Goal: Task Accomplishment & Management: Manage account settings

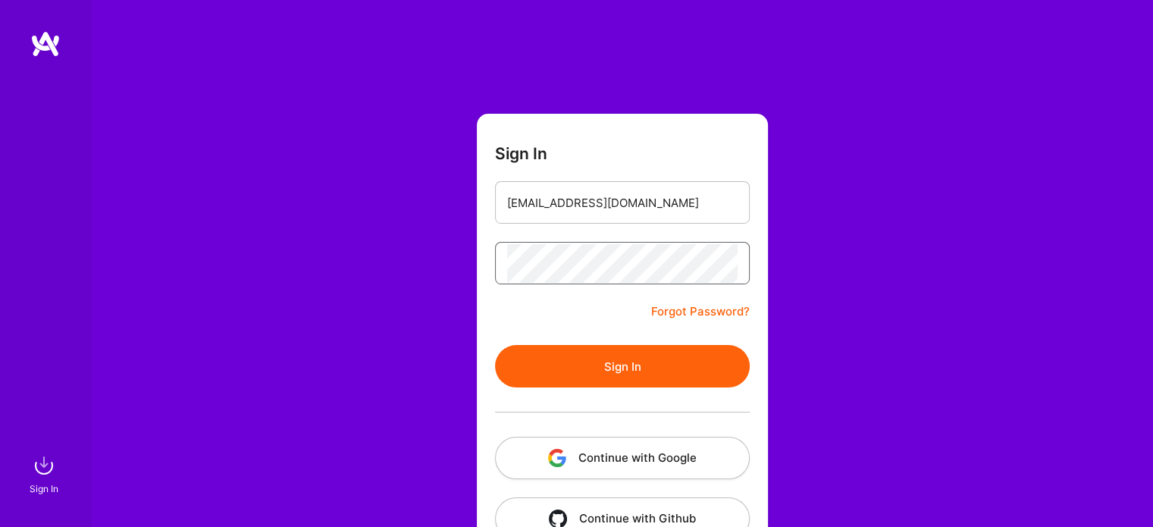
click at [495, 345] on button "Sign In" at bounding box center [622, 366] width 255 height 42
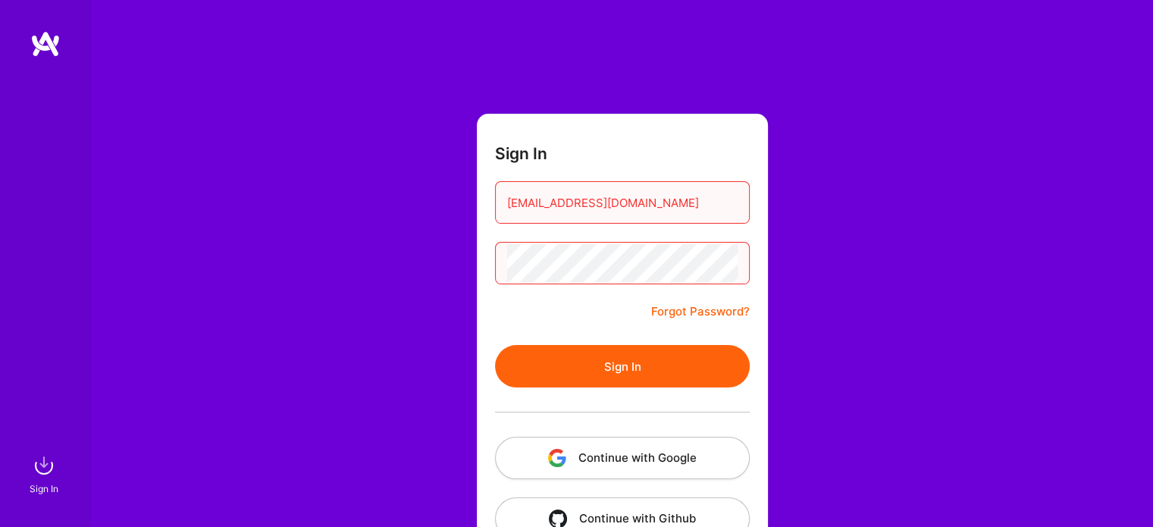
click at [613, 364] on button "Sign In" at bounding box center [622, 366] width 255 height 42
click at [149, 256] on div "Sign In [EMAIL_ADDRESS][DOMAIN_NAME] Forgot Password? Sign In Continue with Goo…" at bounding box center [622, 284] width 1062 height 569
click at [495, 345] on button "Sign In" at bounding box center [622, 366] width 255 height 42
click at [652, 200] on input "[EMAIL_ADDRESS][DOMAIN_NAME]" at bounding box center [622, 202] width 231 height 39
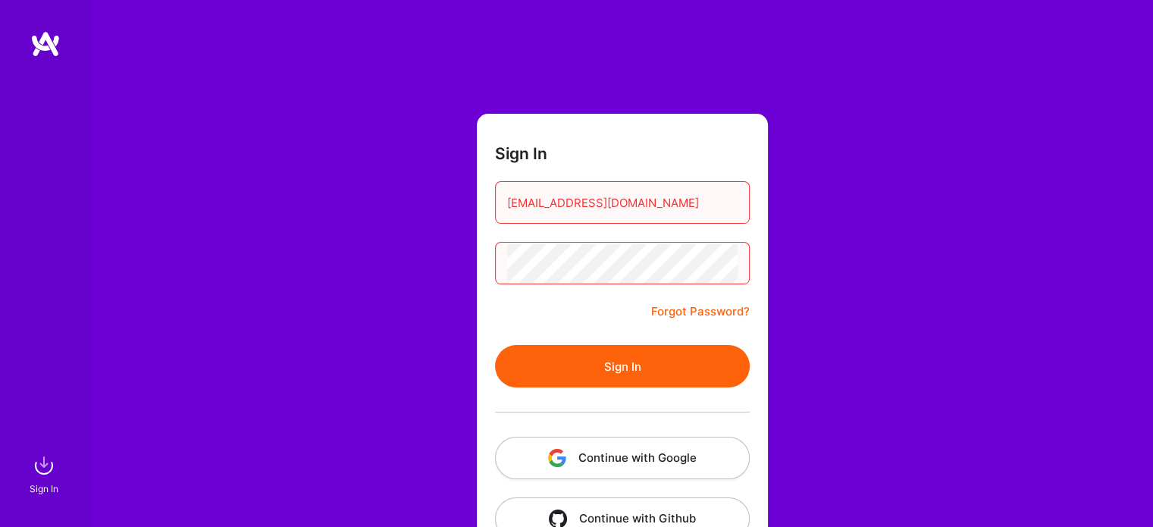
click at [652, 200] on input "aldiana.esp@gmail.com" at bounding box center [622, 202] width 231 height 39
type input "aldijana.bajric@gmail.com"
click at [495, 345] on button "Sign In" at bounding box center [622, 366] width 255 height 42
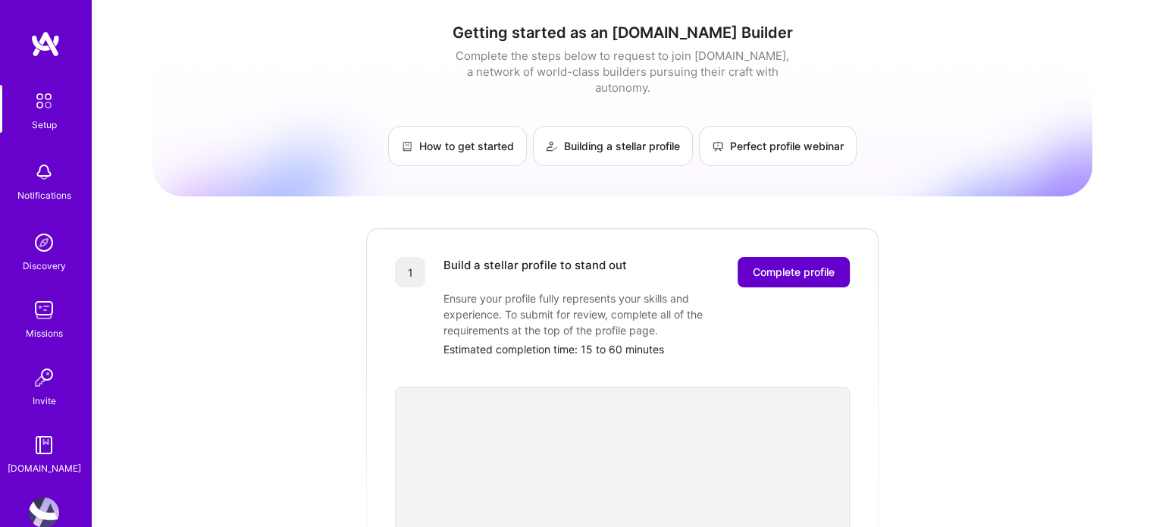
click at [761, 265] on span "Complete profile" at bounding box center [794, 272] width 82 height 15
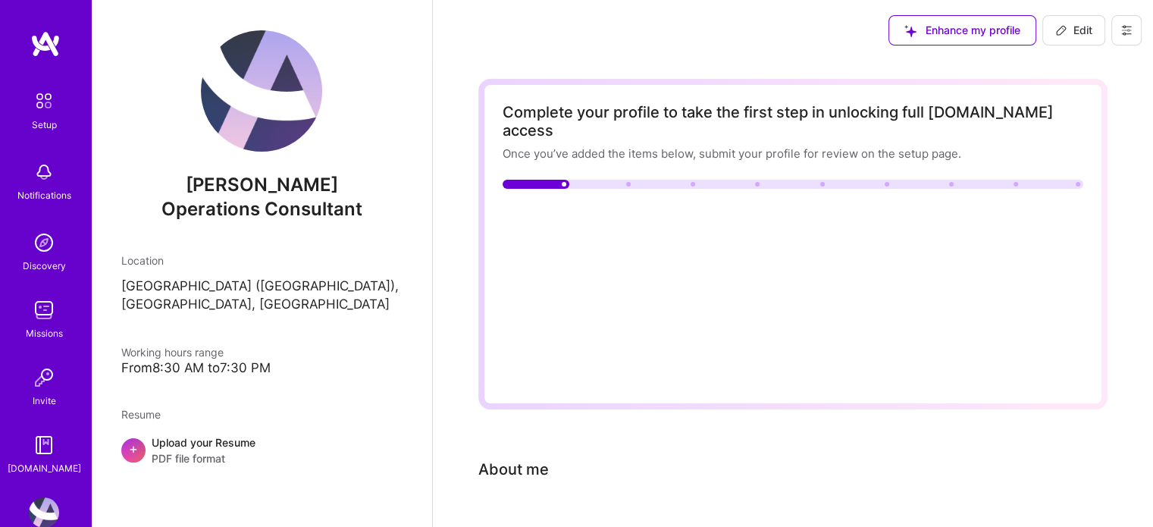
click at [273, 146] on img at bounding box center [261, 90] width 121 height 121
click at [1071, 36] on span "Edit" at bounding box center [1073, 30] width 37 height 15
select select "US"
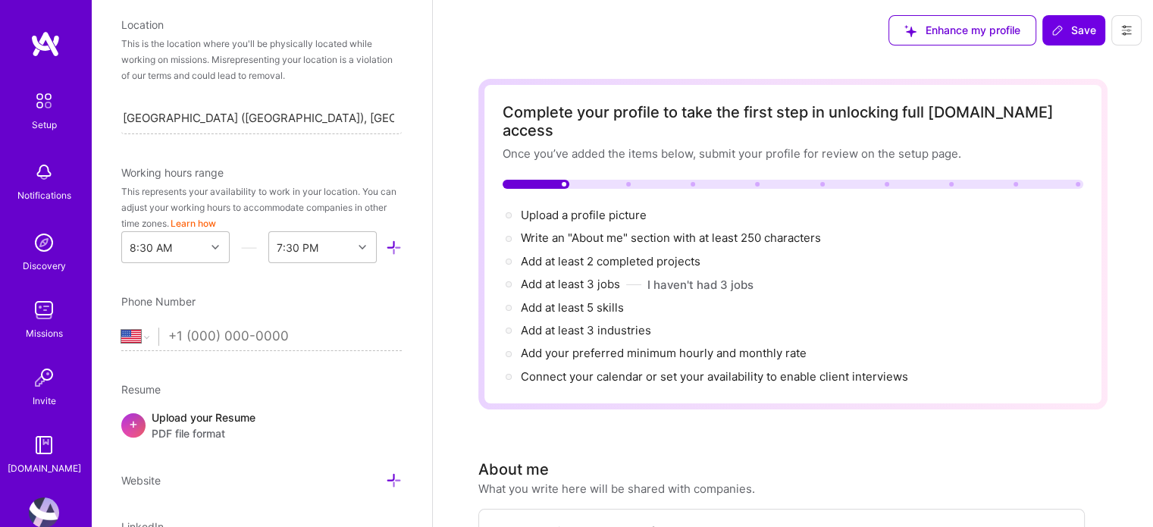
scroll to position [241, 0]
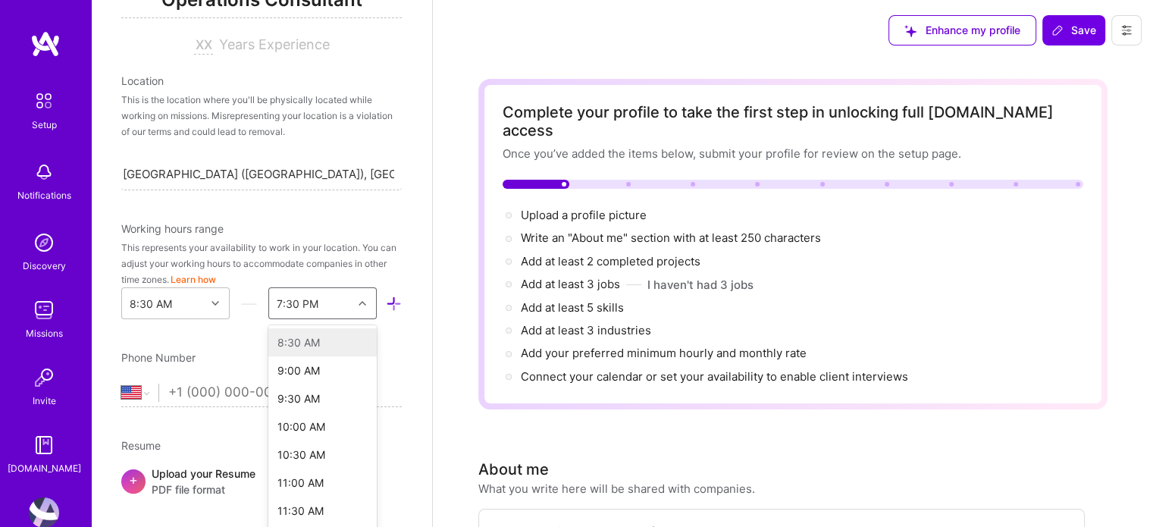
click at [347, 306] on div "option 4:00 PM focused, 16 of 48. 48 results available. Use Up and Down to choo…" at bounding box center [322, 303] width 108 height 32
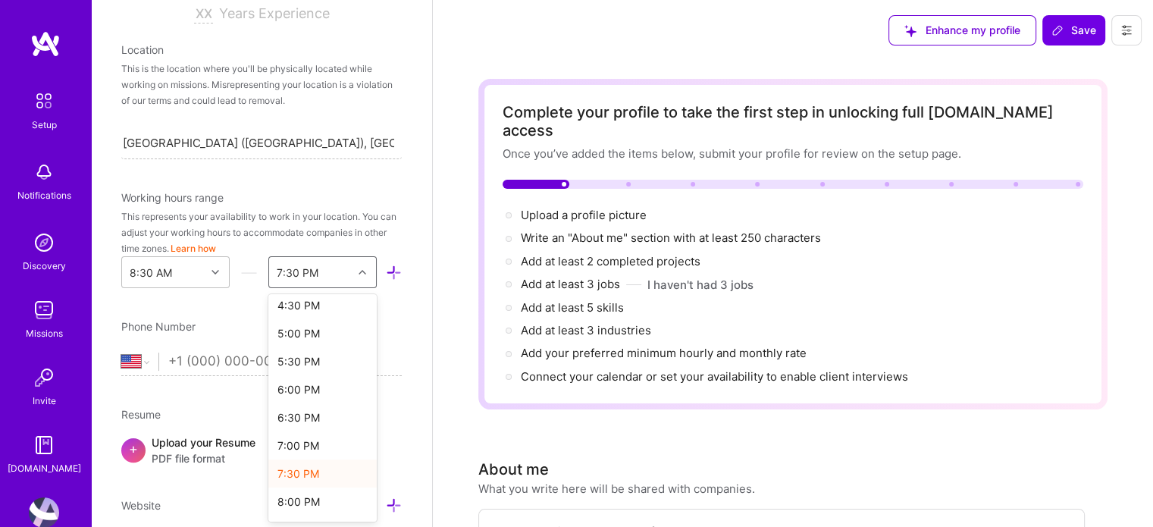
scroll to position [354, 0]
click at [312, 350] on div "3:30 PM" at bounding box center [322, 350] width 108 height 28
click at [364, 316] on div "Add photo Aldiana Bajric Operations Consultant Years Experience Location This i…" at bounding box center [261, 263] width 341 height 527
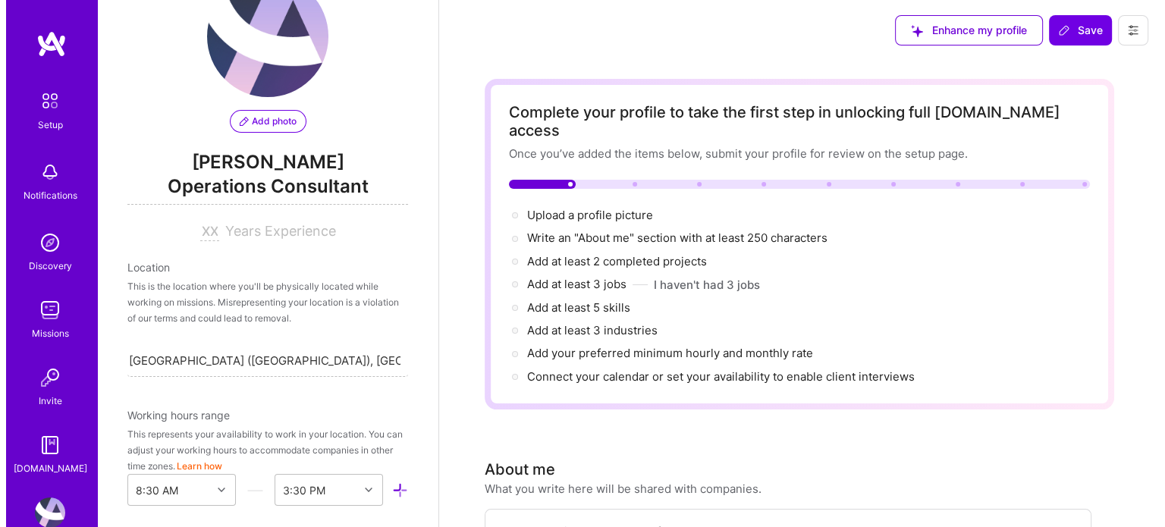
scroll to position [121, 0]
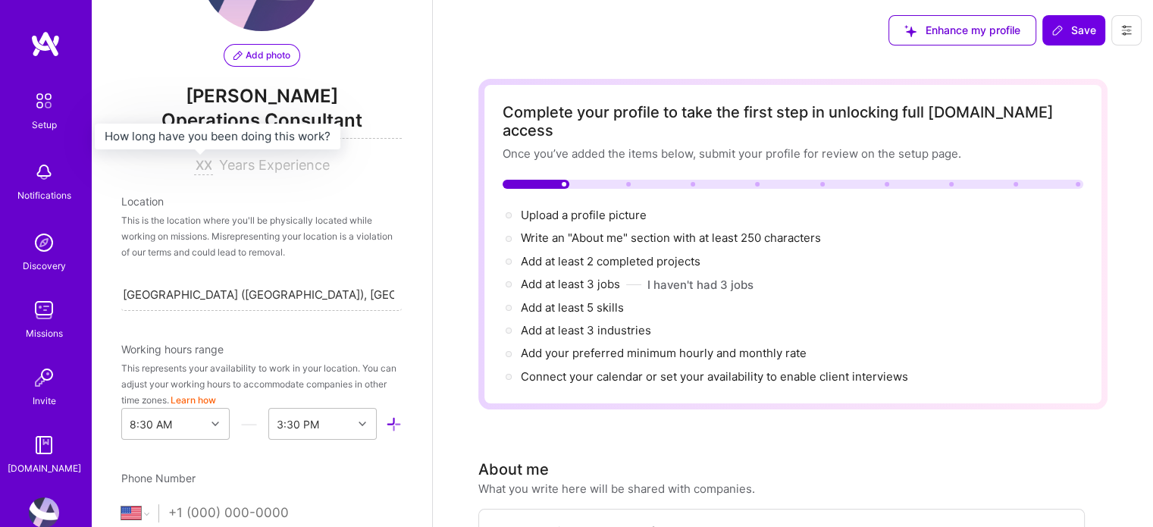
click at [197, 167] on input at bounding box center [203, 166] width 19 height 18
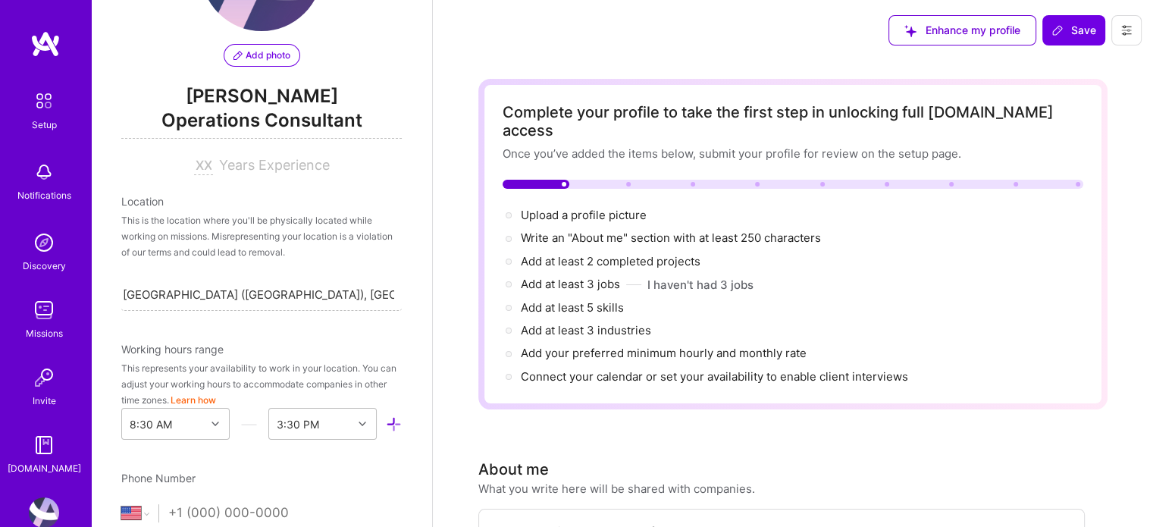
click at [275, 234] on div "This is the location where you'll be physically located while working on missio…" at bounding box center [261, 236] width 281 height 48
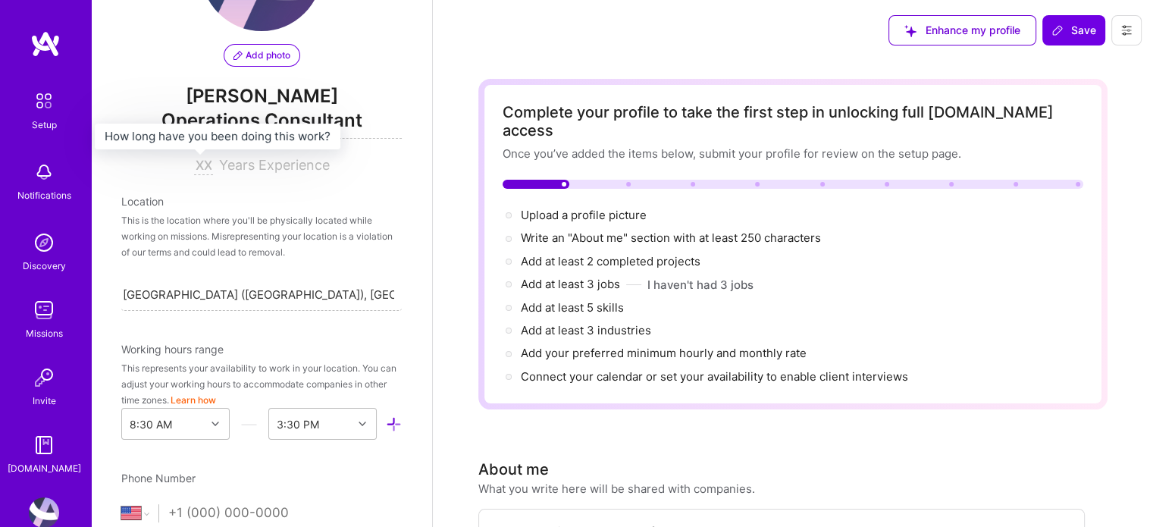
click at [204, 168] on input at bounding box center [203, 166] width 19 height 18
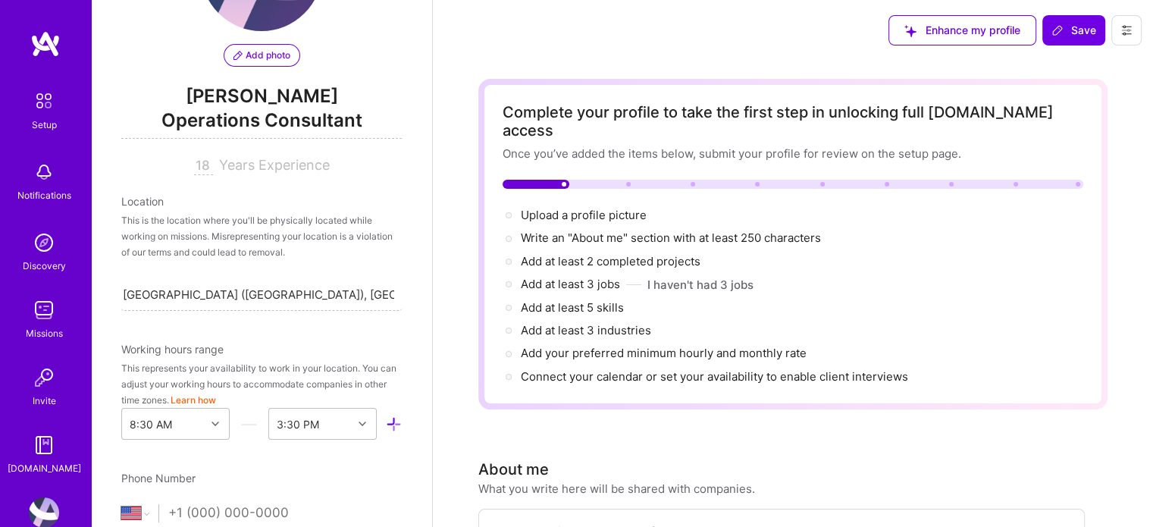
click at [217, 233] on div "This is the location where you'll be physically located while working on missio…" at bounding box center [261, 236] width 281 height 48
drag, startPoint x: 191, startPoint y: 164, endPoint x: 231, endPoint y: 158, distance: 39.8
click at [231, 158] on div "18 Years Experience" at bounding box center [261, 166] width 281 height 18
type input "1"
type input "10"
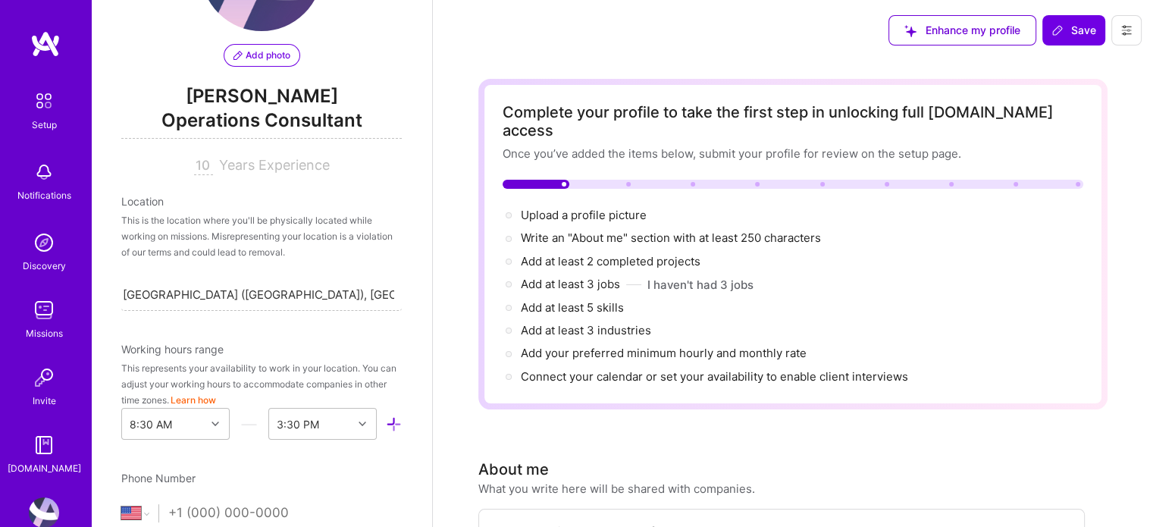
click at [258, 55] on span "Add photo" at bounding box center [262, 56] width 57 height 14
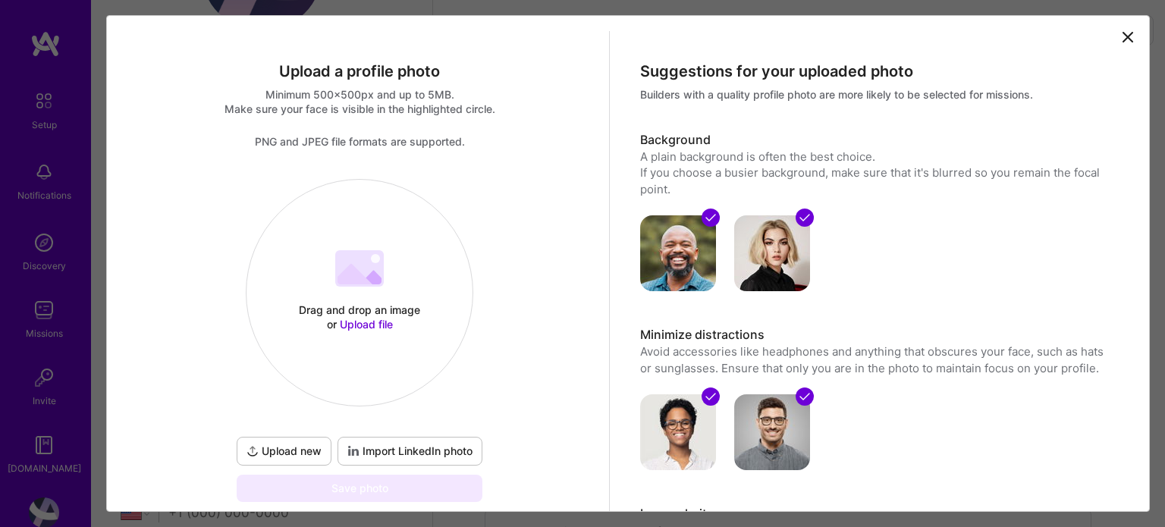
click at [362, 315] on div "Drag and drop an image or Upload file" at bounding box center [359, 317] width 129 height 29
click at [359, 318] on span "Upload file" at bounding box center [366, 324] width 53 height 13
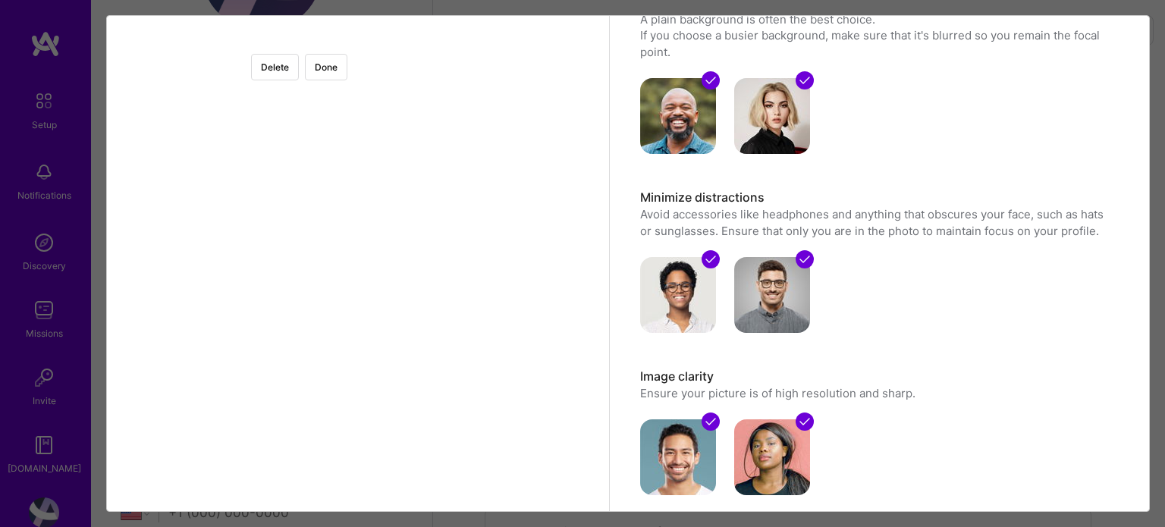
scroll to position [139, 0]
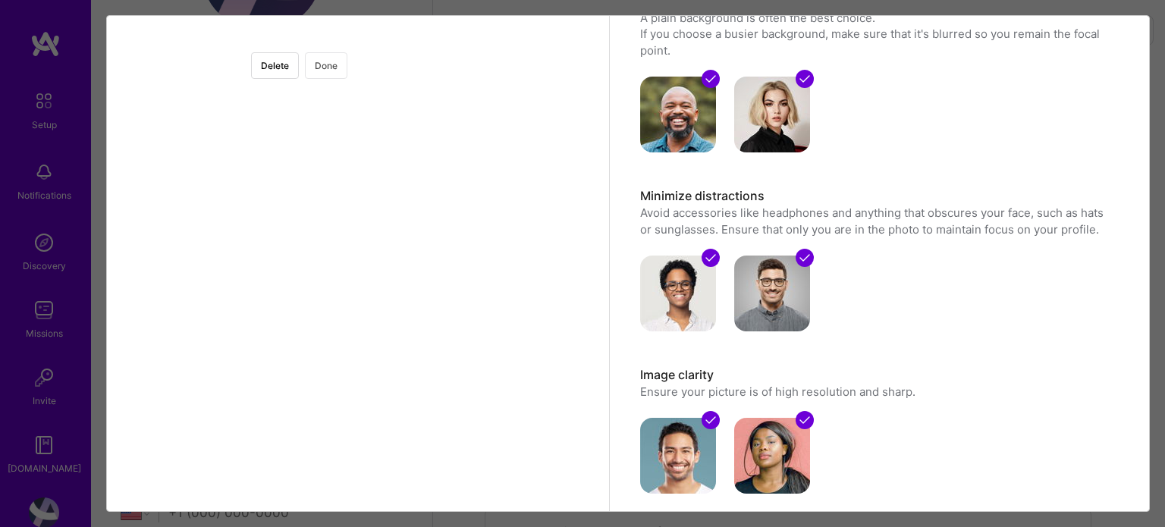
click at [347, 65] on button "Done" at bounding box center [326, 65] width 42 height 27
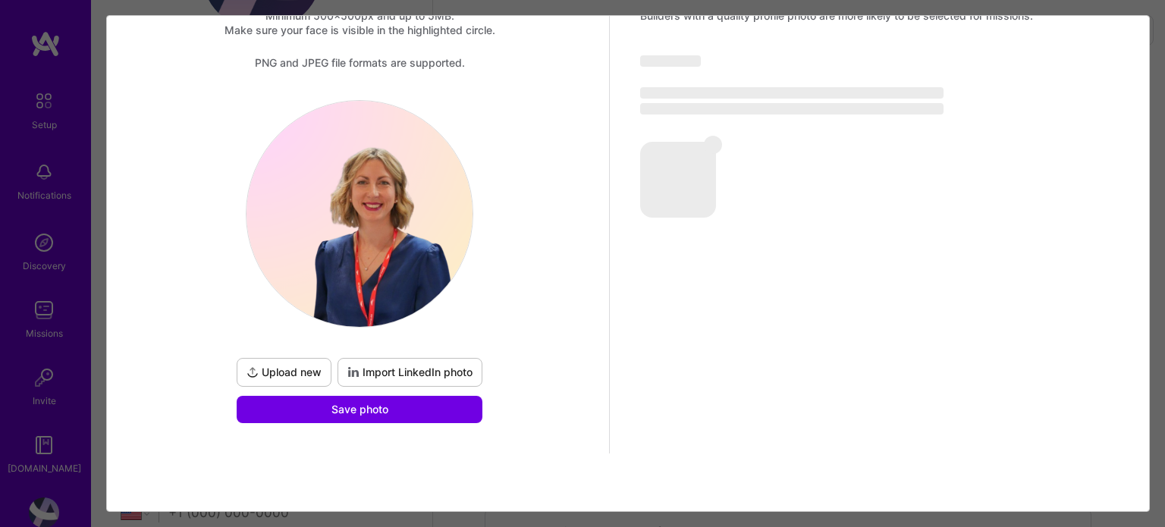
scroll to position [78, 0]
click at [397, 266] on img at bounding box center [359, 215] width 226 height 226
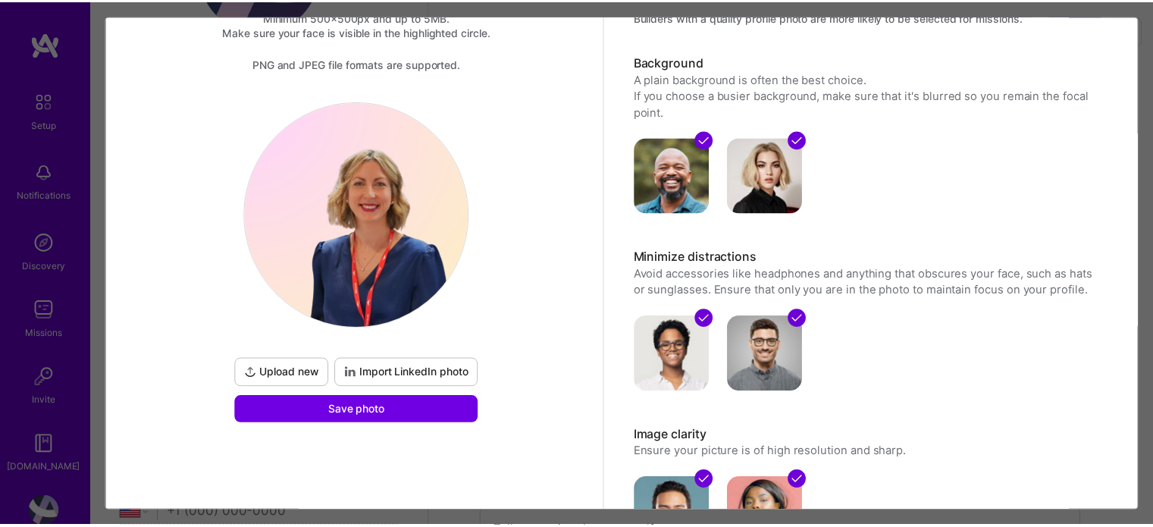
scroll to position [0, 0]
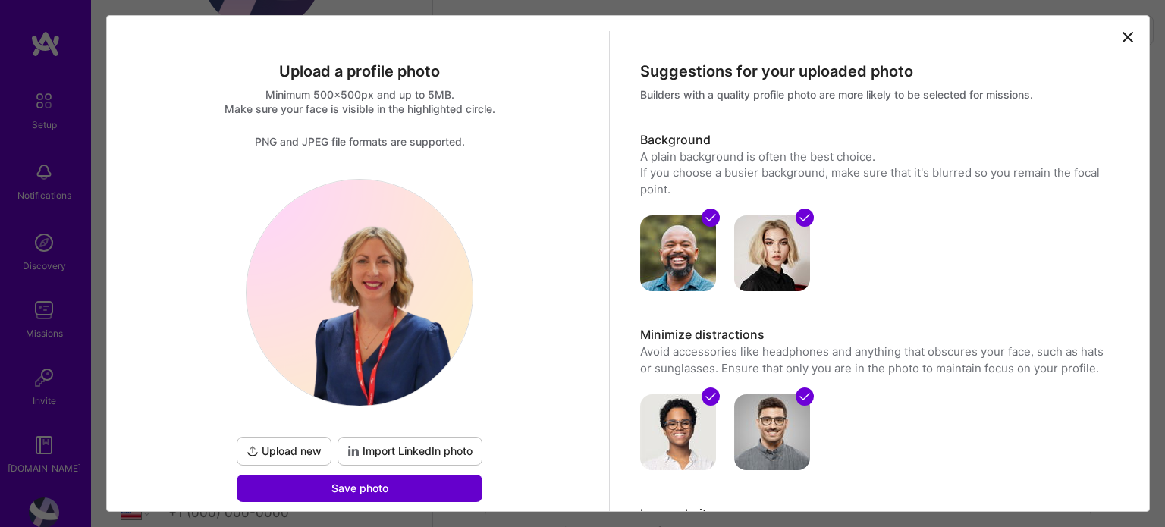
click at [331, 488] on span "Save photo" at bounding box center [359, 488] width 57 height 15
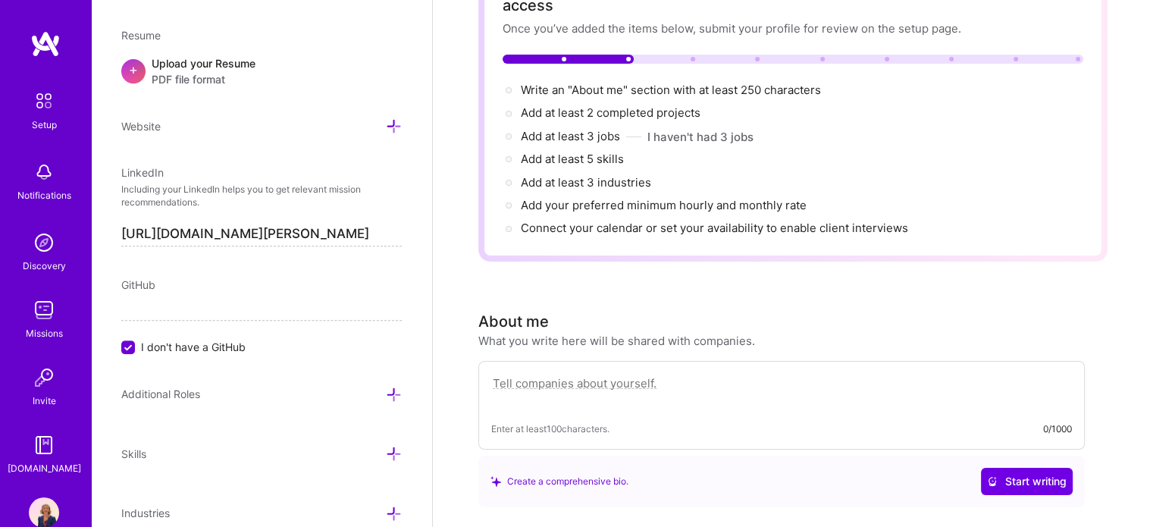
scroll to position [152, 0]
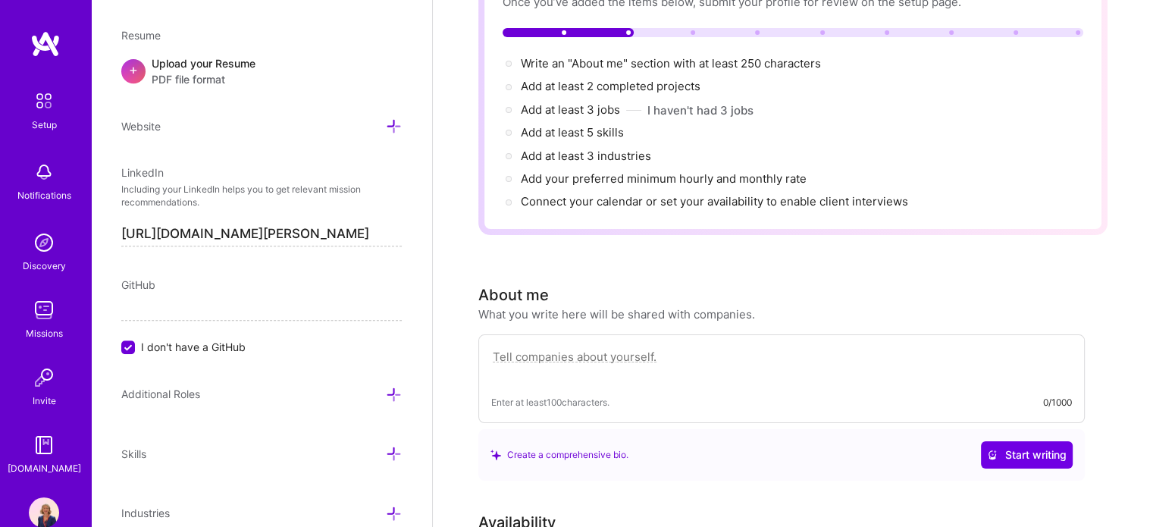
click at [595, 347] on textarea at bounding box center [781, 364] width 581 height 35
paste textarea "About Me I am an Operations and General Management professional with over 15 ye…"
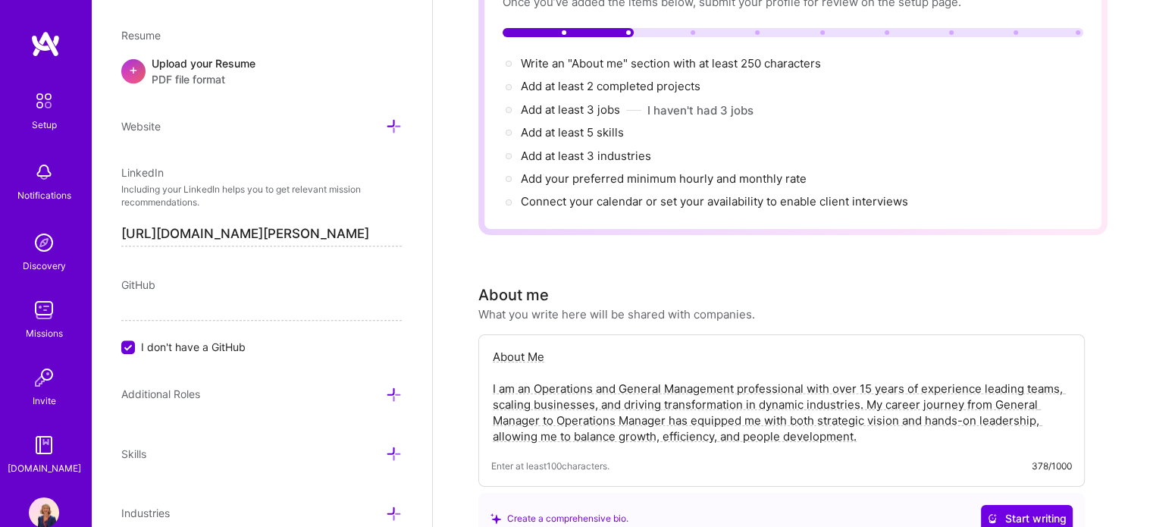
drag, startPoint x: 961, startPoint y: 379, endPoint x: 667, endPoint y: 399, distance: 294.9
click at [667, 399] on textarea "About Me I am an Operations and General Management professional with over 15 ye…" at bounding box center [781, 396] width 581 height 99
click at [689, 412] on textarea "About Me I am an Operations and General Management professional with over 15 ye…" at bounding box center [781, 396] width 581 height 99
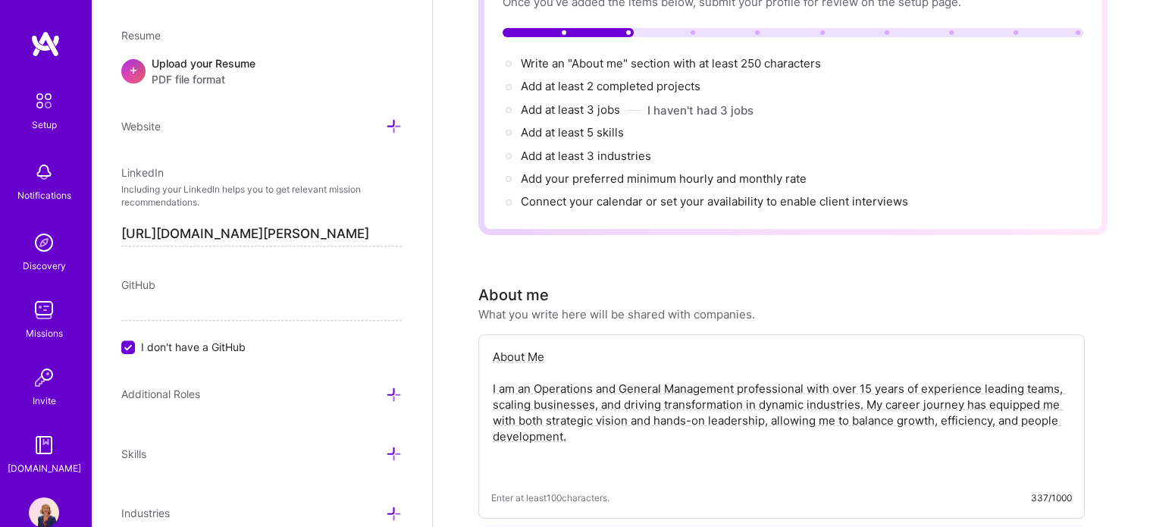
paste textarea "In my most recent role, I have: Led and inspired a multicultural team of 19 peo…"
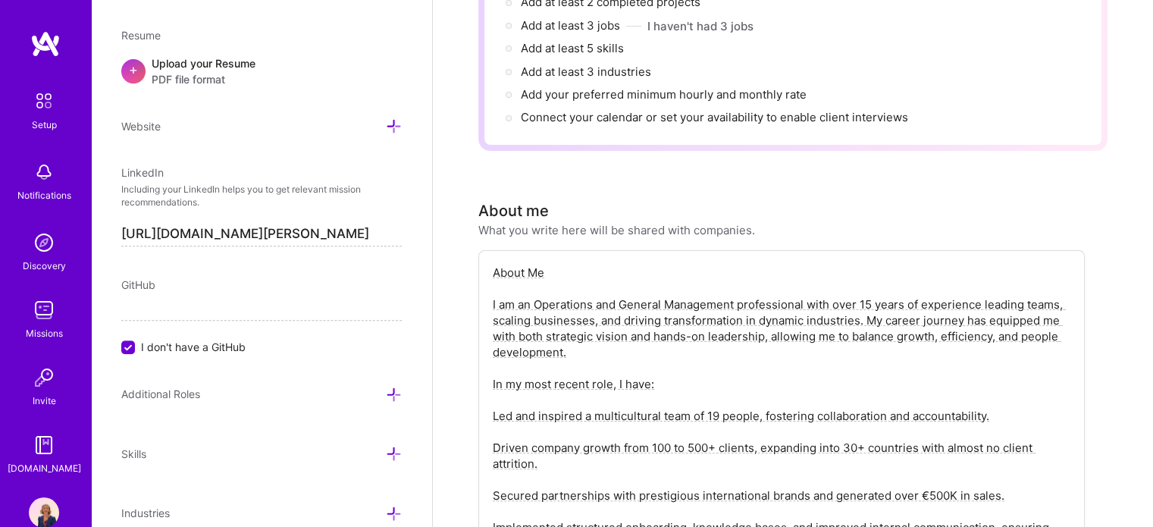
drag, startPoint x: 722, startPoint y: 392, endPoint x: 708, endPoint y: 393, distance: 13.7
click at [708, 393] on textarea "About Me I am an Operations and General Management professional with over 15 ye…" at bounding box center [781, 408] width 581 height 290
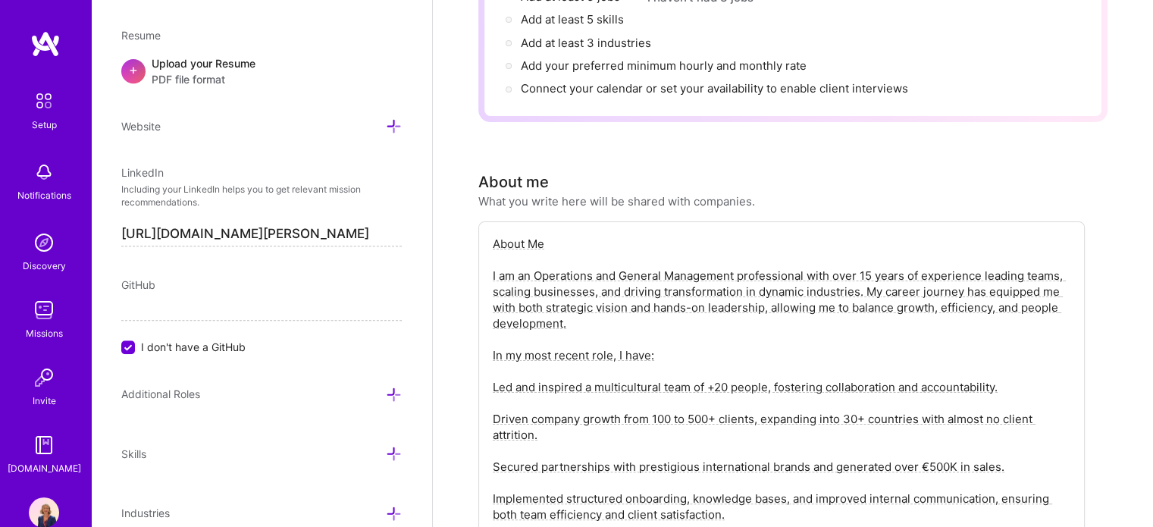
scroll to position [312, 0]
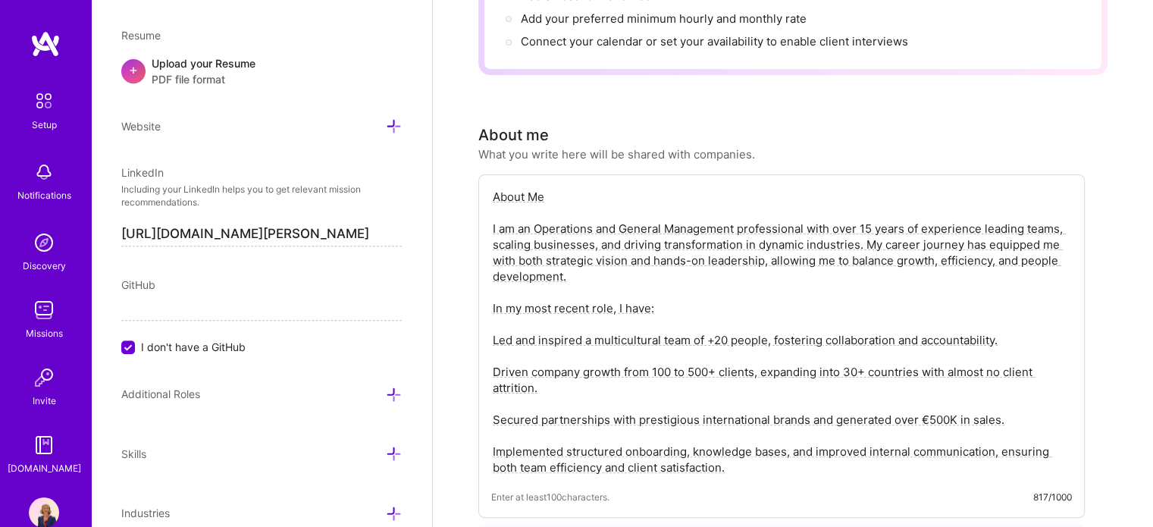
click at [713, 319] on textarea "About Me I am an Operations and General Management professional with over 15 ye…" at bounding box center [781, 332] width 581 height 290
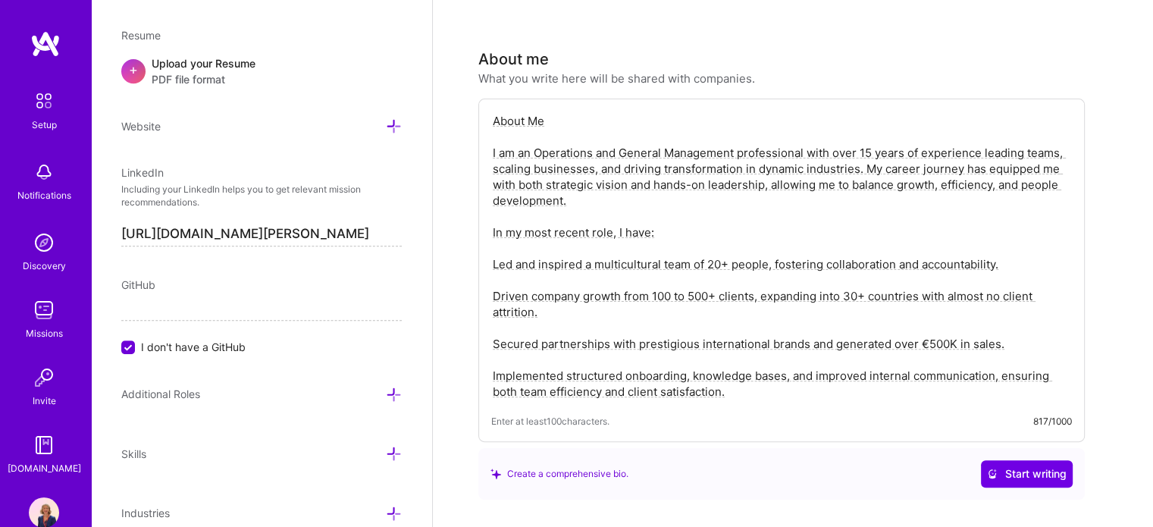
click at [493, 242] on textarea "About Me I am an Operations and General Management professional with over 15 ye…" at bounding box center [781, 256] width 581 height 290
drag, startPoint x: 488, startPoint y: 269, endPoint x: 502, endPoint y: 275, distance: 14.9
click at [489, 271] on div "About Me I am an Operations and General Management professional with over 15 ye…" at bounding box center [781, 270] width 607 height 343
click at [494, 271] on textarea "About Me I am an Operations and General Management professional with over 15 ye…" at bounding box center [781, 256] width 581 height 290
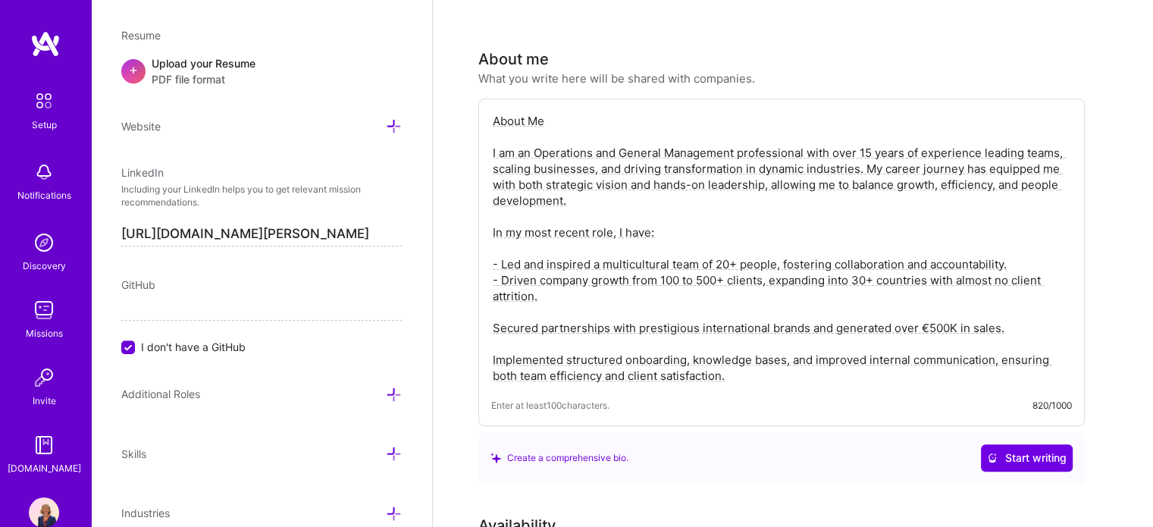
click at [493, 306] on textarea "About Me I am an Operations and General Management professional with over 15 ye…" at bounding box center [781, 248] width 581 height 274
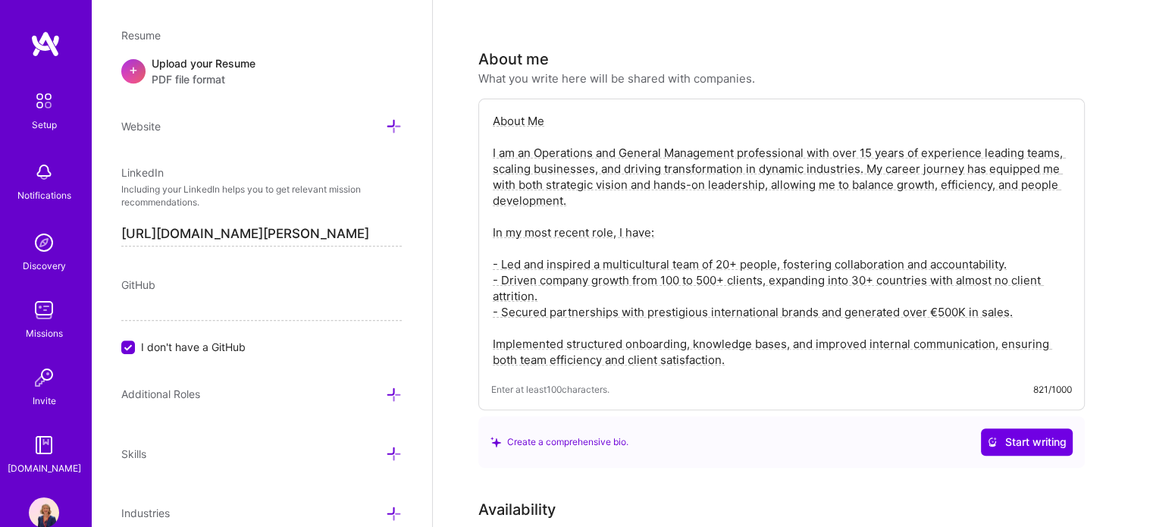
click at [494, 318] on textarea "About Me I am an Operations and General Management professional with over 15 ye…" at bounding box center [781, 240] width 581 height 258
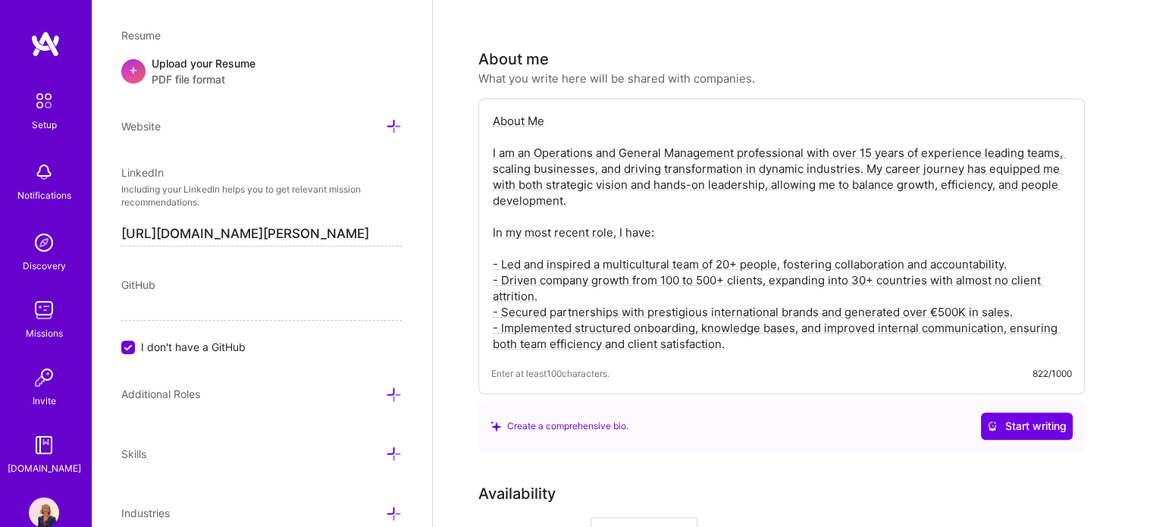
click at [610, 365] on span "Enter at least 100 characters." at bounding box center [550, 373] width 118 height 16
click at [782, 315] on textarea "About Me I am an Operations and General Management professional with over 15 ye…" at bounding box center [781, 232] width 581 height 242
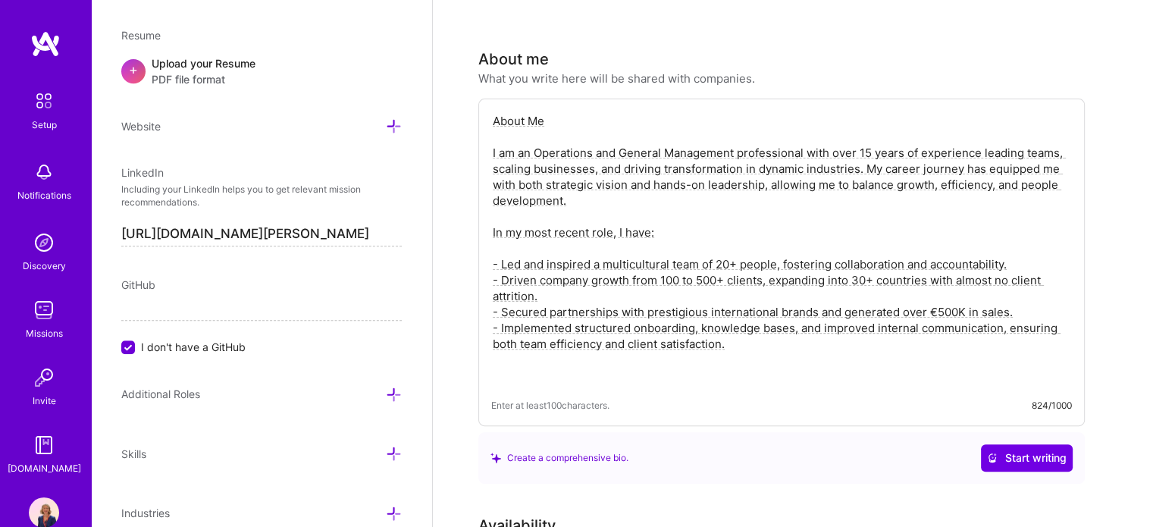
paste textarea "My strength lies in improving processes, optimizing operations, and leading cha…"
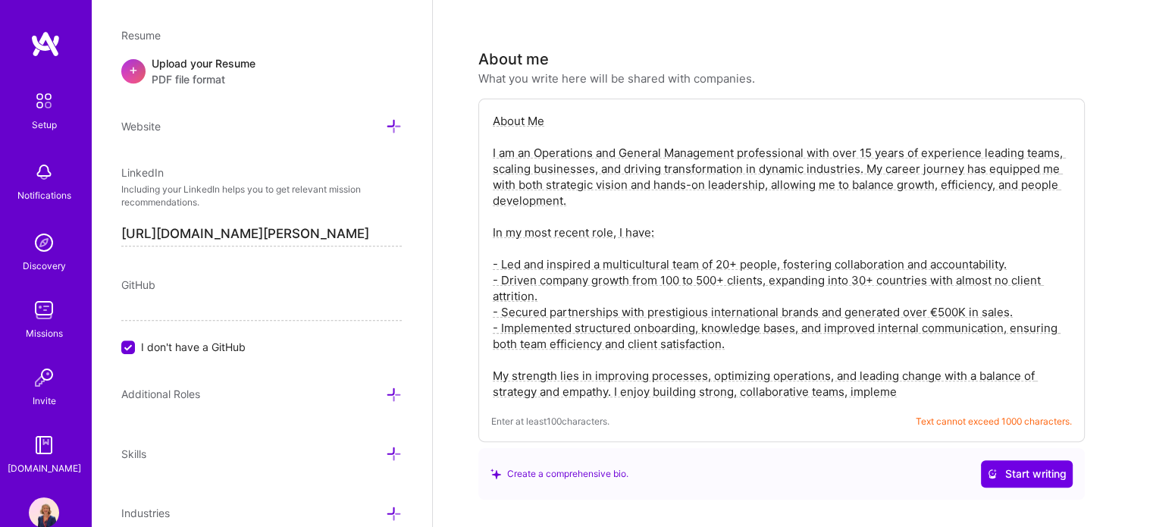
drag, startPoint x: 913, startPoint y: 370, endPoint x: 464, endPoint y: 206, distance: 477.8
click at [464, 206] on div "Complete your profile to take the first step in unlocking full A.Team access On…" at bounding box center [793, 503] width 720 height 1661
paste textarea "My strength lies in improving processes, optimizing operations, and leading cha…"
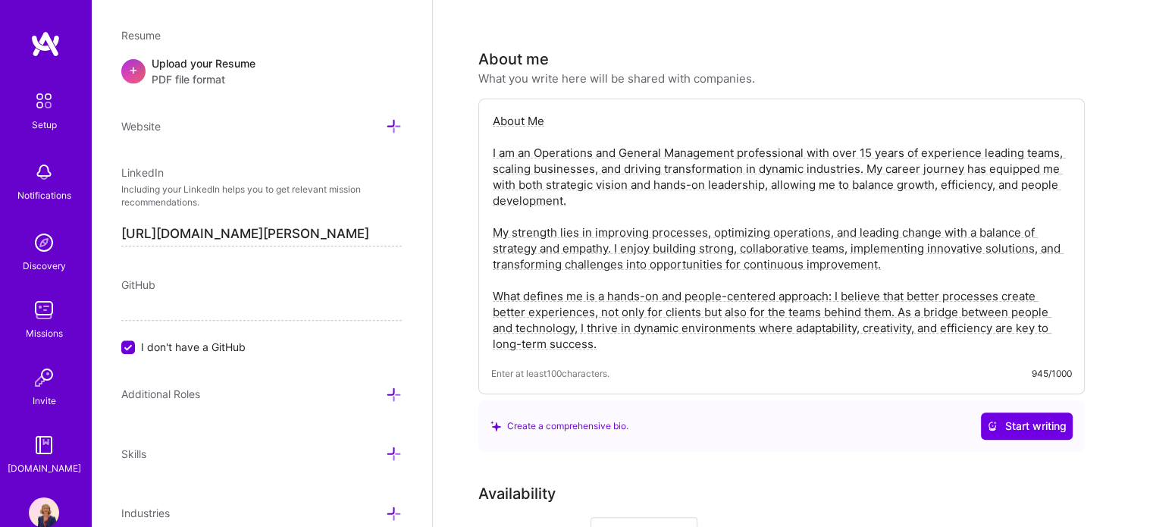
drag, startPoint x: 867, startPoint y: 143, endPoint x: 883, endPoint y: 172, distance: 32.9
click at [883, 172] on textarea "About Me I am an Operations and General Management professional with over 15 ye…" at bounding box center [781, 232] width 581 height 242
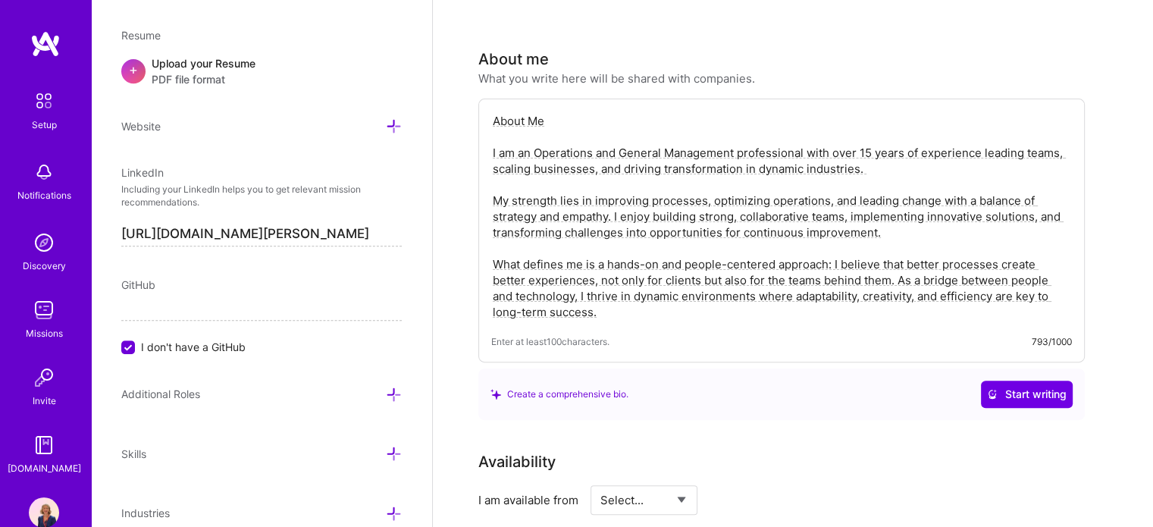
click at [658, 291] on textarea "About Me I am an Operations and General Management professional with over 15 ye…" at bounding box center [781, 216] width 581 height 210
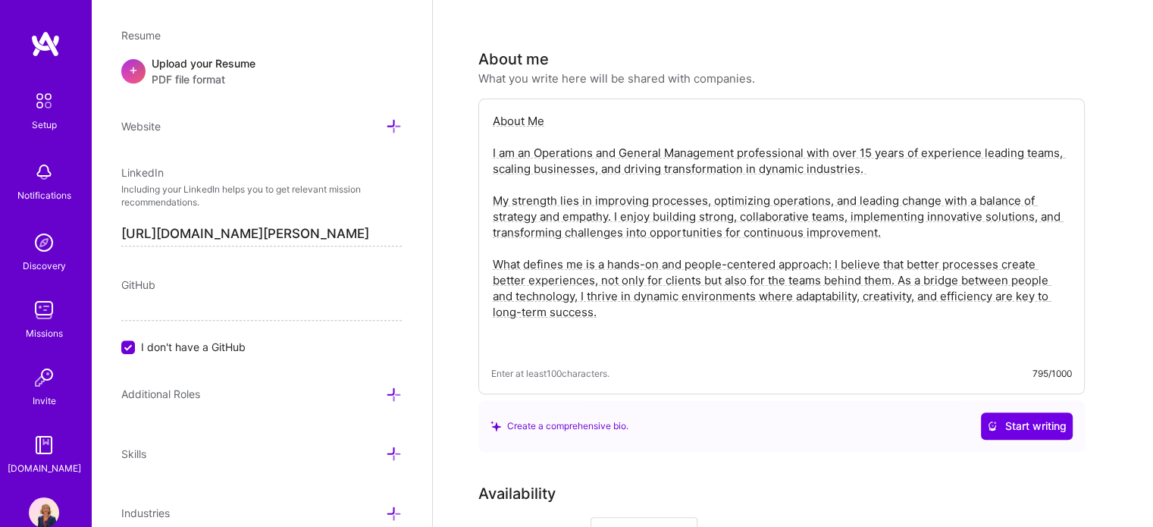
paste textarea "In my most recent role, I led a multicultural team of 19 people, driving compan…"
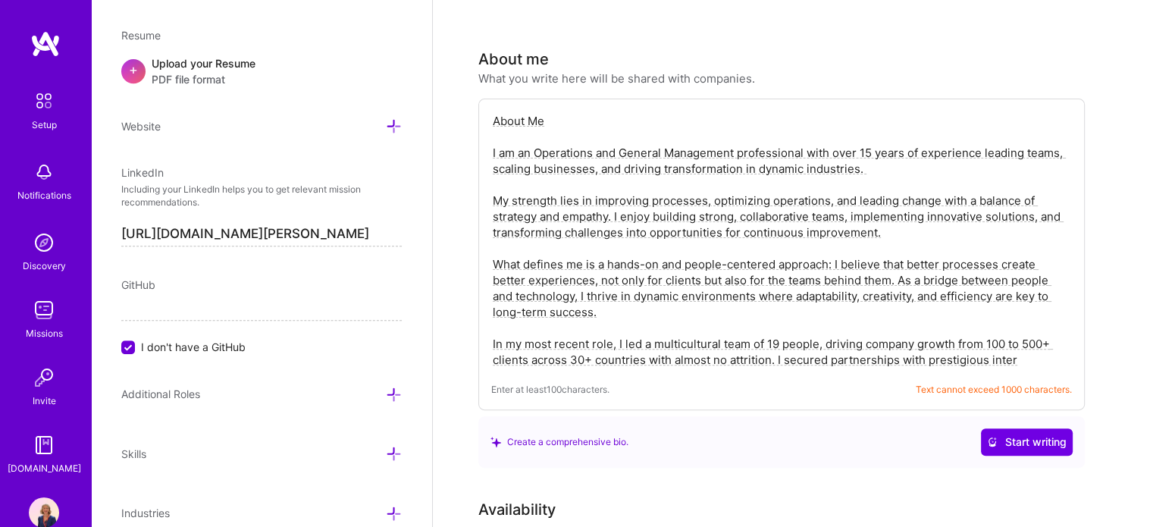
click at [779, 321] on textarea "About Me I am an Operations and General Management professional with over 15 ye…" at bounding box center [781, 240] width 581 height 258
click at [889, 321] on textarea "About Me I am an Operations and General Management professional with over 15 ye…" at bounding box center [781, 240] width 581 height 258
click at [776, 318] on textarea "About Me I am an Operations and General Management professional with over 15 ye…" at bounding box center [781, 240] width 581 height 258
drag, startPoint x: 734, startPoint y: 342, endPoint x: 1063, endPoint y: 344, distance: 329.1
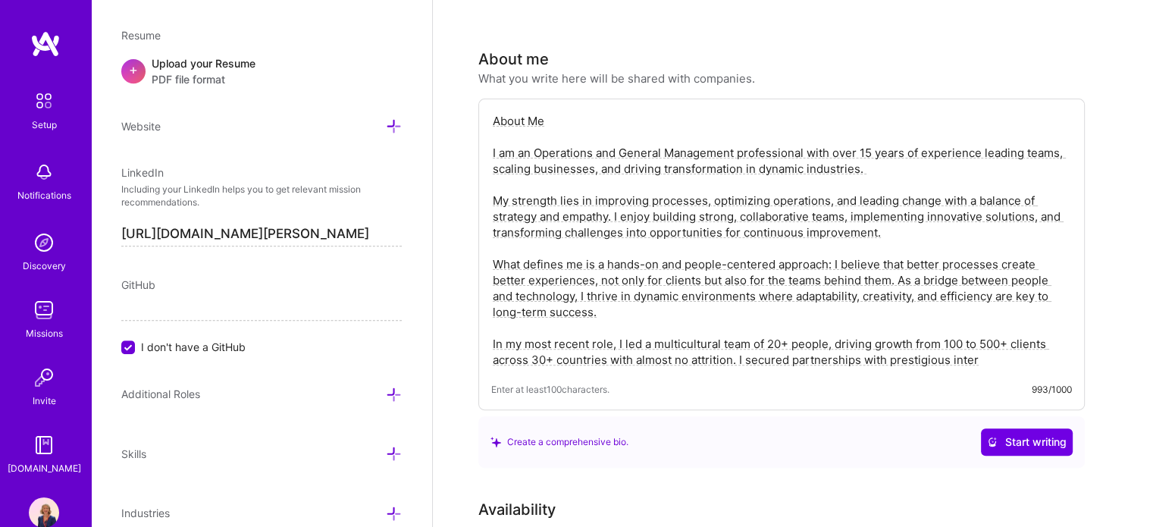
click at [1063, 344] on textarea "About Me I am an Operations and General Management professional with over 15 ye…" at bounding box center [781, 240] width 581 height 258
click at [822, 334] on textarea "About Me I am an Operations and General Management professional with over 15 ye…" at bounding box center [781, 240] width 581 height 258
click at [906, 336] on textarea "About Me I am an Operations and General Management professional with over 15 ye…" at bounding box center [781, 240] width 581 height 258
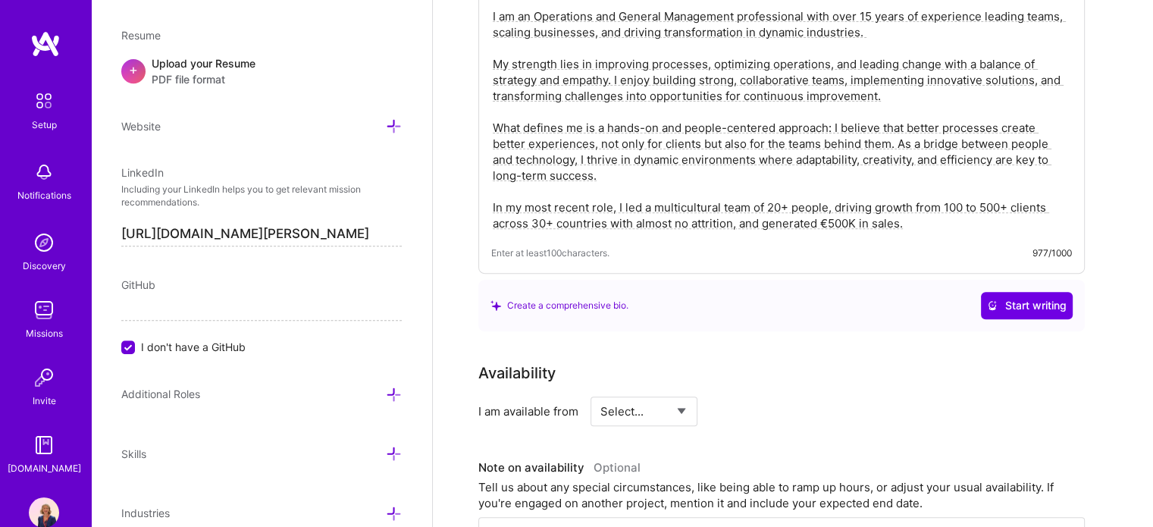
scroll to position [539, 0]
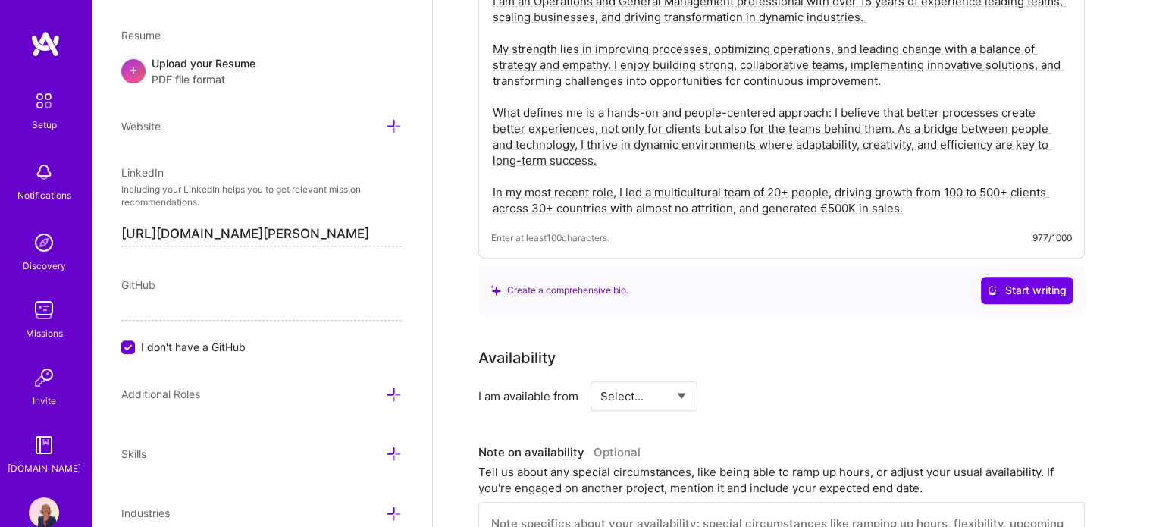
type textarea "About Me I am an Operations and General Management professional with over 15 ye…"
click at [615, 377] on select "Select... Right Now Future Date Not Available" at bounding box center [644, 396] width 87 height 39
select select "Right Now"
click at [601, 377] on select "Select... Right Now Future Date Not Available" at bounding box center [644, 396] width 87 height 39
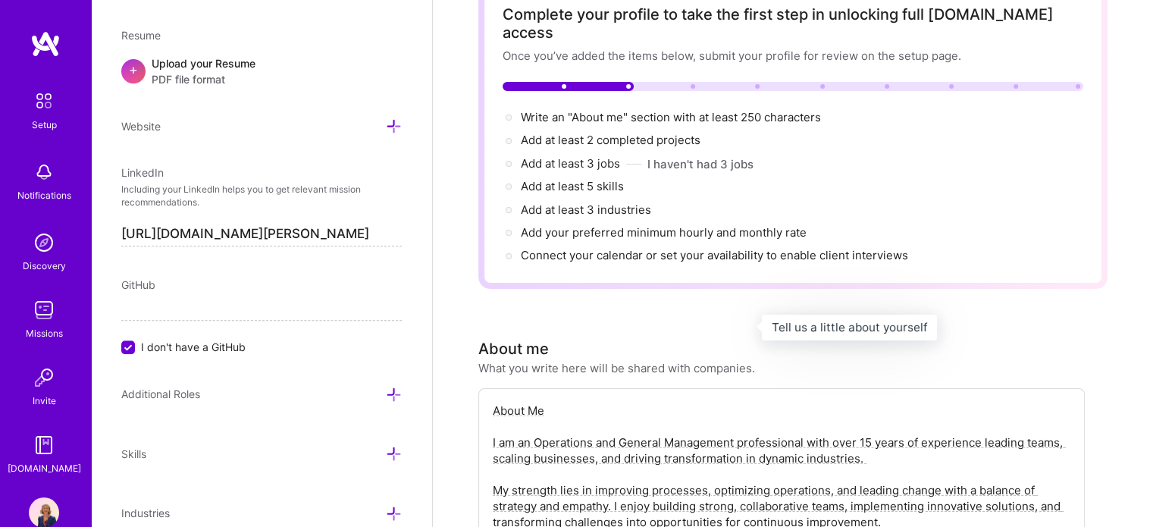
scroll to position [0, 0]
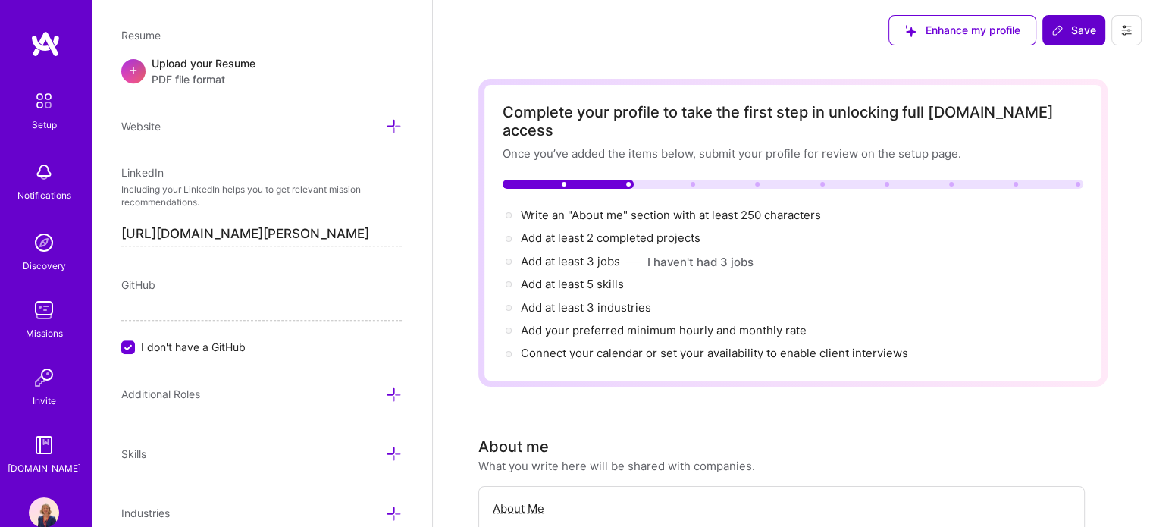
click at [1076, 30] on span "Save" at bounding box center [1074, 30] width 45 height 15
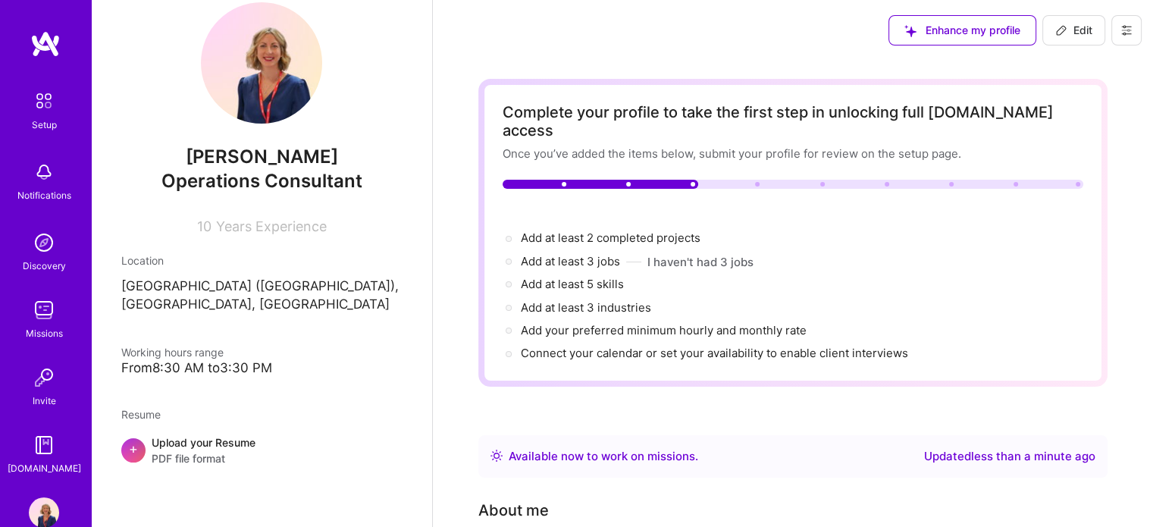
scroll to position [28, 0]
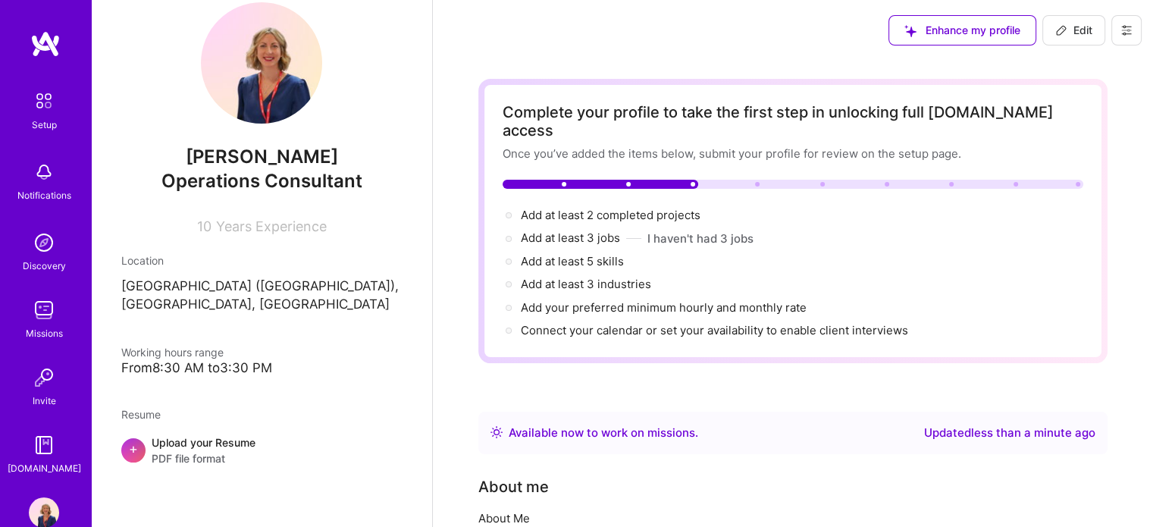
click at [332, 178] on span "Operations Consultant" at bounding box center [262, 181] width 201 height 22
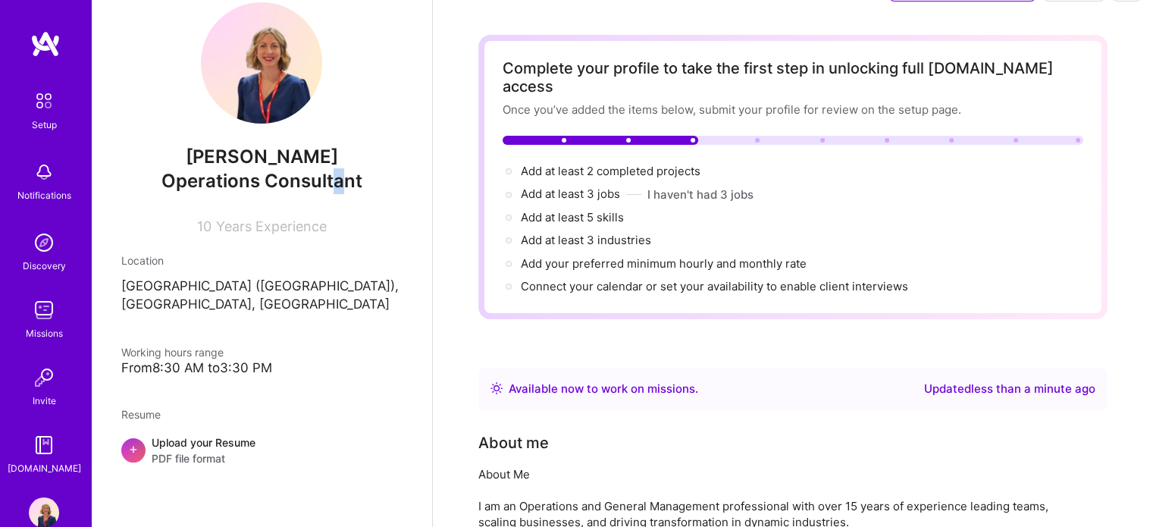
scroll to position [0, 0]
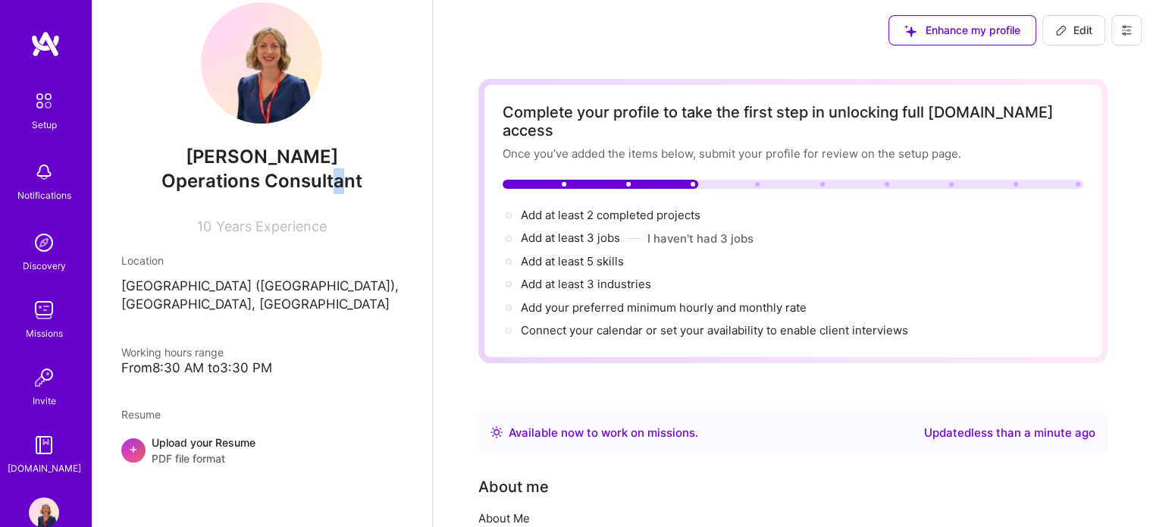
click at [1068, 37] on span "Edit" at bounding box center [1073, 30] width 37 height 15
select select "US"
select select "Right Now"
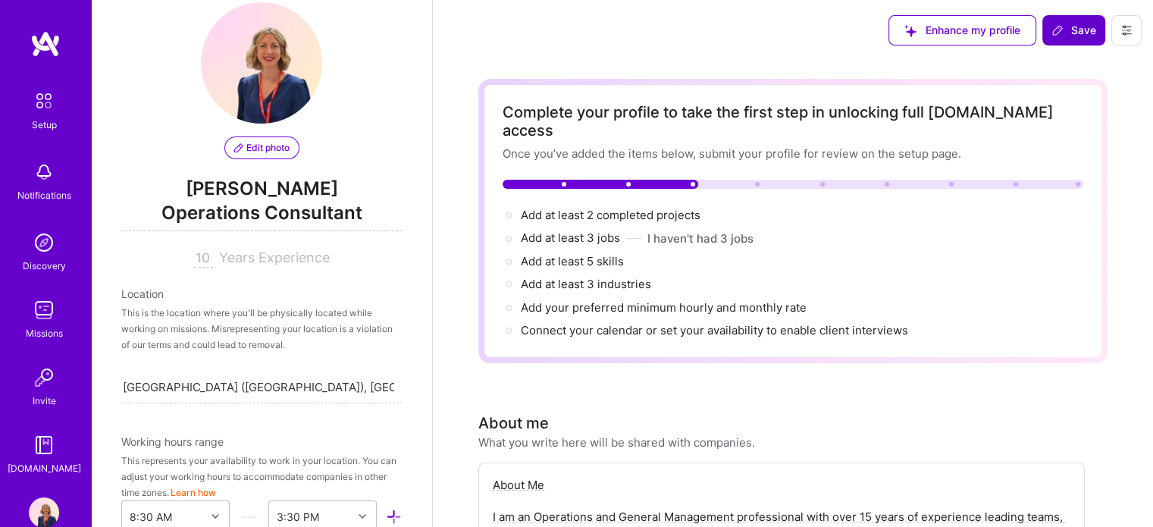
scroll to position [651, 0]
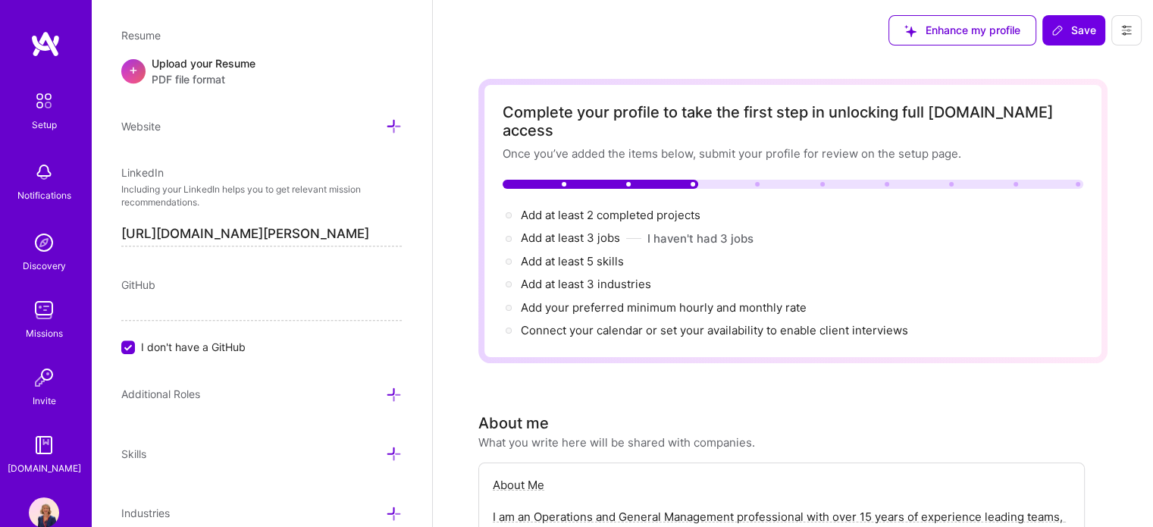
click at [386, 394] on icon at bounding box center [394, 395] width 16 height 16
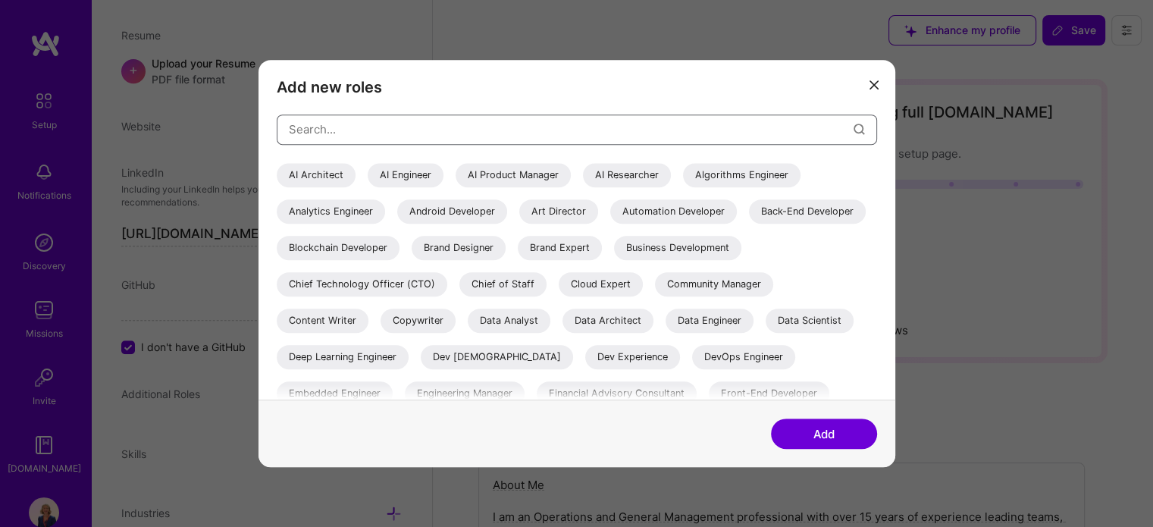
click at [409, 123] on input "modal" at bounding box center [571, 129] width 565 height 39
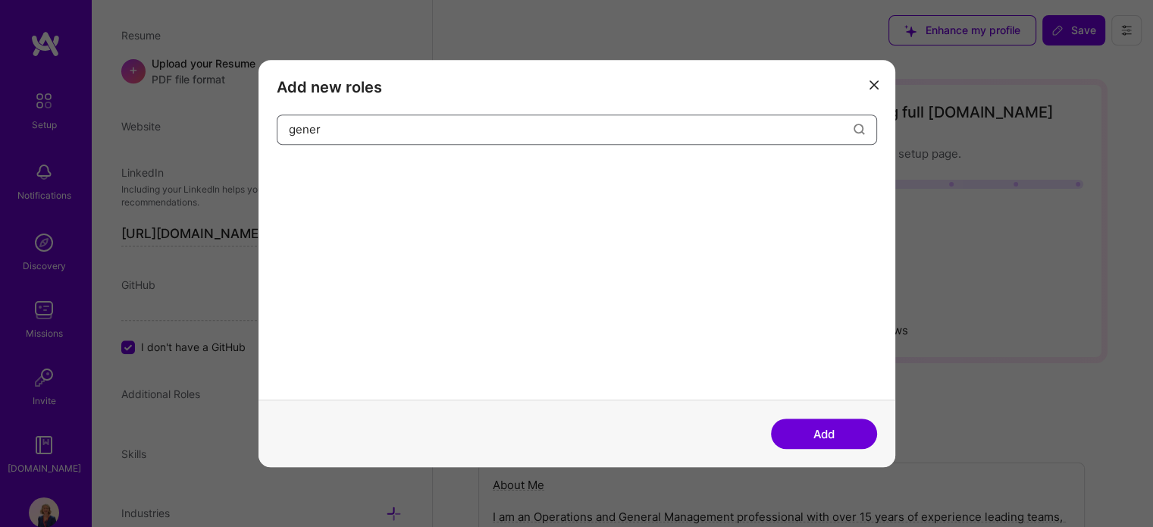
drag, startPoint x: 409, startPoint y: 123, endPoint x: 152, endPoint y: 130, distance: 257.2
click at [152, 130] on div "Add new roles gener Add" at bounding box center [576, 263] width 1153 height 527
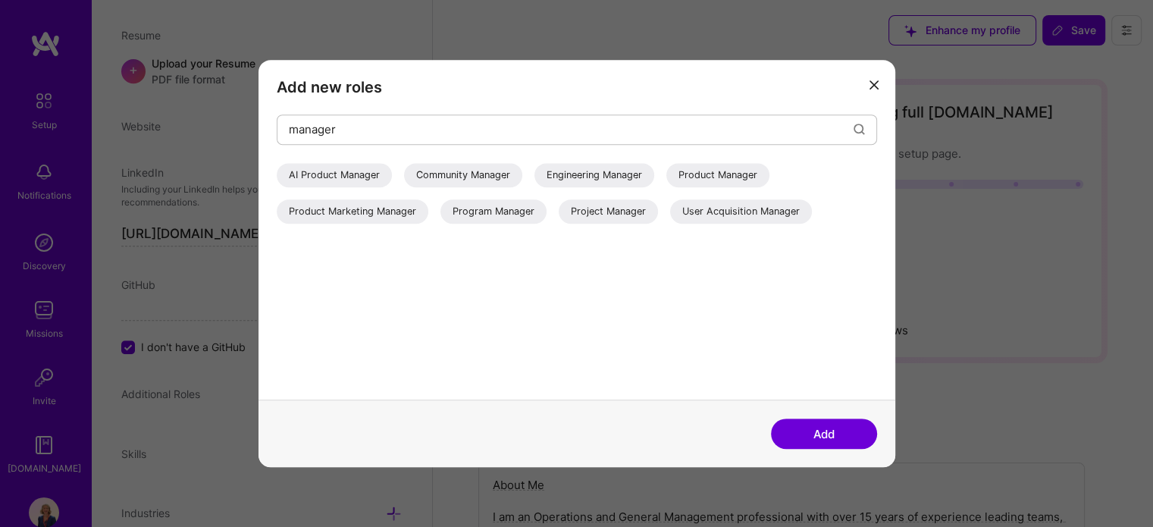
click at [716, 177] on div "Product Manager" at bounding box center [717, 175] width 103 height 24
click at [622, 212] on div "Project Manager" at bounding box center [608, 211] width 99 height 24
drag, startPoint x: 355, startPoint y: 133, endPoint x: 270, endPoint y: 133, distance: 84.9
click at [270, 133] on div "Add new roles manager AI Product Manager Community Manager Engineering Manager …" at bounding box center [577, 230] width 637 height 340
type input "grow"
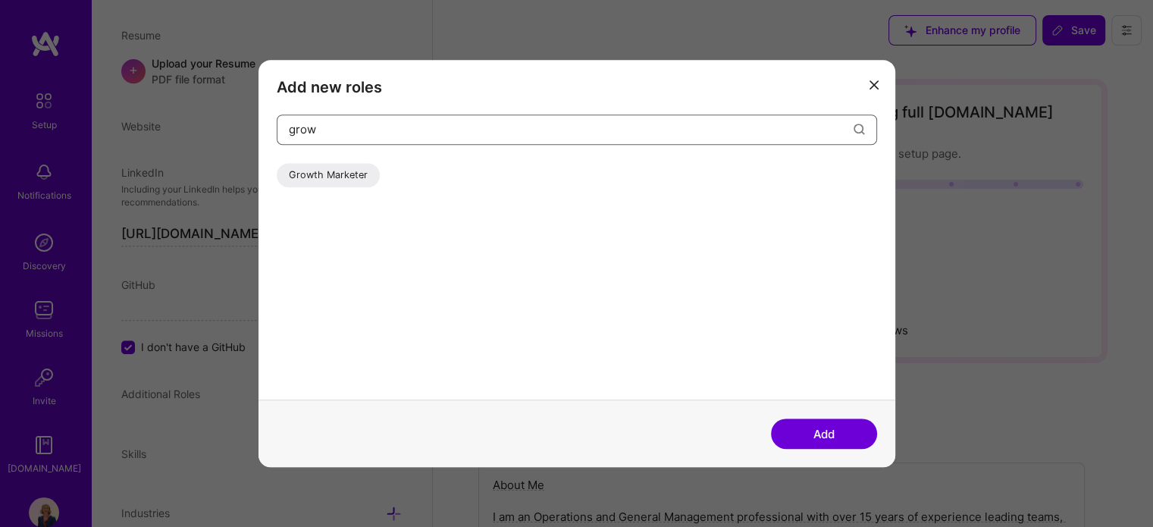
drag, startPoint x: 318, startPoint y: 129, endPoint x: 199, endPoint y: 127, distance: 119.8
click at [199, 127] on div "Add new roles grow Growth Marketer Add" at bounding box center [576, 263] width 1153 height 527
type input "h"
type input "t"
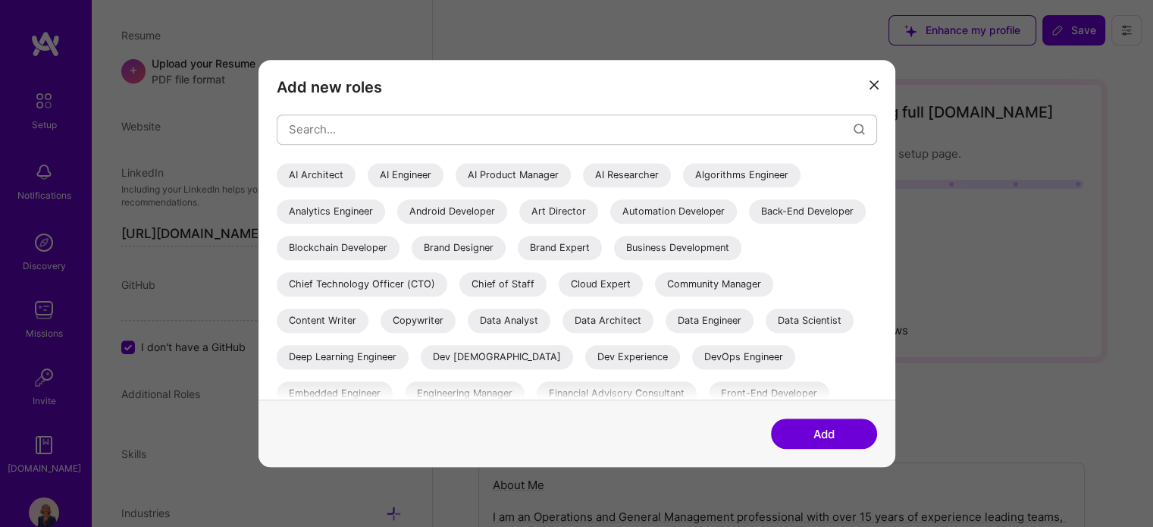
click at [547, 287] on div "Chief of Staff" at bounding box center [502, 284] width 87 height 24
click at [614, 260] on div "Business Development" at bounding box center [677, 248] width 127 height 24
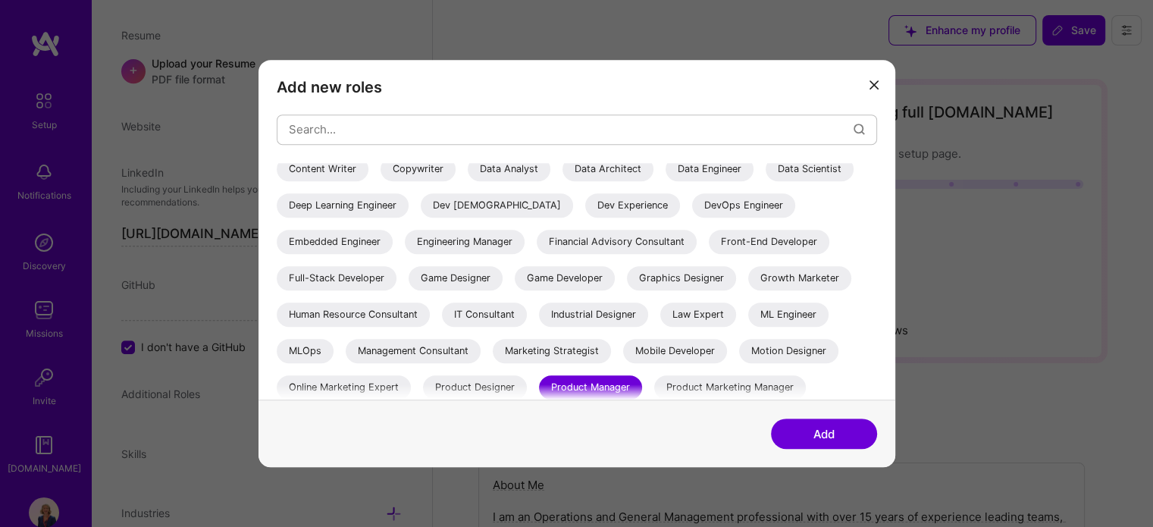
scroll to position [227, 0]
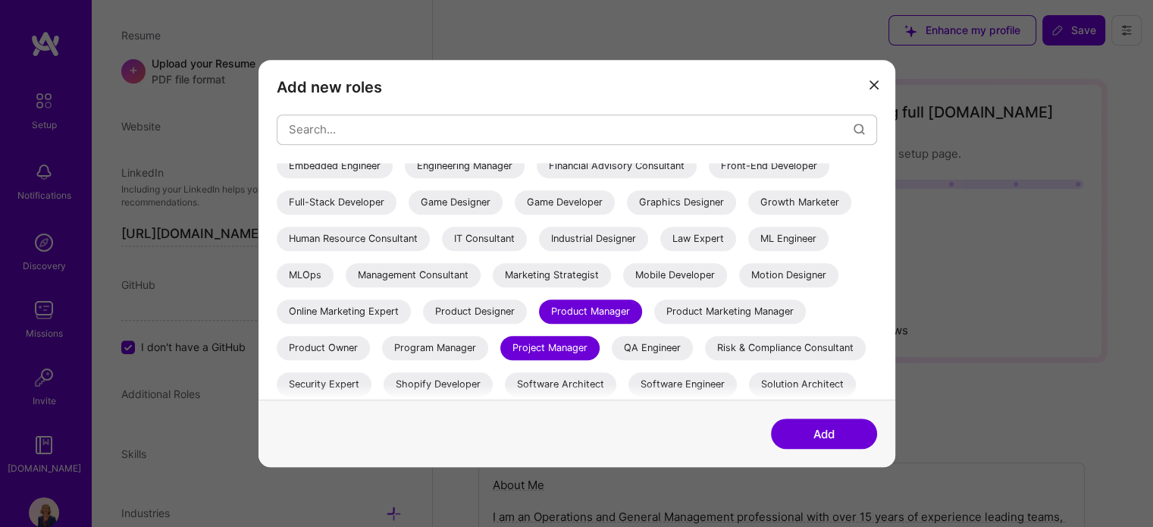
click at [481, 273] on div "Management Consultant" at bounding box center [413, 275] width 135 height 24
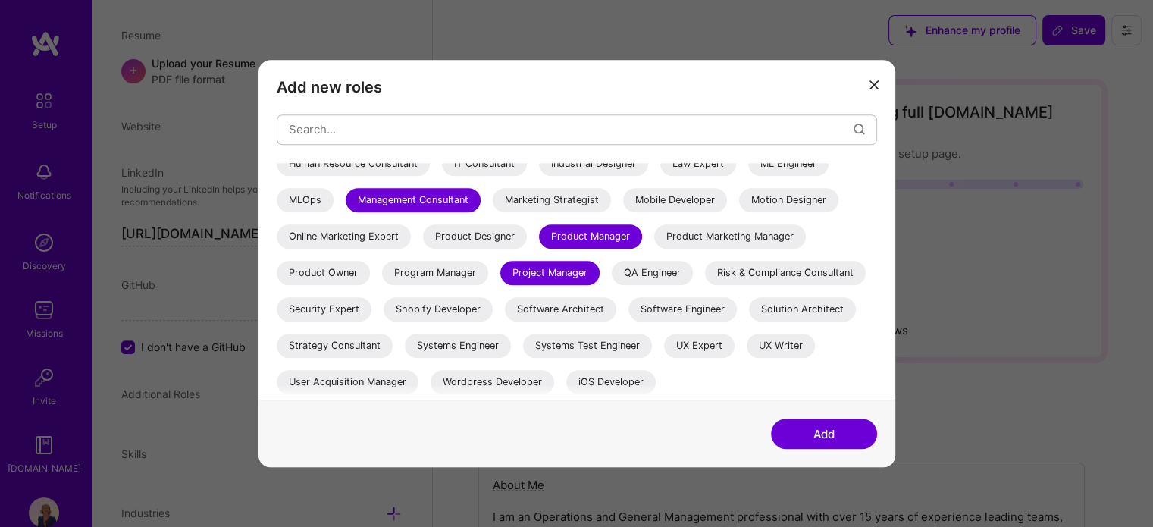
scroll to position [339, 0]
click at [343, 353] on div "Strategy Consultant" at bounding box center [335, 346] width 116 height 24
click at [813, 312] on div "Solution Architect" at bounding box center [802, 309] width 107 height 24
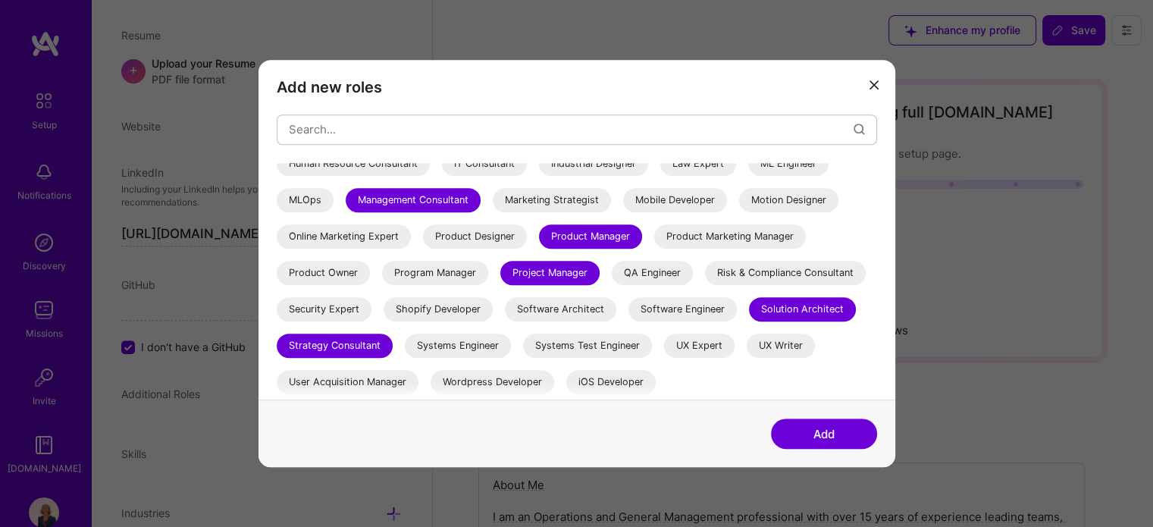
click at [845, 440] on button "Add" at bounding box center [824, 434] width 106 height 30
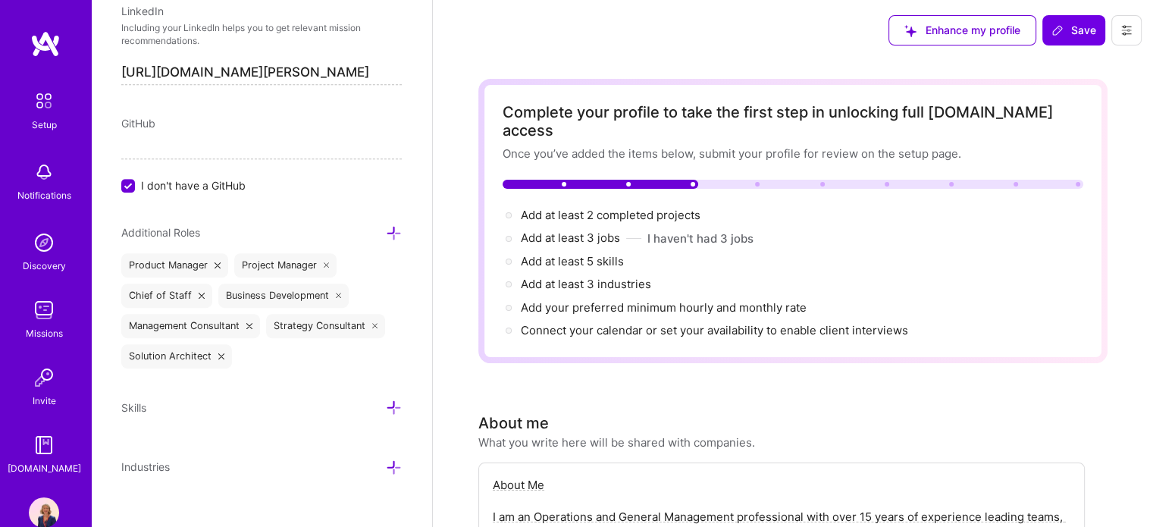
scroll to position [830, 0]
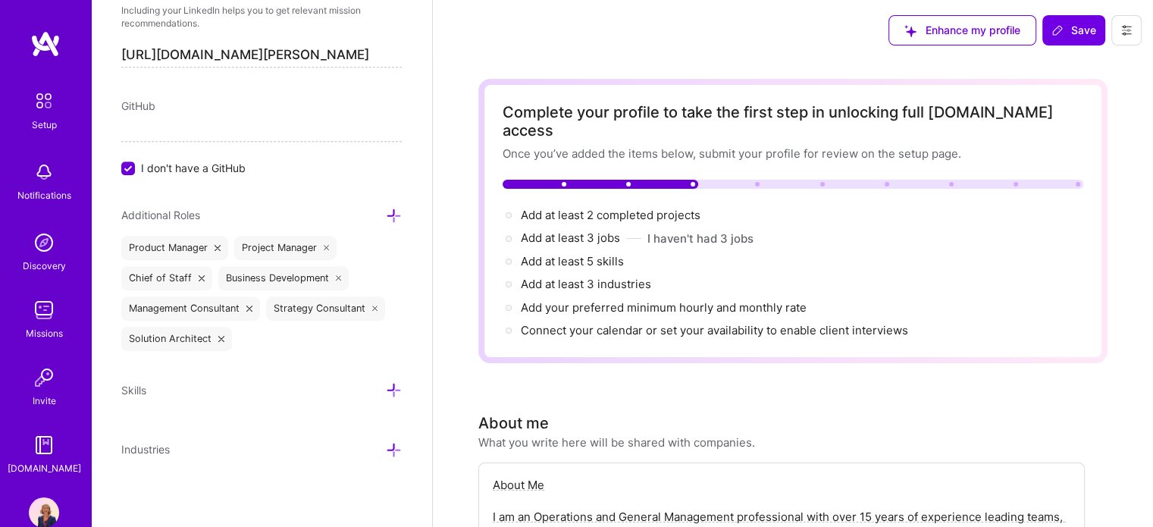
click at [202, 397] on div "Skills" at bounding box center [261, 396] width 281 height 30
click at [388, 387] on icon at bounding box center [394, 390] width 16 height 16
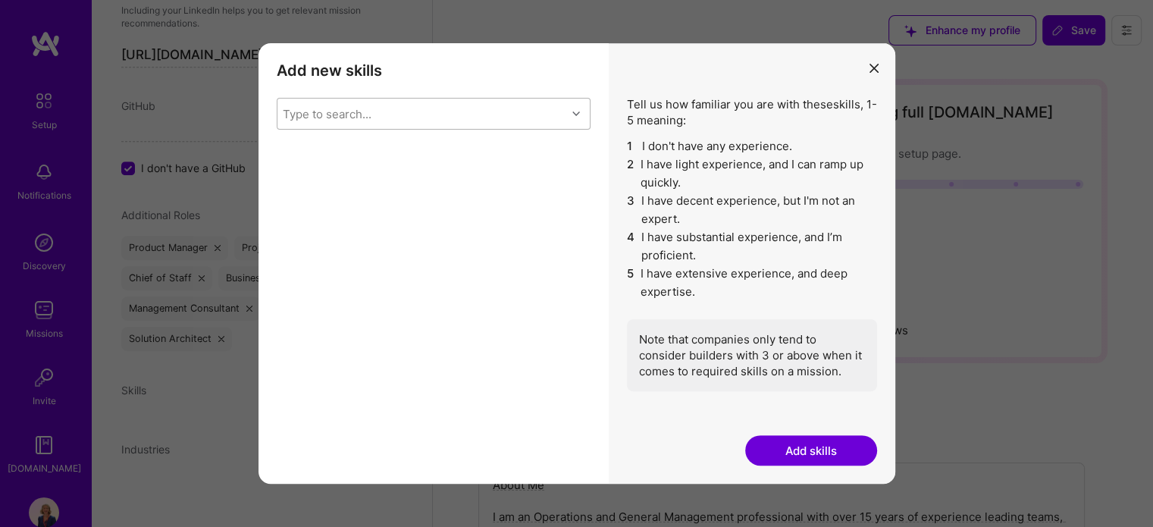
click at [356, 105] on div "Type to search..." at bounding box center [327, 113] width 89 height 16
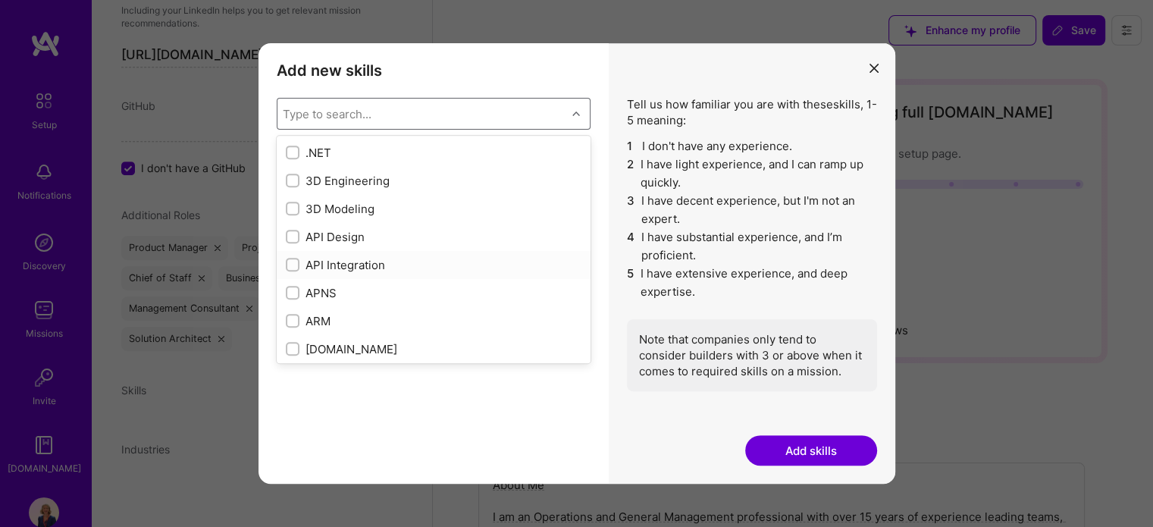
click at [338, 267] on div "API Integration" at bounding box center [434, 265] width 296 height 16
checkbox input "true"
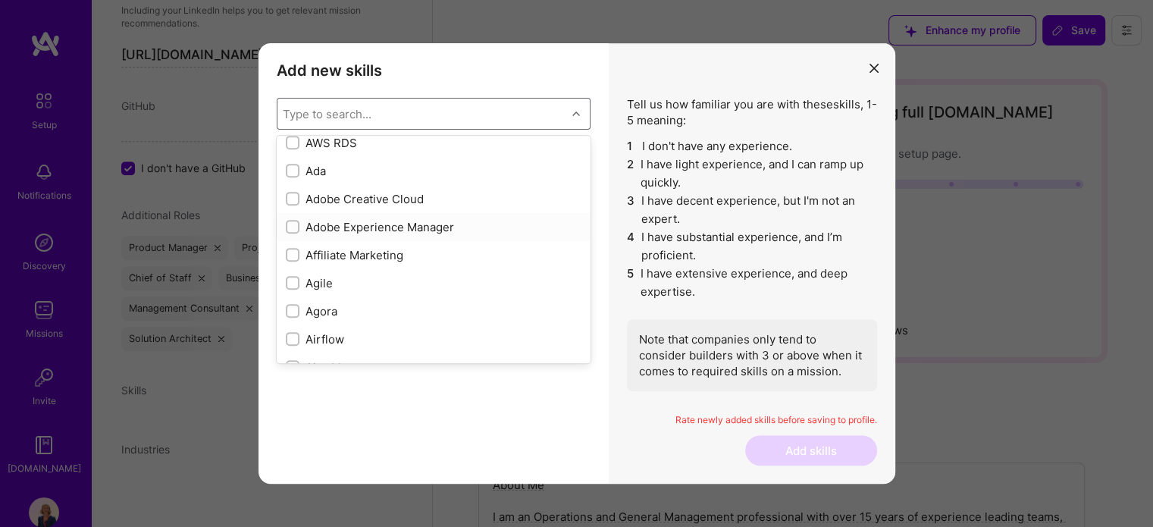
scroll to position [455, 0]
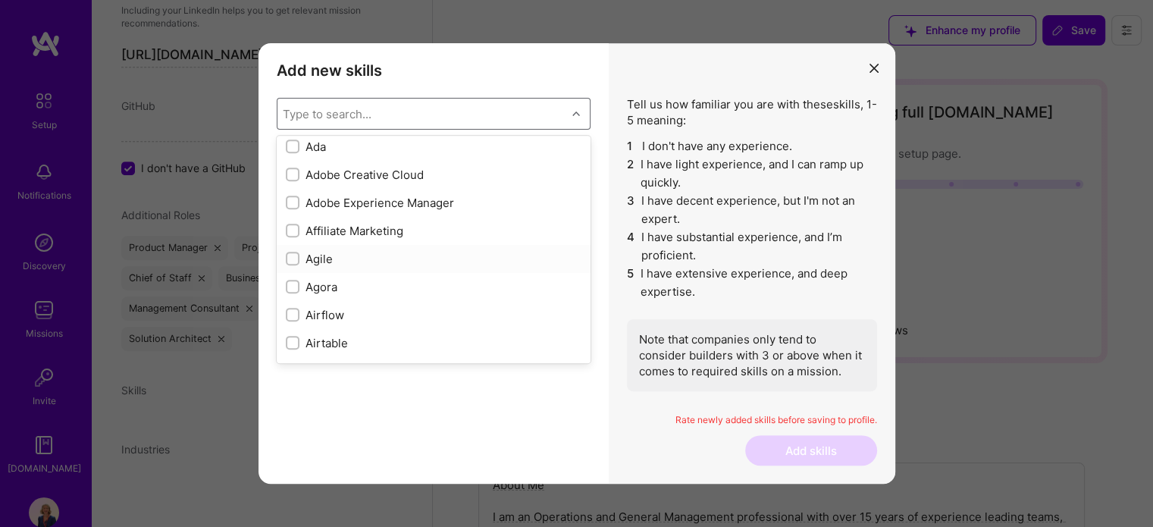
click at [511, 255] on div "Agile" at bounding box center [434, 259] width 296 height 16
checkbox input "true"
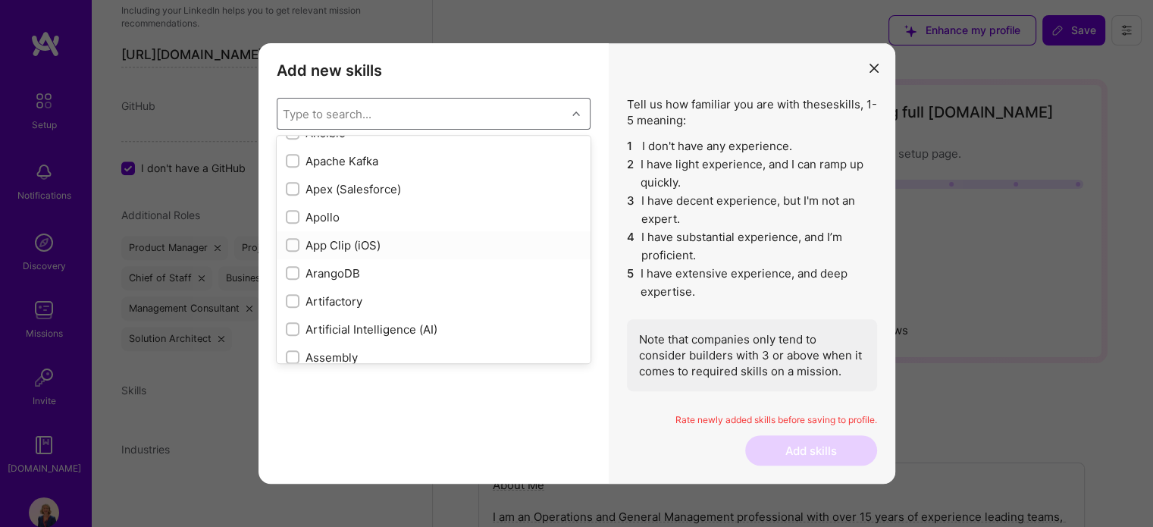
scroll to position [910, 0]
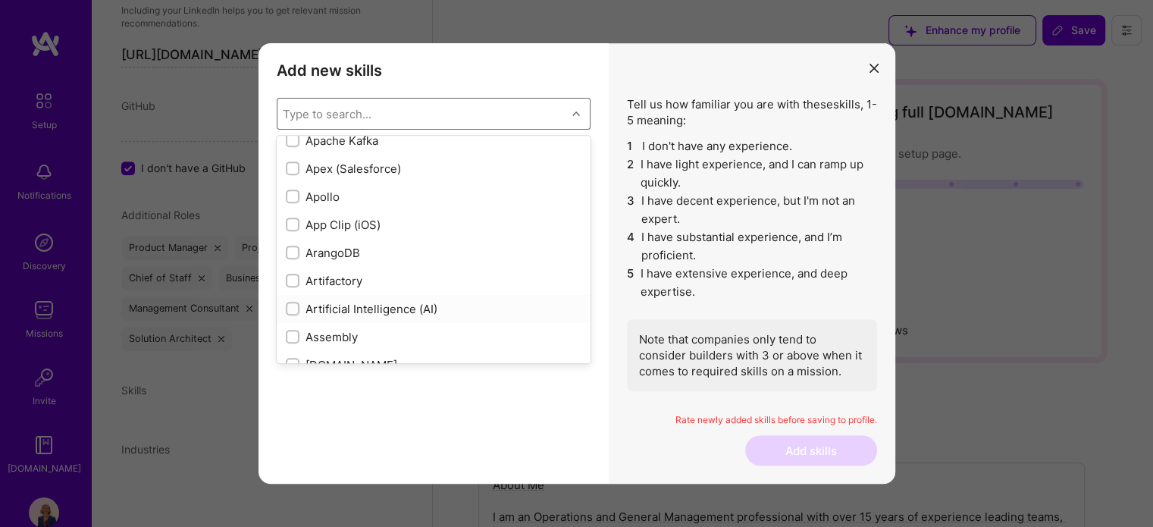
click at [513, 309] on div "Artificial Intelligence (AI)" at bounding box center [434, 309] width 296 height 16
checkbox input "true"
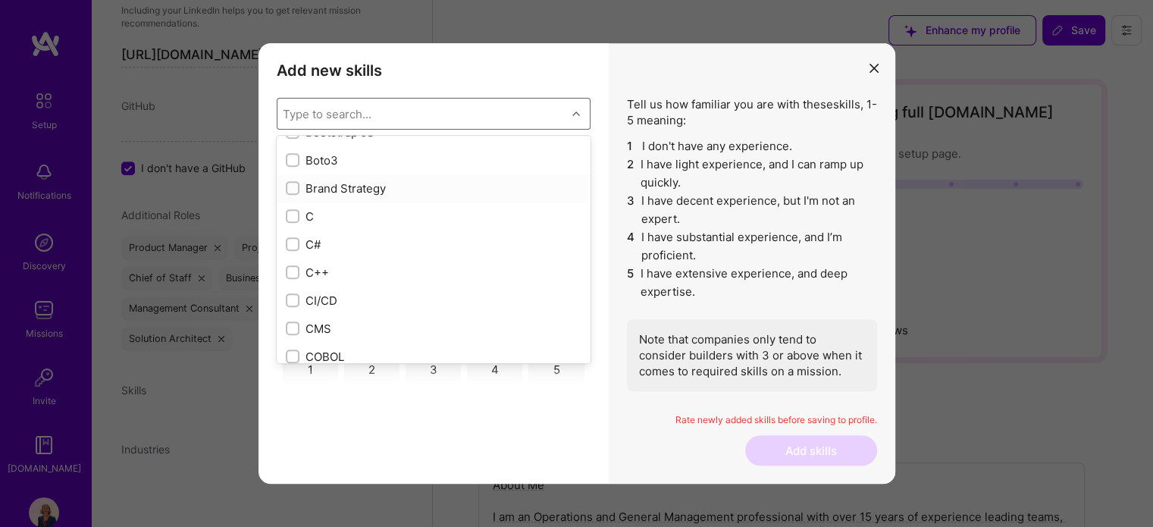
scroll to position [1516, 0]
click at [520, 324] on div "CMS" at bounding box center [434, 320] width 296 height 16
checkbox input "true"
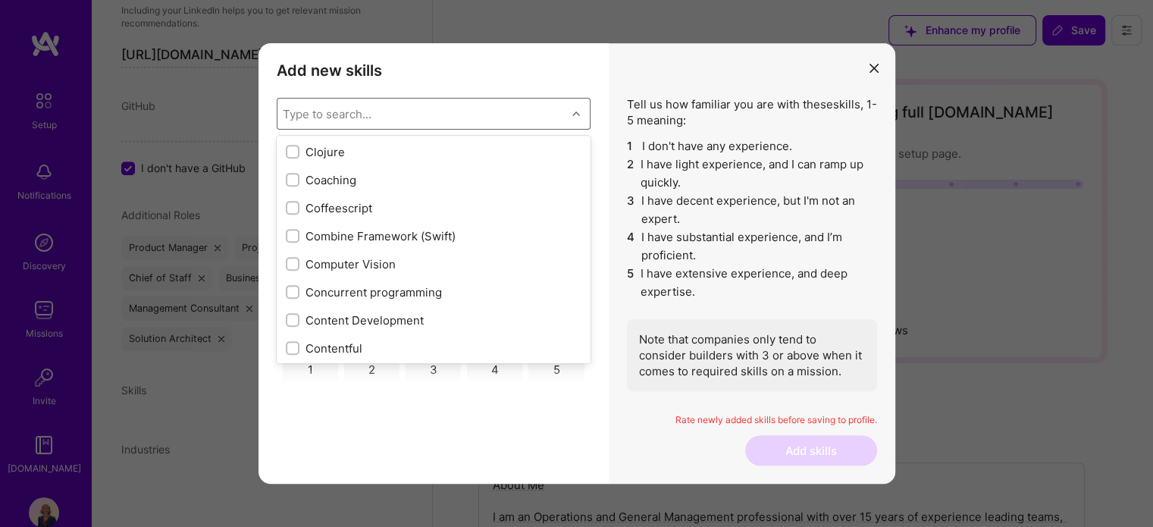
scroll to position [1896, 0]
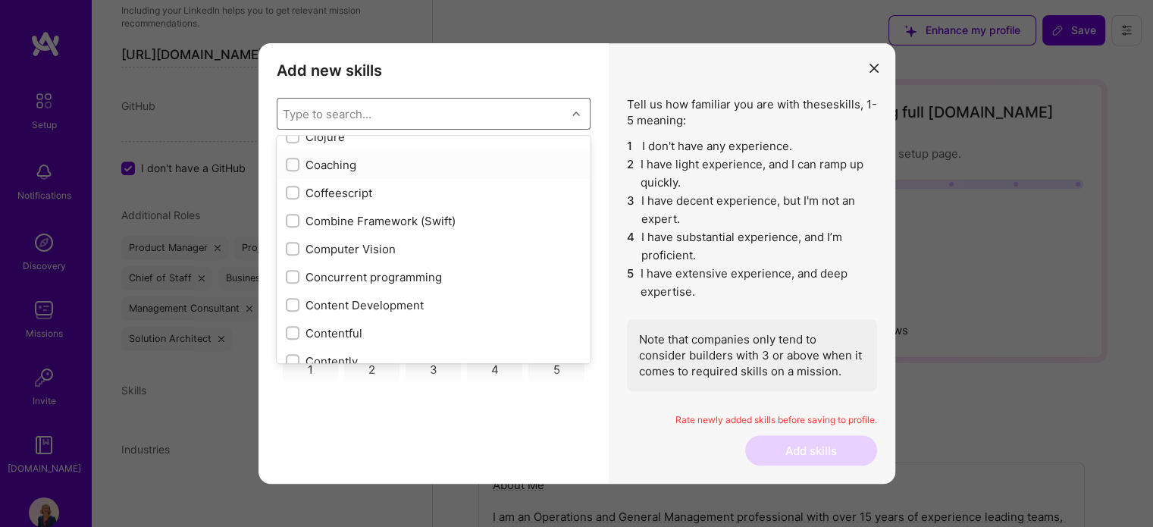
click at [332, 169] on div "Coaching" at bounding box center [434, 165] width 296 height 16
checkbox input "true"
click at [352, 310] on div "Content Development" at bounding box center [434, 305] width 296 height 16
checkbox input "true"
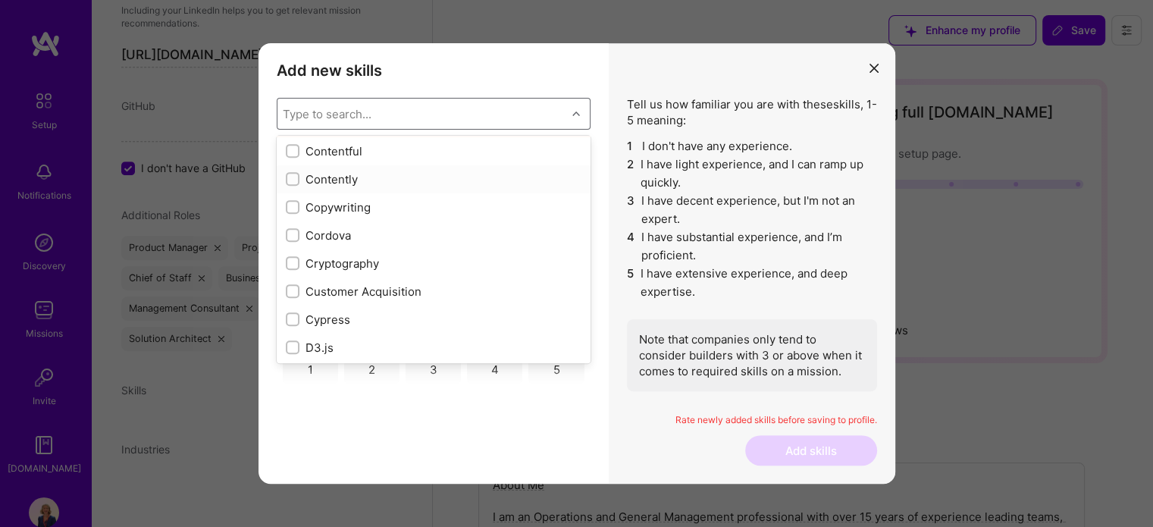
scroll to position [2108, 0]
click at [347, 174] on div "Copywriting" at bounding box center [434, 177] width 296 height 16
checkbox input "true"
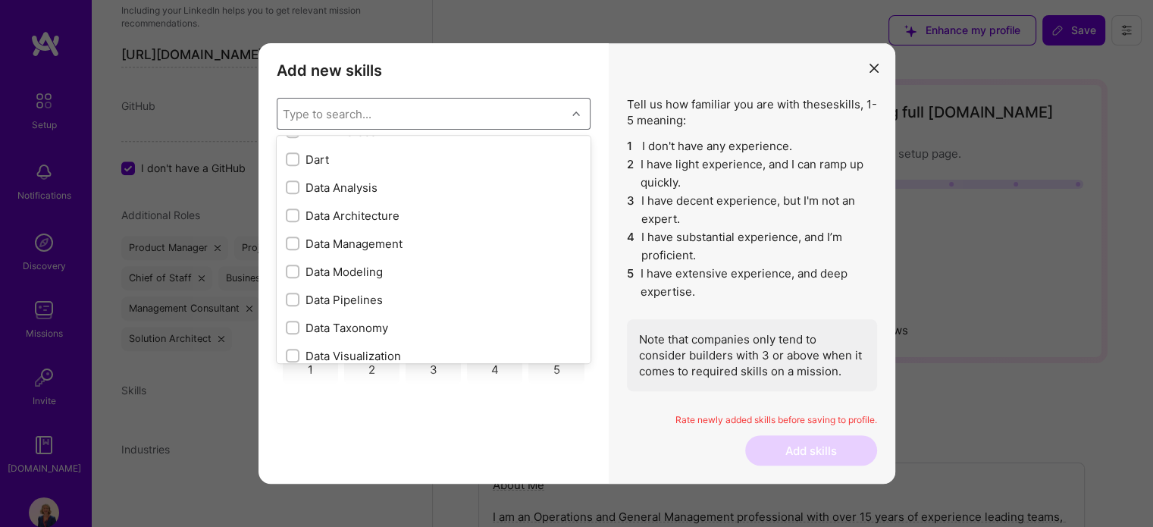
scroll to position [2351, 0]
click at [329, 185] on div "Data Analysis" at bounding box center [434, 187] width 296 height 16
checkbox input "true"
click at [331, 193] on div "GPT / OpenAI" at bounding box center [434, 185] width 314 height 28
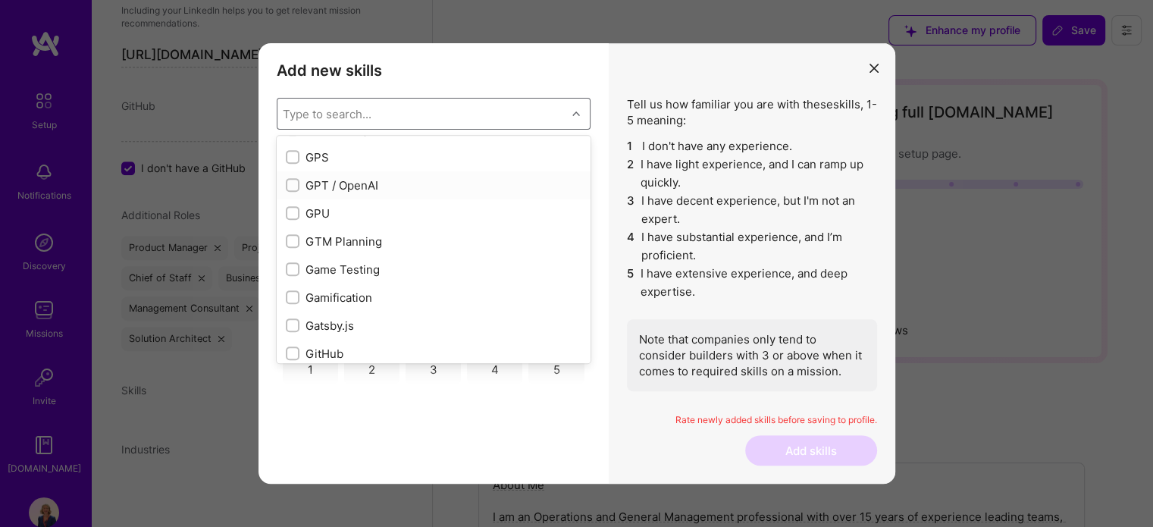
checkbox input "true"
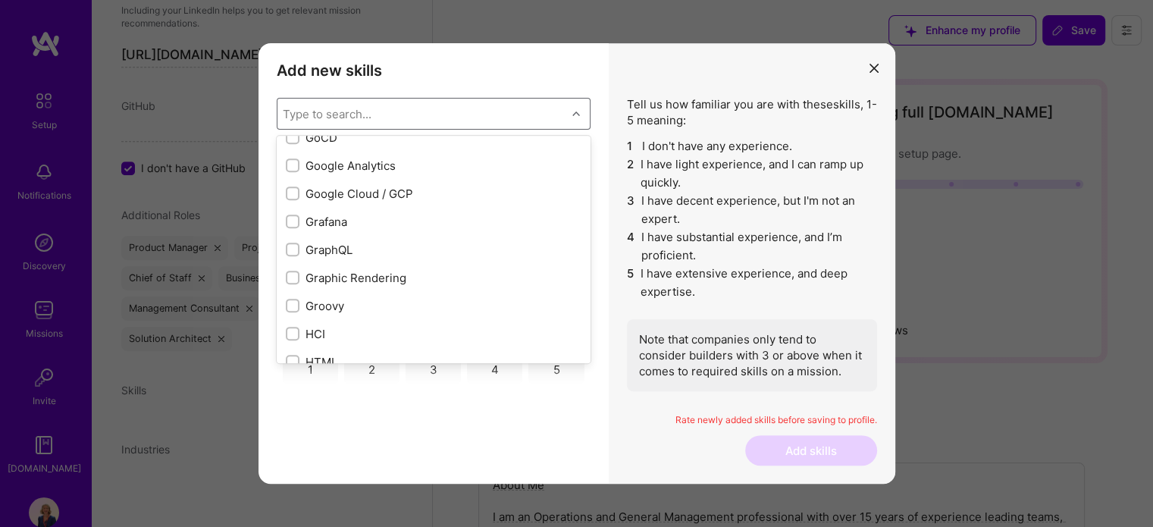
scroll to position [4170, 0]
click at [325, 163] on div "Google Analytics" at bounding box center [434, 163] width 296 height 16
checkbox input "true"
click at [312, 253] on div "Jira" at bounding box center [434, 251] width 296 height 16
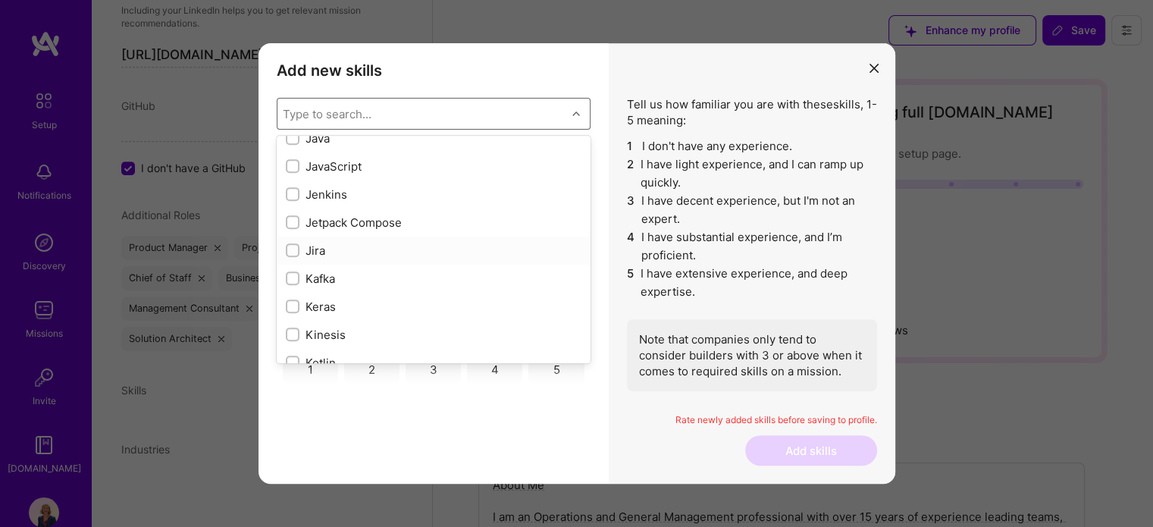
checkbox input "true"
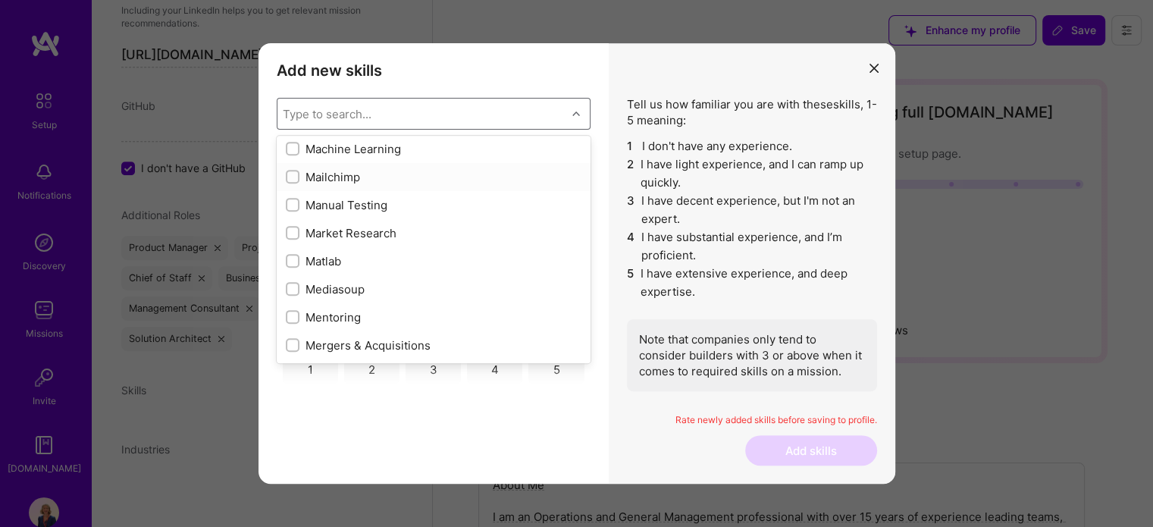
click at [325, 178] on div "Mailchimp" at bounding box center [434, 177] width 296 height 16
checkbox input "true"
click at [329, 233] on div "Market Research" at bounding box center [434, 233] width 296 height 16
checkbox input "true"
click at [374, 307] on div "Mentoring" at bounding box center [434, 317] width 314 height 28
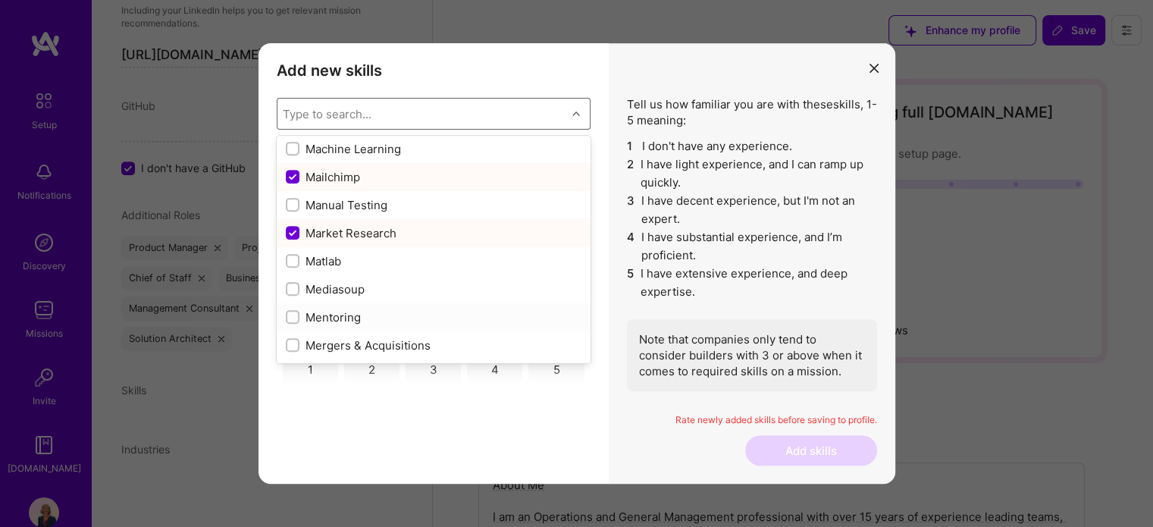
checkbox input "true"
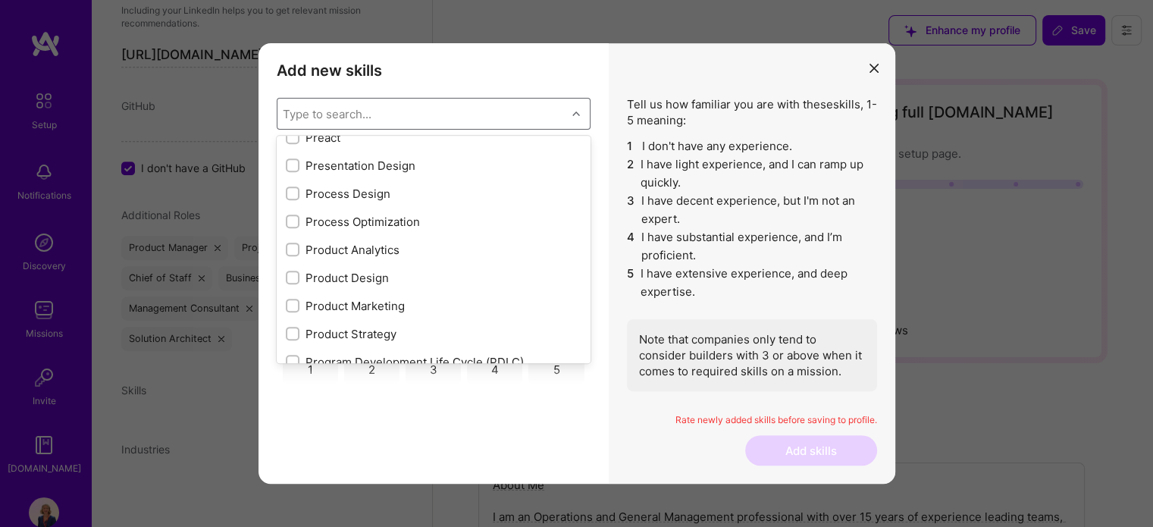
scroll to position [6870, 0]
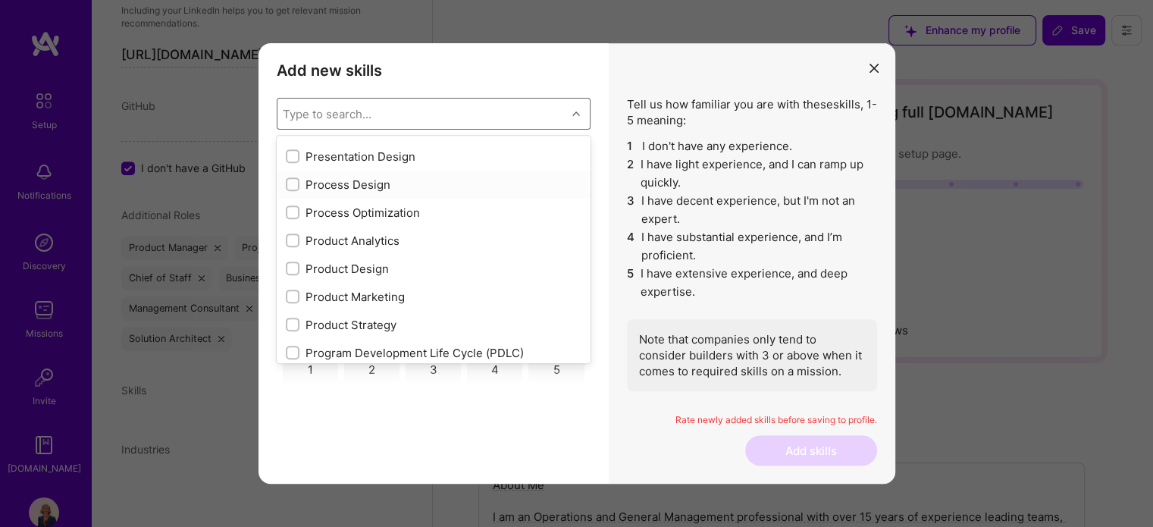
click at [356, 190] on div "Process Design" at bounding box center [434, 185] width 296 height 16
checkbox input "true"
click at [352, 219] on div "Process Optimization" at bounding box center [434, 213] width 296 height 16
checkbox input "true"
click at [349, 238] on div "Product Analytics" at bounding box center [434, 241] width 296 height 16
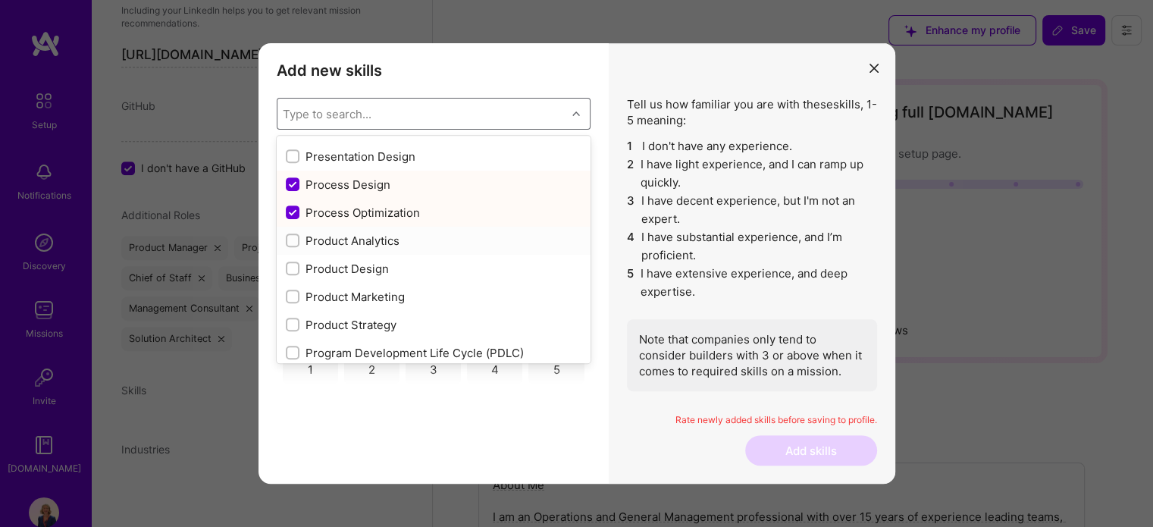
checkbox input "true"
click at [340, 291] on div "Product Marketing" at bounding box center [434, 297] width 296 height 16
checkbox input "true"
click at [343, 323] on div "Product Strategy" at bounding box center [434, 325] width 296 height 16
checkbox input "true"
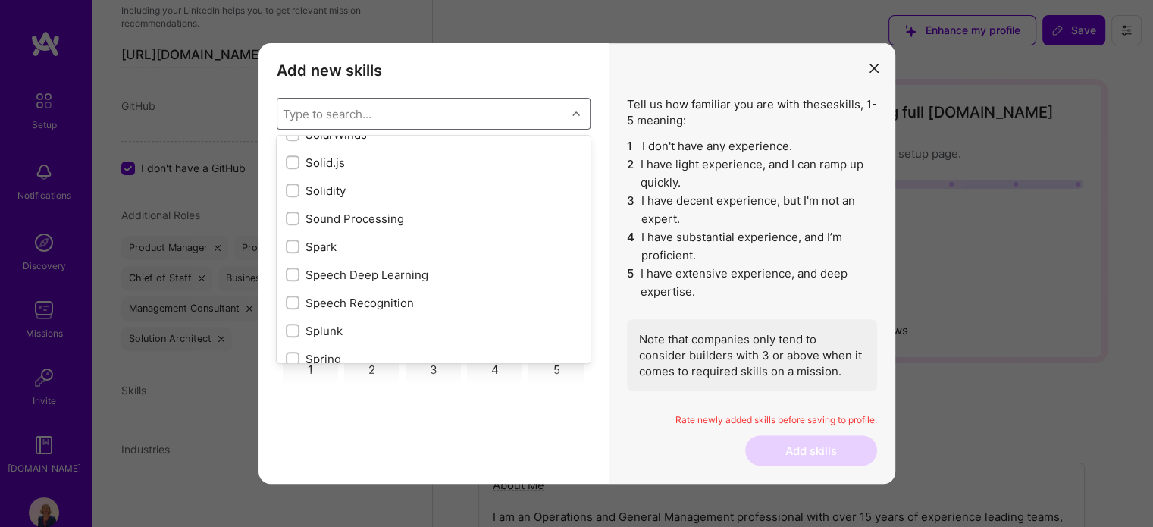
scroll to position [8689, 0]
click at [309, 218] on div "Spark" at bounding box center [434, 217] width 296 height 16
checkbox input "true"
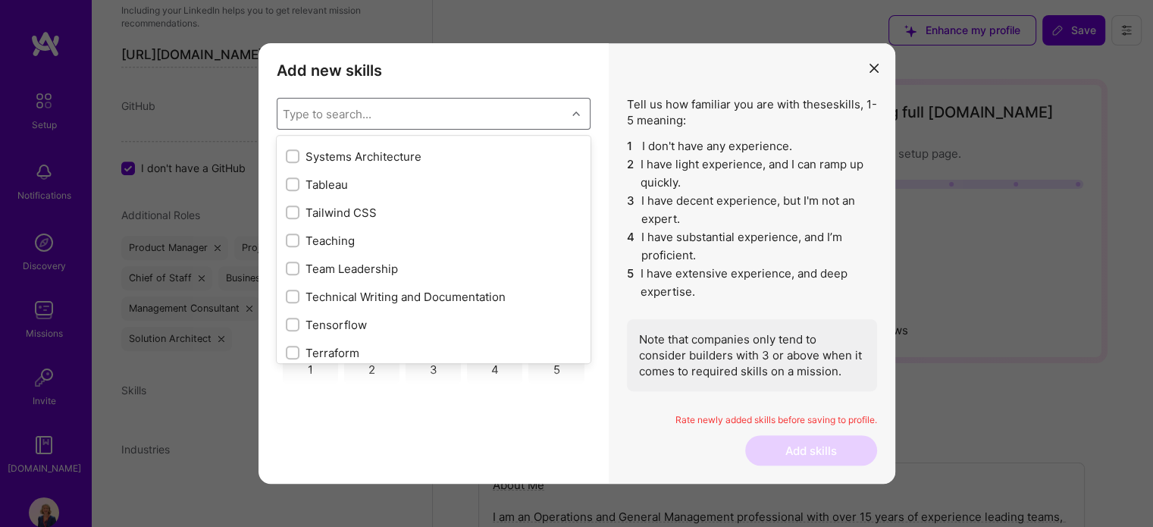
scroll to position [9144, 0]
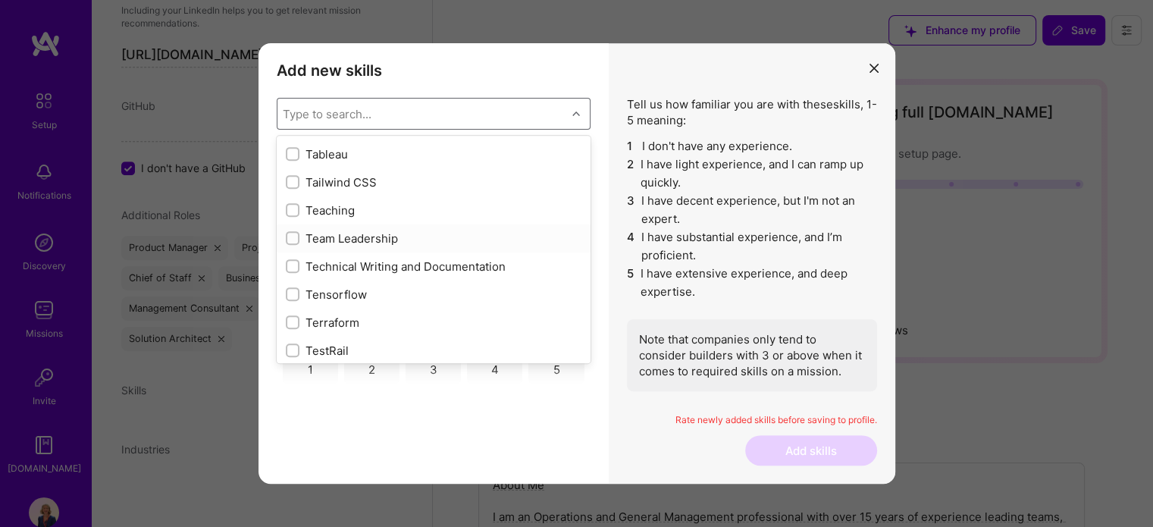
click at [334, 240] on div "Team Leadership" at bounding box center [434, 239] width 296 height 16
checkbox input "true"
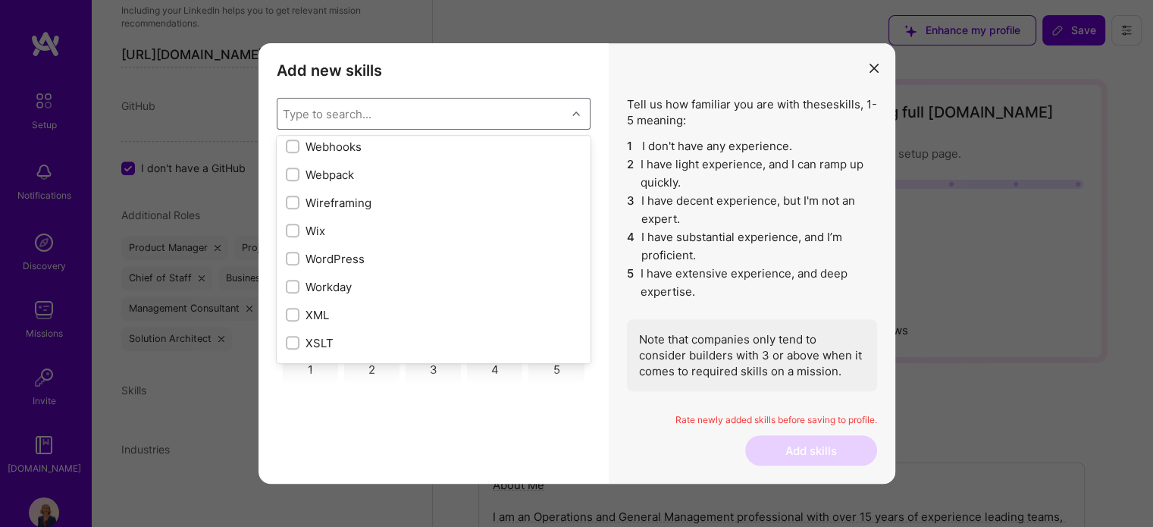
scroll to position [10115, 0]
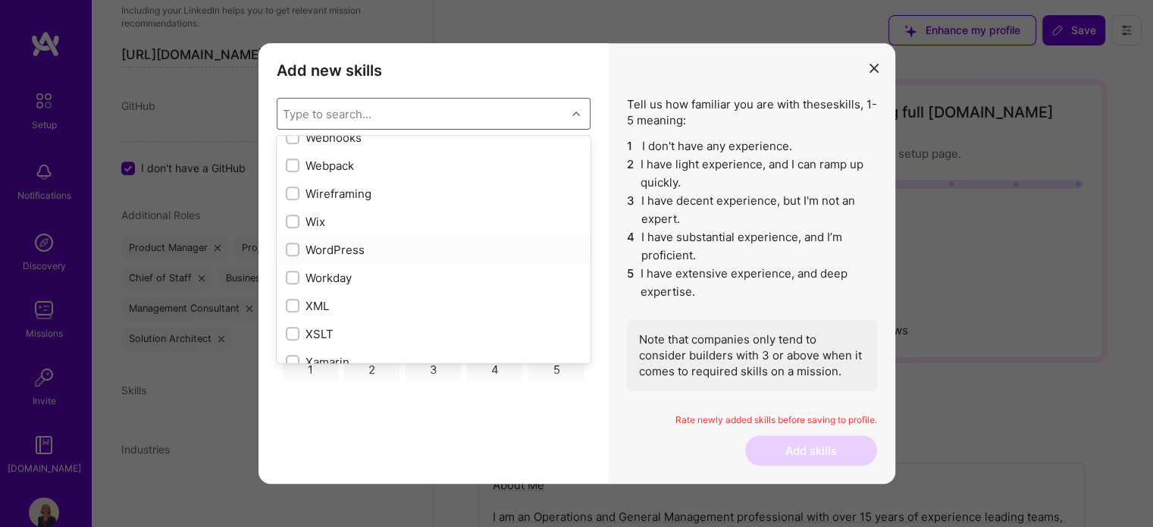
click at [333, 258] on div "WordPress" at bounding box center [434, 250] width 314 height 28
checkbox input "true"
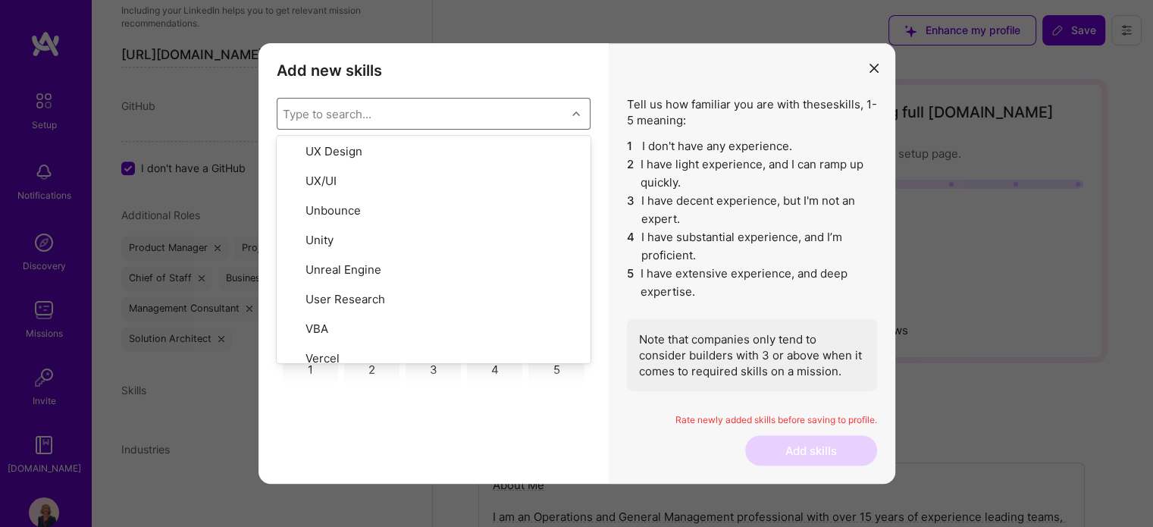
click at [582, 363] on div "WordPress 1 2 3 4 5 No expertise Deep expertise Team Leadership 1 2 3 4 5 No ex…" at bounding box center [434, 266] width 314 height 237
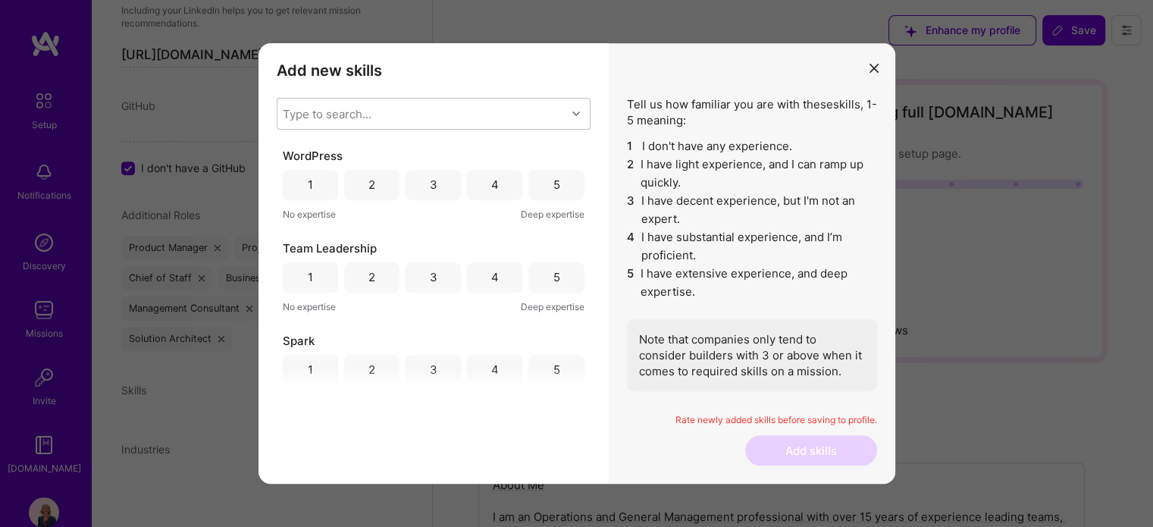
click at [582, 363] on div "WordPress 1 2 3 4 5 No expertise Deep expertise Team Leadership 1 2 3 4 5 No ex…" at bounding box center [434, 266] width 314 height 237
click at [425, 181] on div "3" at bounding box center [433, 185] width 55 height 30
click at [566, 276] on div "5" at bounding box center [555, 277] width 55 height 30
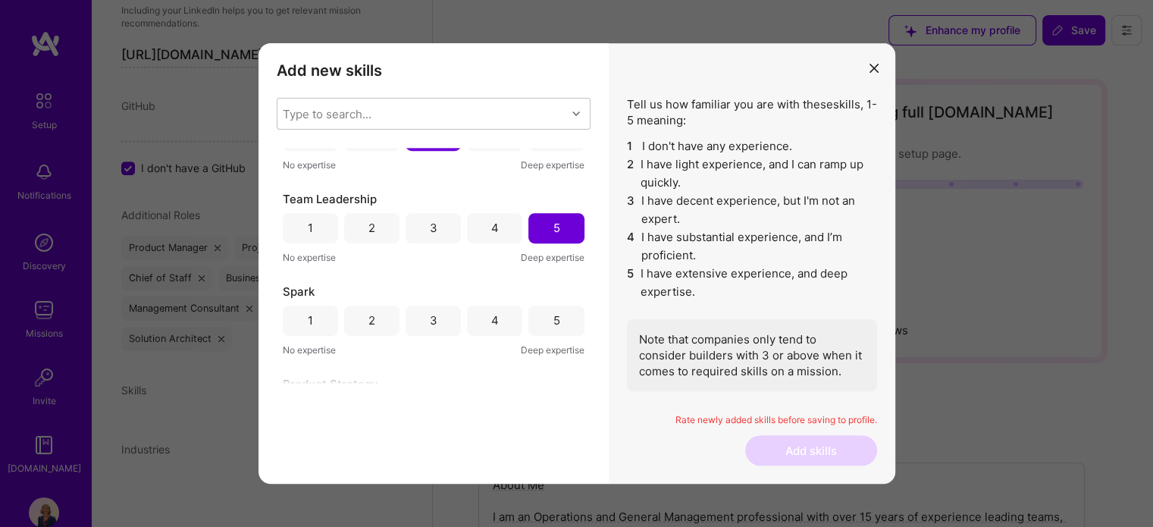
scroll to position [76, 0]
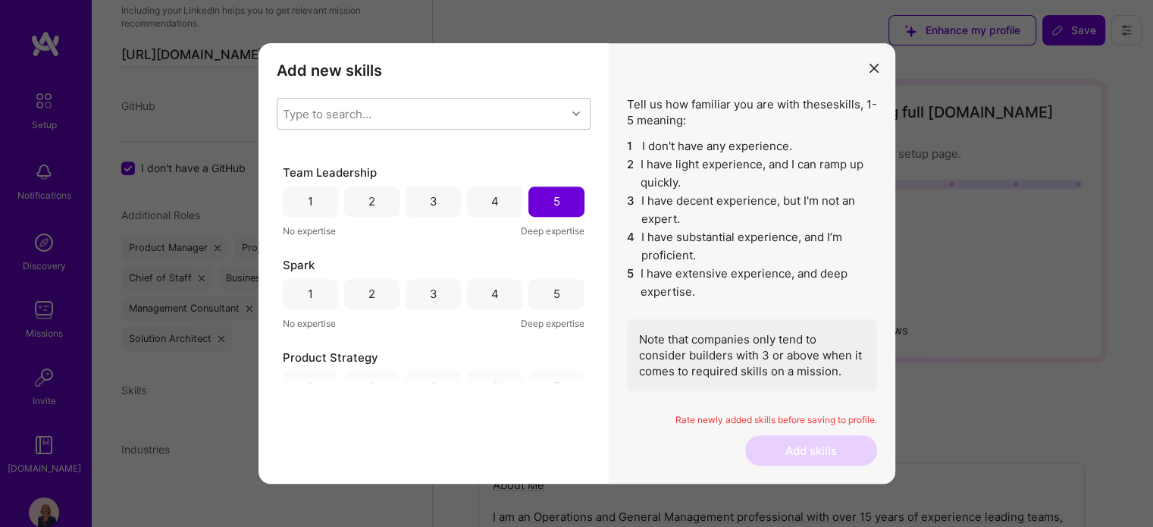
click at [560, 299] on div "5" at bounding box center [555, 294] width 55 height 30
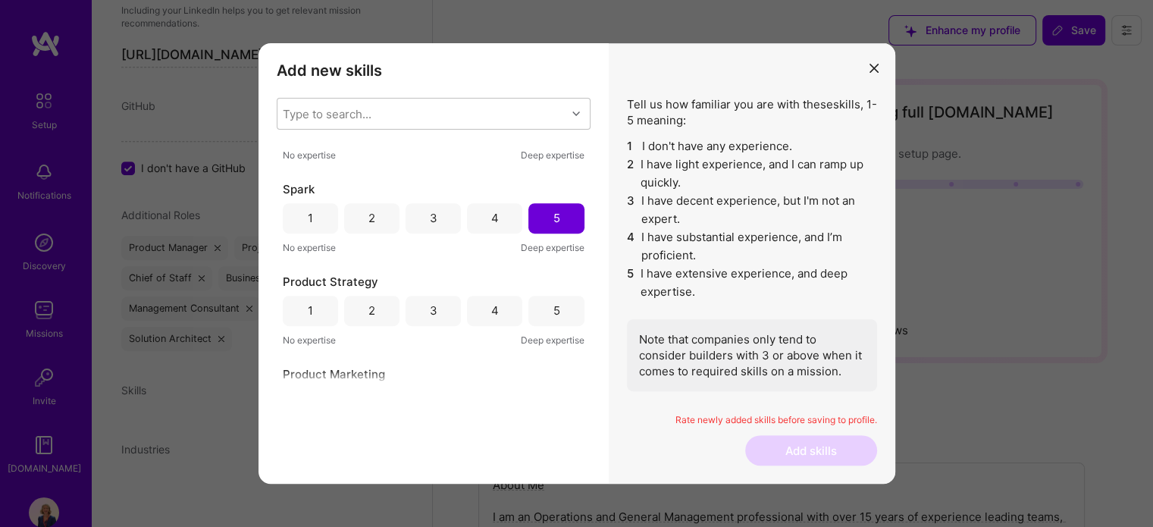
scroll to position [227, 0]
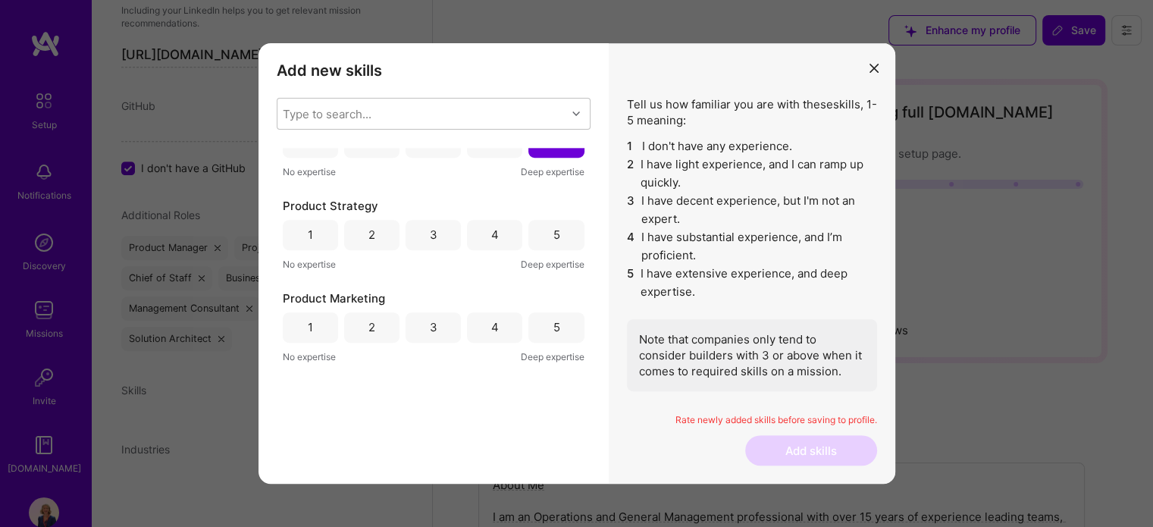
click at [491, 236] on div "4" at bounding box center [495, 235] width 8 height 16
click at [479, 329] on div "4" at bounding box center [494, 327] width 55 height 30
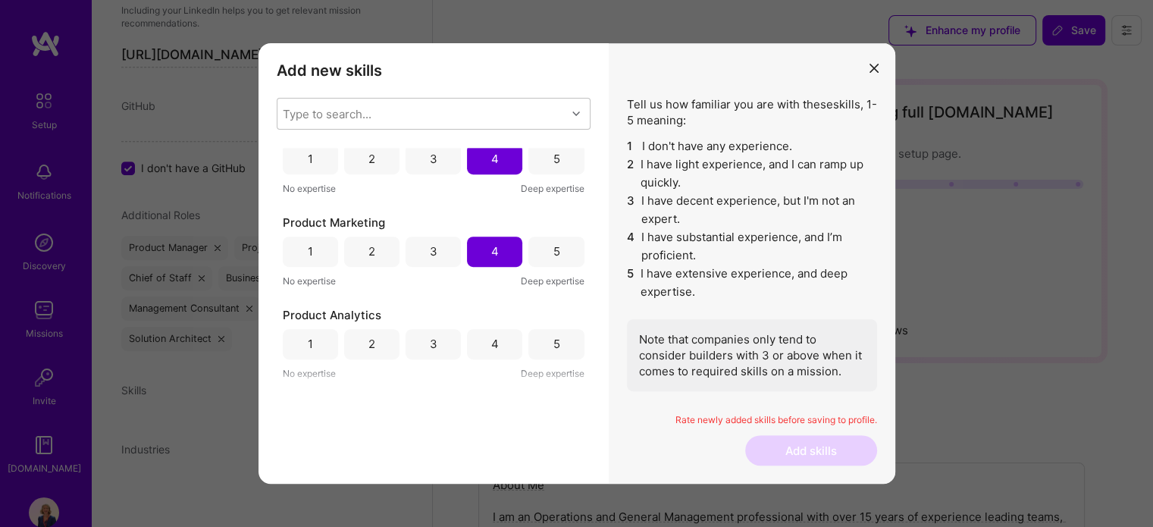
scroll to position [379, 0]
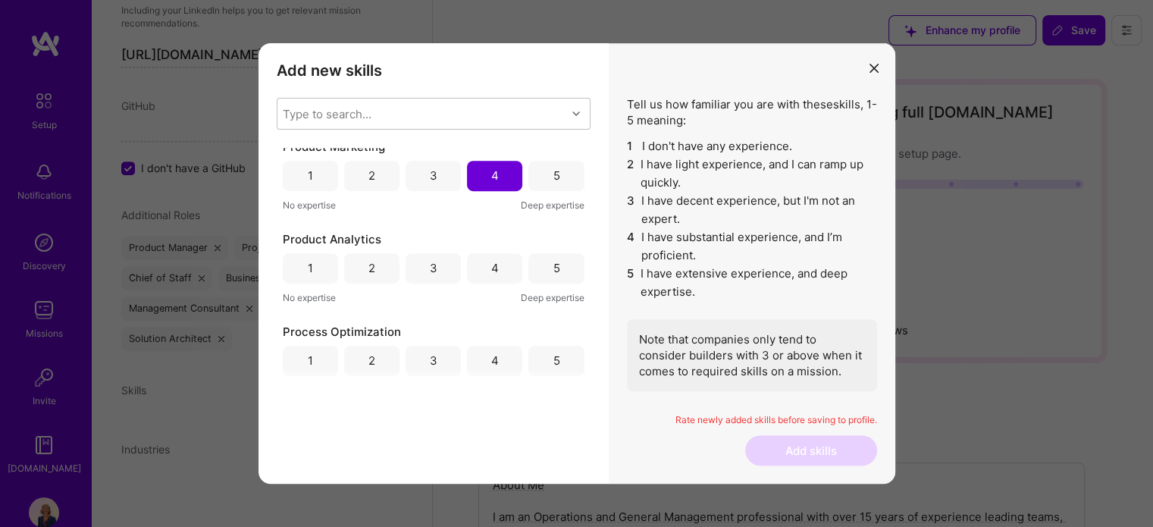
click at [491, 274] on div "4" at bounding box center [495, 268] width 8 height 16
click at [537, 356] on div "5" at bounding box center [555, 361] width 55 height 30
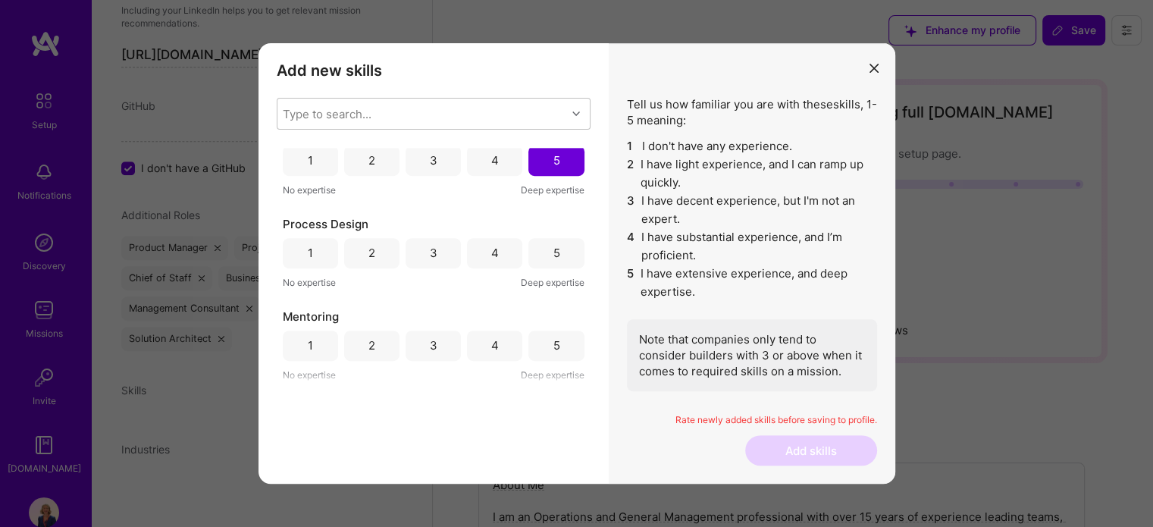
scroll to position [607, 0]
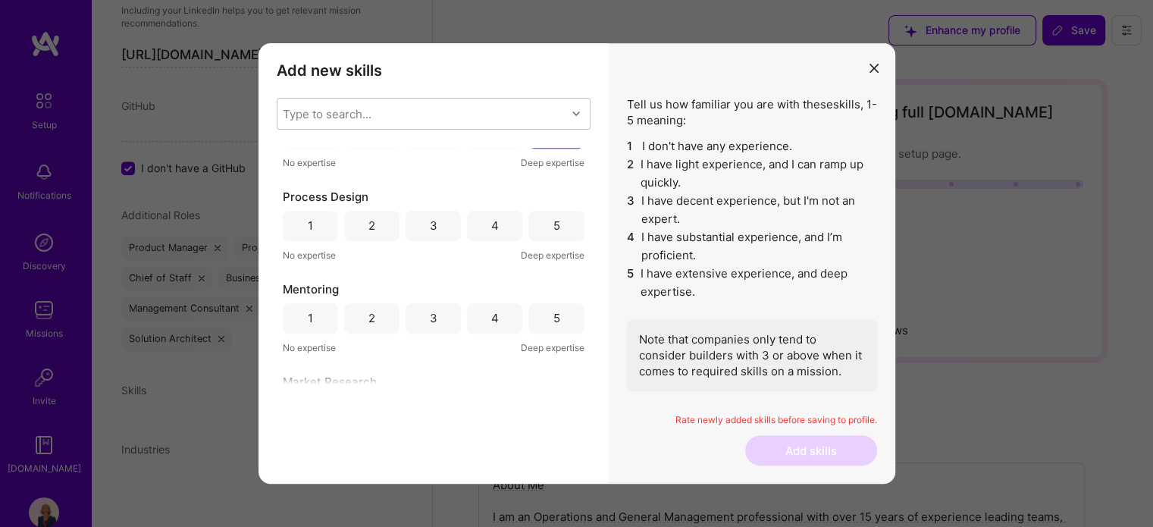
click at [440, 221] on div "3" at bounding box center [433, 226] width 55 height 30
click at [365, 227] on div "2" at bounding box center [371, 226] width 55 height 30
click at [563, 321] on div "5" at bounding box center [555, 318] width 55 height 30
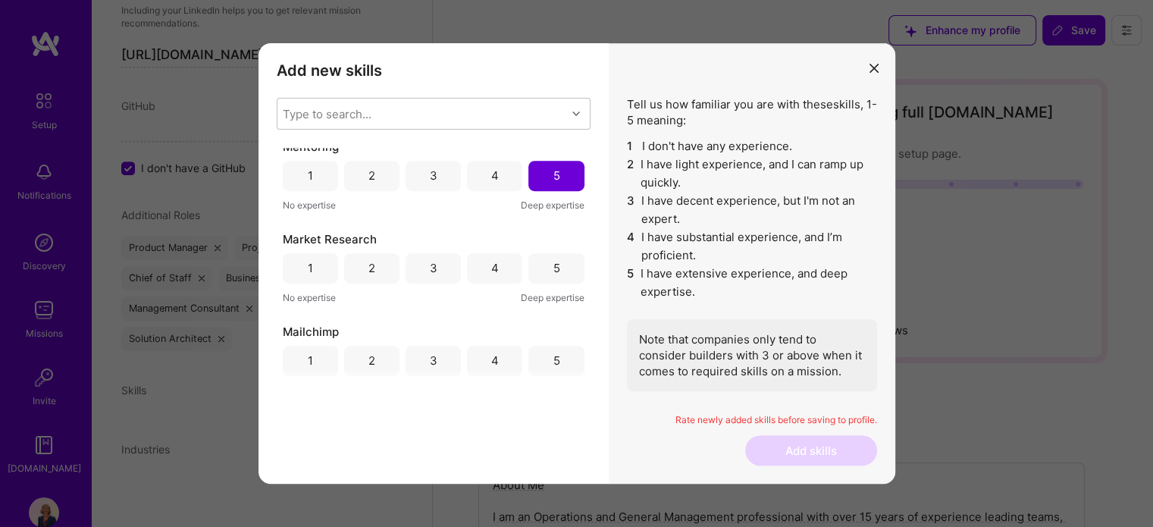
scroll to position [758, 0]
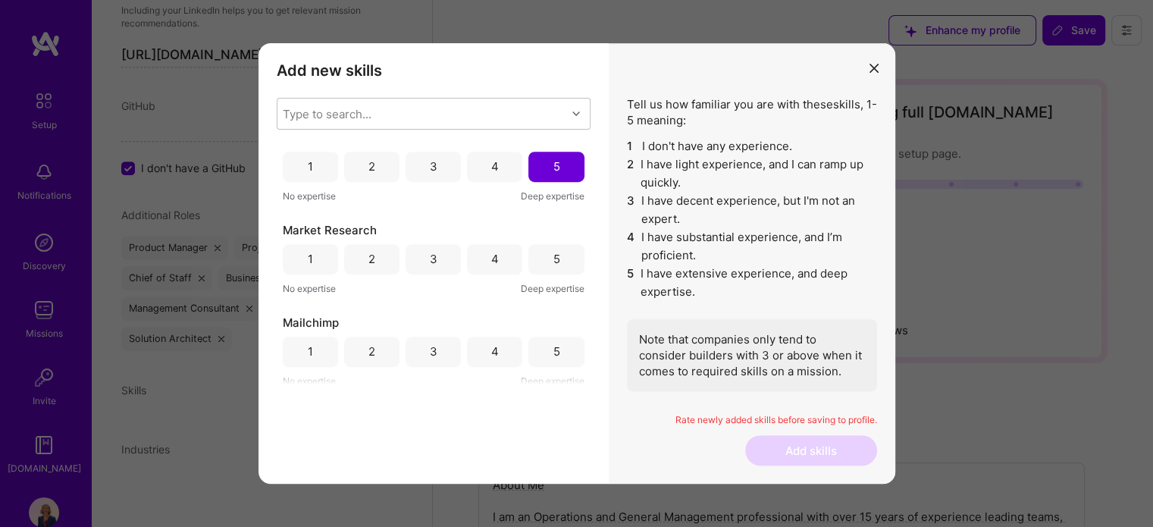
click at [501, 259] on div "4" at bounding box center [494, 259] width 55 height 30
click at [557, 345] on div "5" at bounding box center [555, 352] width 55 height 30
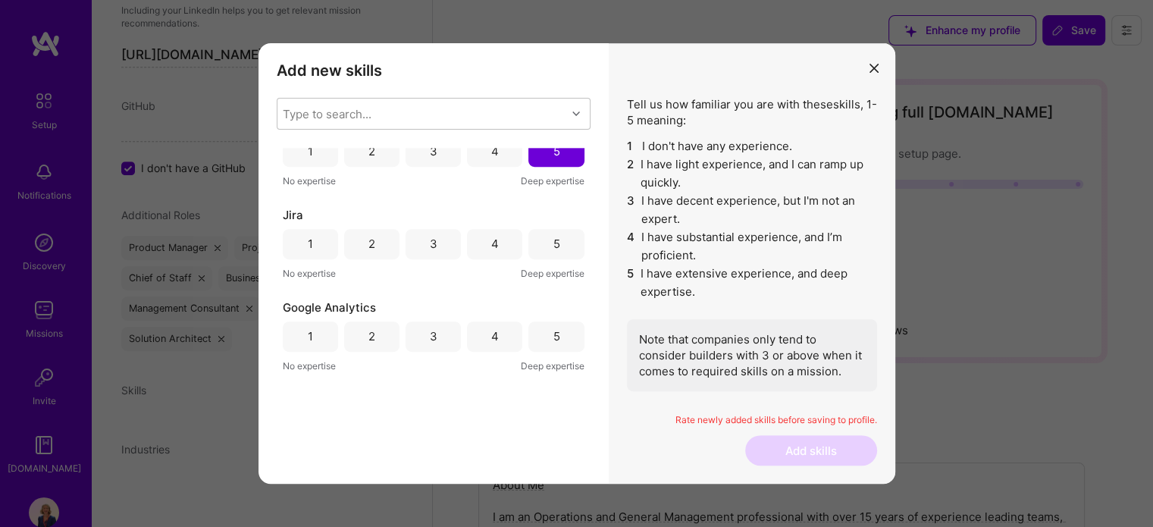
scroll to position [980, 0]
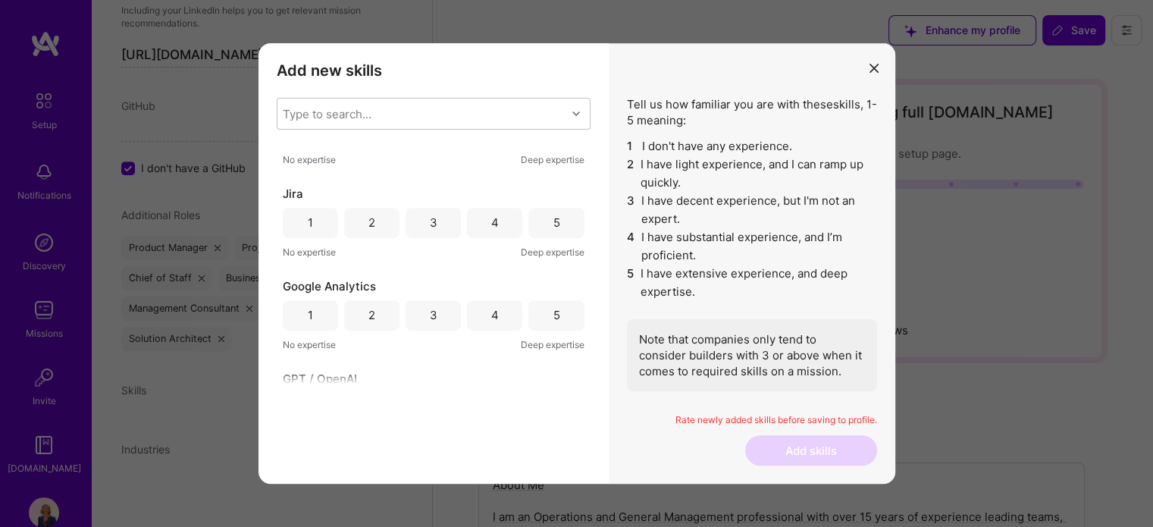
click at [543, 227] on div "5" at bounding box center [555, 223] width 55 height 30
click at [553, 315] on div "5" at bounding box center [556, 315] width 7 height 16
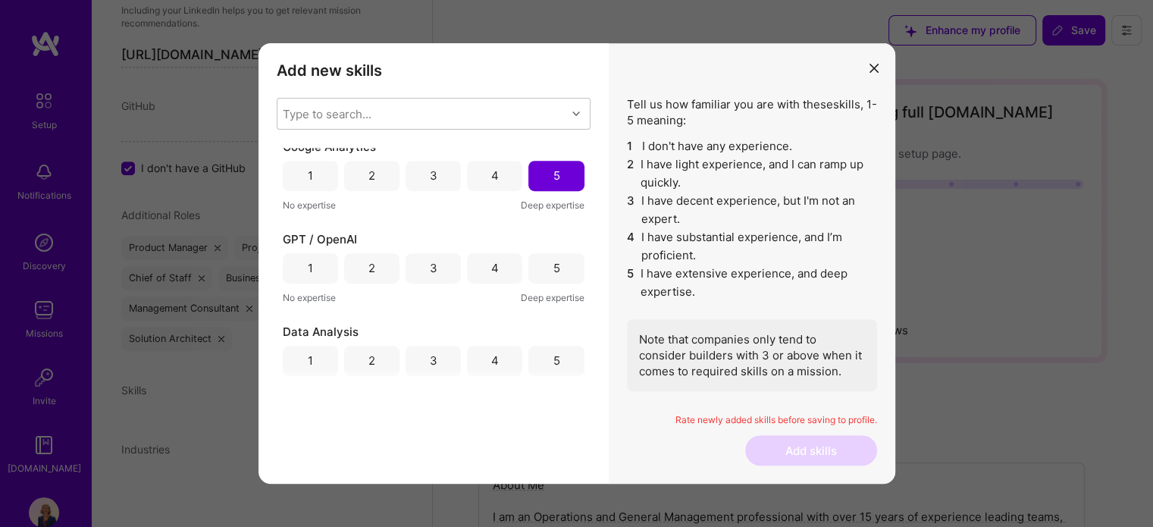
scroll to position [1145, 0]
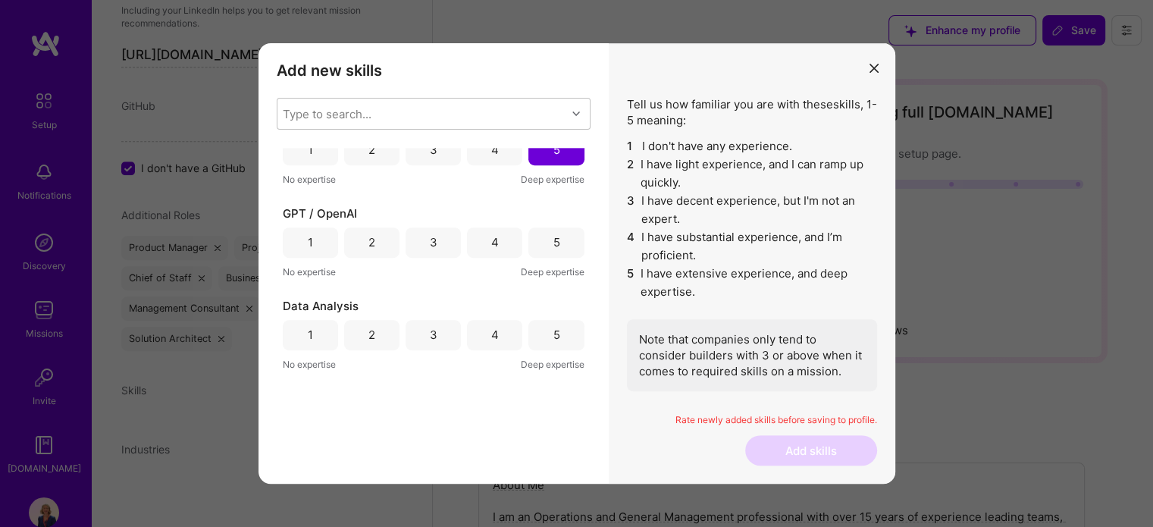
click at [485, 242] on div "4" at bounding box center [494, 242] width 55 height 30
click at [440, 334] on div "3" at bounding box center [433, 335] width 55 height 30
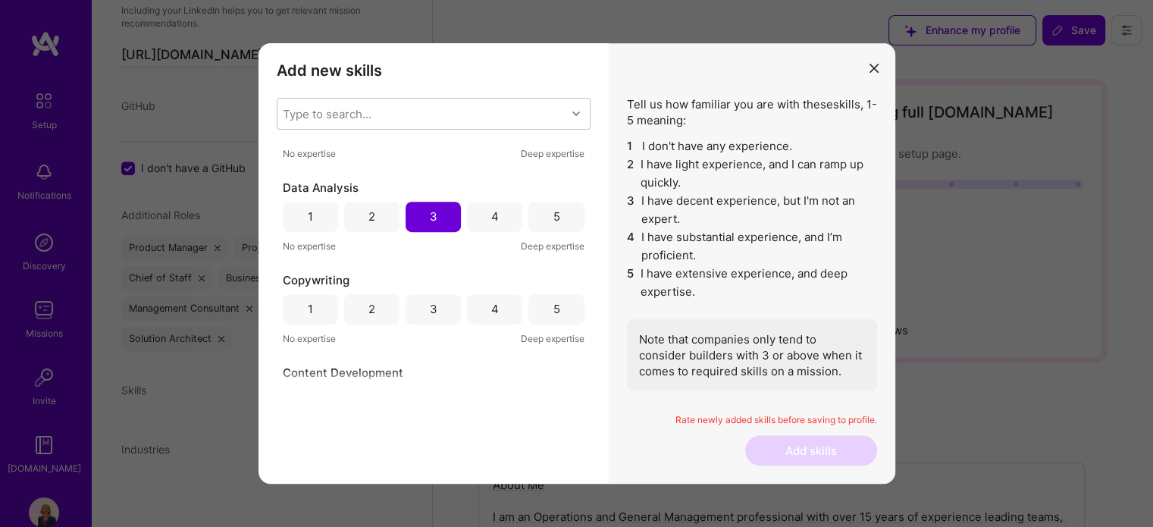
scroll to position [1274, 0]
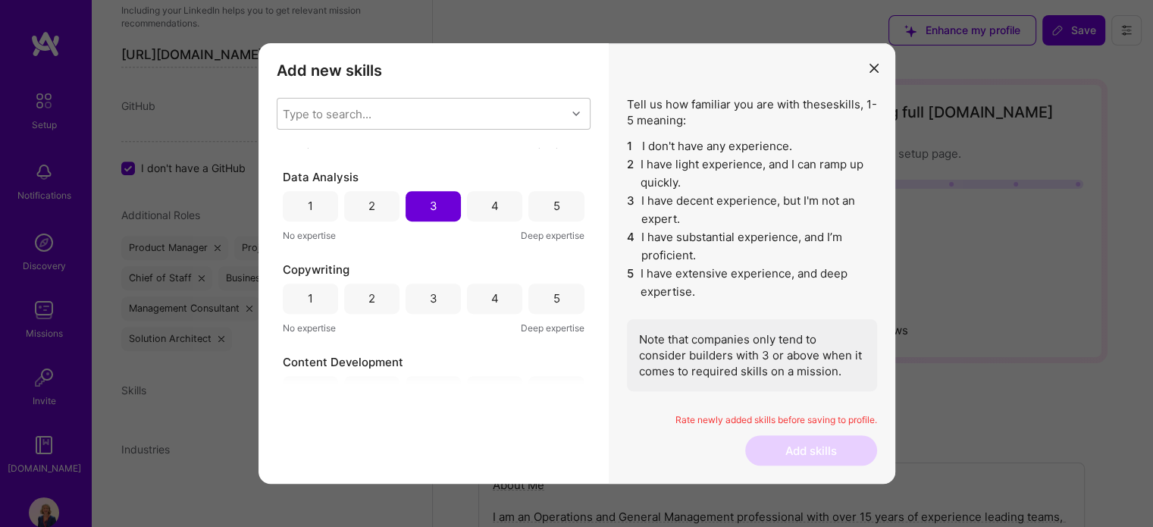
click at [506, 301] on div "4" at bounding box center [494, 299] width 55 height 30
drag, startPoint x: 589, startPoint y: 313, endPoint x: 590, endPoint y: 325, distance: 11.4
click at [590, 325] on div "Add new skills Tell us how familiar you are with given skills, using between 1 …" at bounding box center [434, 263] width 350 height 441
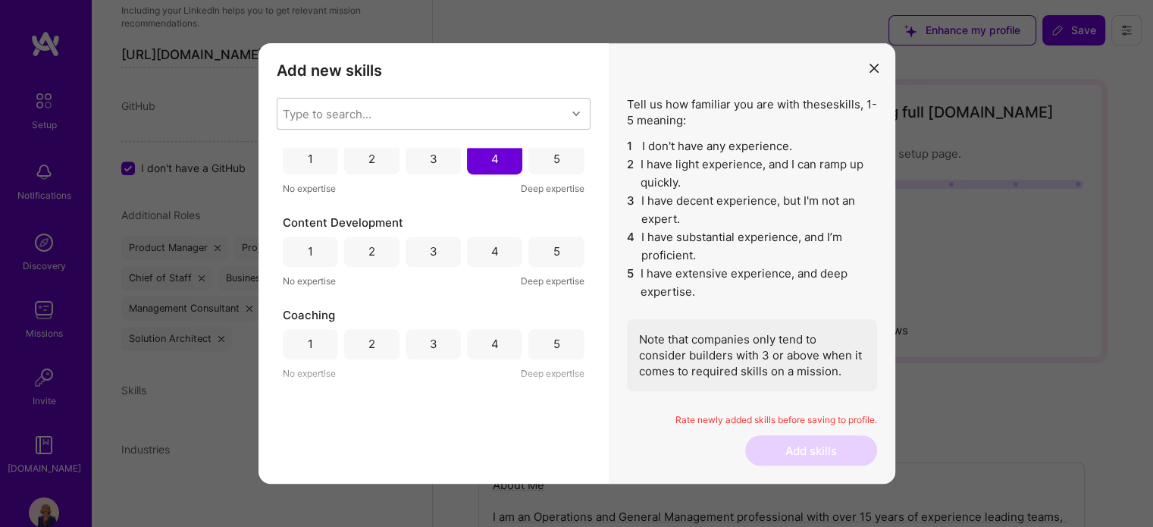
scroll to position [1460, 0]
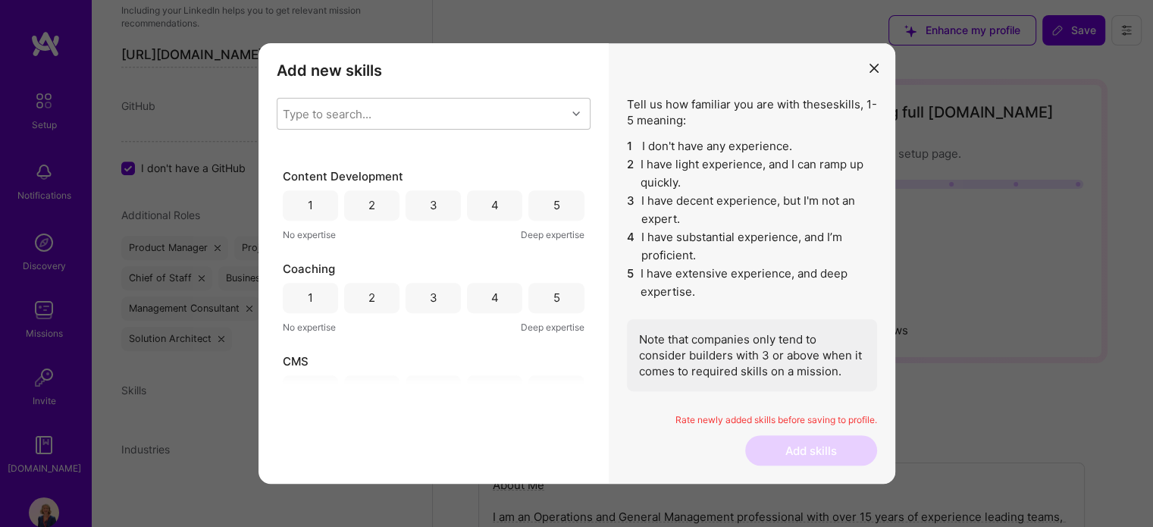
click at [499, 196] on div "4" at bounding box center [494, 205] width 55 height 30
click at [491, 296] on div "4" at bounding box center [495, 298] width 8 height 16
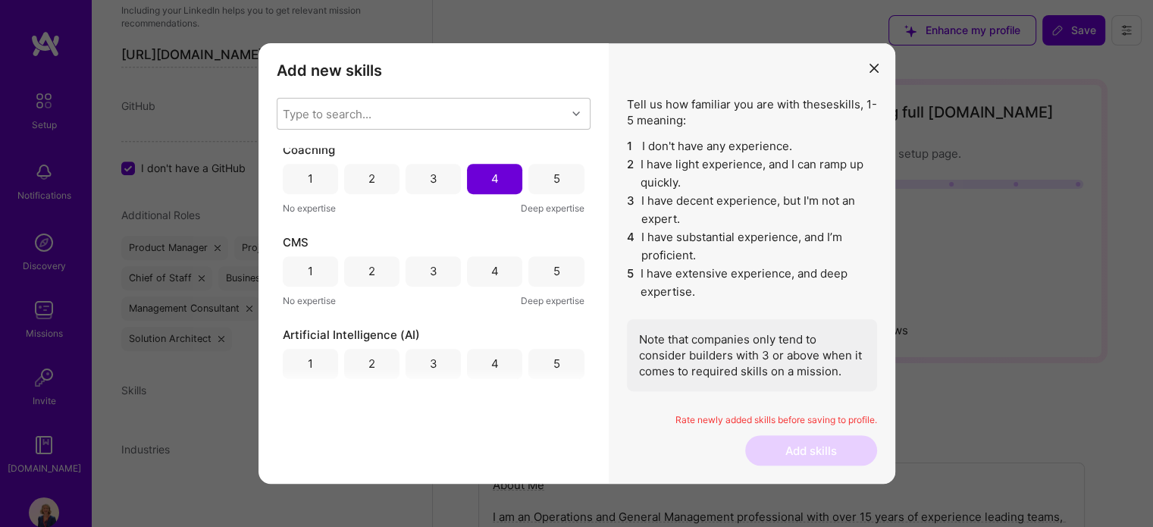
scroll to position [1604, 0]
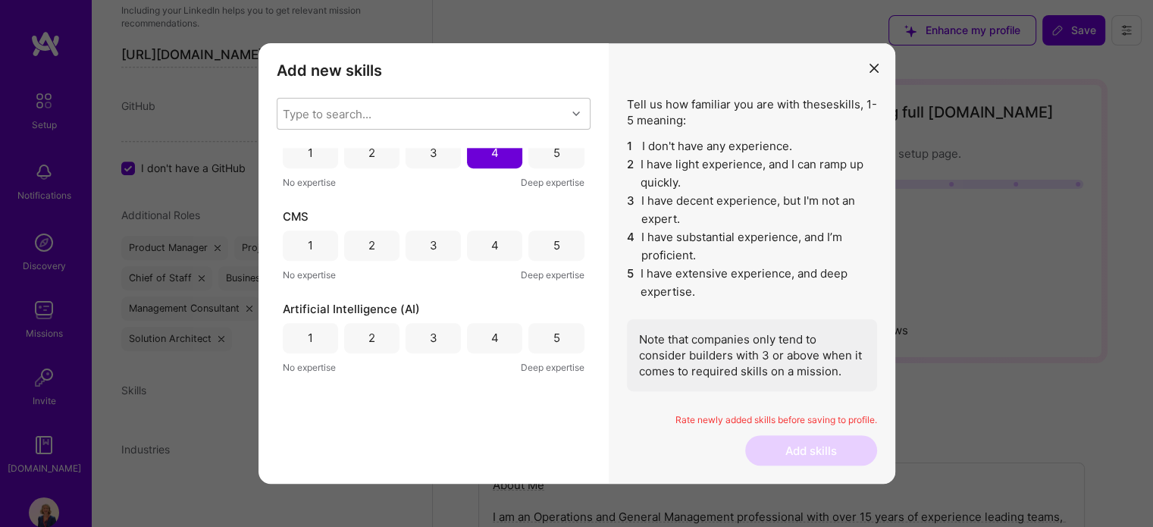
click at [560, 248] on div "5" at bounding box center [555, 246] width 55 height 30
click at [502, 339] on div "4" at bounding box center [494, 338] width 55 height 30
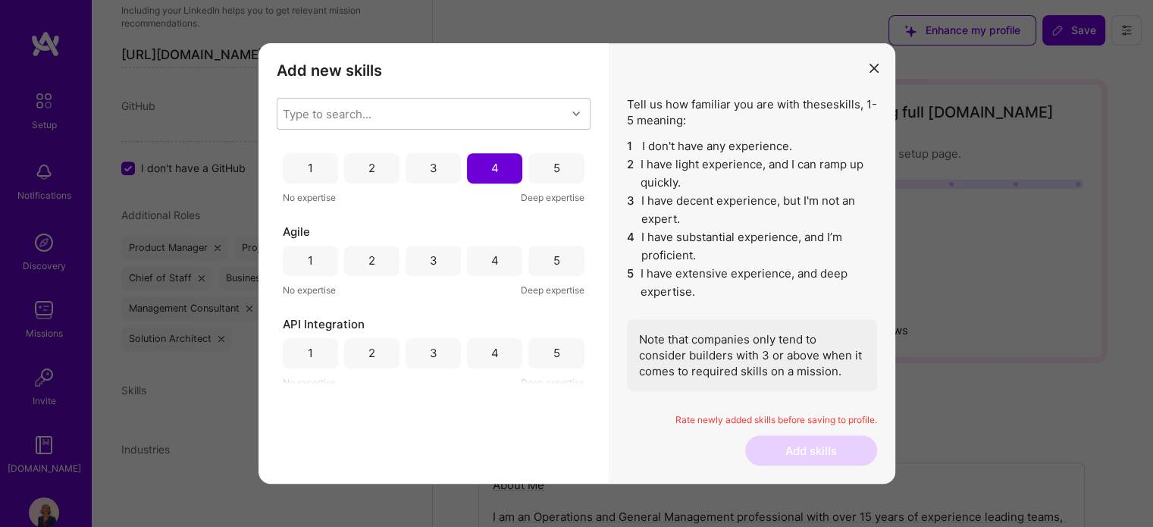
scroll to position [1780, 0]
click at [494, 255] on div "4" at bounding box center [494, 255] width 55 height 30
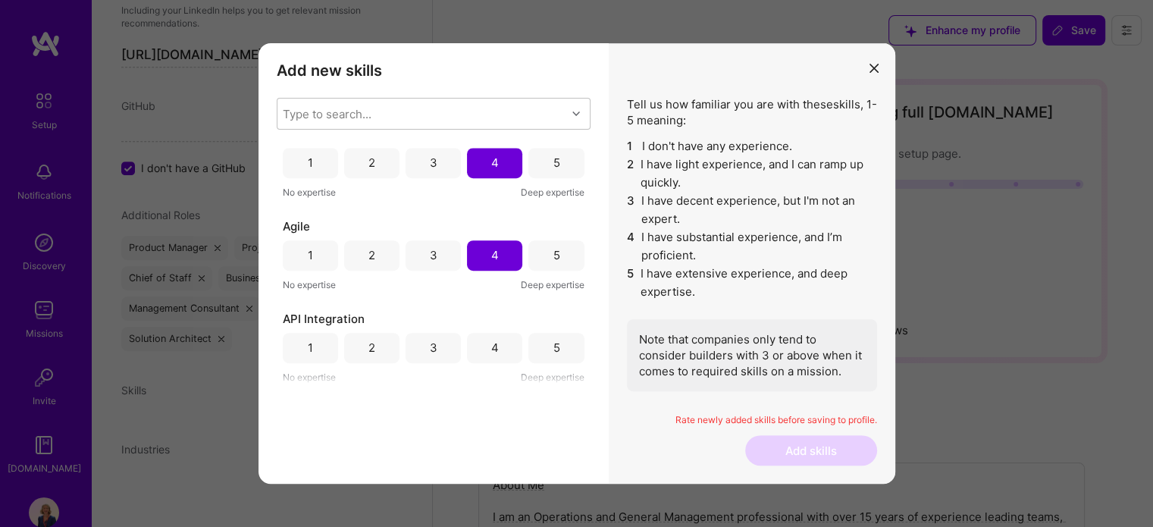
click at [415, 350] on div "3" at bounding box center [433, 348] width 55 height 30
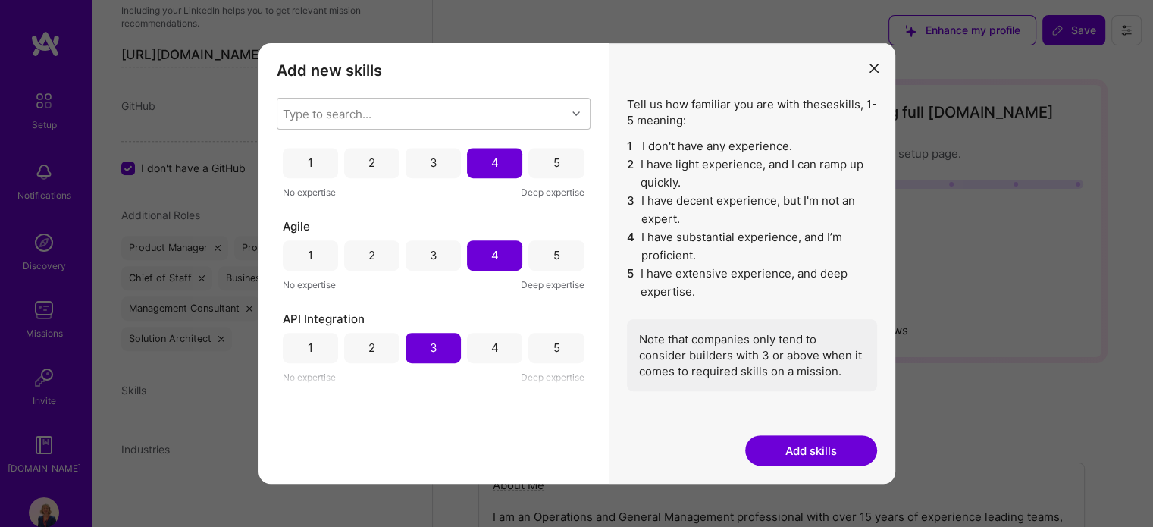
click at [787, 448] on button "Add skills" at bounding box center [811, 450] width 132 height 30
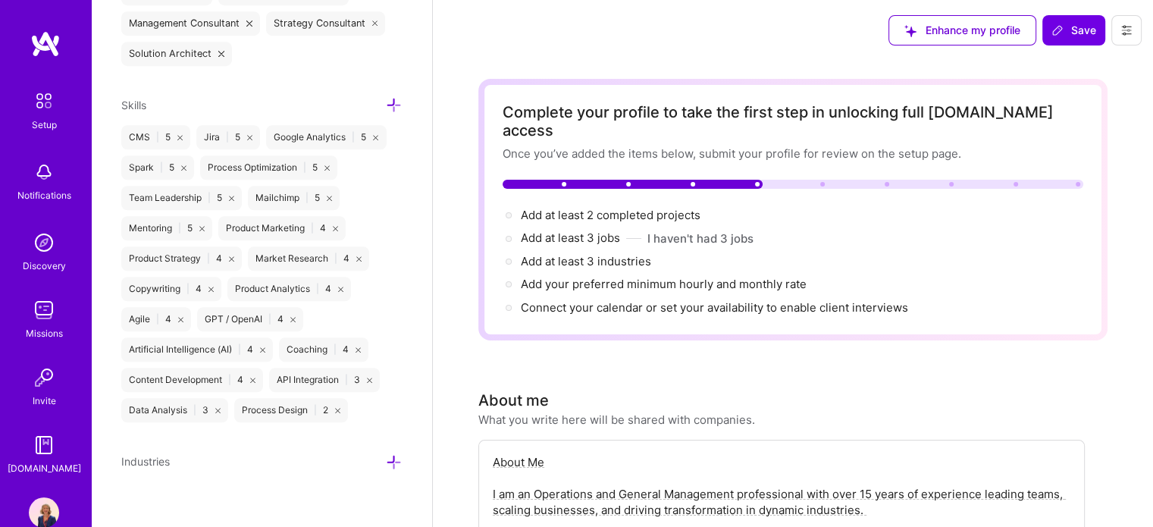
scroll to position [1127, 0]
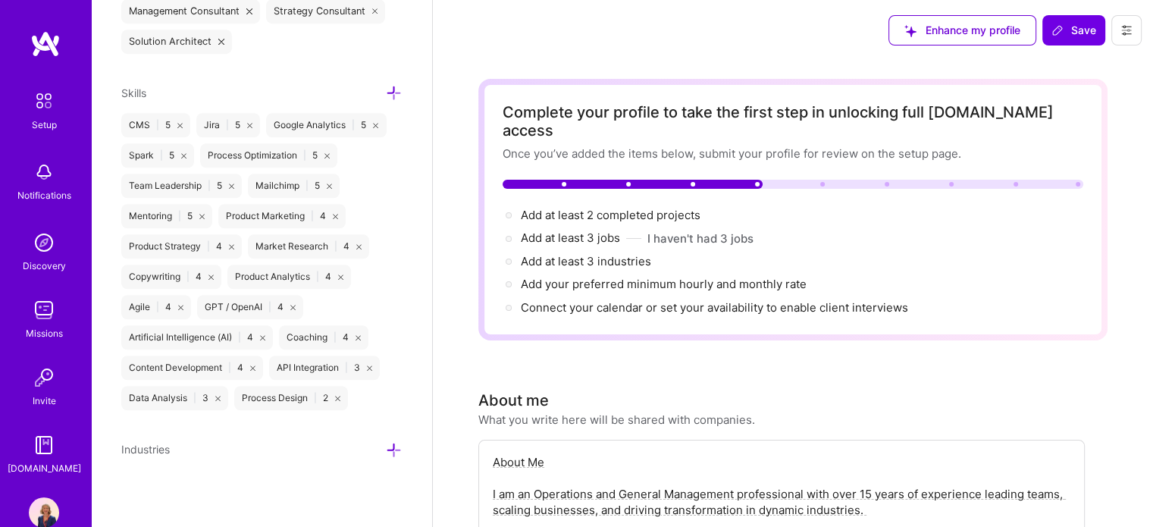
click at [386, 450] on icon at bounding box center [394, 450] width 16 height 16
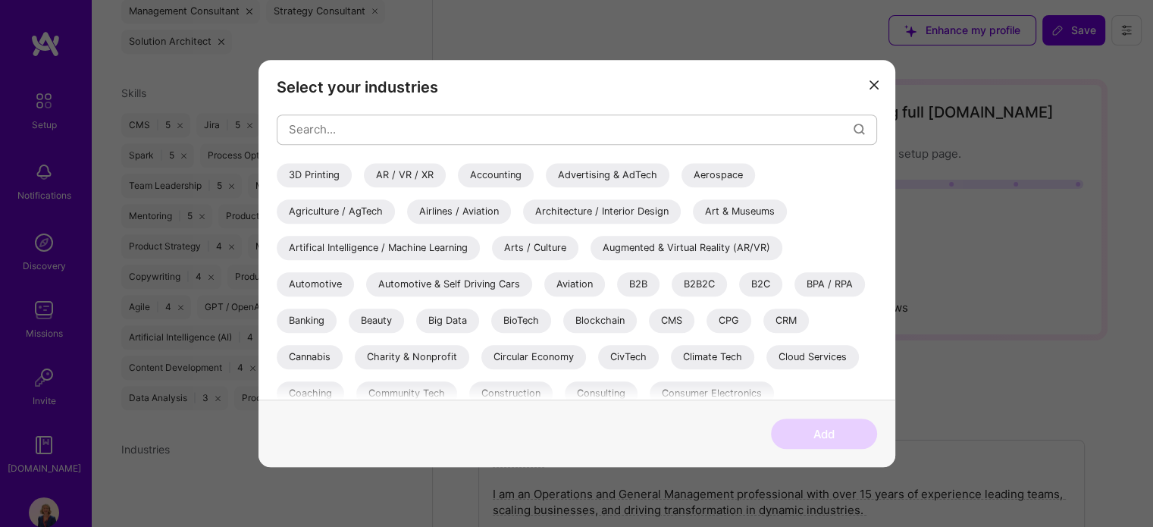
click at [634, 279] on div "B2B" at bounding box center [638, 284] width 42 height 24
click at [679, 324] on div "CMS" at bounding box center [671, 321] width 45 height 24
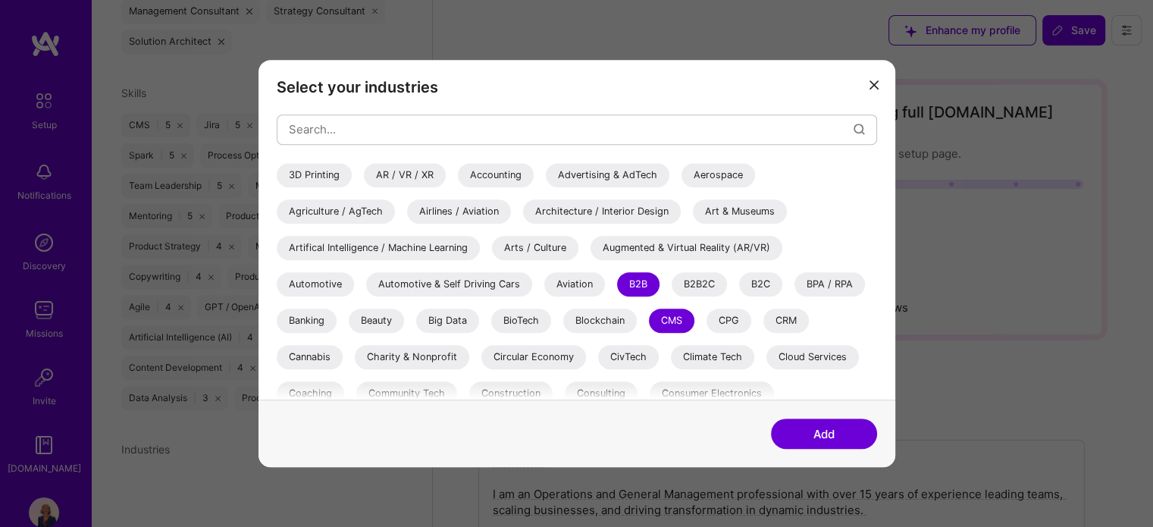
click at [792, 318] on div "CRM" at bounding box center [786, 321] width 45 height 24
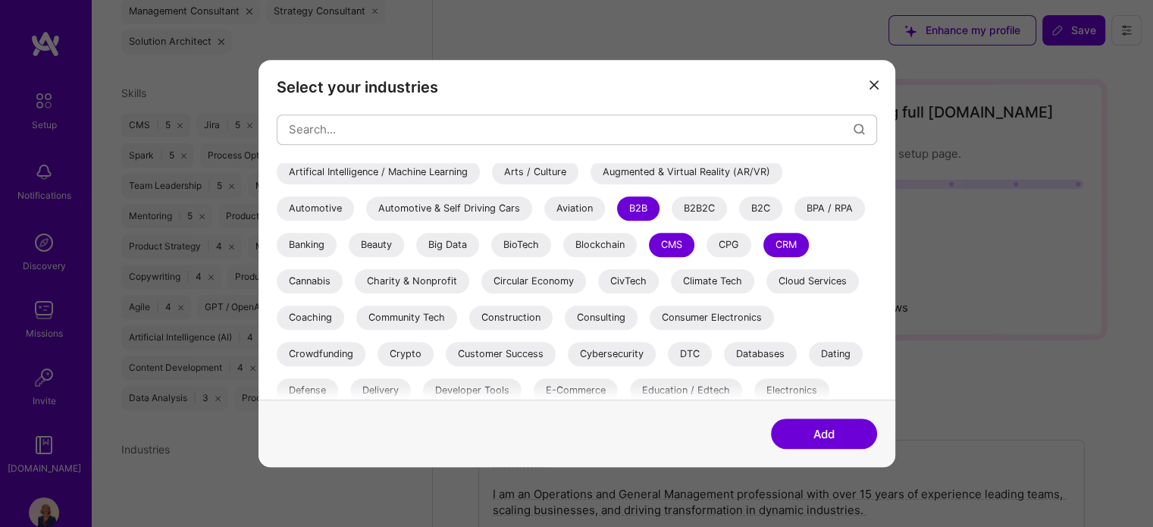
click at [491, 354] on div "Customer Success" at bounding box center [501, 354] width 110 height 24
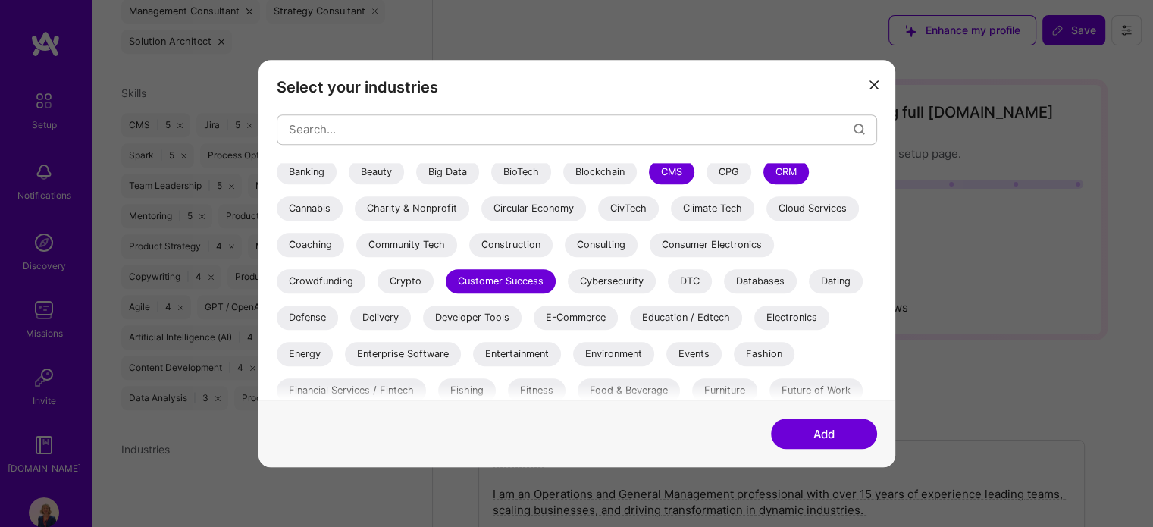
scroll to position [152, 0]
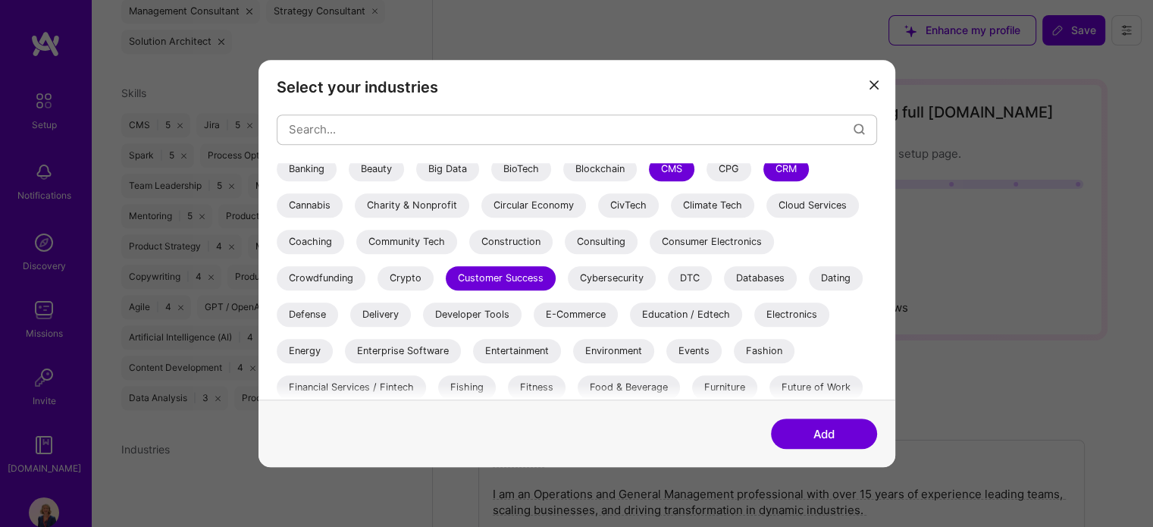
click at [660, 315] on div "Education / Edtech" at bounding box center [686, 315] width 112 height 24
click at [570, 315] on div "E-Commerce" at bounding box center [576, 315] width 84 height 24
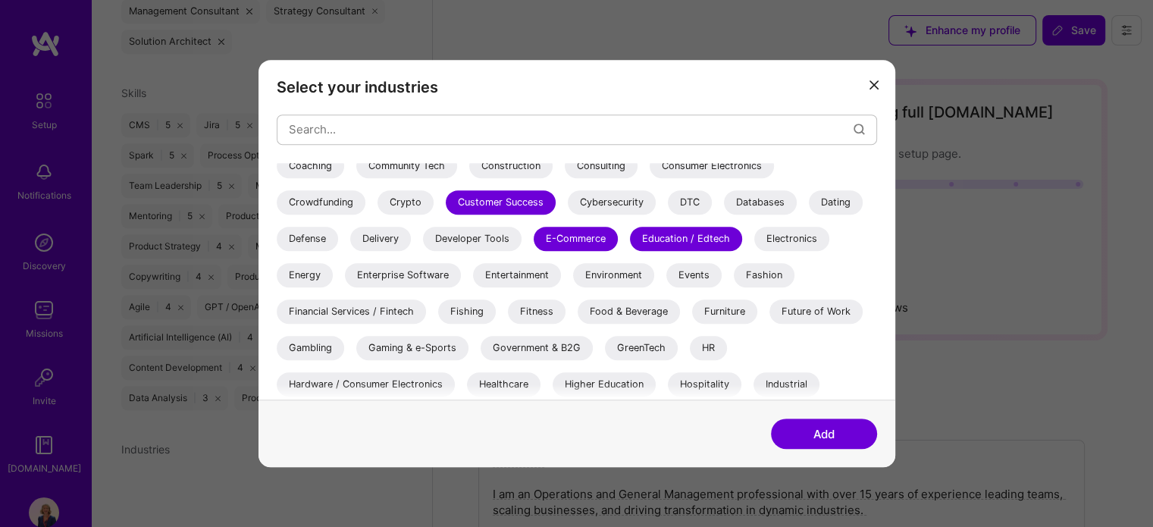
click at [626, 313] on div "Food & Beverage" at bounding box center [629, 312] width 102 height 24
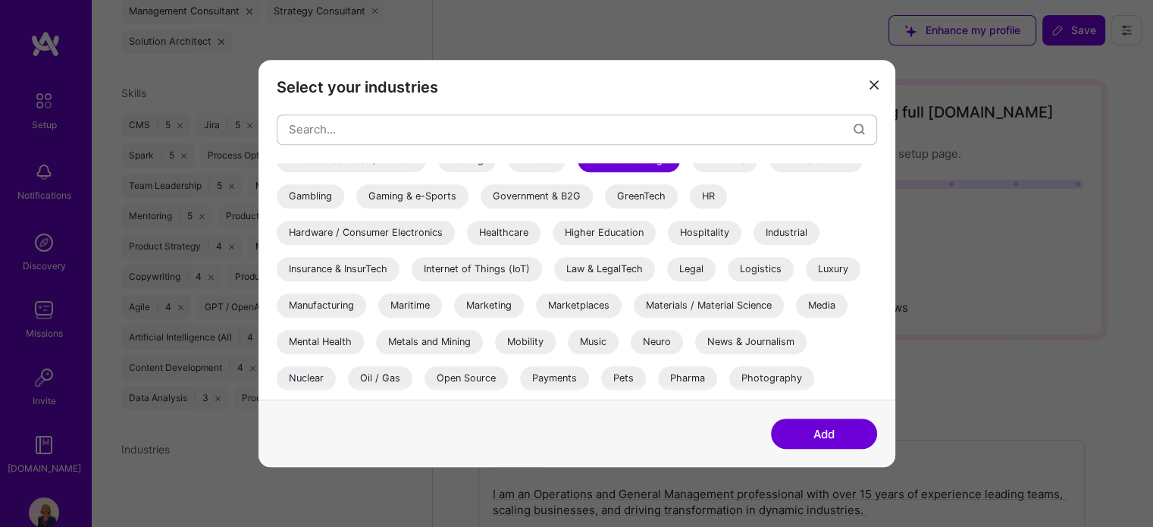
click at [710, 222] on div "Hospitality" at bounding box center [705, 233] width 74 height 24
click at [482, 303] on div "Marketing" at bounding box center [489, 305] width 70 height 24
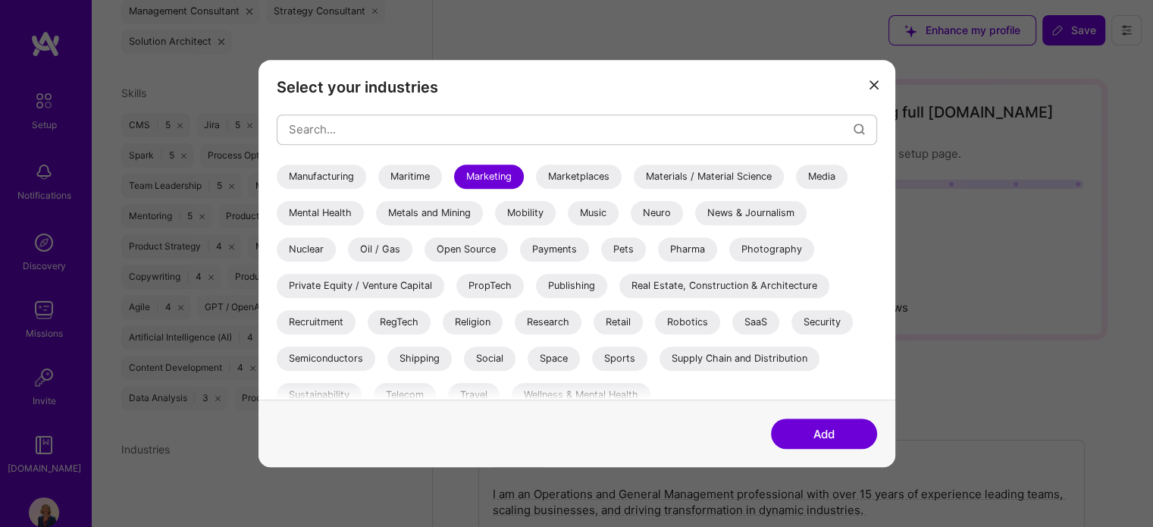
scroll to position [521, 0]
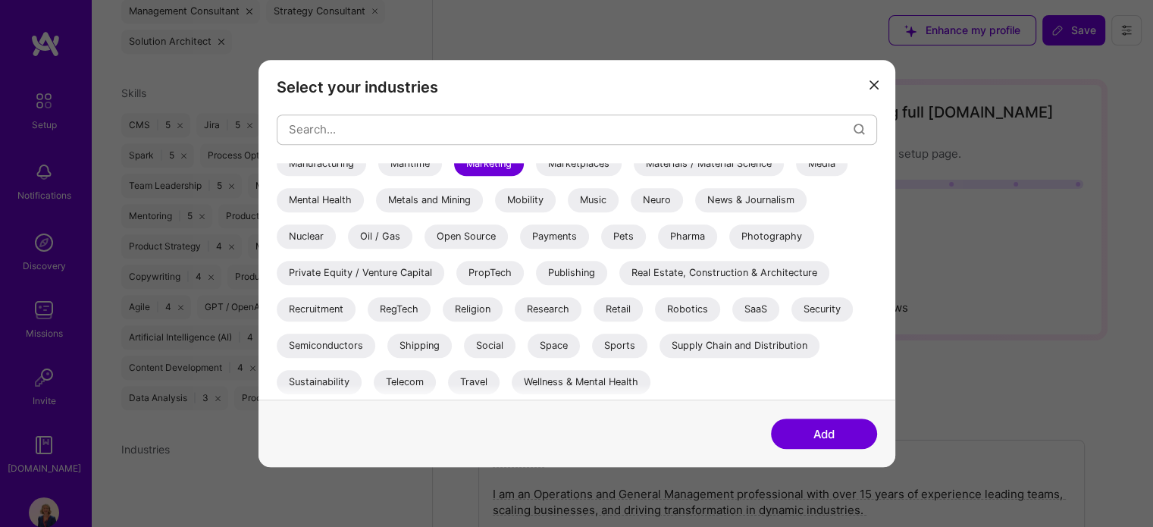
click at [780, 234] on div "Photography" at bounding box center [771, 236] width 85 height 24
click at [756, 306] on div "SaaS" at bounding box center [755, 309] width 47 height 24
click at [494, 384] on div "Travel" at bounding box center [474, 382] width 52 height 24
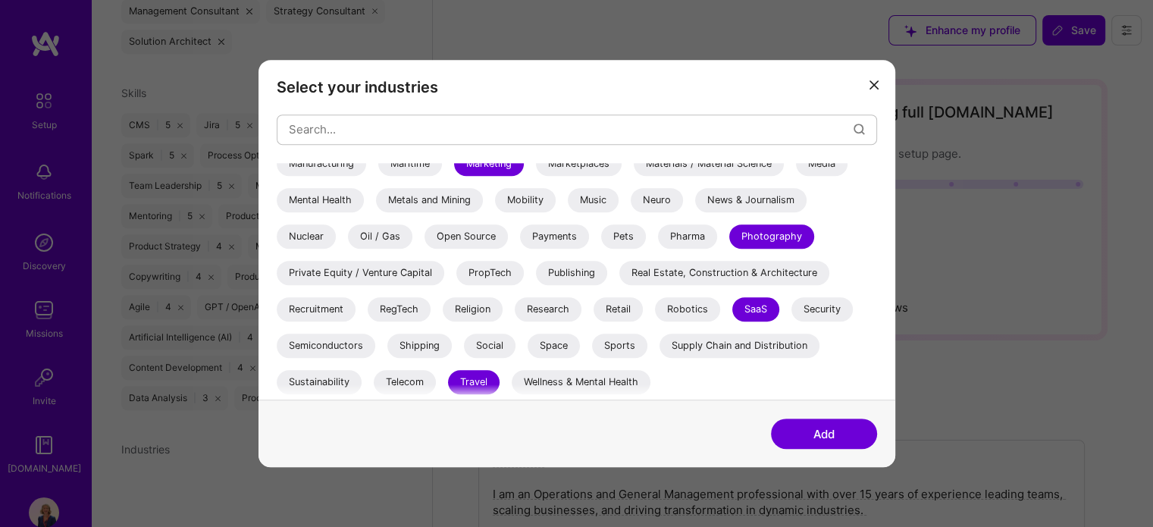
click at [836, 437] on button "Add" at bounding box center [824, 434] width 106 height 30
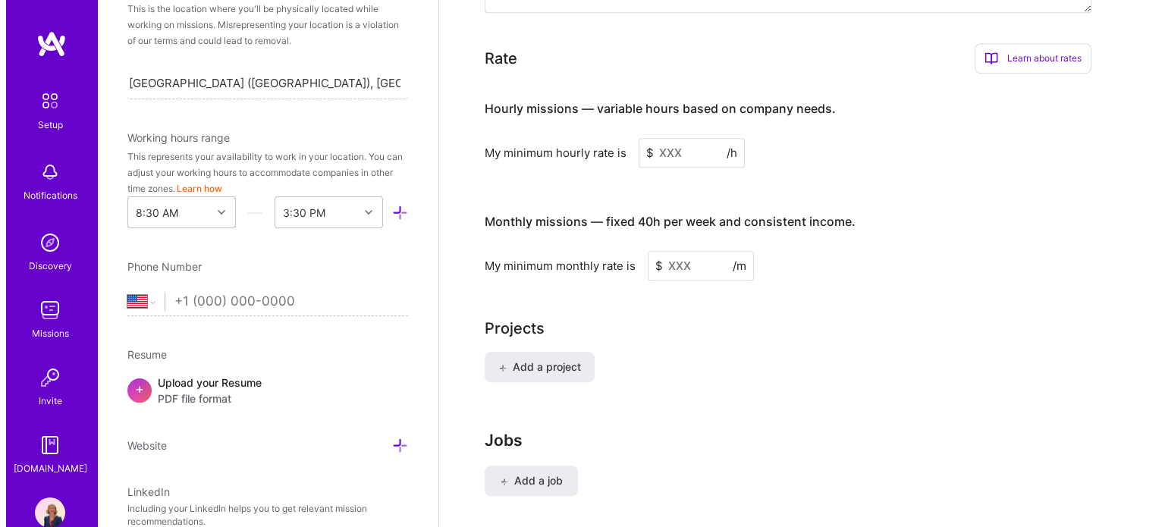
scroll to position [1138, 0]
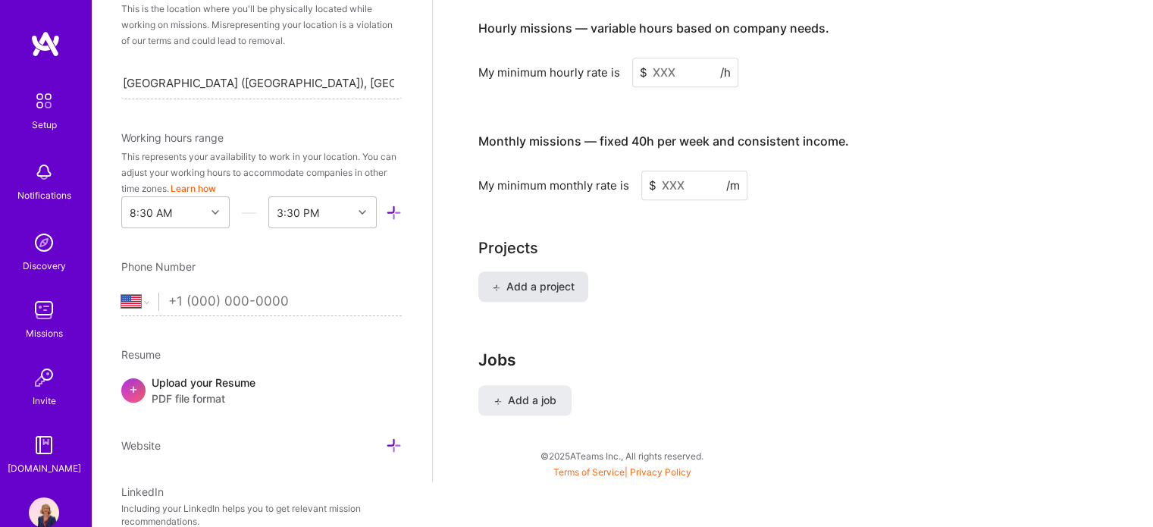
click at [519, 279] on span "Add a project" at bounding box center [533, 286] width 83 height 15
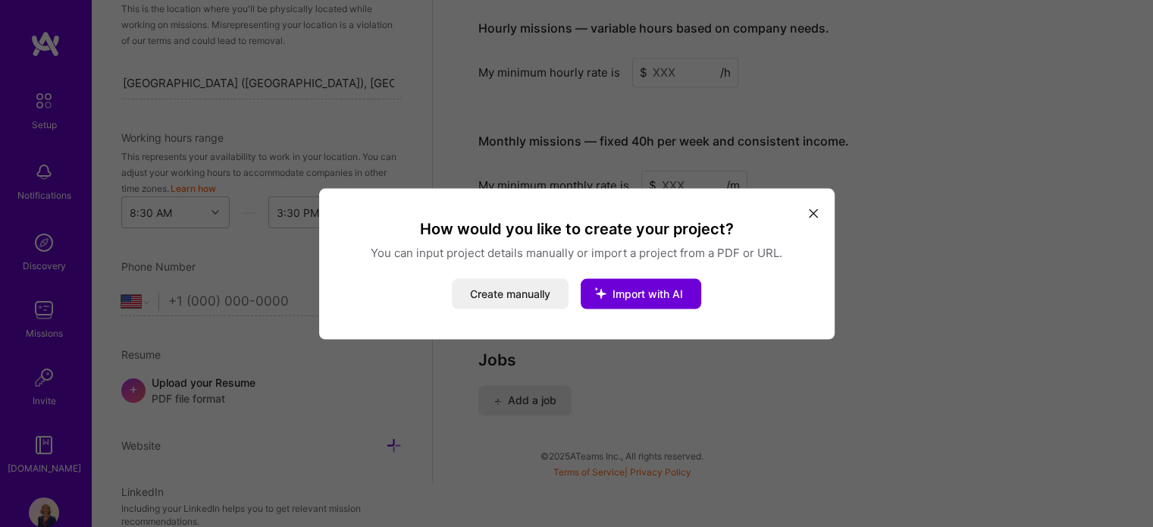
click at [826, 212] on div "How would you like to create your project? You can input project details manual…" at bounding box center [577, 263] width 516 height 151
click at [808, 214] on button "modal" at bounding box center [813, 212] width 18 height 25
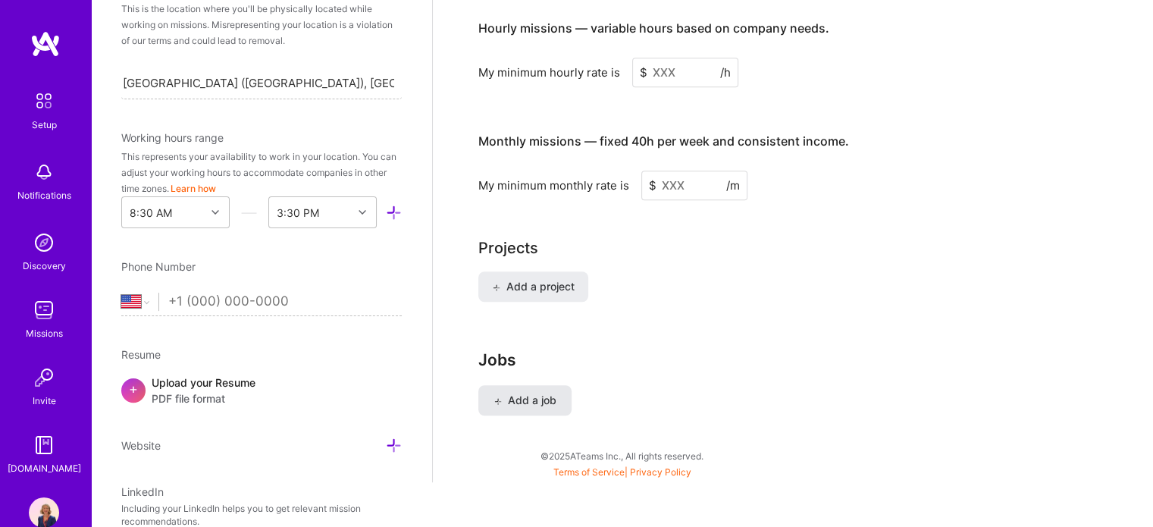
click at [519, 393] on span "Add a job" at bounding box center [525, 400] width 63 height 15
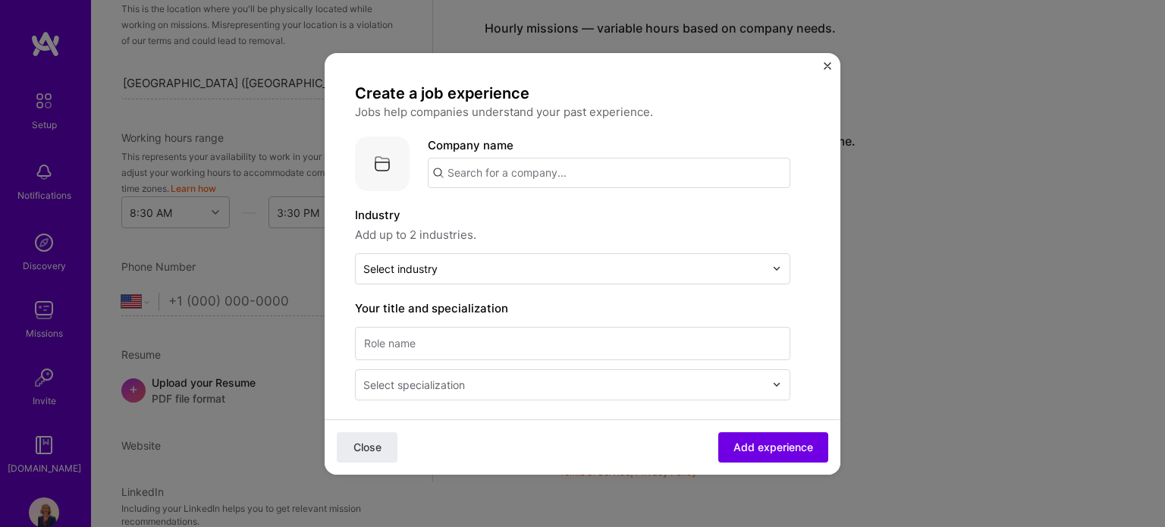
click at [529, 176] on input "text" at bounding box center [609, 173] width 362 height 30
type input "Hoteligy"
click at [541, 216] on div "Hoteligy" at bounding box center [542, 215] width 58 height 27
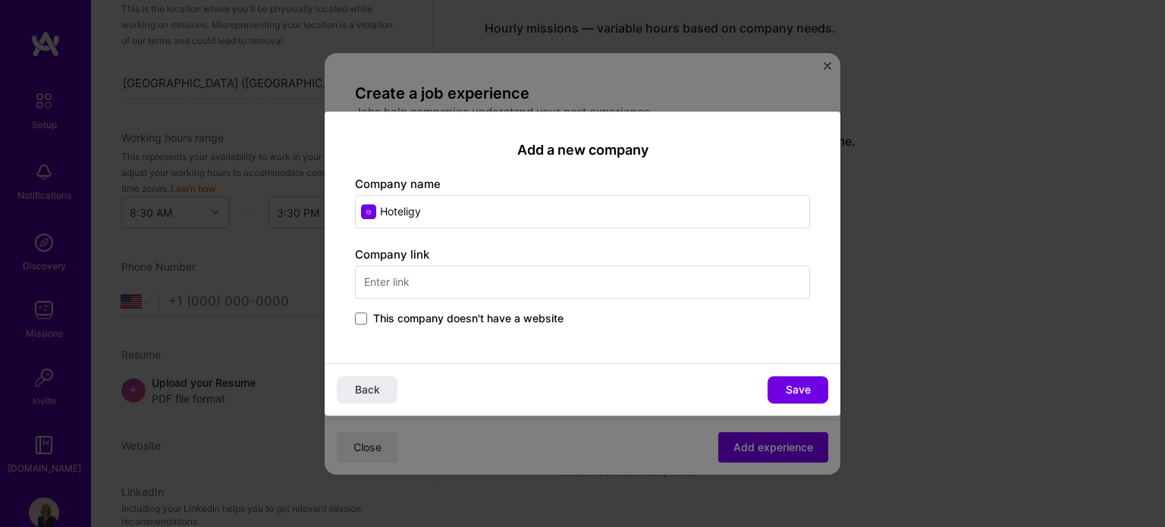
click at [481, 275] on input "text" at bounding box center [582, 281] width 455 height 33
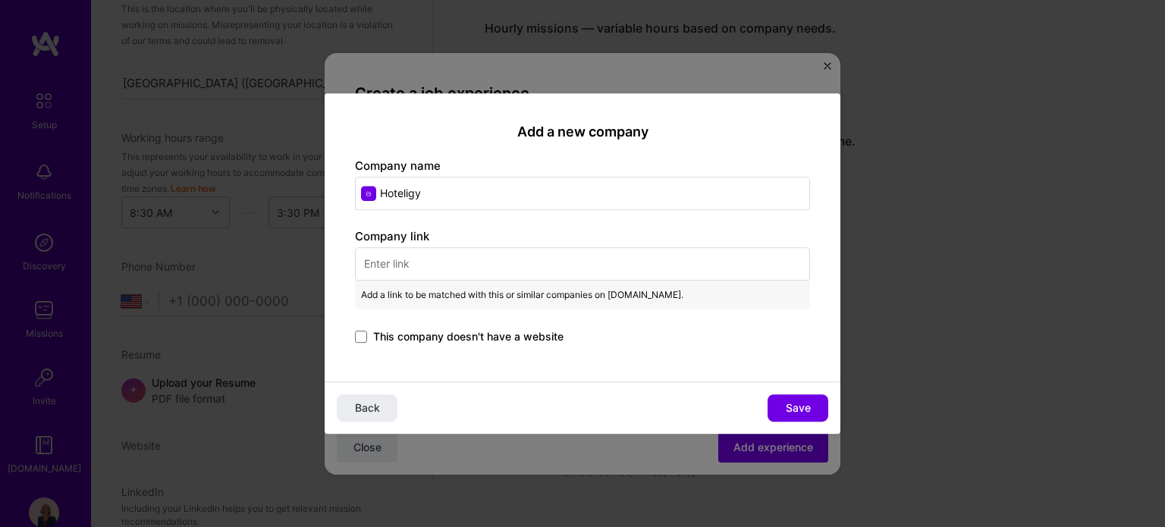
paste input "https://hoteligy.com/clientes/"
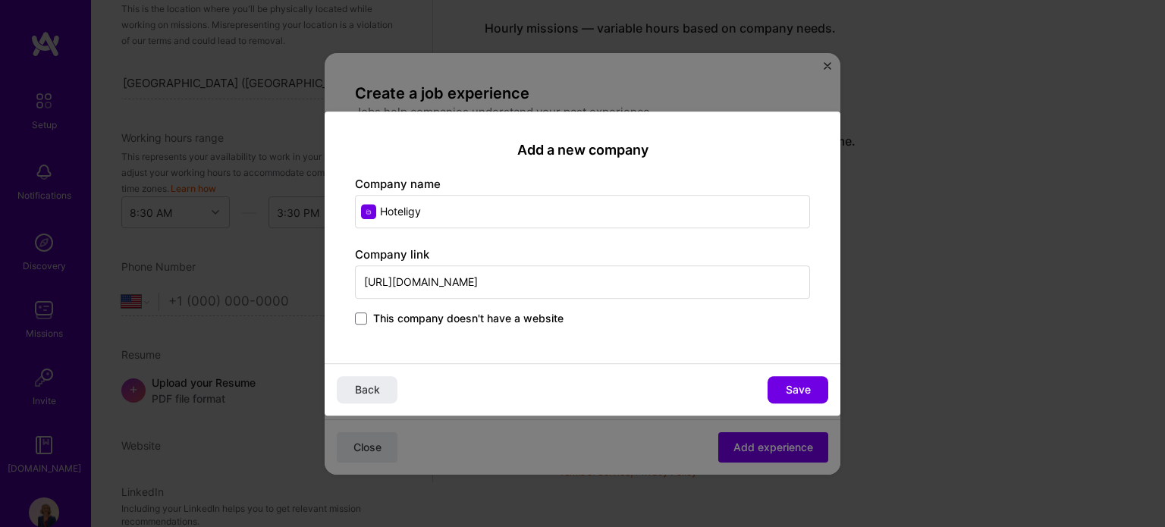
drag, startPoint x: 469, startPoint y: 283, endPoint x: 674, endPoint y: 293, distance: 205.0
click at [673, 293] on input "https://hoteligy.com/clientes/" at bounding box center [582, 281] width 455 height 33
type input "https://hoteligy.com/"
click at [818, 392] on button "Save" at bounding box center [797, 389] width 61 height 27
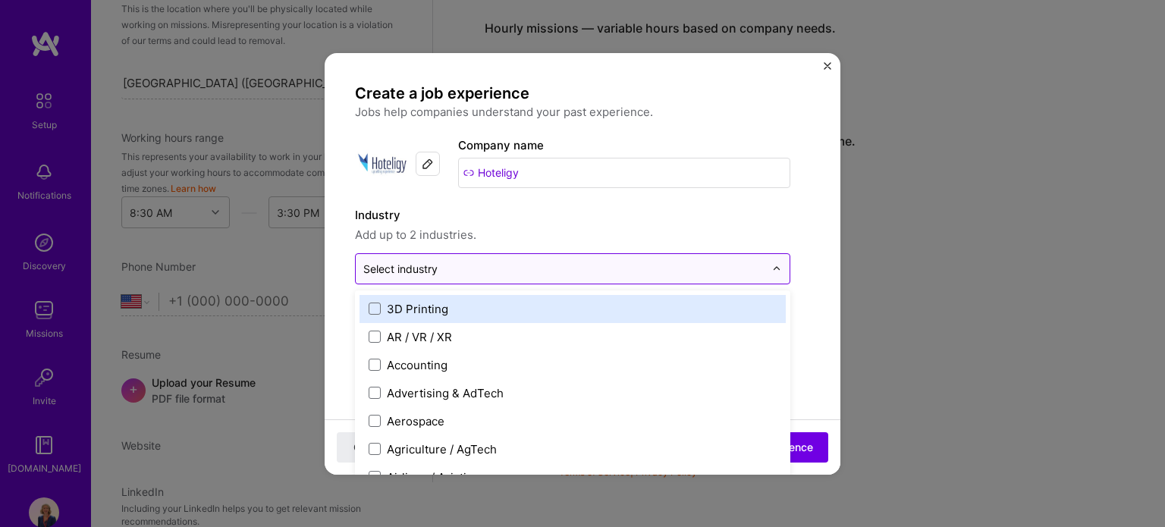
click at [549, 262] on input "text" at bounding box center [563, 269] width 401 height 16
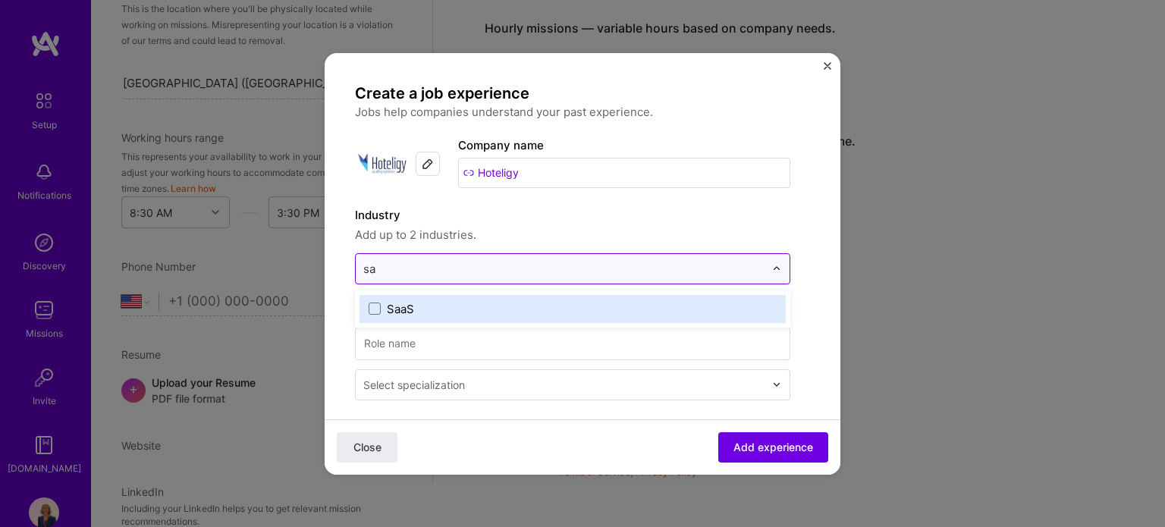
type input "saa"
click at [485, 306] on label "SaaS" at bounding box center [572, 309] width 408 height 16
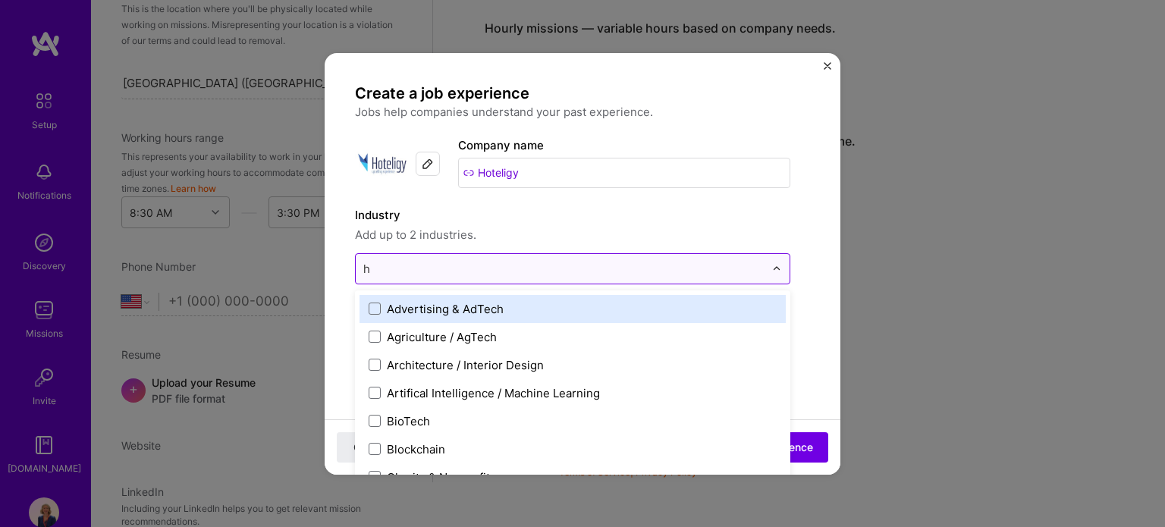
type input "ho"
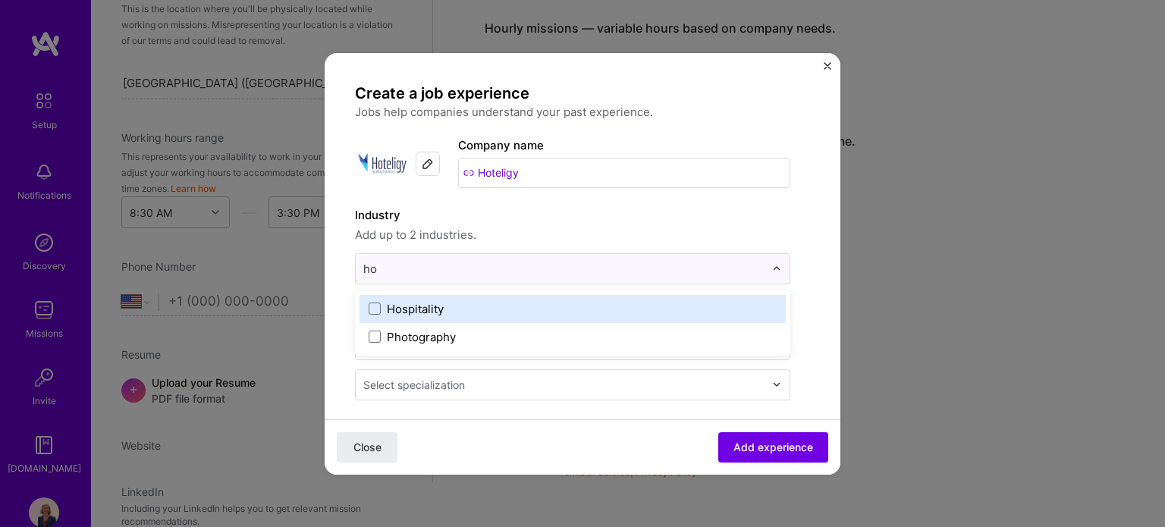
click at [470, 318] on div "Hospitality" at bounding box center [572, 309] width 426 height 28
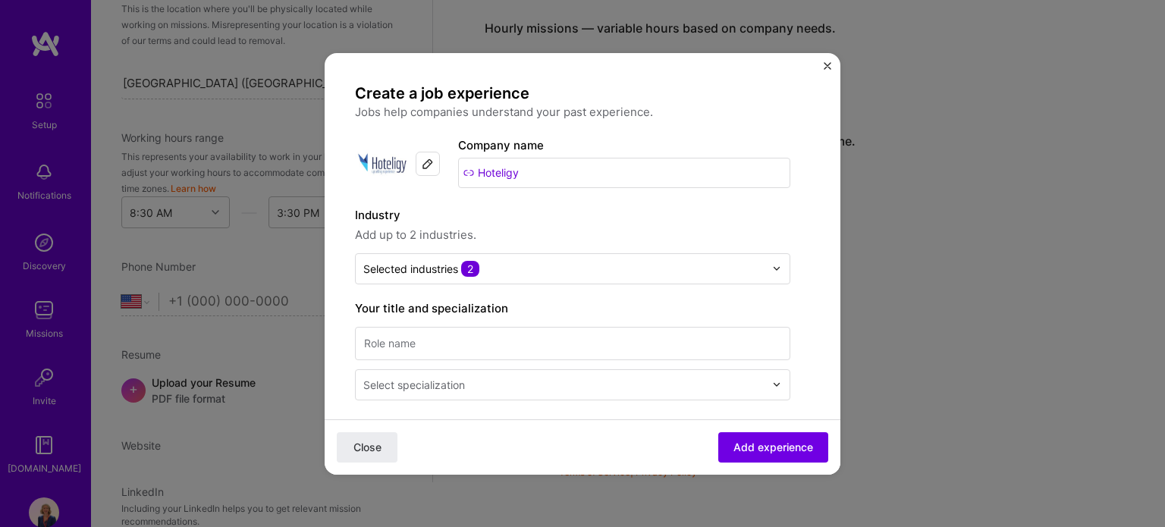
click at [576, 210] on label "Industry" at bounding box center [572, 215] width 435 height 18
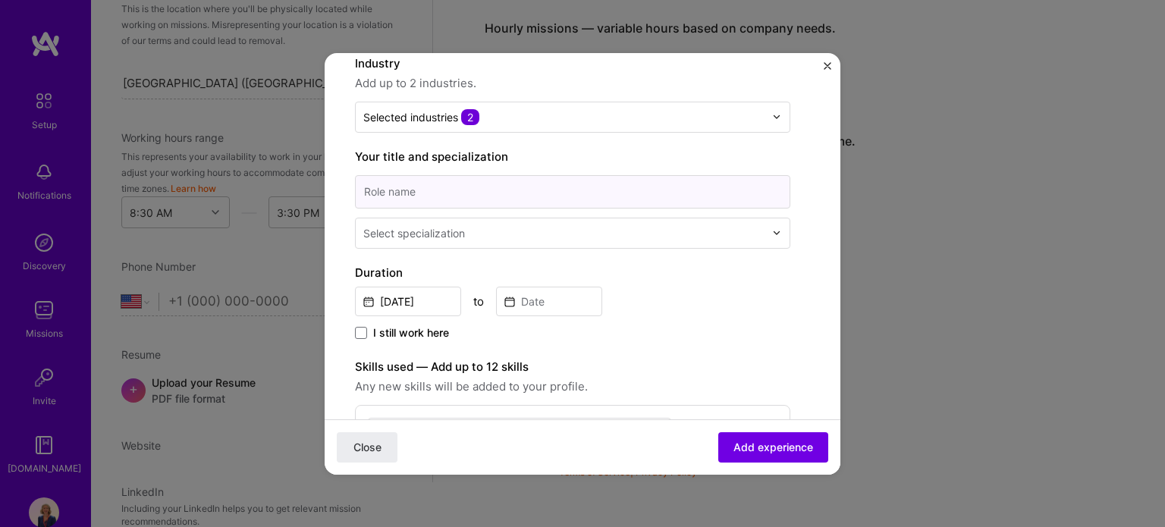
click at [513, 188] on input at bounding box center [572, 191] width 435 height 33
type input "Operations Manager"
click at [493, 240] on div at bounding box center [565, 233] width 404 height 19
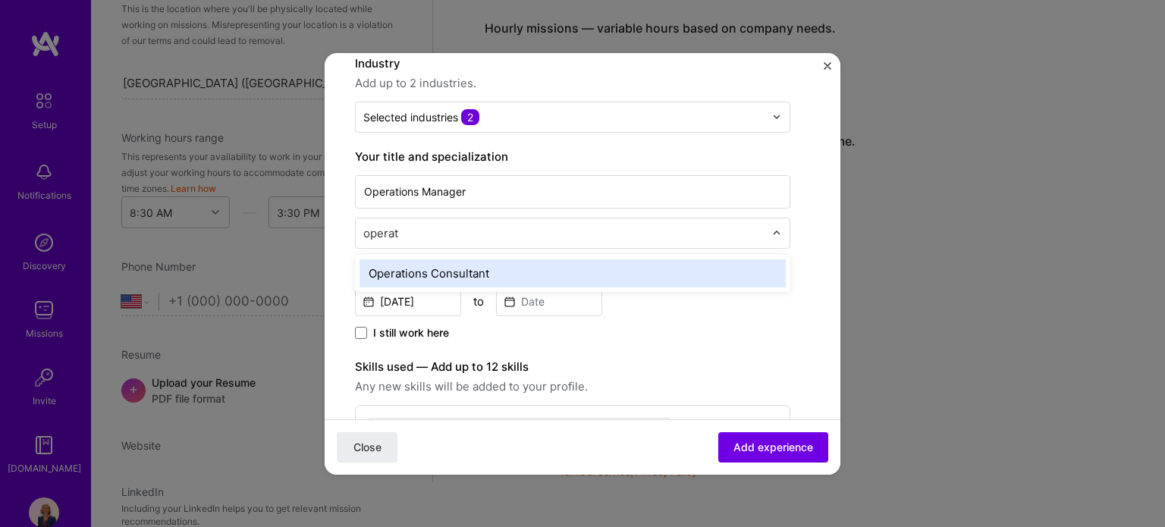
type input "operati"
click at [488, 265] on div "Operations Consultant" at bounding box center [572, 273] width 426 height 28
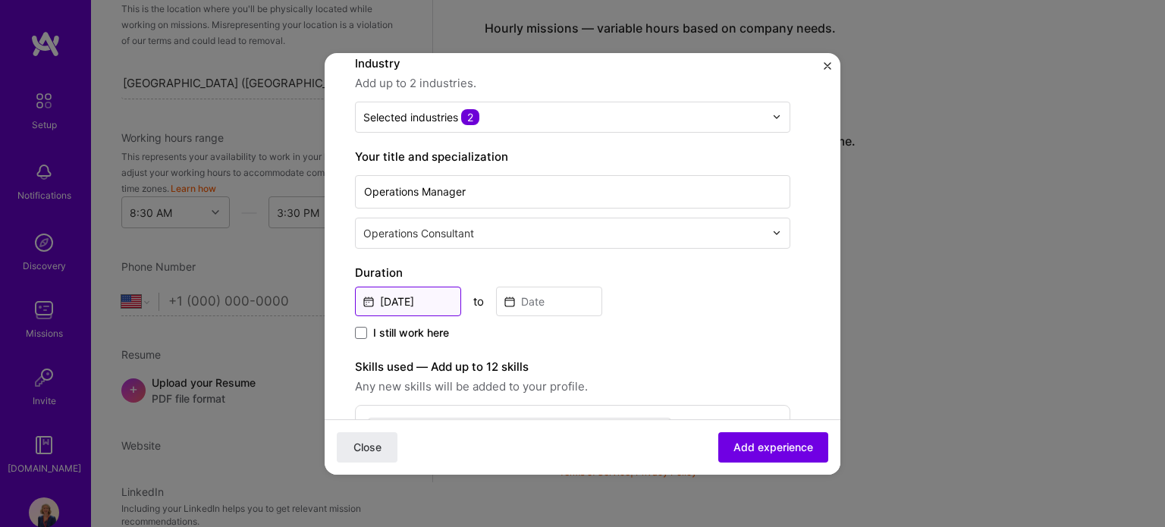
click at [386, 300] on input "Sep, 2025" at bounding box center [408, 302] width 106 height 30
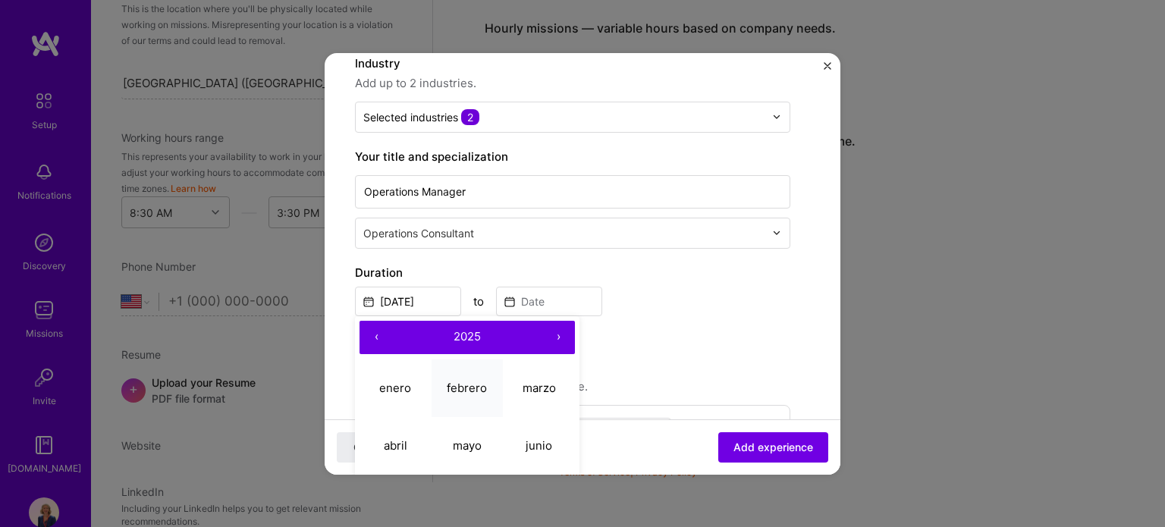
click at [462, 381] on abbr "febrero" at bounding box center [467, 388] width 40 height 14
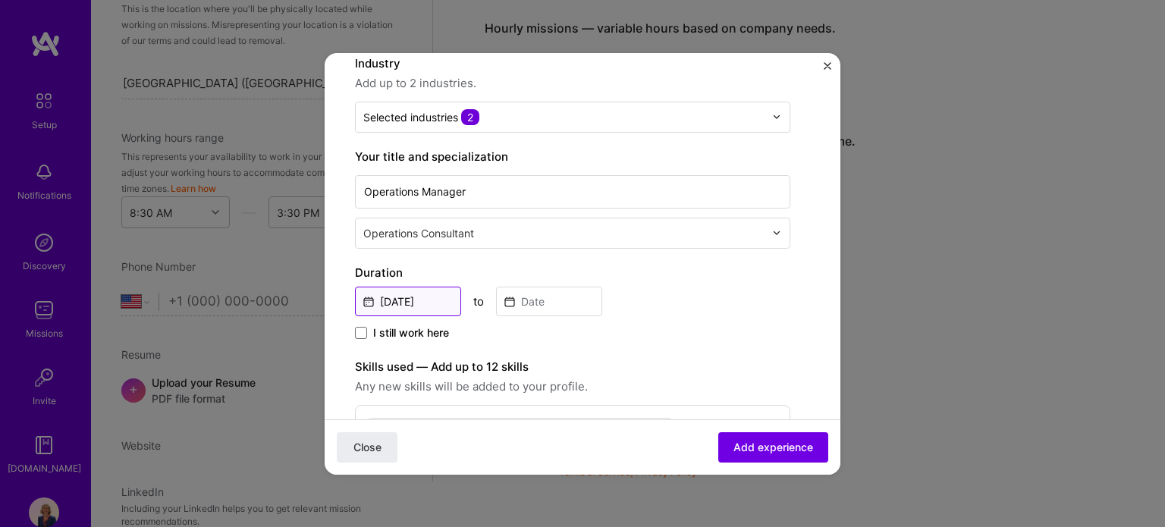
click at [426, 300] on input "Feb, 2025" at bounding box center [408, 302] width 106 height 30
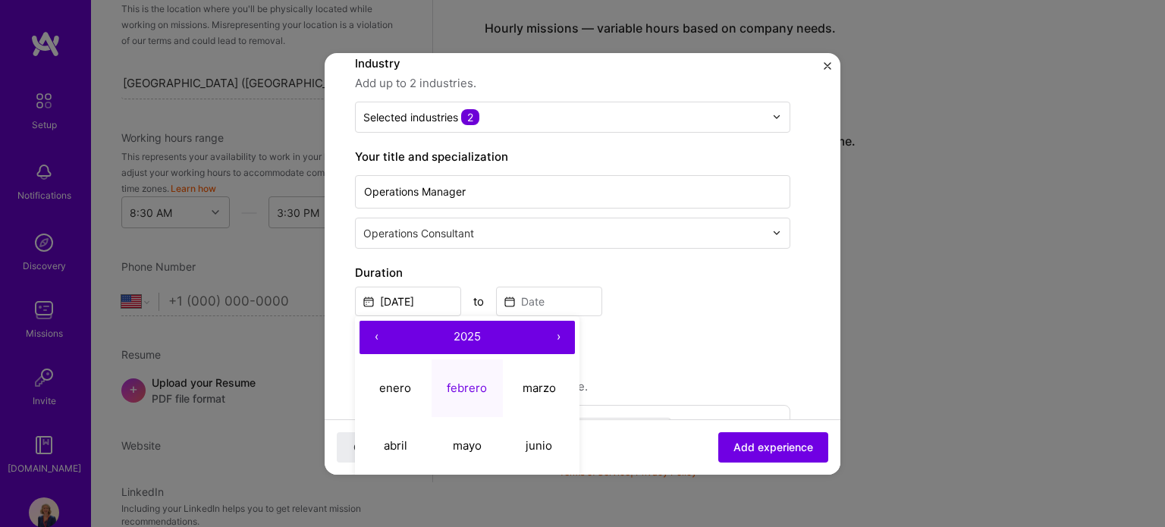
click at [368, 338] on button "‹" at bounding box center [375, 337] width 33 height 33
click at [469, 391] on abbr "febrero" at bounding box center [467, 388] width 40 height 14
type input "Feb, 2022"
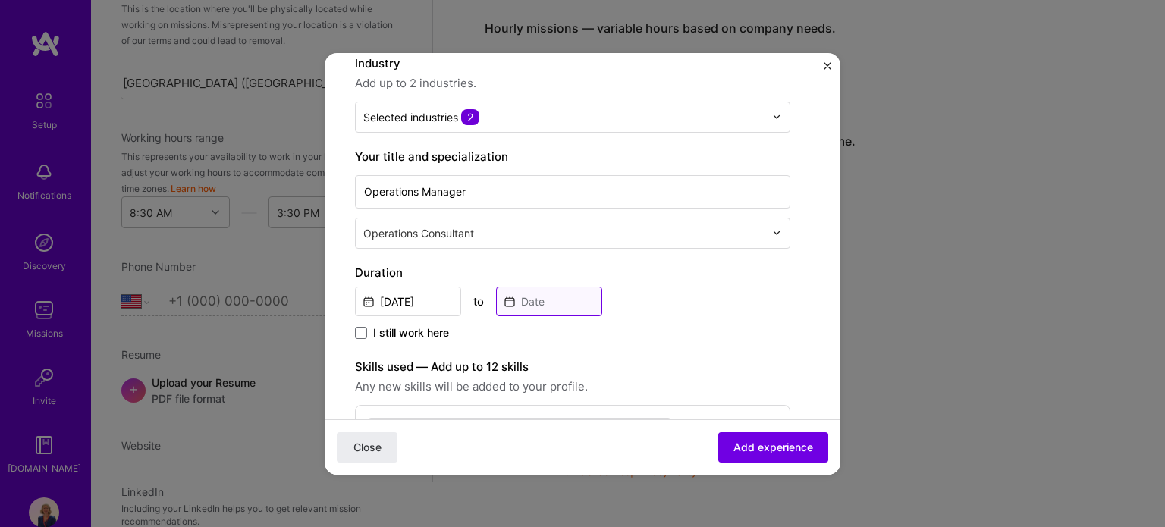
click at [538, 297] on input at bounding box center [549, 302] width 106 height 30
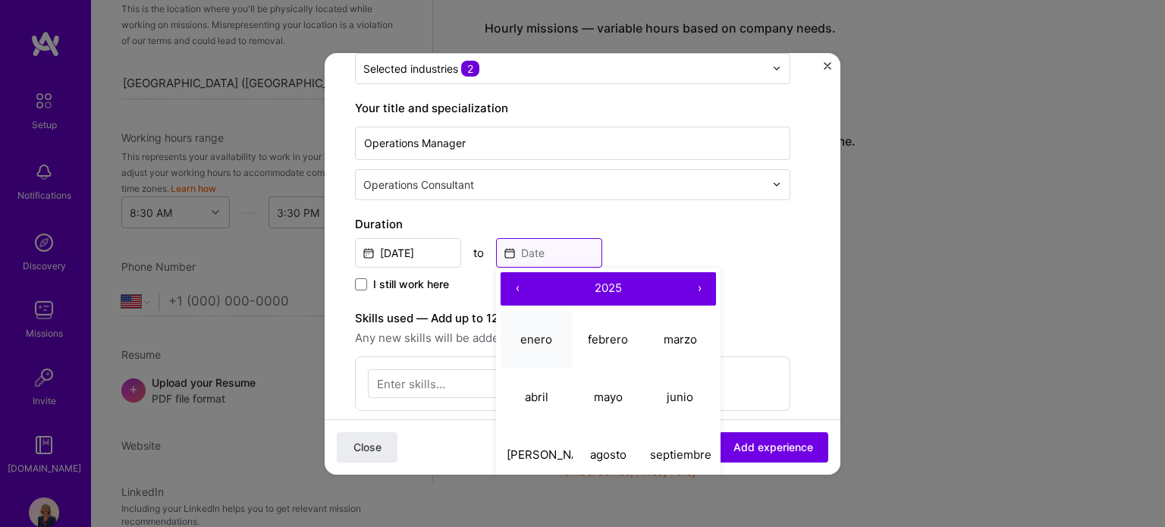
scroll to position [227, 0]
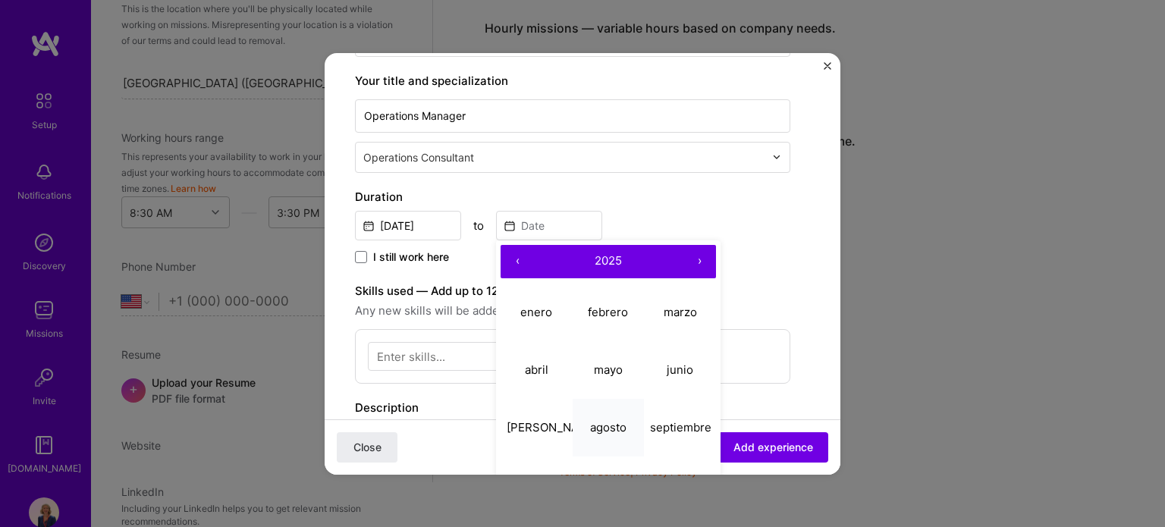
click at [614, 427] on abbr "agosto" at bounding box center [608, 427] width 36 height 14
type input "Aug, 2025"
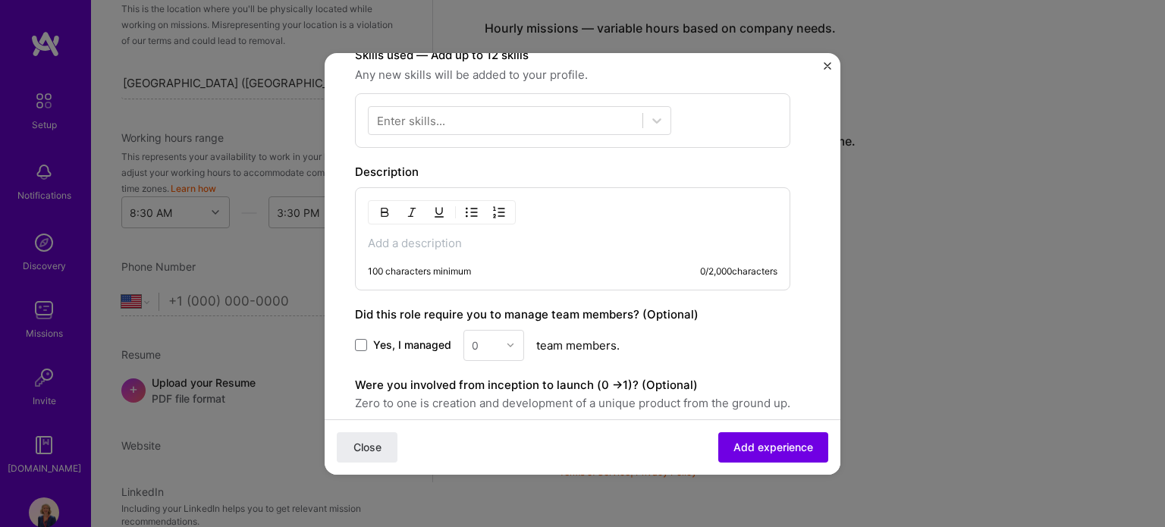
scroll to position [531, 0]
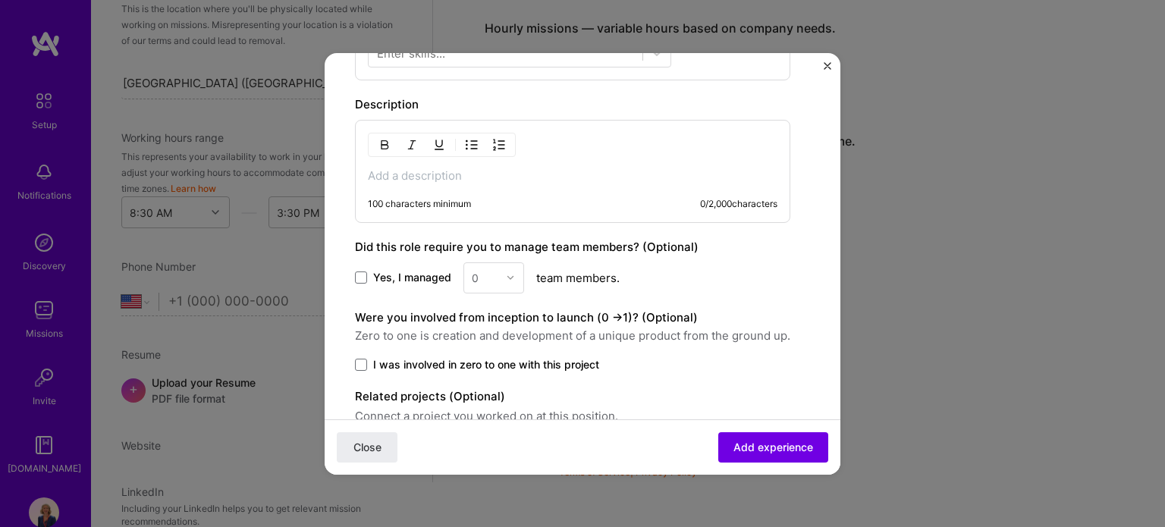
click at [350, 276] on form "Create a job experience Jobs help companies understand your past experience. Co…" at bounding box center [583, 52] width 516 height 999
click at [364, 277] on span at bounding box center [361, 277] width 12 height 12
click at [0, 0] on input "Yes, I managed" at bounding box center [0, 0] width 0 height 0
click at [489, 270] on input "text" at bounding box center [485, 278] width 27 height 16
type input "20"
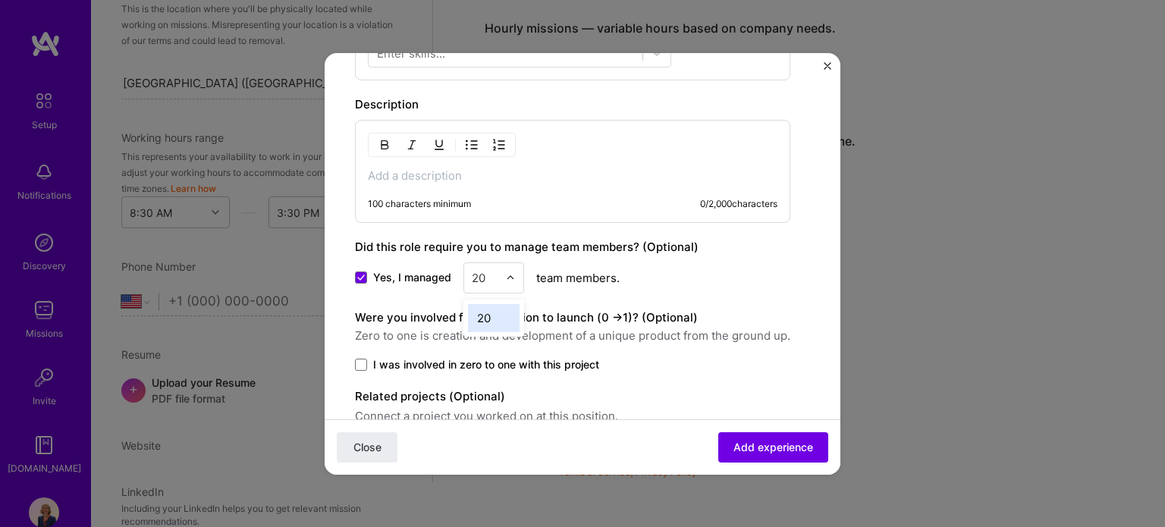
click at [503, 321] on div "20" at bounding box center [494, 318] width 52 height 28
click at [503, 330] on span "Zero to one is creation and development of a unique product from the ground up." at bounding box center [572, 336] width 435 height 18
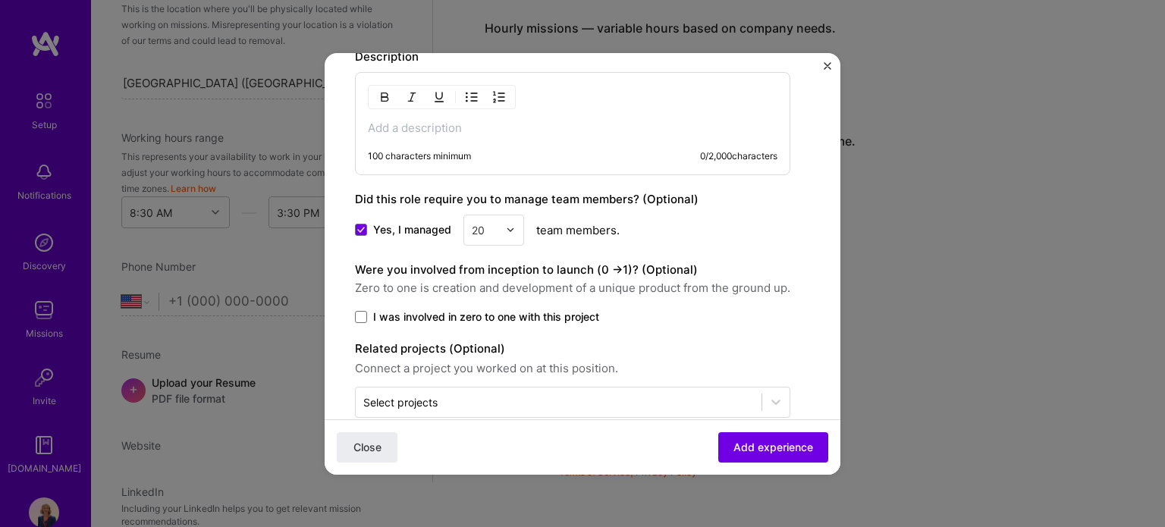
scroll to position [604, 0]
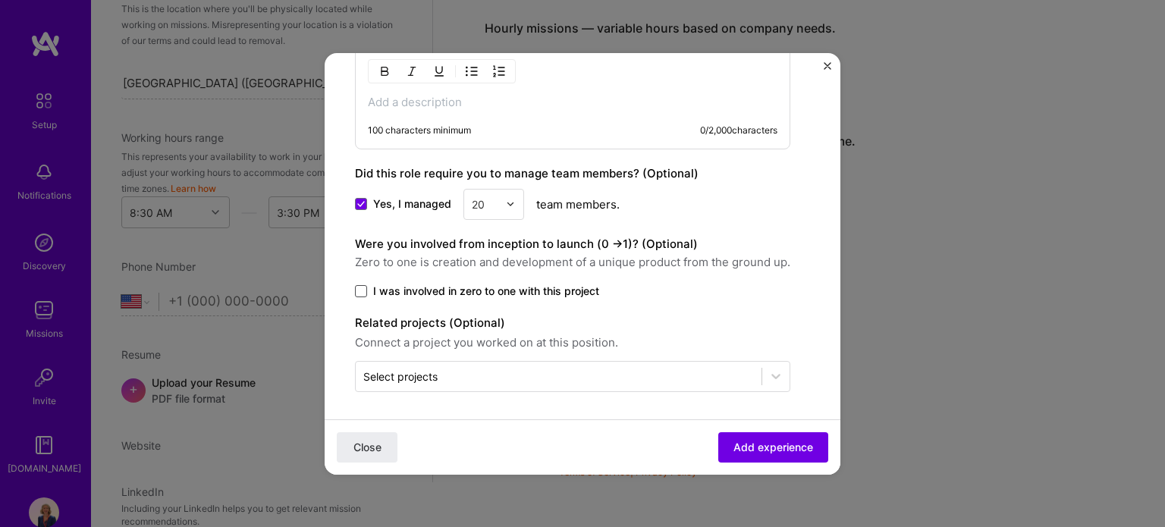
click at [364, 288] on span at bounding box center [361, 291] width 12 height 12
click at [0, 0] on input "I was involved in zero to one with this project" at bounding box center [0, 0] width 0 height 0
click at [787, 449] on span "Add experience" at bounding box center [773, 446] width 80 height 15
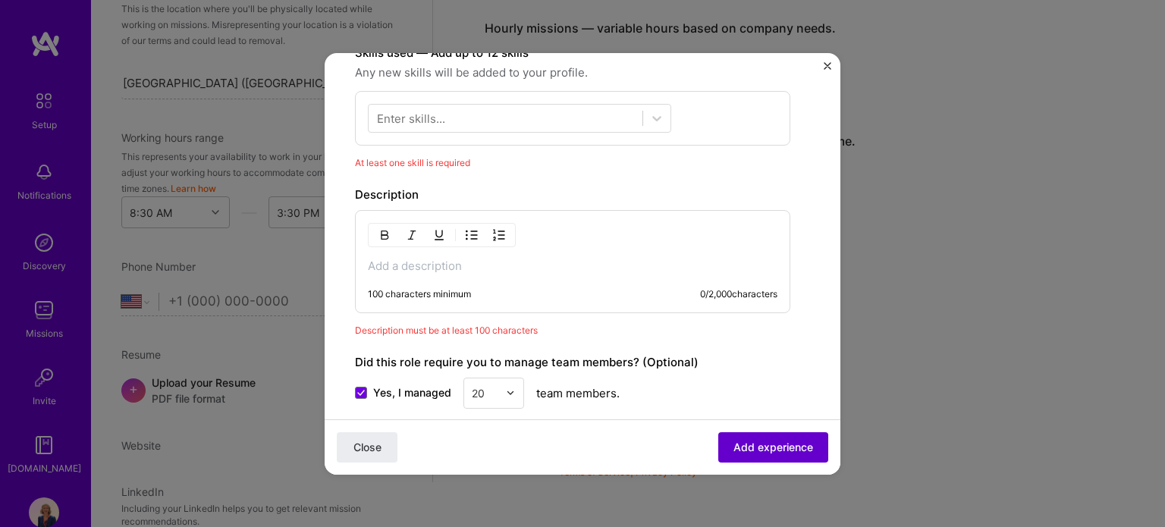
scroll to position [456, 0]
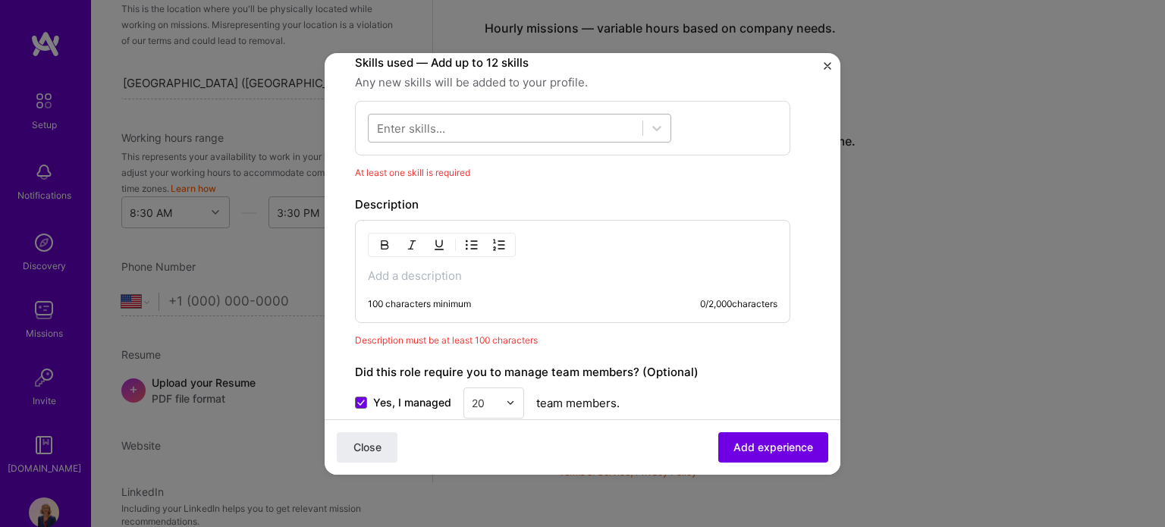
click at [534, 120] on div at bounding box center [505, 127] width 274 height 25
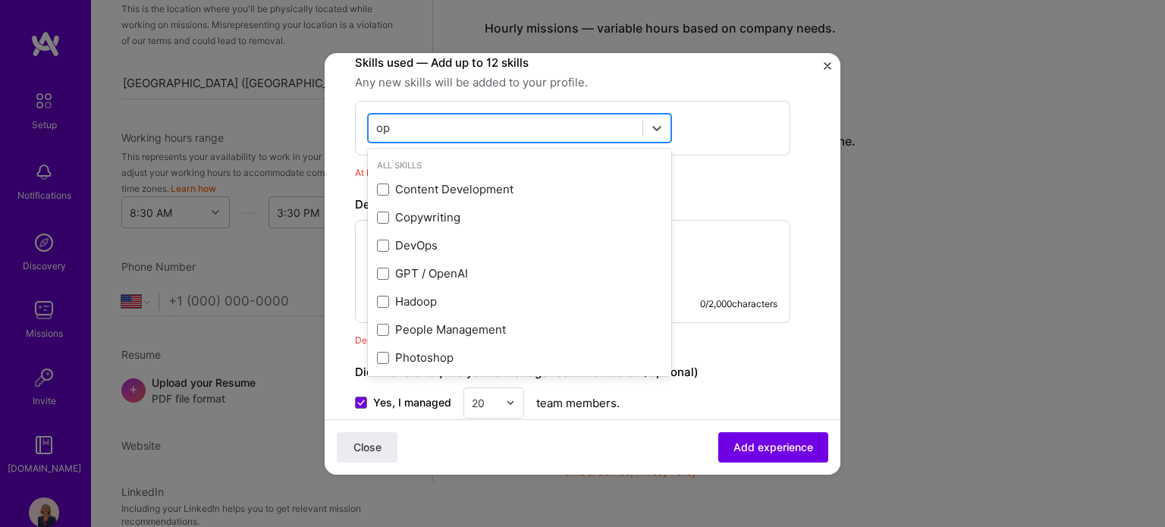
type input "o"
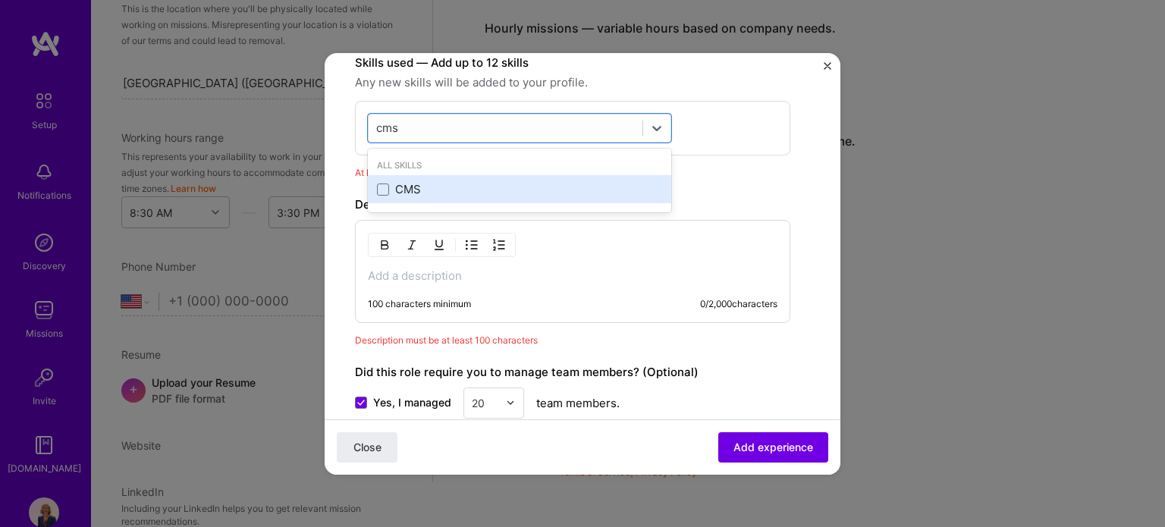
click at [497, 184] on div "CMS" at bounding box center [519, 189] width 285 height 16
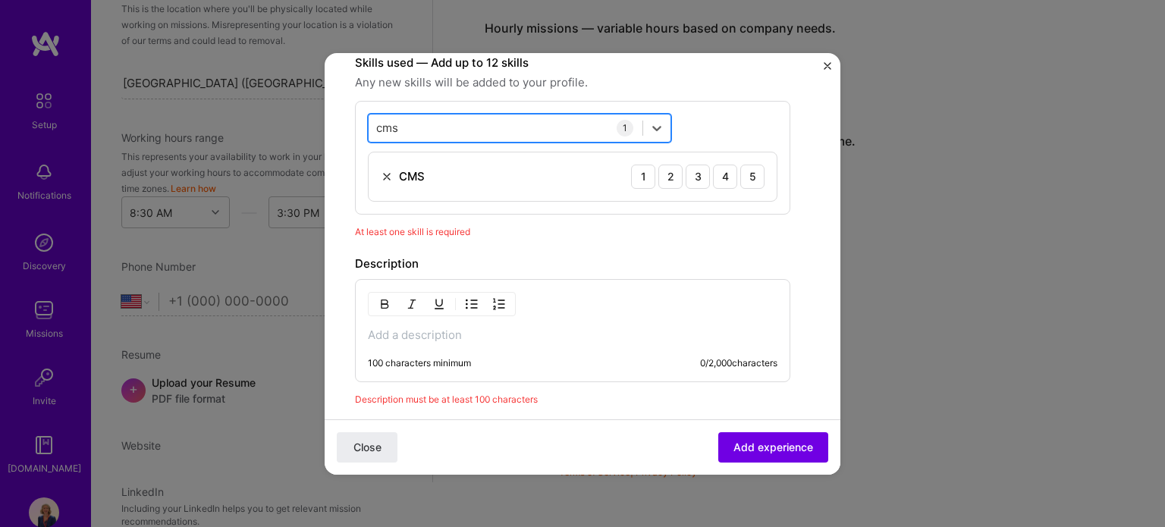
drag, startPoint x: 435, startPoint y: 116, endPoint x: 415, endPoint y: 114, distance: 20.5
click at [428, 115] on div "cms cms" at bounding box center [505, 127] width 274 height 25
click at [401, 134] on div "cms cms" at bounding box center [505, 127] width 274 height 25
click at [400, 130] on div "cms cms" at bounding box center [505, 127] width 274 height 25
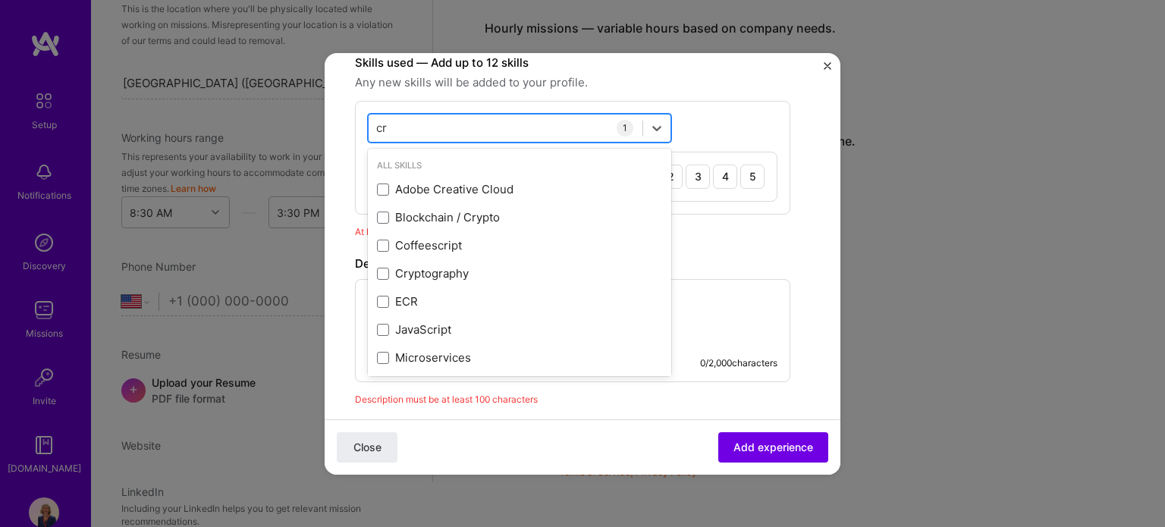
type input "c"
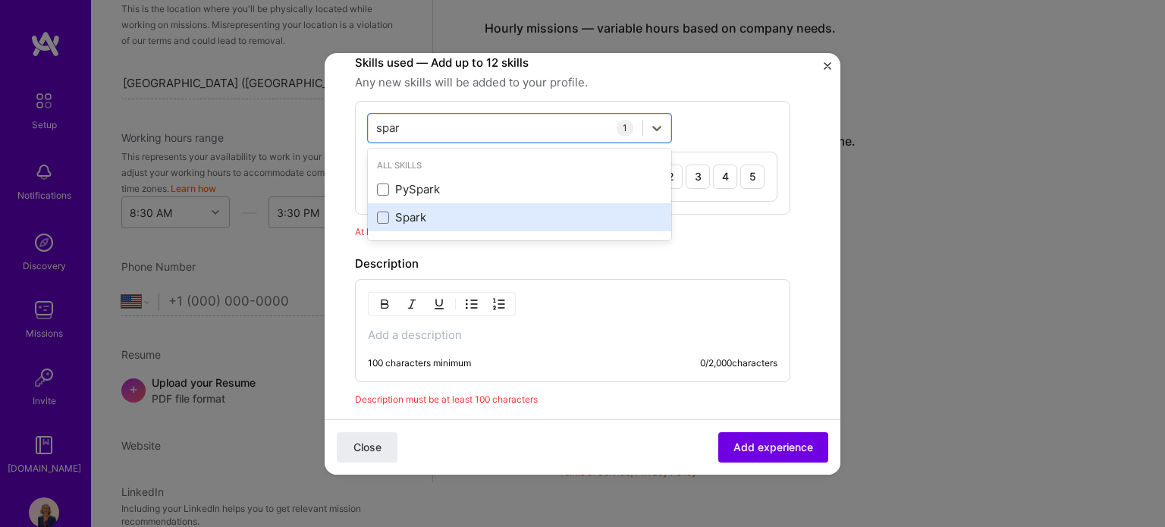
click at [416, 213] on div "Spark" at bounding box center [519, 217] width 285 height 16
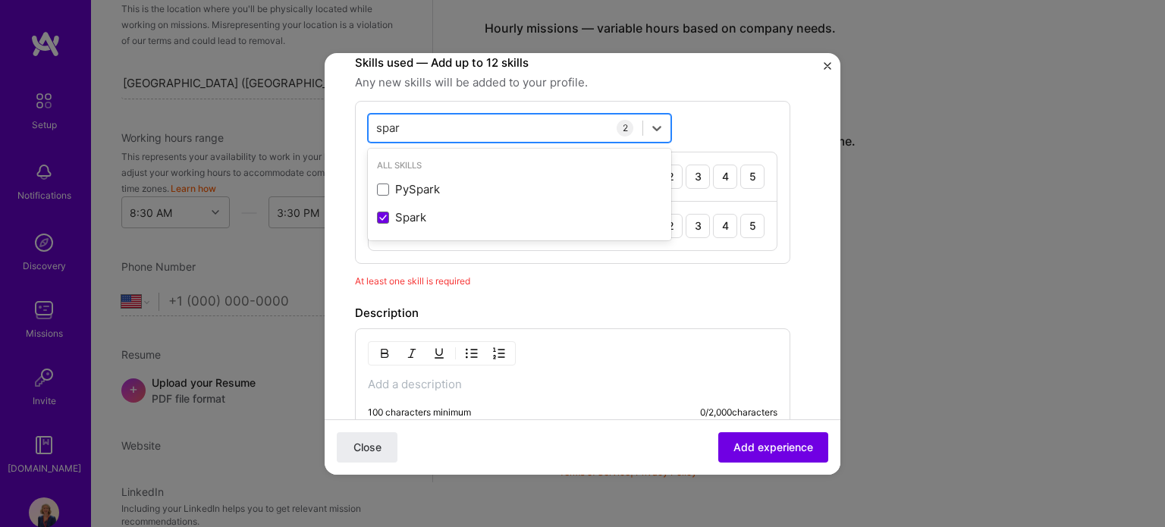
click at [446, 118] on div "spar spar" at bounding box center [505, 127] width 274 height 25
click at [416, 122] on div "spar spar" at bounding box center [505, 127] width 274 height 25
type input "s"
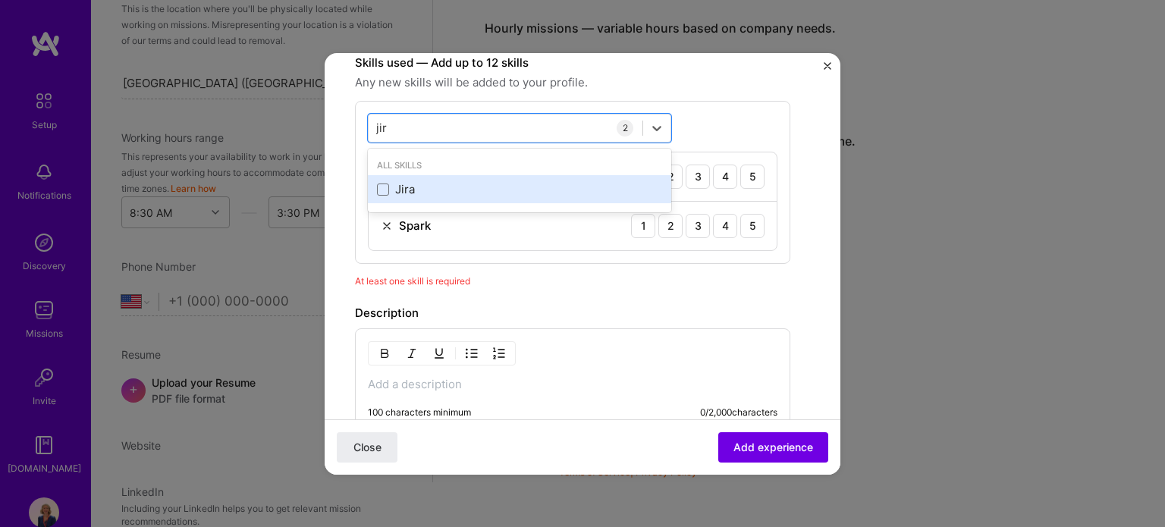
click at [472, 183] on div "Jira" at bounding box center [519, 189] width 285 height 16
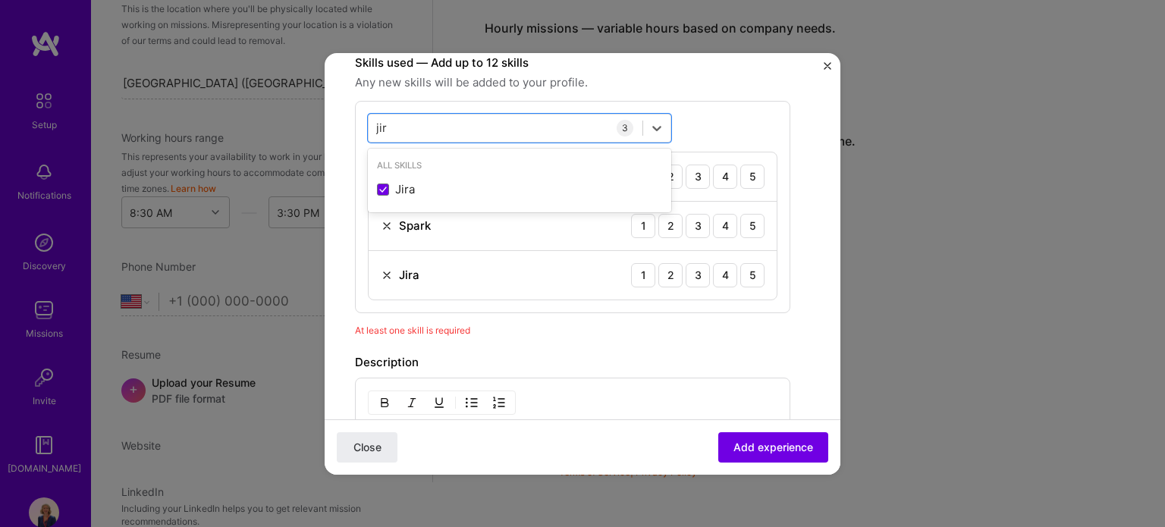
type input "jir"
click at [584, 335] on div "At least one skill is required" at bounding box center [572, 330] width 435 height 16
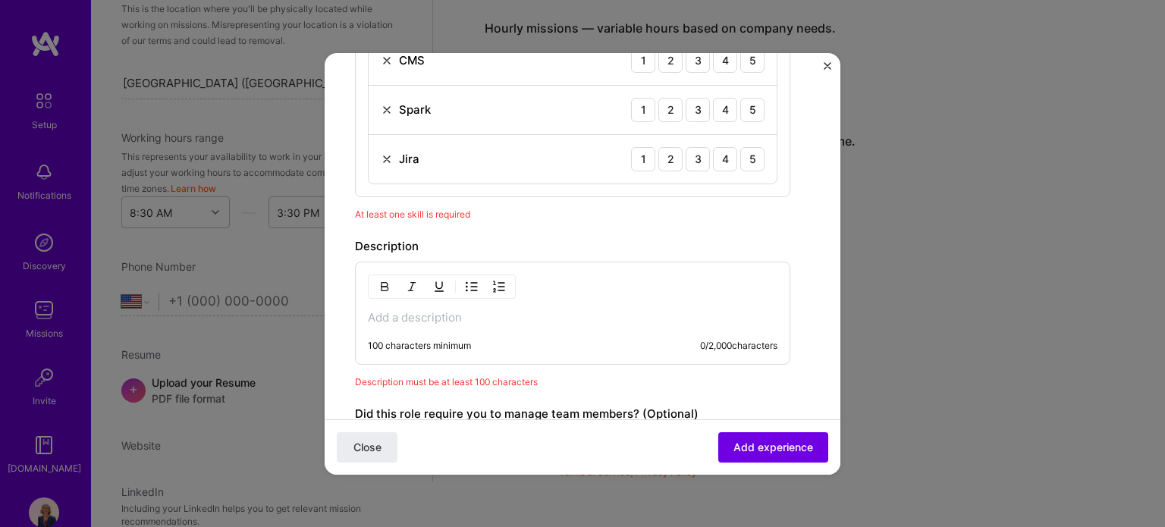
scroll to position [683, 0]
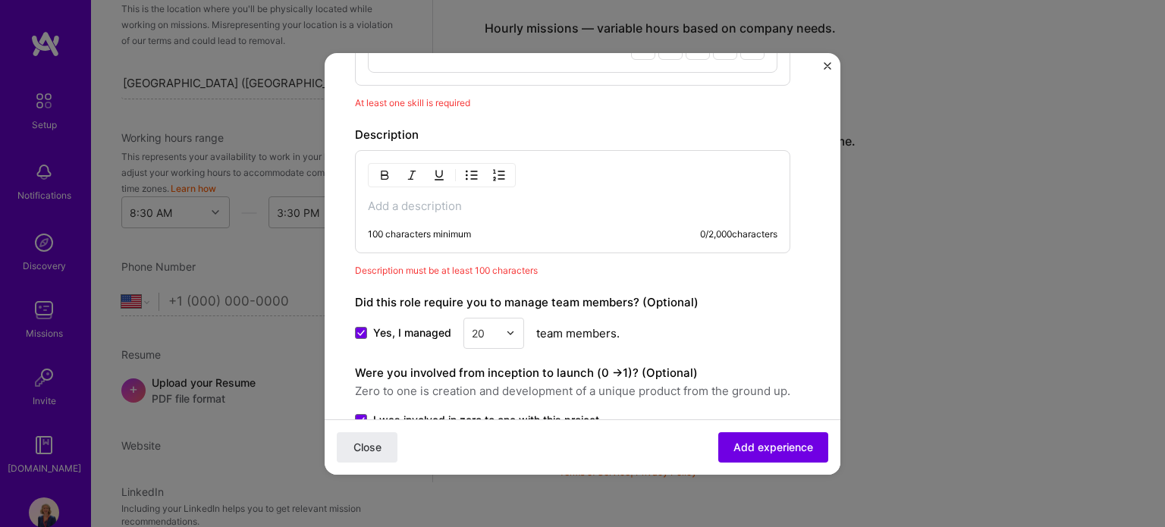
click at [455, 205] on p at bounding box center [572, 206] width 409 height 15
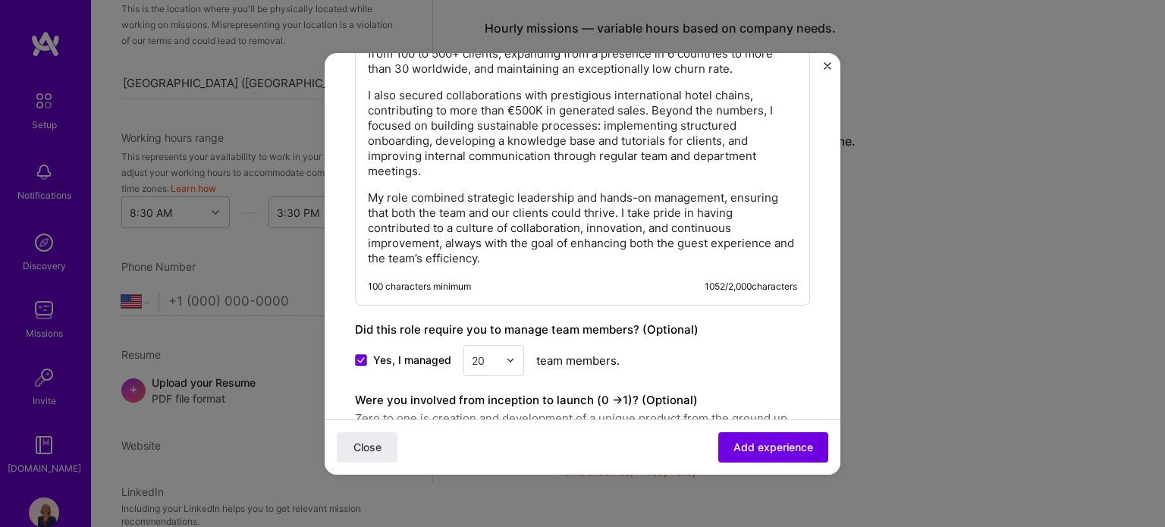
scroll to position [911, 0]
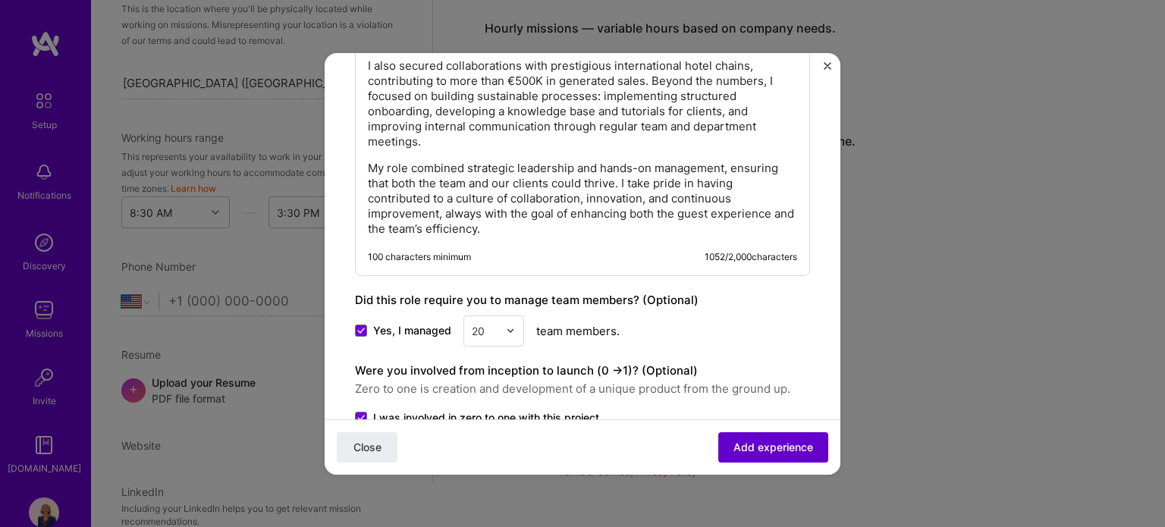
click at [751, 453] on span "Add experience" at bounding box center [773, 446] width 80 height 15
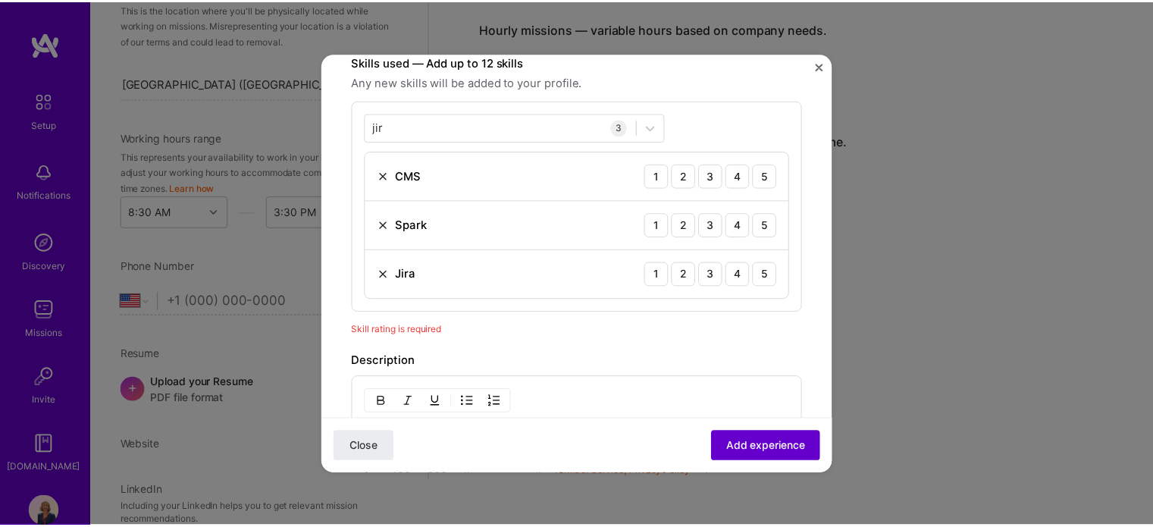
scroll to position [456, 0]
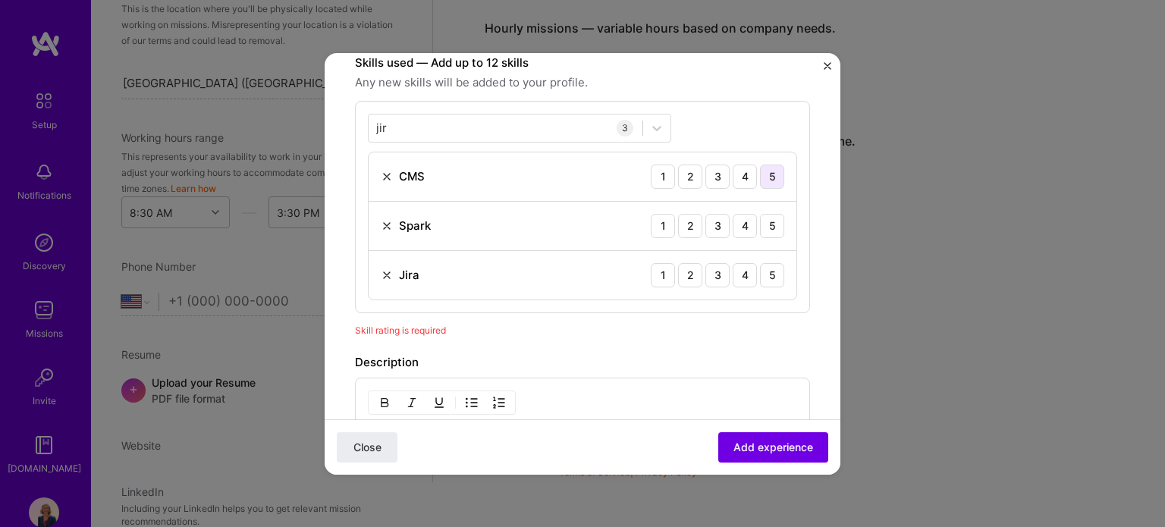
click at [761, 177] on div "5" at bounding box center [772, 177] width 24 height 24
click at [760, 218] on div "5" at bounding box center [772, 226] width 24 height 24
click at [764, 272] on div "5" at bounding box center [772, 275] width 24 height 24
click at [732, 274] on div "4" at bounding box center [744, 275] width 24 height 24
click at [762, 445] on span "Add experience" at bounding box center [773, 446] width 80 height 15
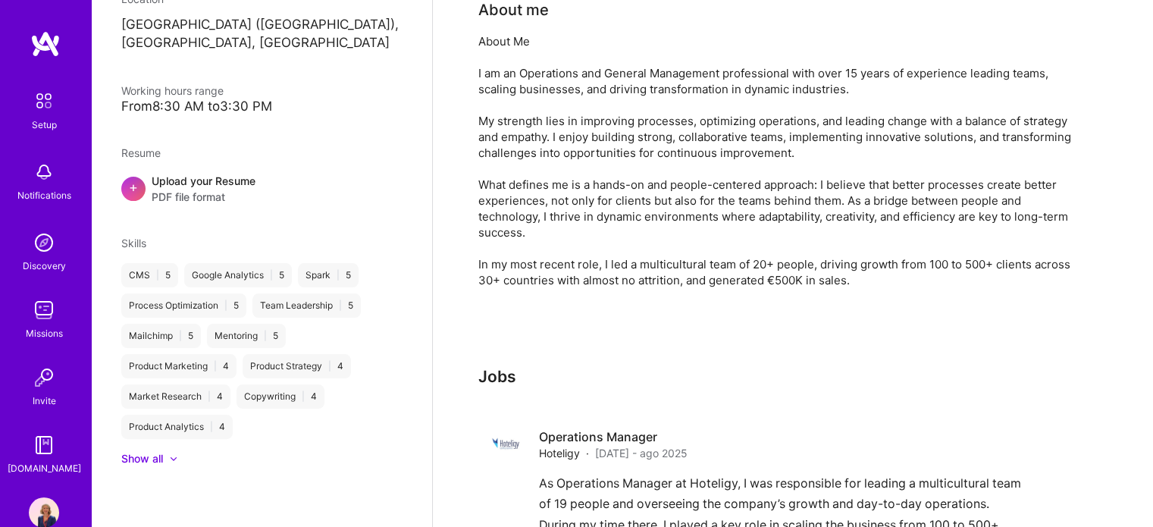
scroll to position [506, 0]
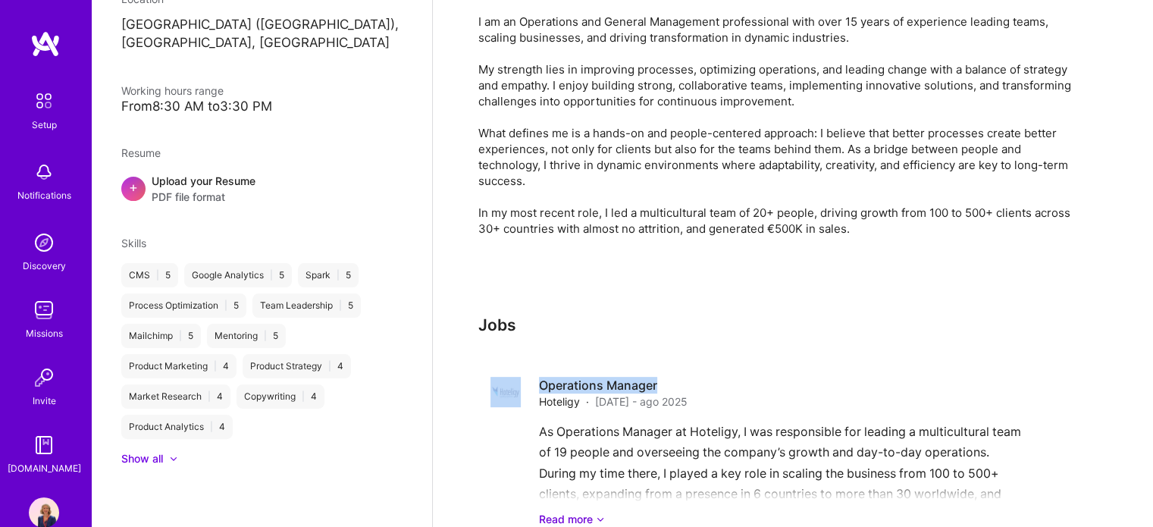
drag, startPoint x: 1157, startPoint y: 306, endPoint x: 1163, endPoint y: 362, distance: 57.2
click at [1153, 362] on html "Setup Notifications Discovery Missions Invite A.Guide Profile Close Show all no…" at bounding box center [576, 55] width 1153 height 1122
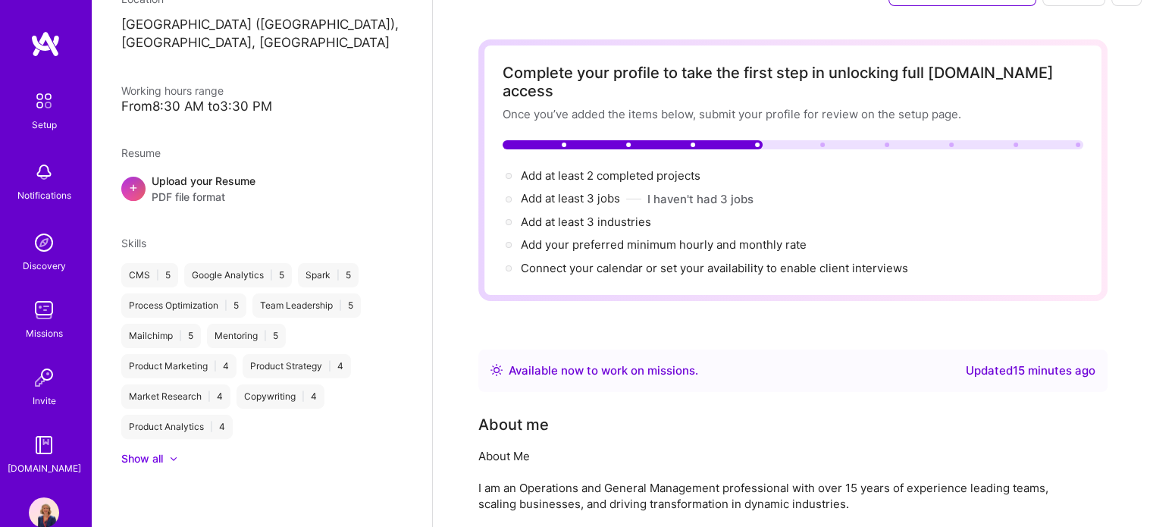
scroll to position [0, 0]
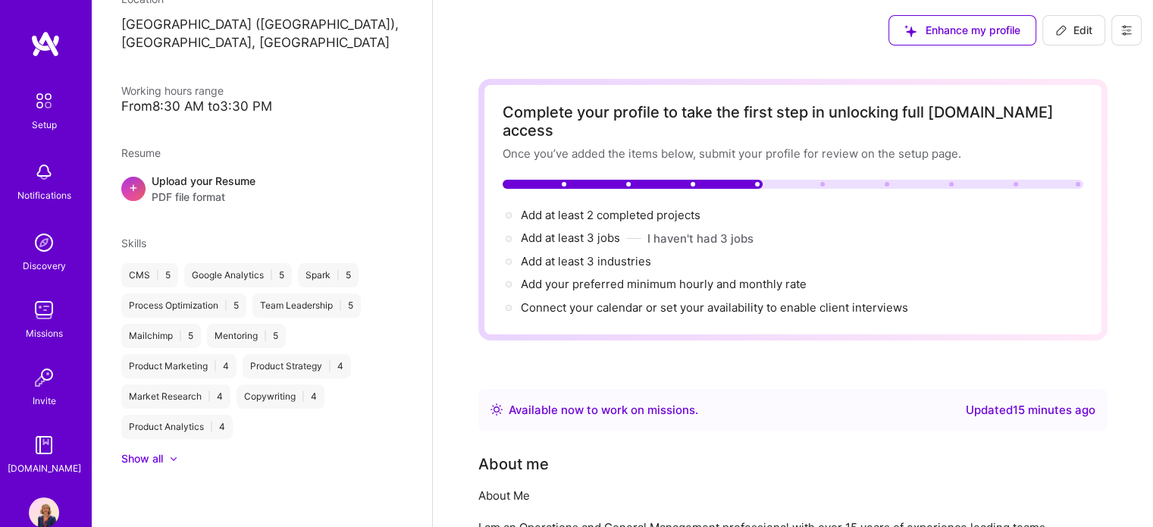
click at [1071, 33] on span "Edit" at bounding box center [1073, 30] width 37 height 15
select select "US"
select select "Right Now"
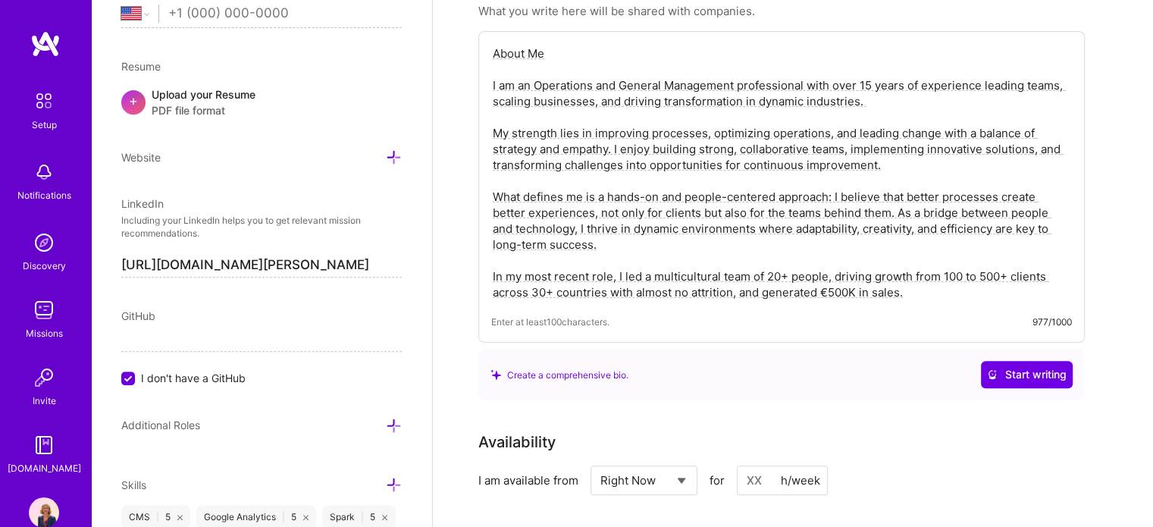
scroll to position [455, 0]
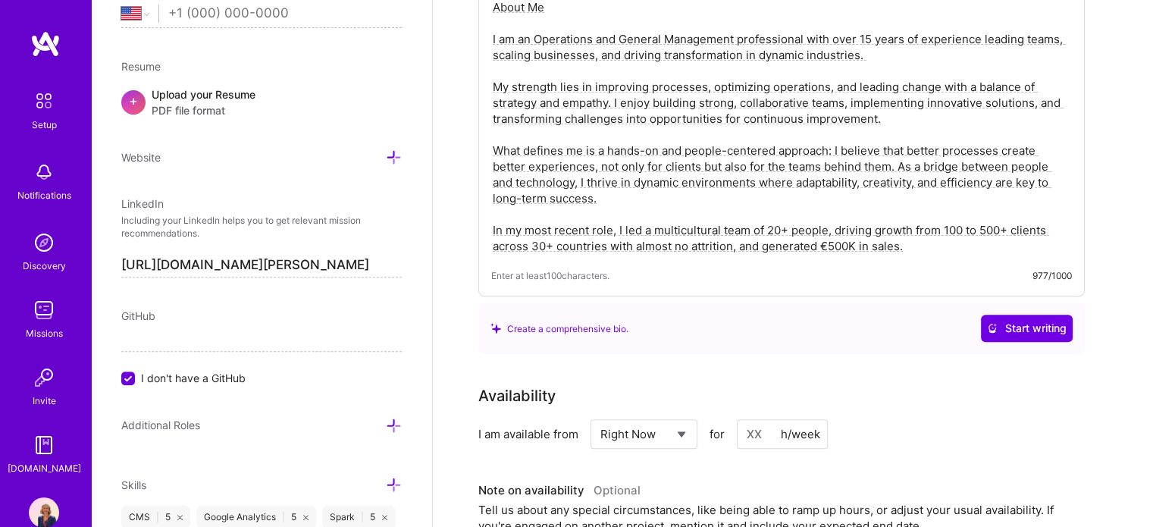
click at [386, 424] on icon at bounding box center [394, 426] width 16 height 16
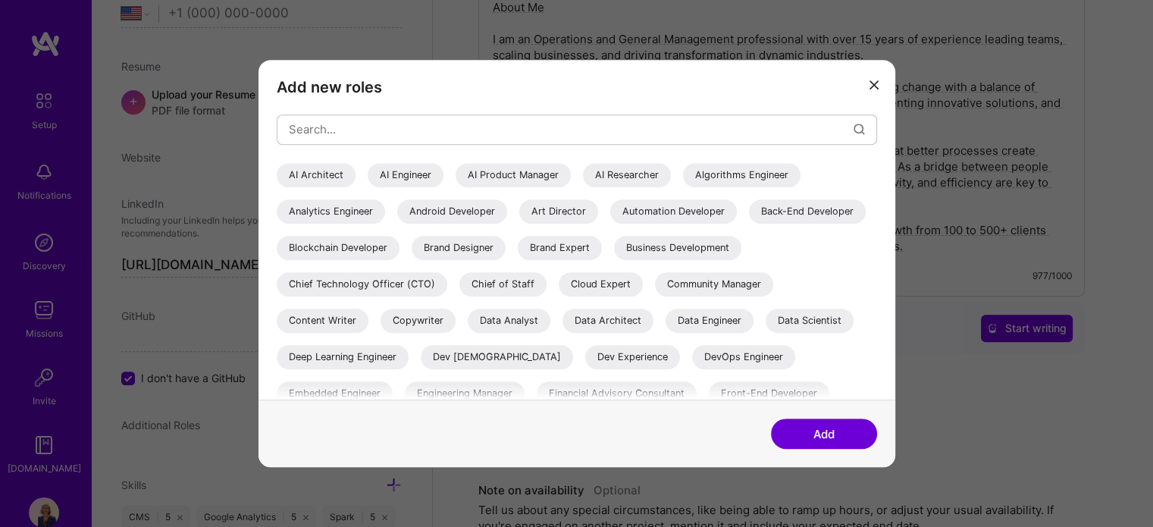
click at [874, 83] on icon "modal" at bounding box center [874, 84] width 9 height 9
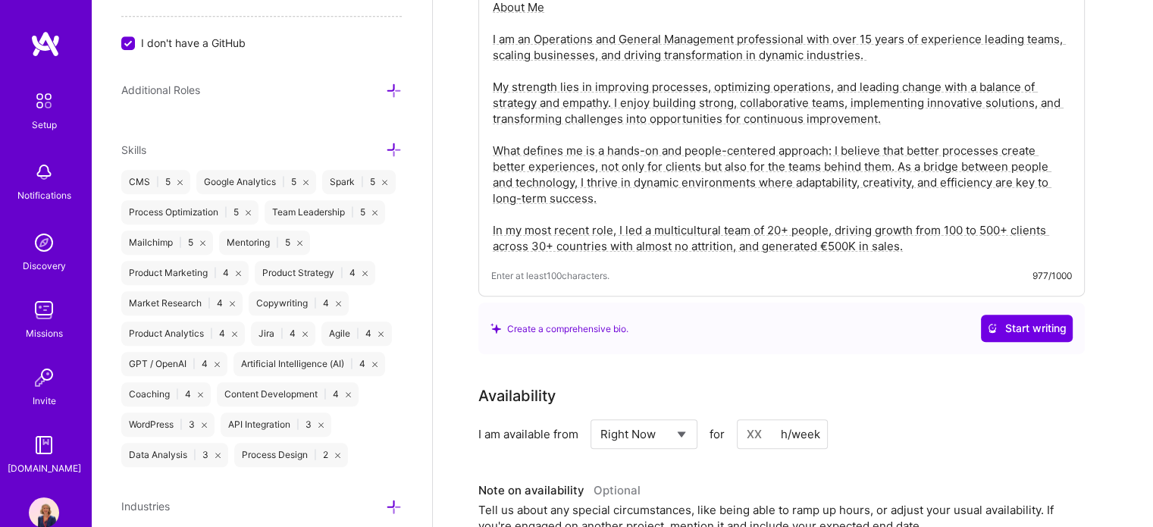
scroll to position [1043, 0]
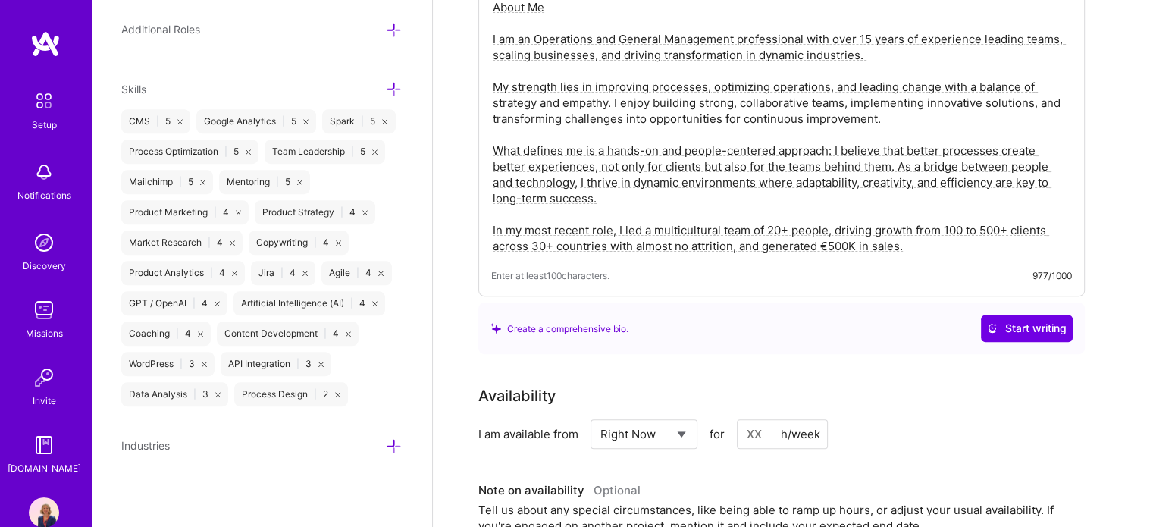
click at [372, 447] on div "Industries" at bounding box center [261, 445] width 281 height 17
click at [386, 447] on icon at bounding box center [394, 446] width 16 height 16
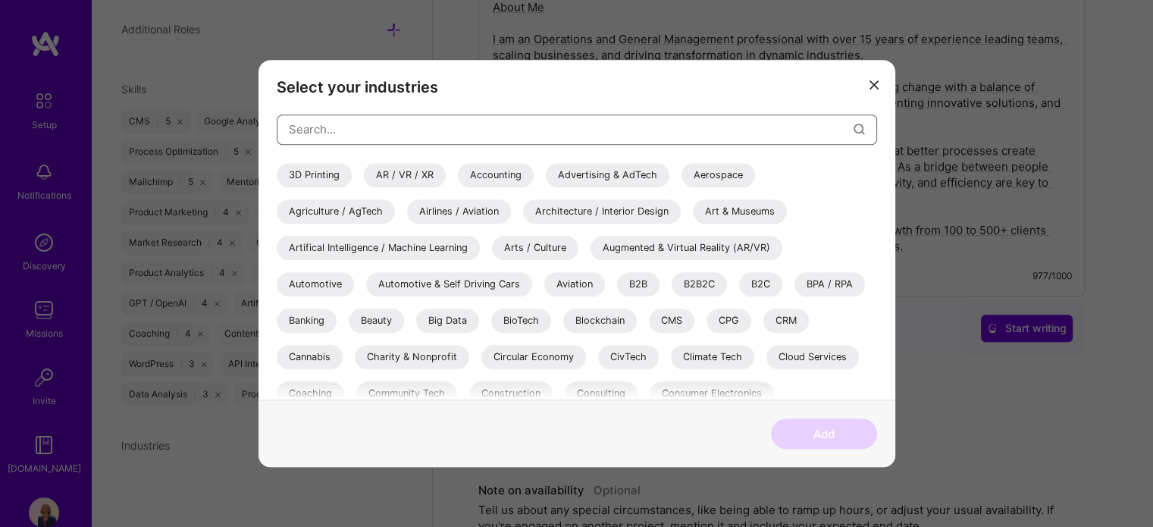
click at [367, 127] on input "modal" at bounding box center [571, 129] width 565 height 39
click at [645, 287] on div "B2B" at bounding box center [638, 284] width 42 height 24
click at [680, 323] on div "CMS" at bounding box center [671, 321] width 45 height 24
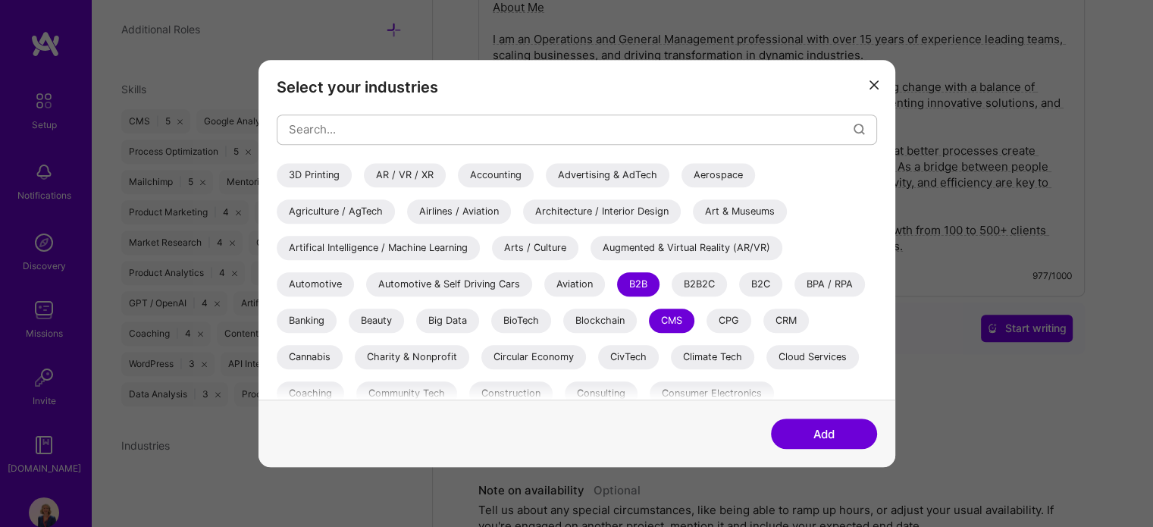
click at [793, 326] on div "CRM" at bounding box center [786, 321] width 45 height 24
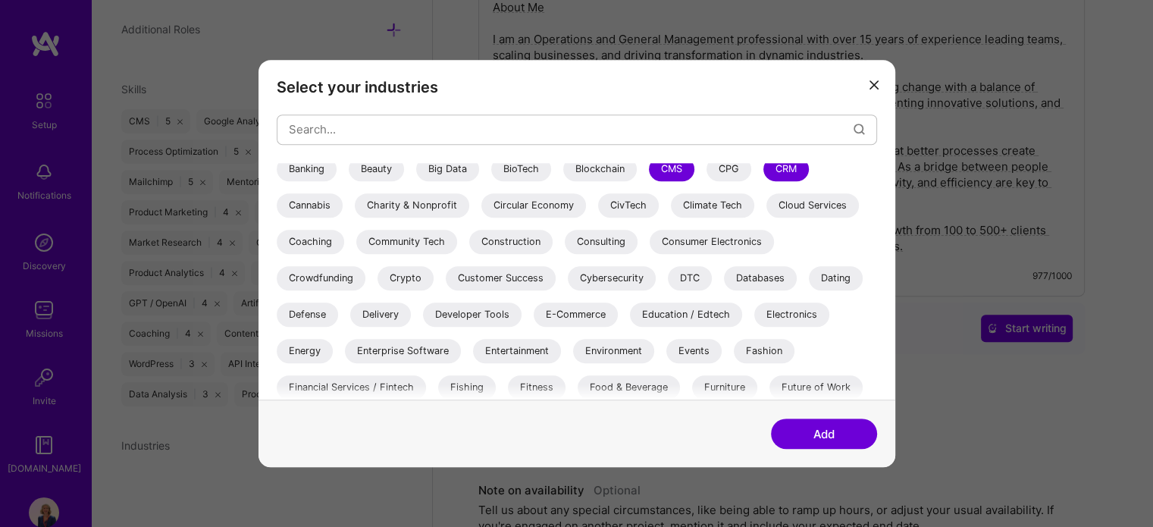
click at [700, 321] on div "Education / Edtech" at bounding box center [686, 315] width 112 height 24
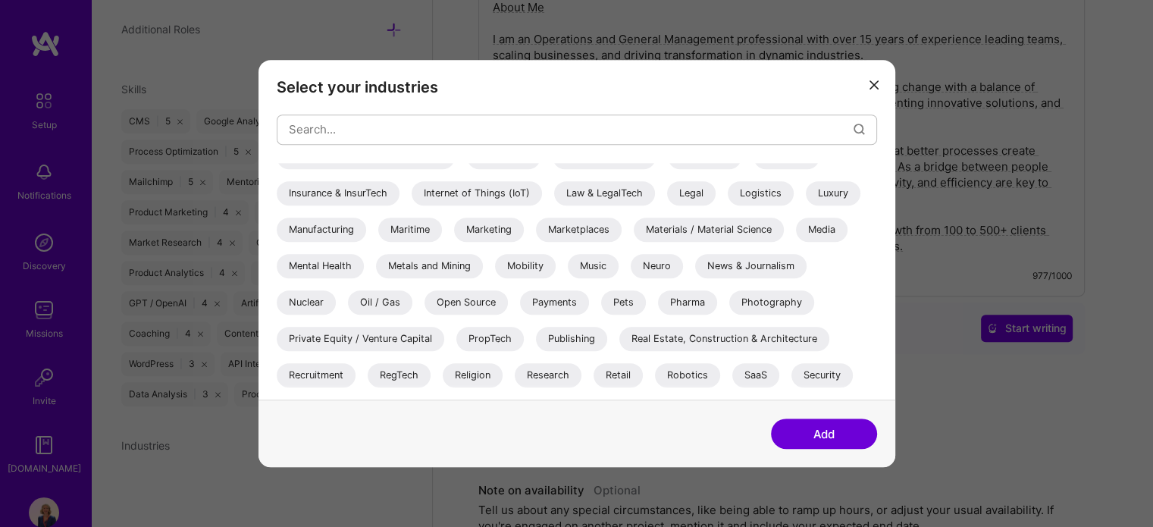
scroll to position [455, 0]
click at [764, 378] on div "SaaS" at bounding box center [755, 375] width 47 height 24
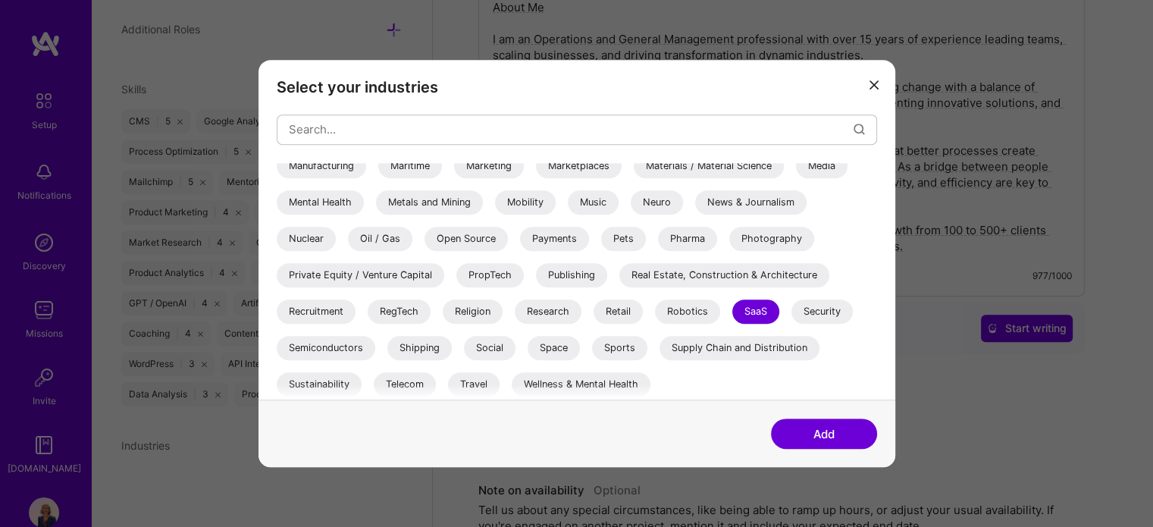
scroll to position [521, 0]
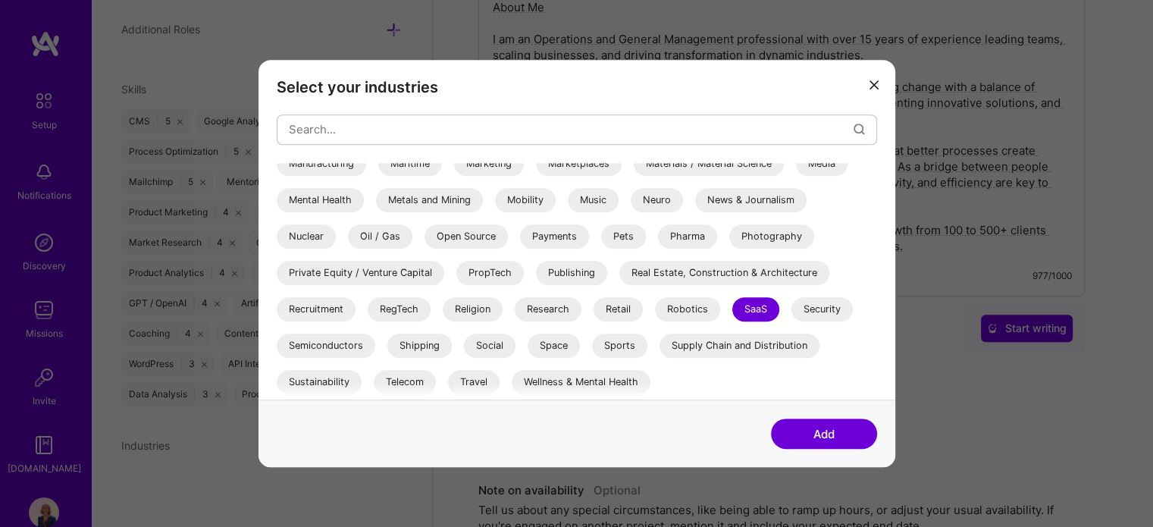
click at [755, 229] on div "Photography" at bounding box center [771, 236] width 85 height 24
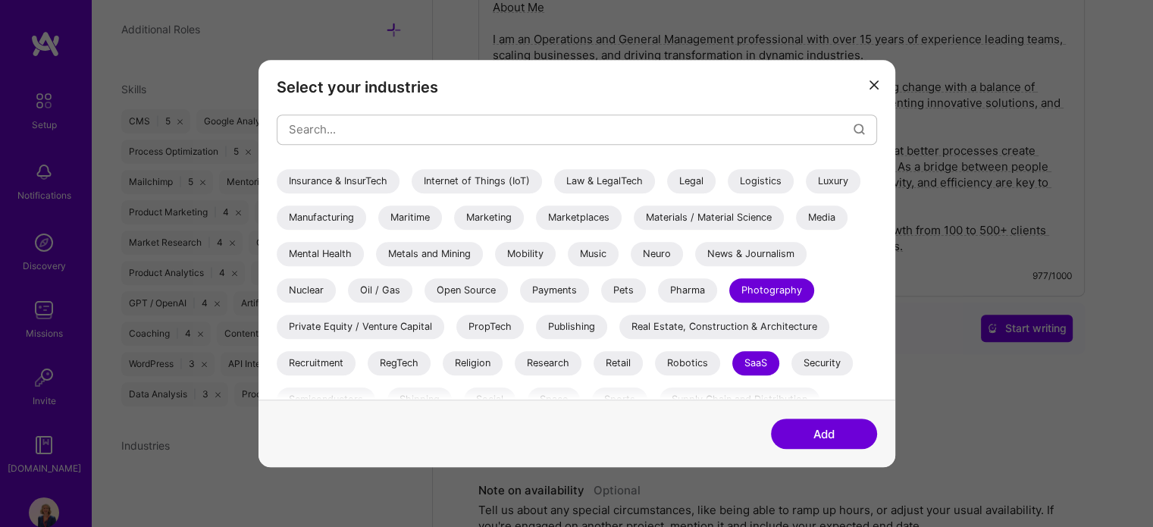
scroll to position [445, 0]
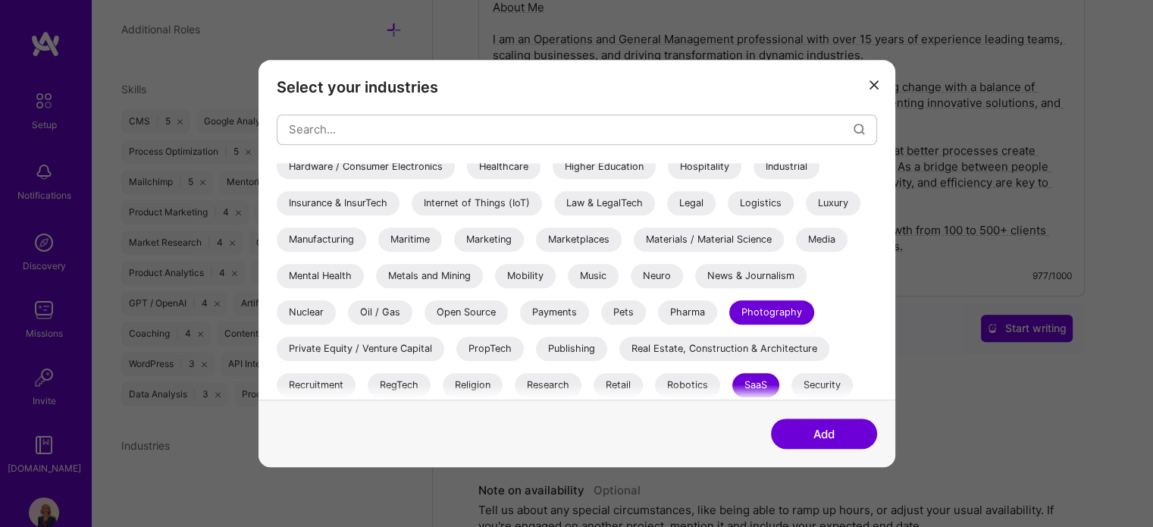
click at [698, 169] on div "Hospitality" at bounding box center [705, 167] width 74 height 24
click at [817, 438] on button "Add" at bounding box center [824, 434] width 106 height 30
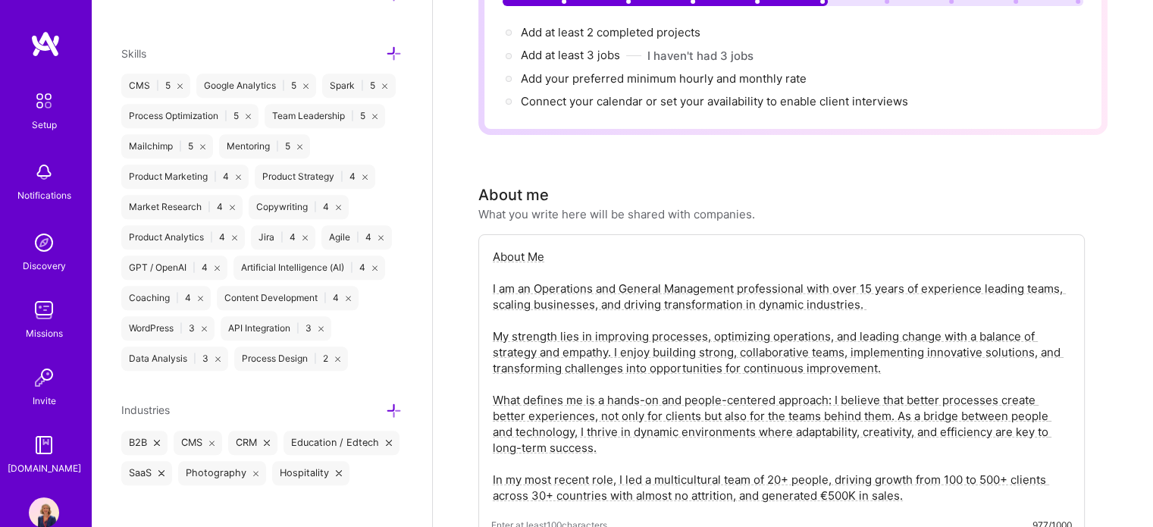
scroll to position [0, 0]
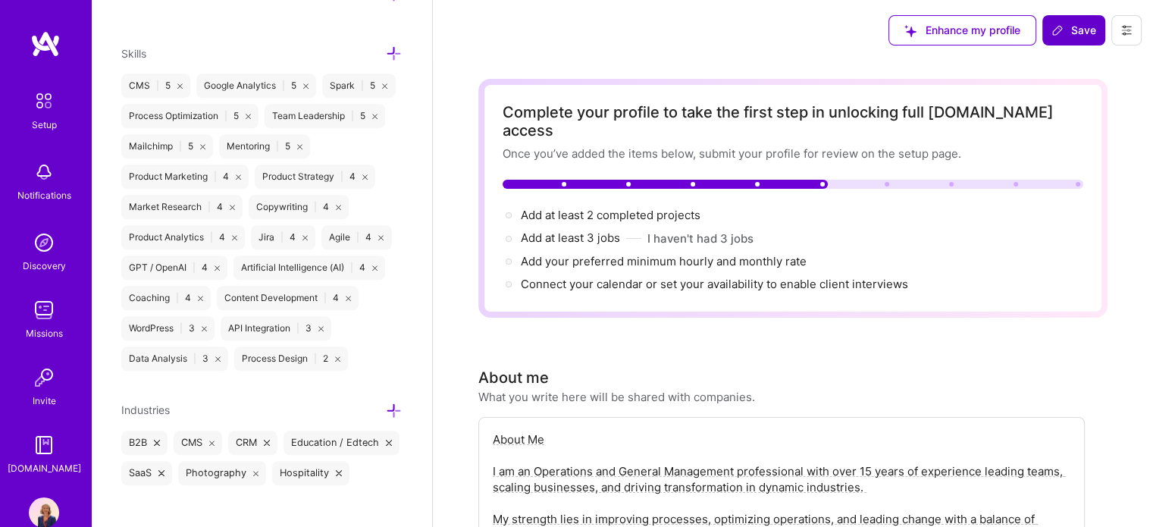
click at [1082, 35] on span "Save" at bounding box center [1074, 30] width 45 height 15
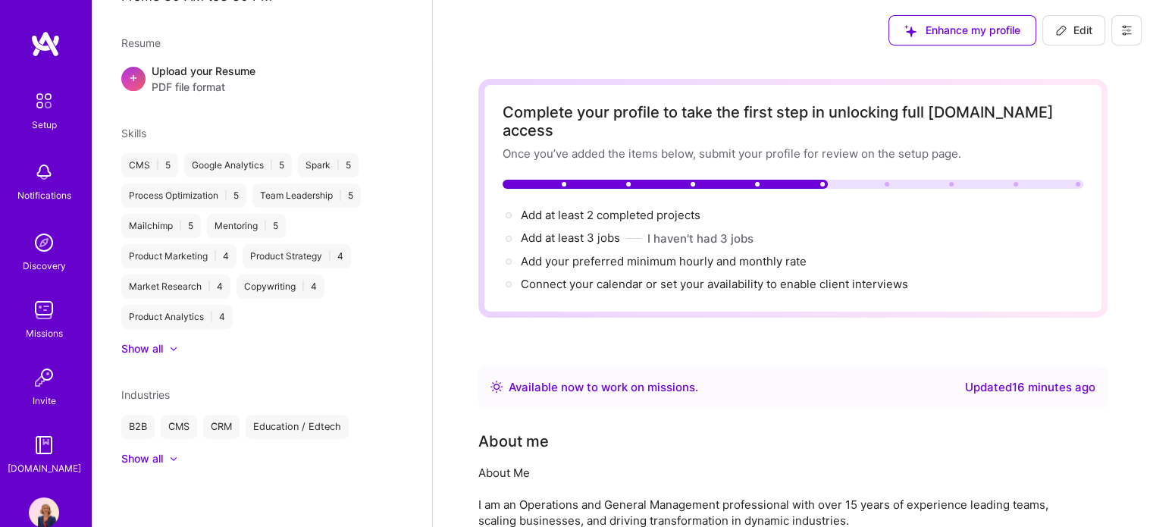
click at [1064, 35] on icon at bounding box center [1061, 30] width 12 height 12
select select "US"
select select "Right Now"
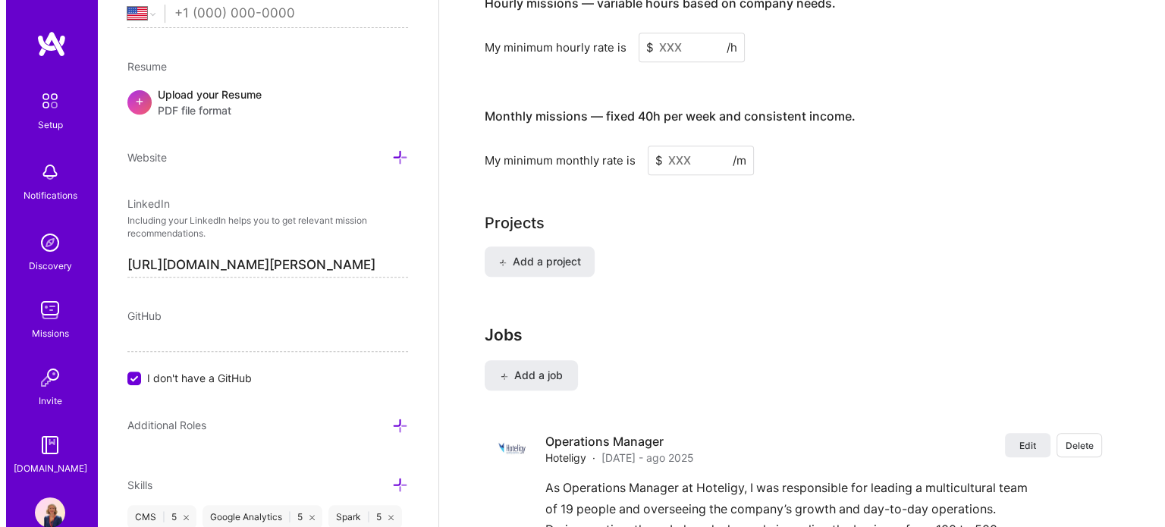
scroll to position [1294, 0]
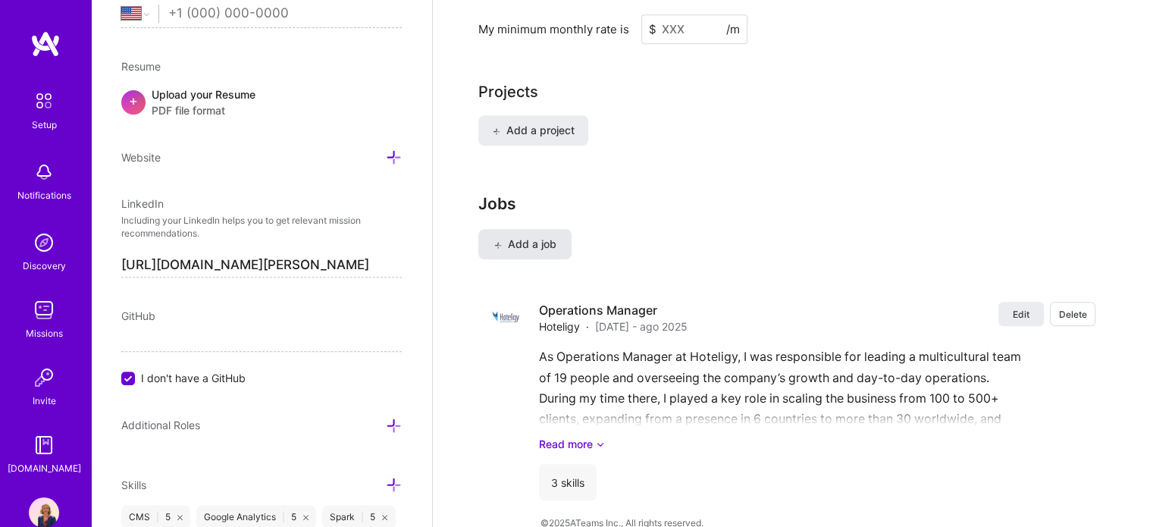
click at [527, 237] on span "Add a job" at bounding box center [525, 244] width 63 height 15
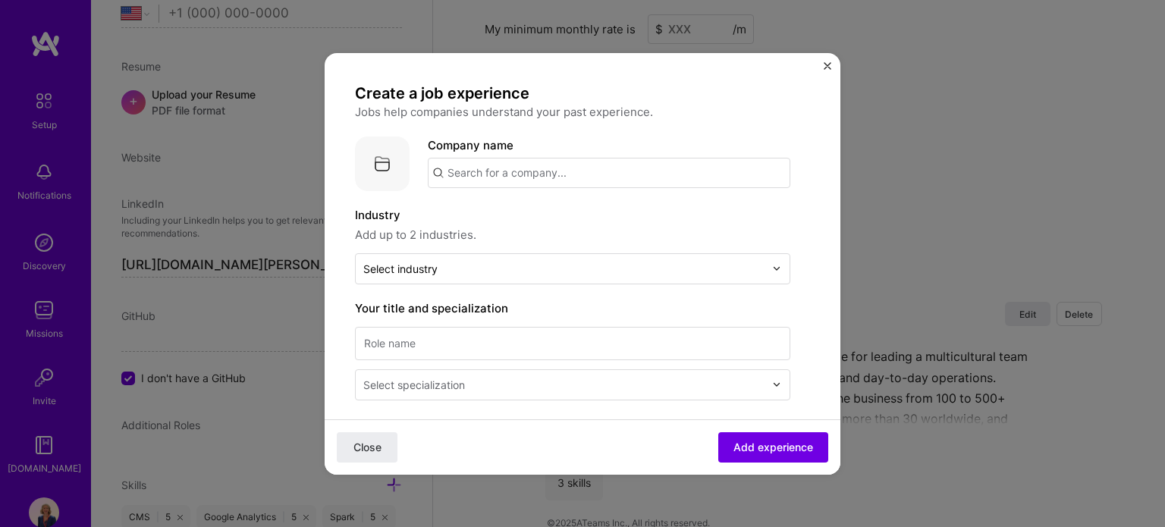
click at [501, 166] on input "text" at bounding box center [609, 173] width 362 height 30
type input "FotoEventi"
click at [555, 218] on div "FotoEventi" at bounding box center [548, 215] width 71 height 27
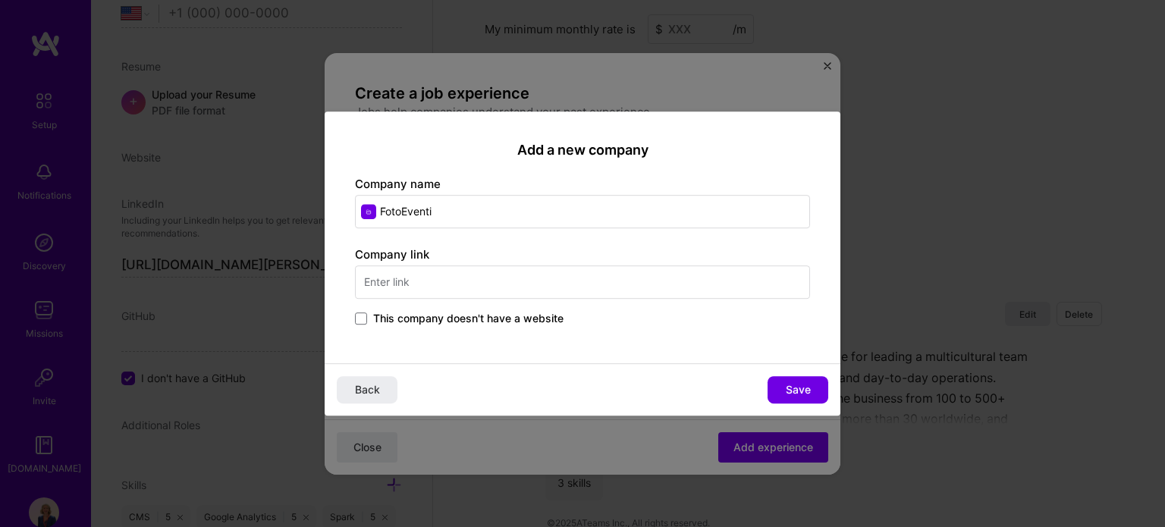
click at [459, 278] on input "text" at bounding box center [582, 281] width 455 height 33
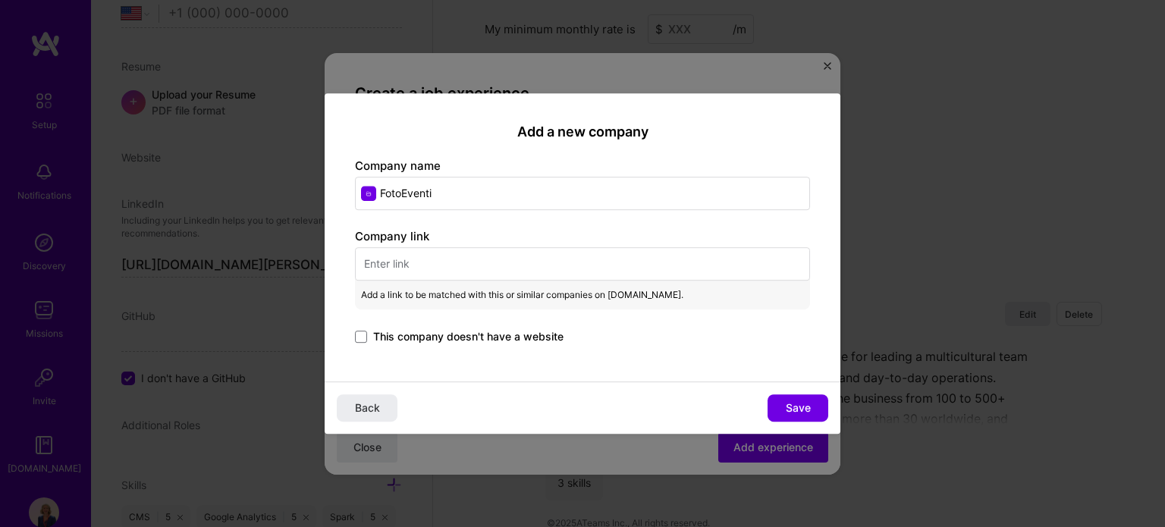
paste input "https://www.fotoeventigroup.com/"
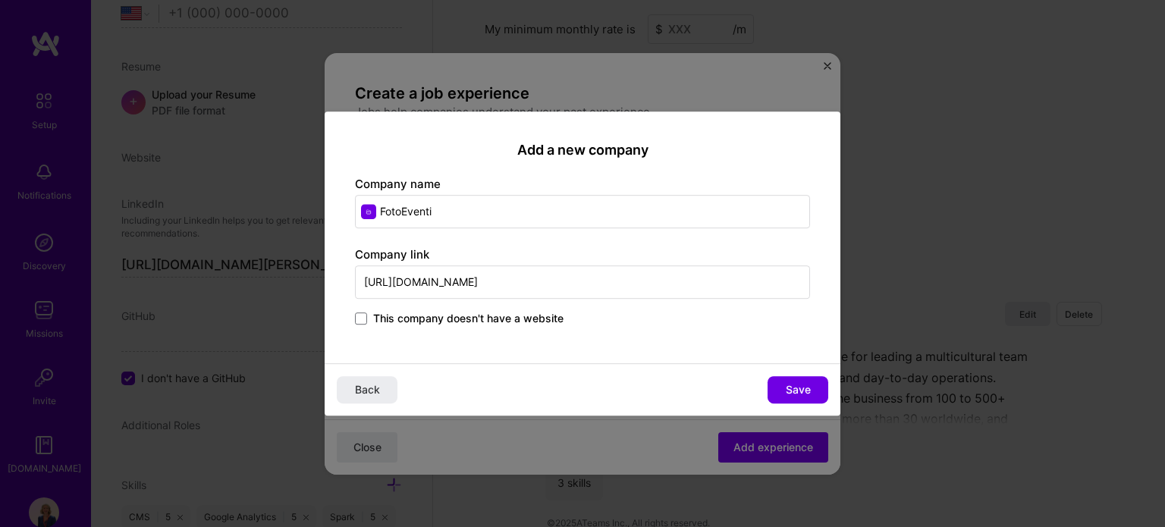
type input "https://www.fotoeventigroup.com/"
click at [488, 215] on input "FotoEventi" at bounding box center [582, 211] width 455 height 33
type input "FotoEventi Group"
click at [807, 368] on div "Back Save" at bounding box center [583, 389] width 516 height 52
click at [798, 387] on span "Save" at bounding box center [798, 389] width 25 height 15
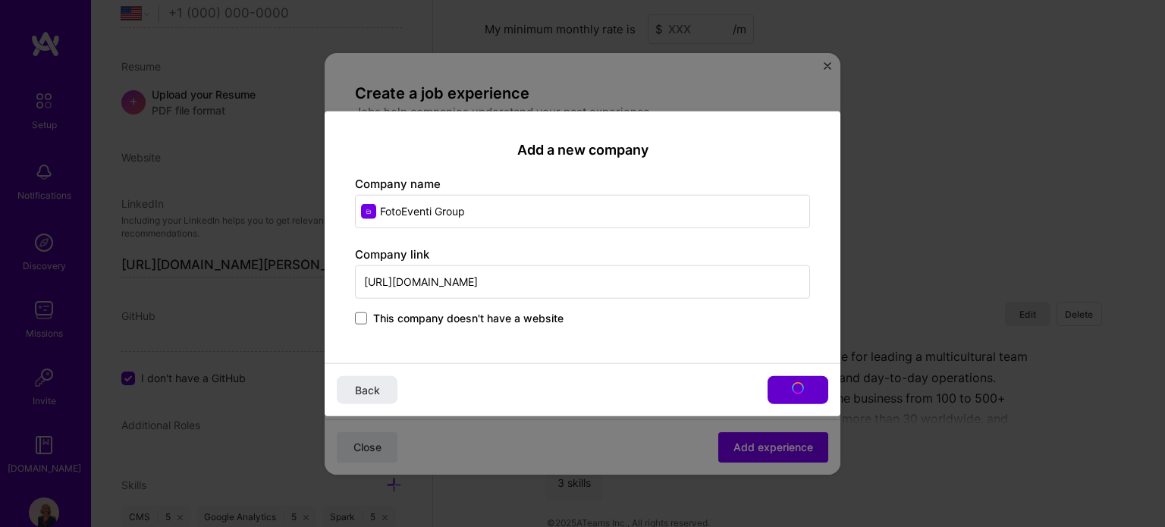
type input "FotoEventi Group"
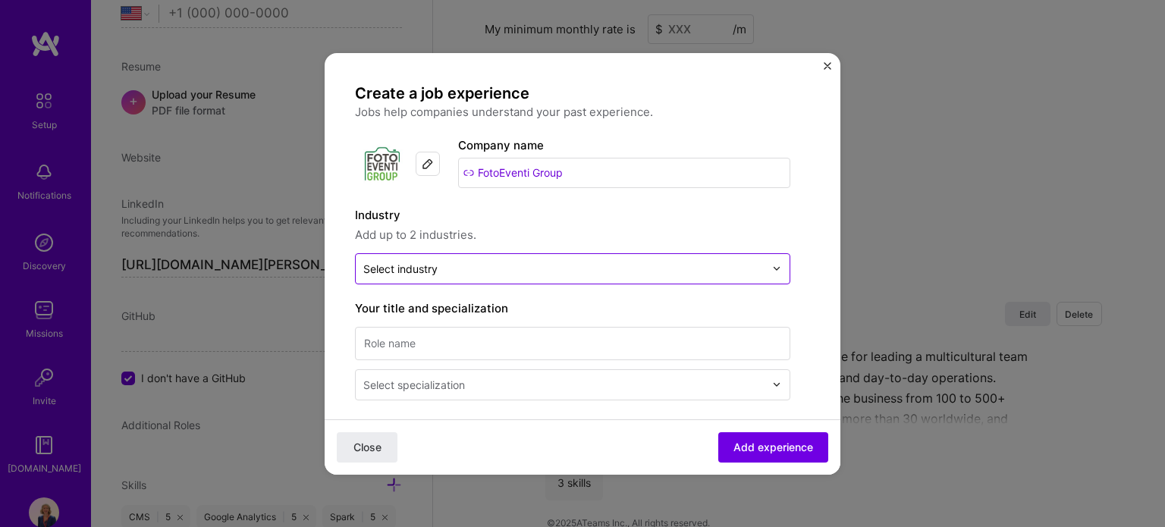
click at [506, 271] on input "text" at bounding box center [563, 269] width 401 height 16
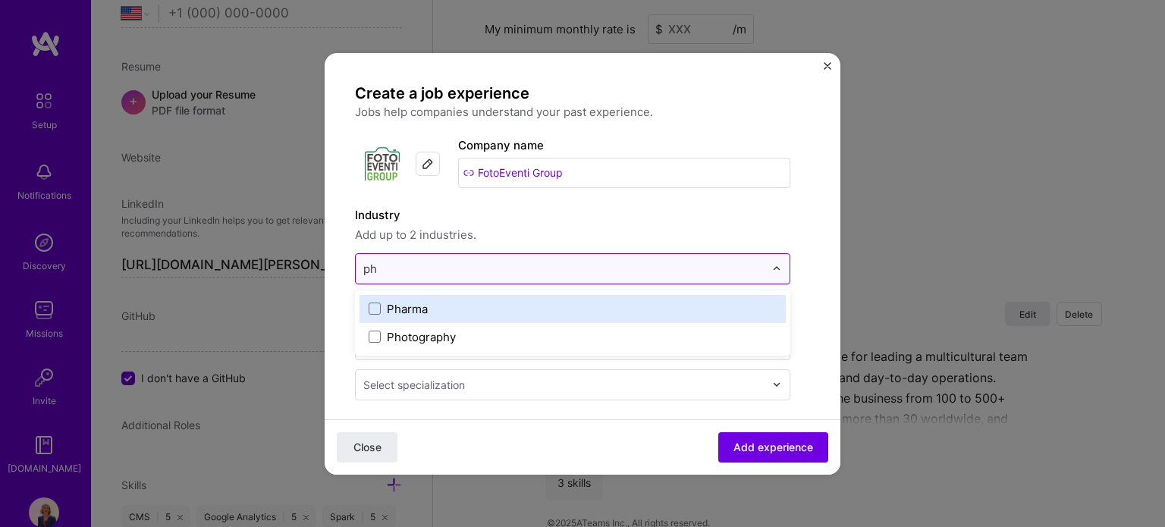
type input "pho"
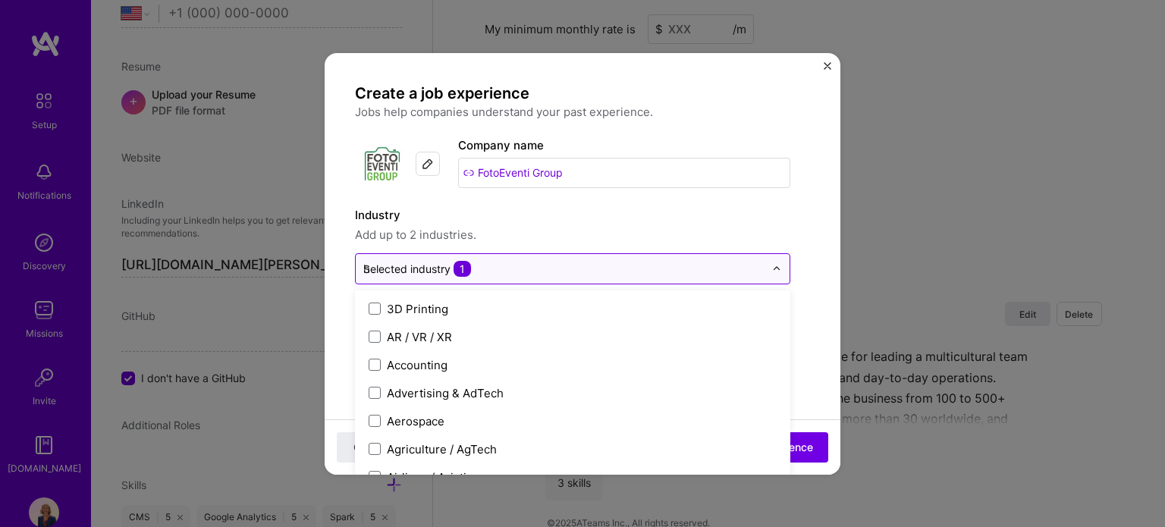
type input "ho"
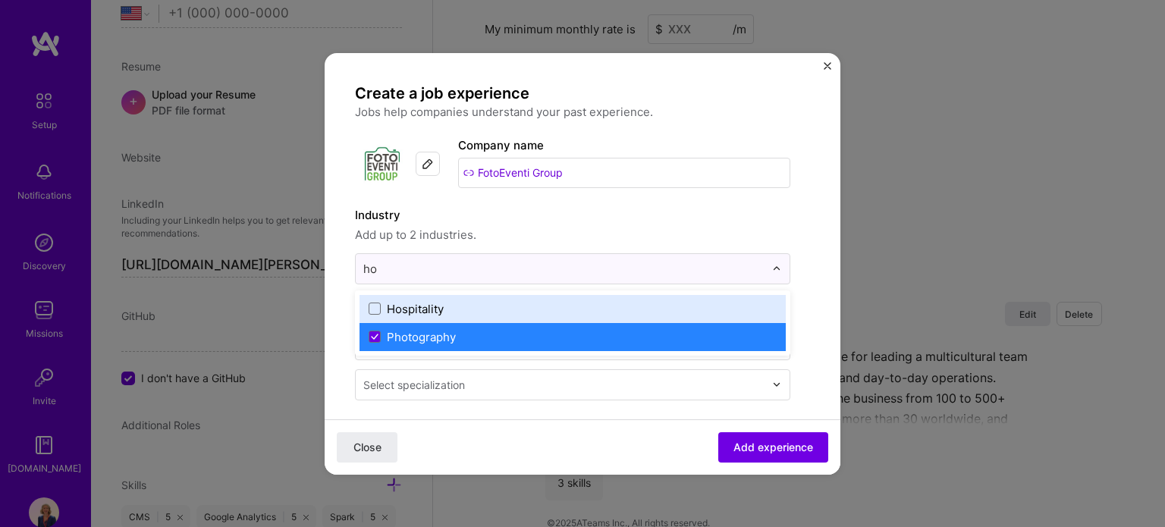
click at [522, 316] on div "Hospitality" at bounding box center [572, 309] width 426 height 28
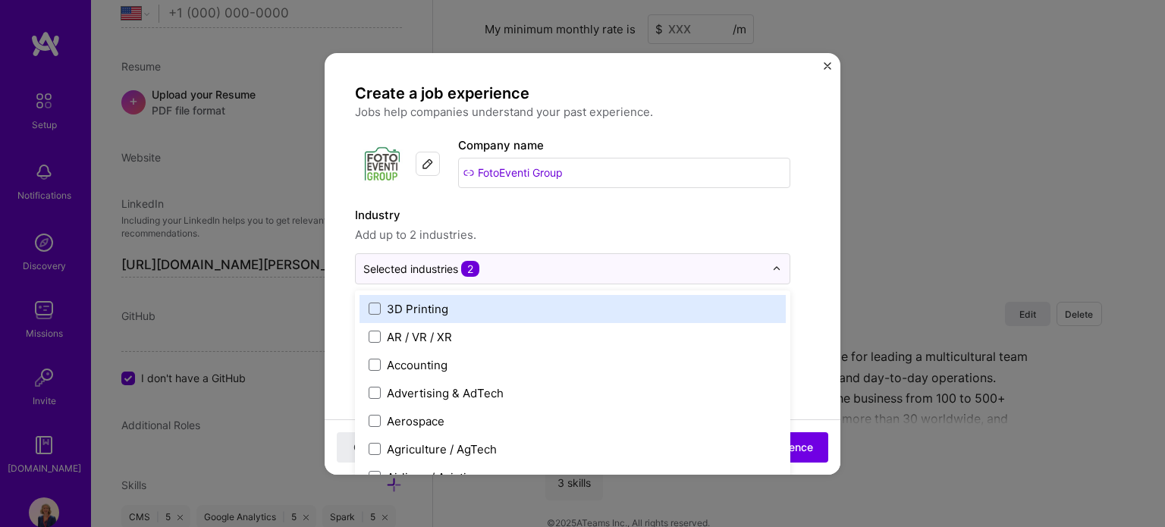
click at [770, 215] on label "Industry" at bounding box center [572, 215] width 435 height 18
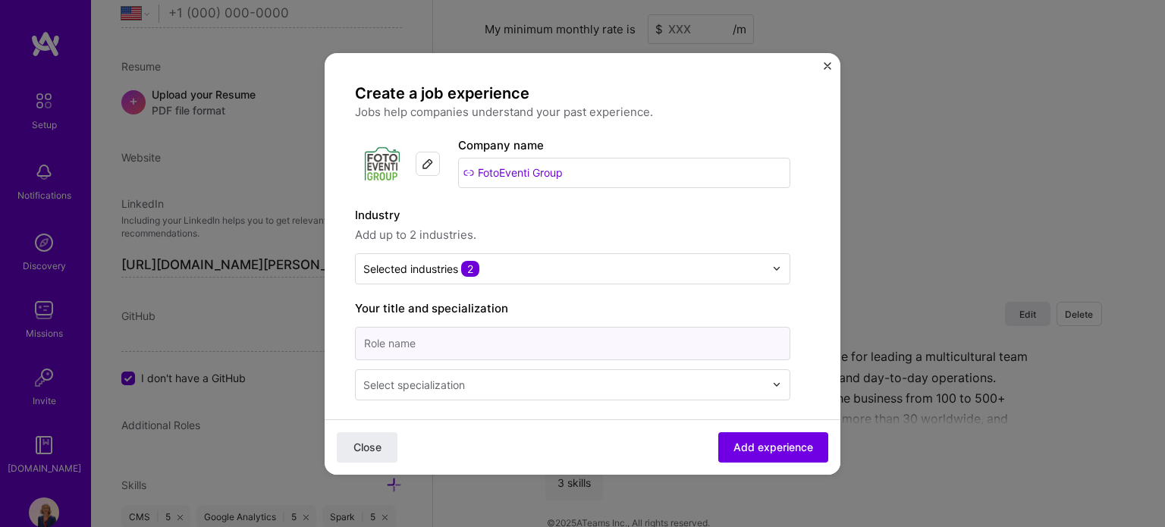
click at [612, 353] on input at bounding box center [572, 343] width 435 height 33
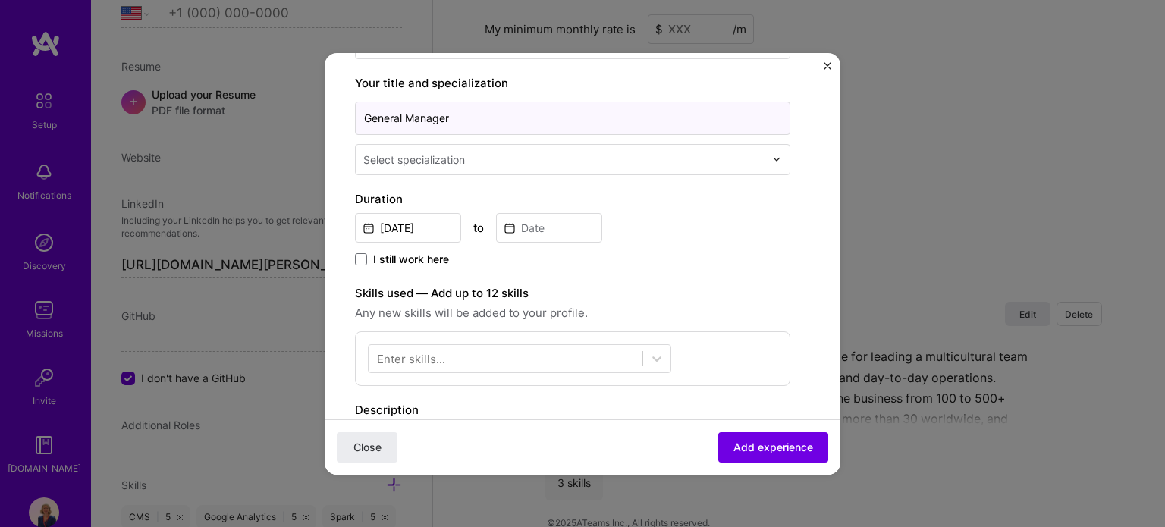
scroll to position [227, 0]
type input "General Manager"
click at [539, 158] on input "text" at bounding box center [565, 157] width 404 height 16
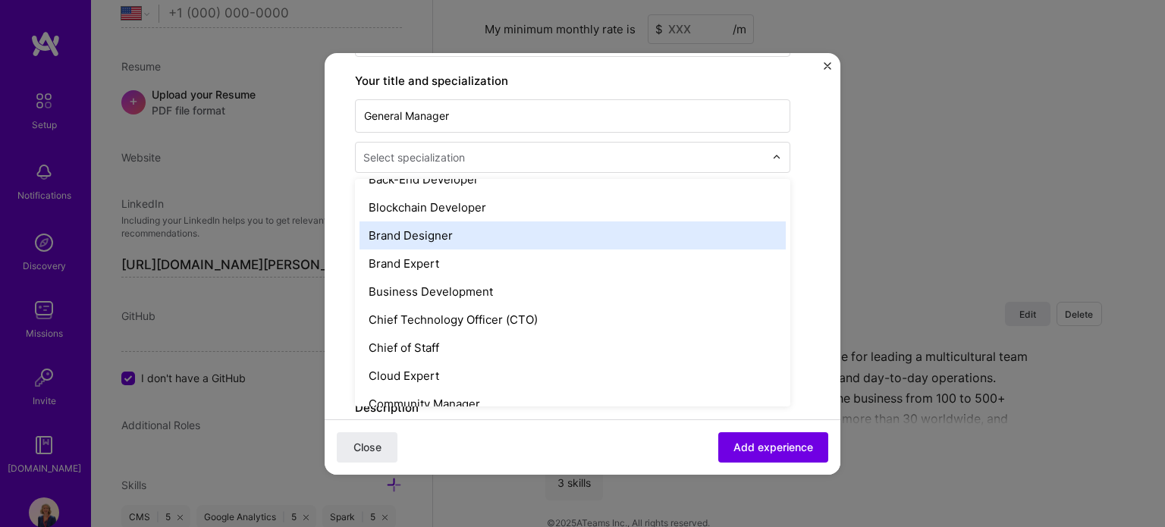
scroll to position [303, 0]
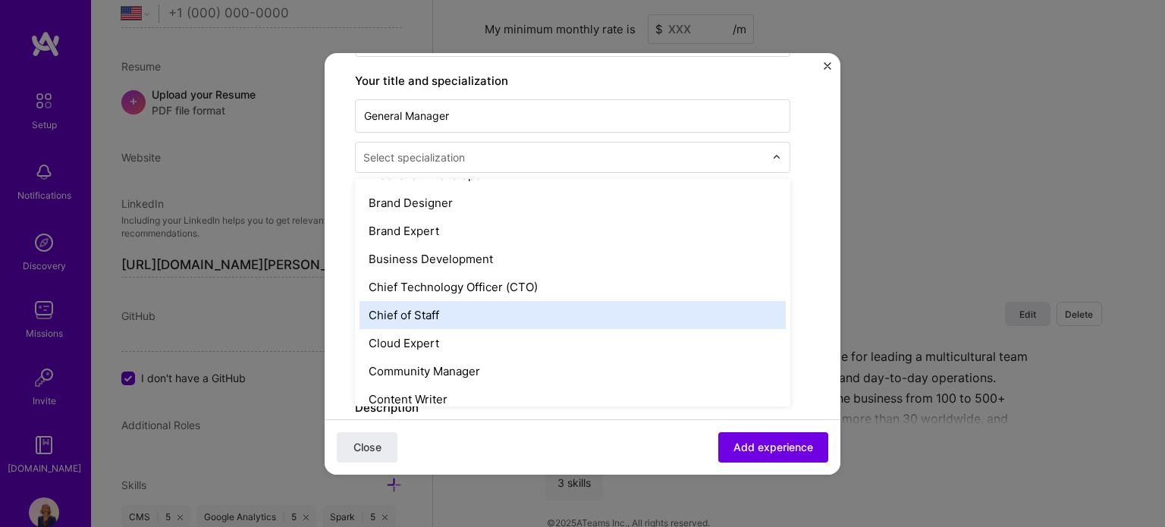
click at [483, 312] on div "Chief of Staff" at bounding box center [572, 315] width 426 height 28
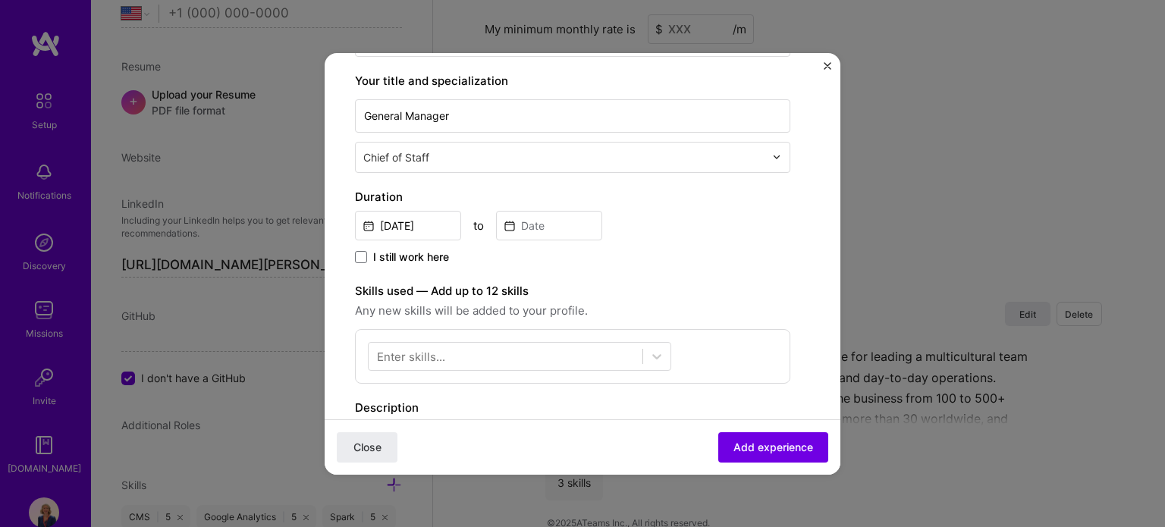
click at [529, 154] on input "text" at bounding box center [565, 157] width 404 height 16
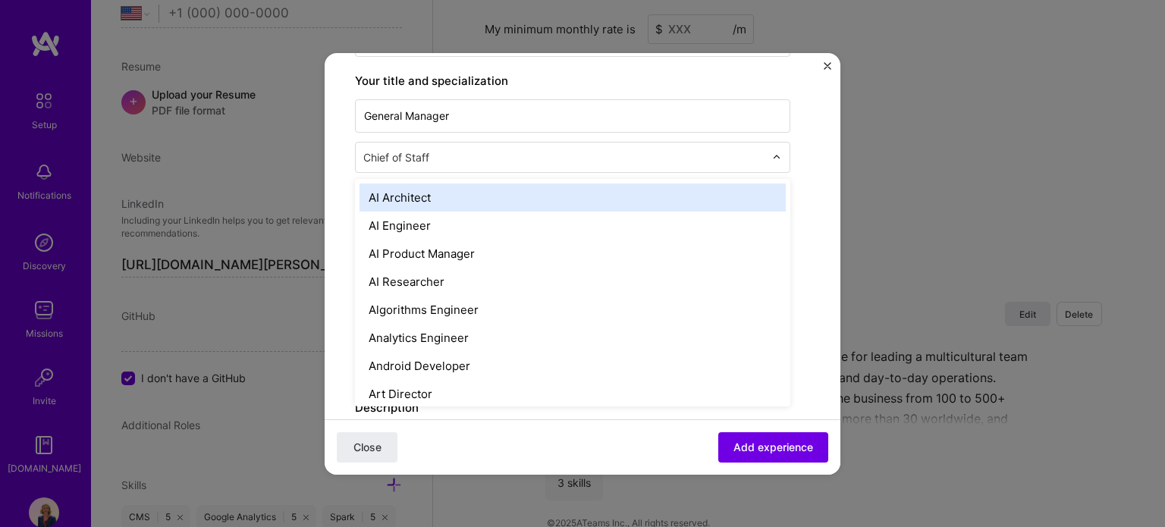
click at [529, 154] on input "text" at bounding box center [565, 157] width 404 height 16
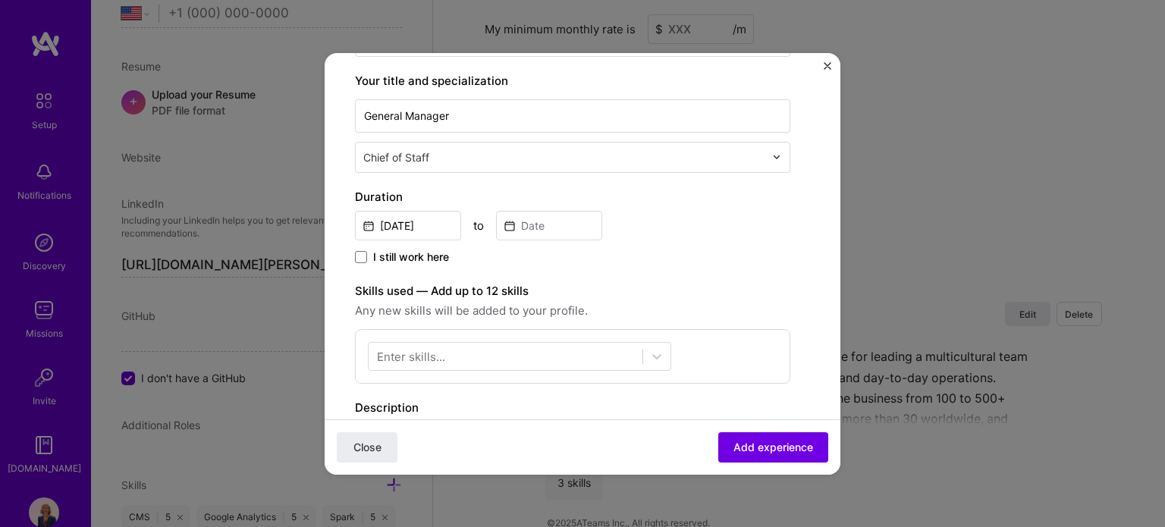
click at [817, 281] on form "Create a job experience Jobs help companies understand your past experience. Co…" at bounding box center [583, 355] width 516 height 999
click at [397, 224] on input "Sep, 2025" at bounding box center [408, 226] width 106 height 30
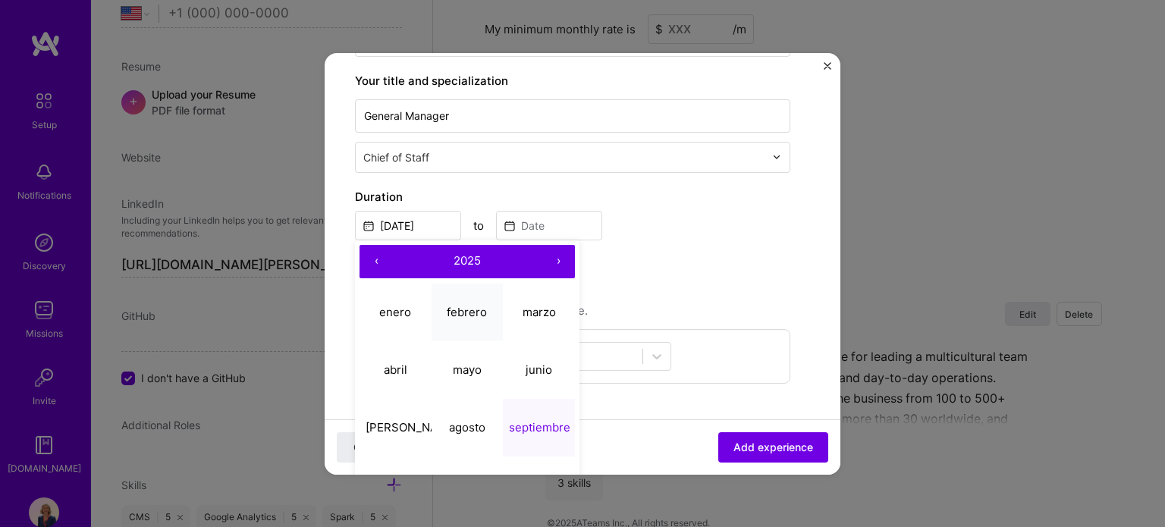
click at [470, 305] on abbr "febrero" at bounding box center [467, 312] width 40 height 14
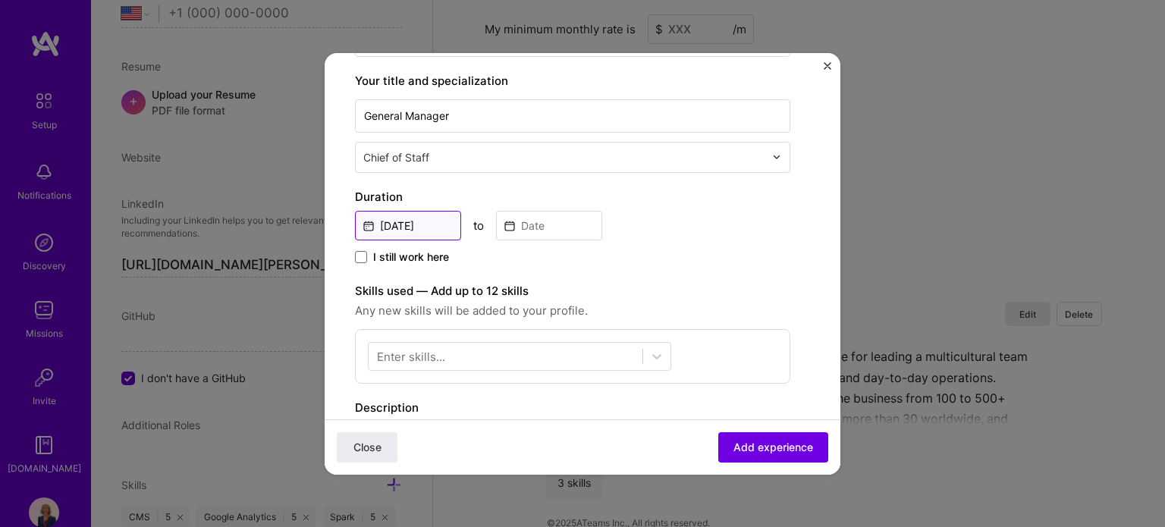
click at [434, 231] on input "Feb, 2025" at bounding box center [408, 226] width 106 height 30
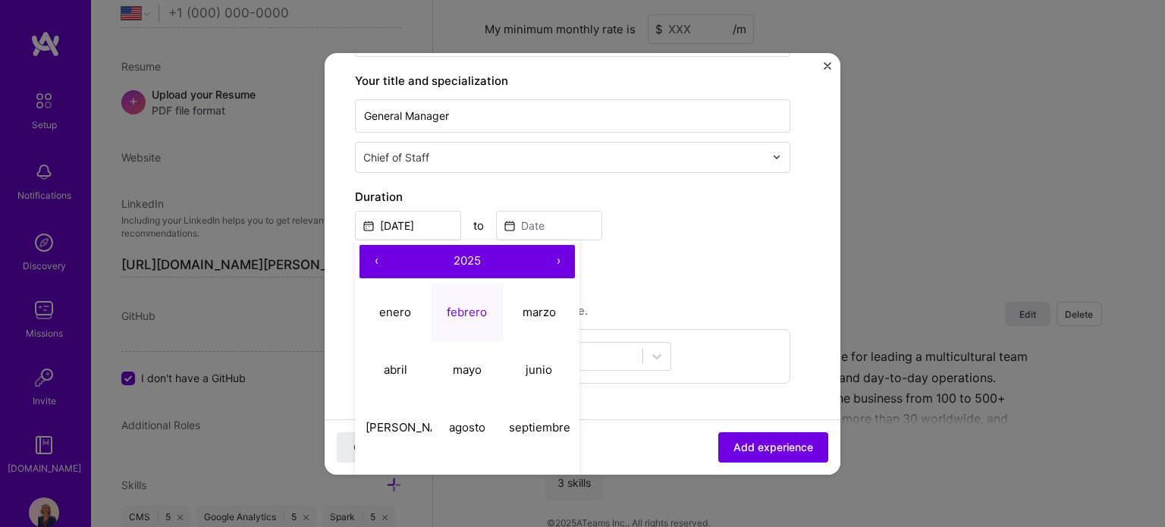
click at [375, 259] on button "‹" at bounding box center [375, 261] width 33 height 33
click at [375, 258] on button "‹" at bounding box center [375, 261] width 33 height 33
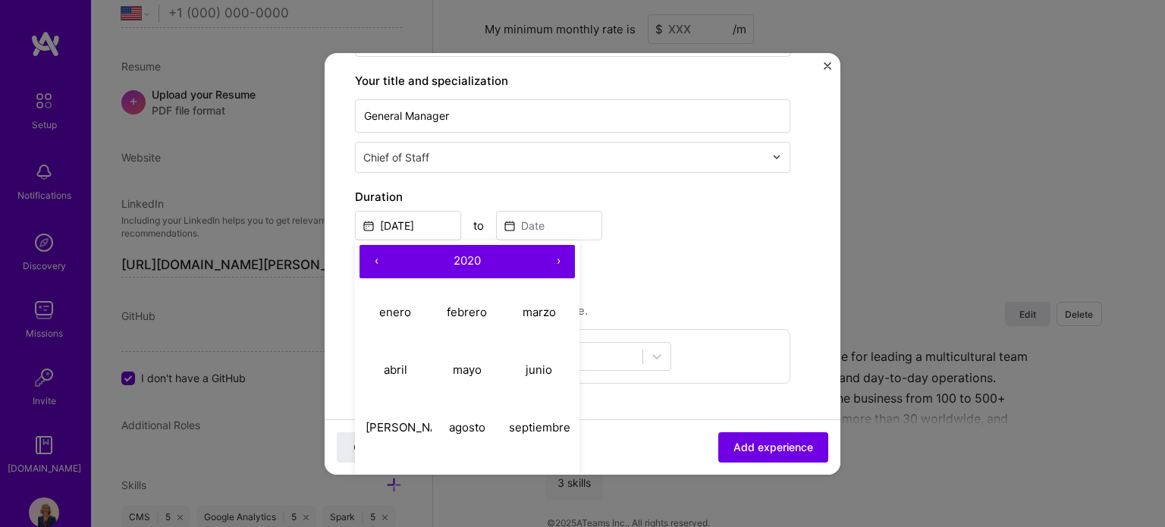
click at [375, 258] on button "‹" at bounding box center [375, 261] width 33 height 33
click at [469, 318] on button "febrero" at bounding box center [467, 313] width 72 height 58
type input "Feb, 2019"
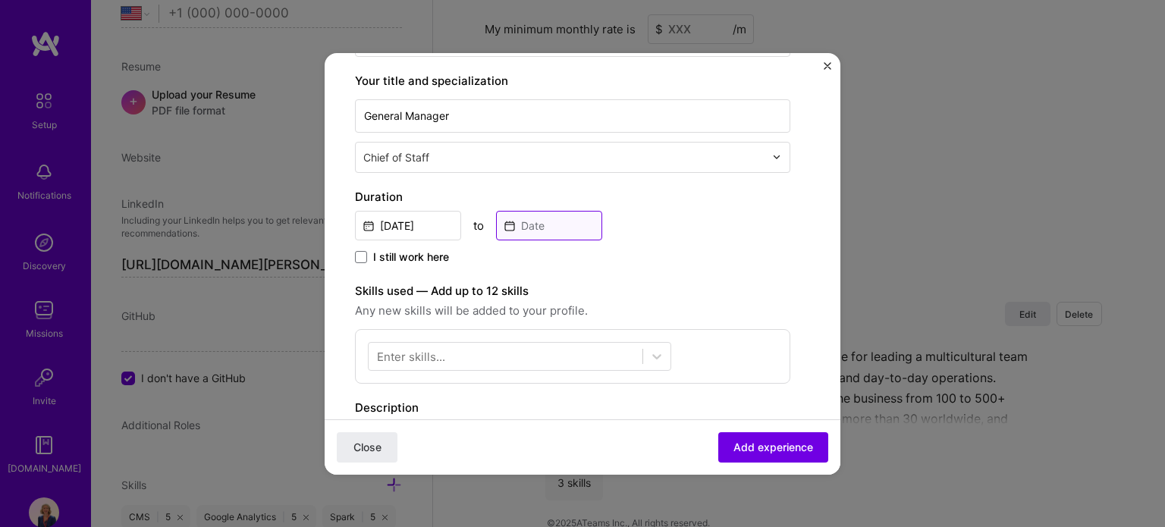
click at [539, 227] on input at bounding box center [549, 226] width 106 height 30
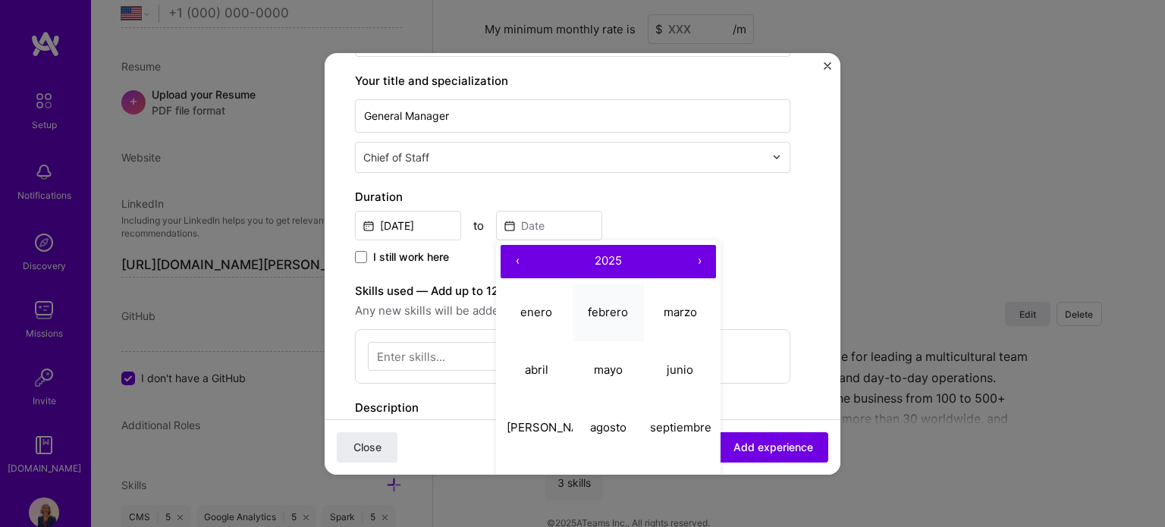
click at [595, 306] on abbr "febrero" at bounding box center [608, 312] width 40 height 14
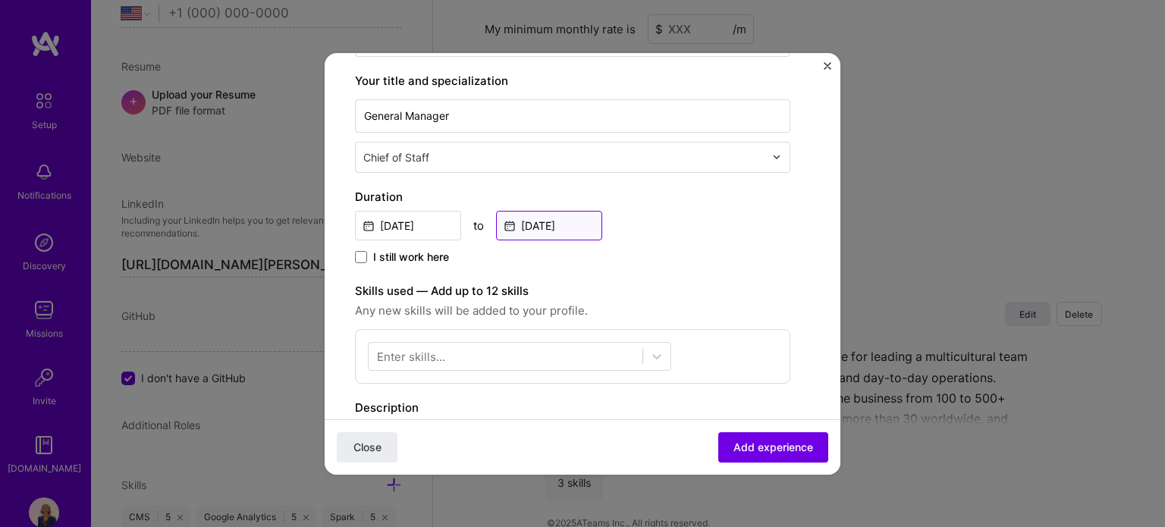
click at [565, 230] on input "Feb, 2025" at bounding box center [549, 226] width 106 height 30
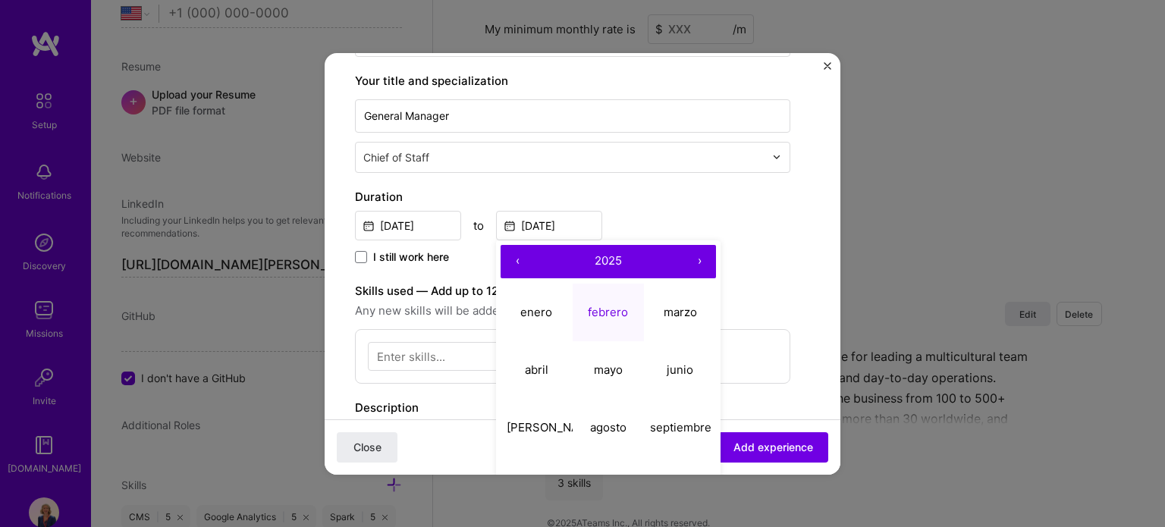
click at [523, 269] on button "‹" at bounding box center [516, 261] width 33 height 33
click at [614, 315] on abbr "febrero" at bounding box center [608, 312] width 40 height 14
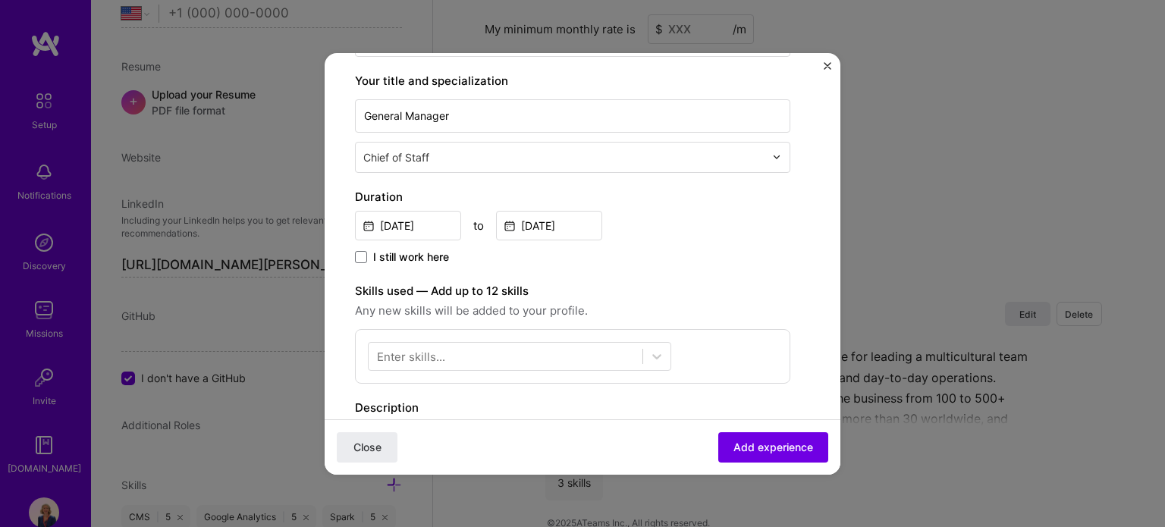
type input "Feb, 2023"
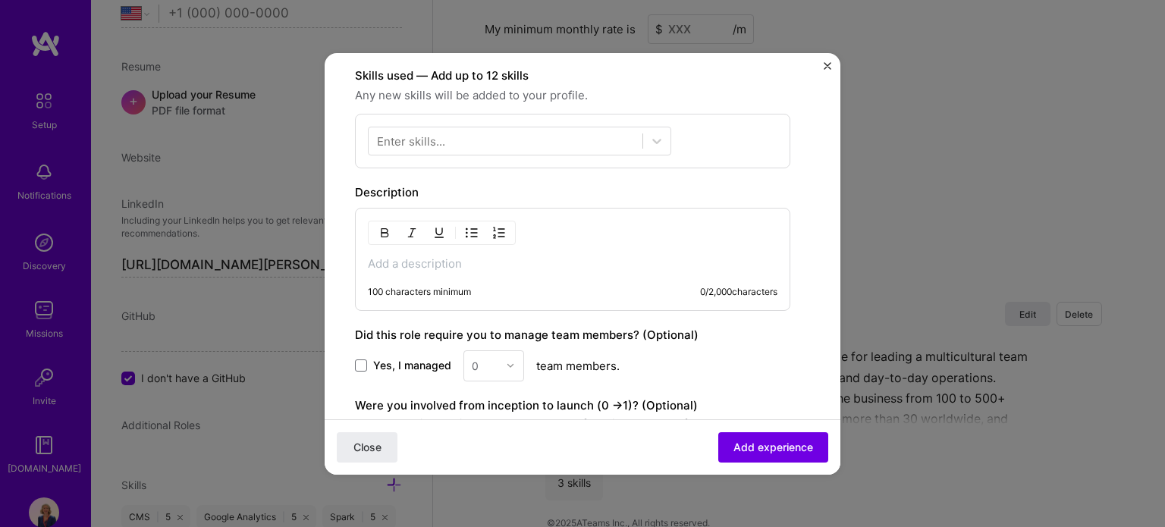
scroll to position [455, 0]
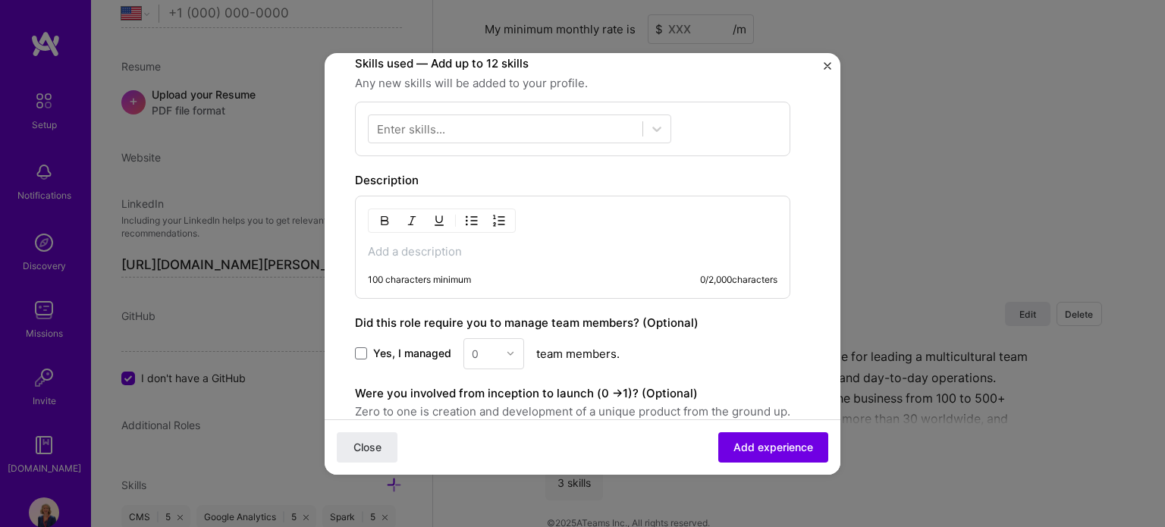
click at [416, 255] on p at bounding box center [572, 251] width 409 height 15
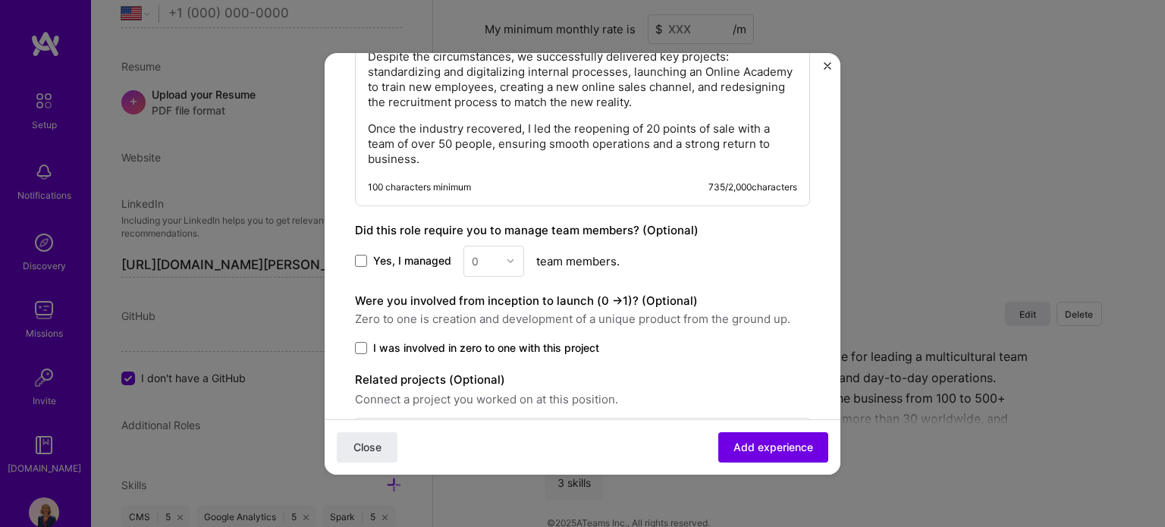
scroll to position [682, 0]
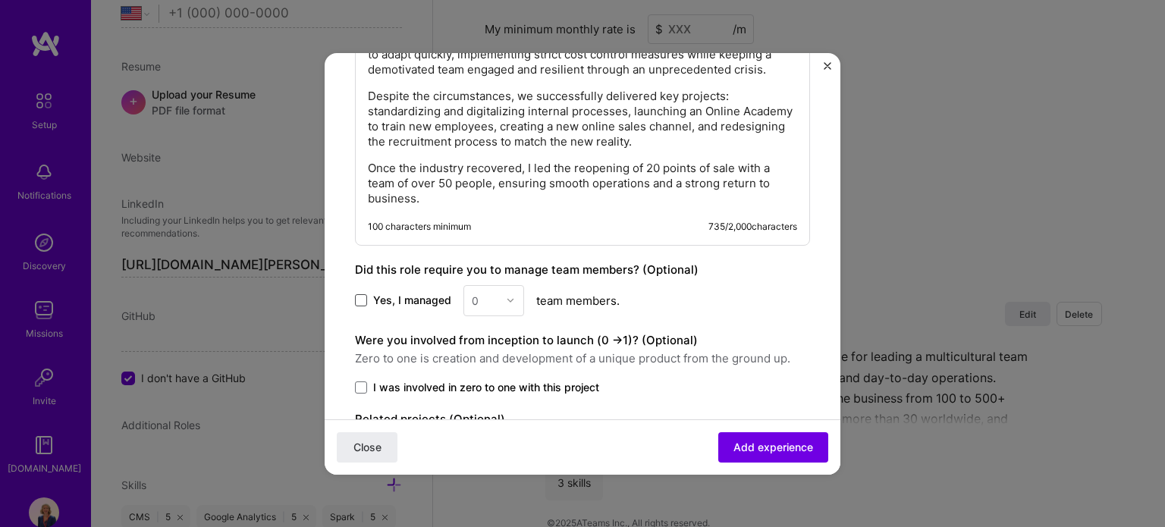
click at [355, 306] on span at bounding box center [361, 300] width 12 height 12
click at [0, 0] on input "Yes, I managed" at bounding box center [0, 0] width 0 height 0
click at [491, 307] on input "text" at bounding box center [485, 301] width 27 height 16
type input "100"
click at [740, 316] on div "Yes, I managed 0 team members." at bounding box center [582, 300] width 455 height 31
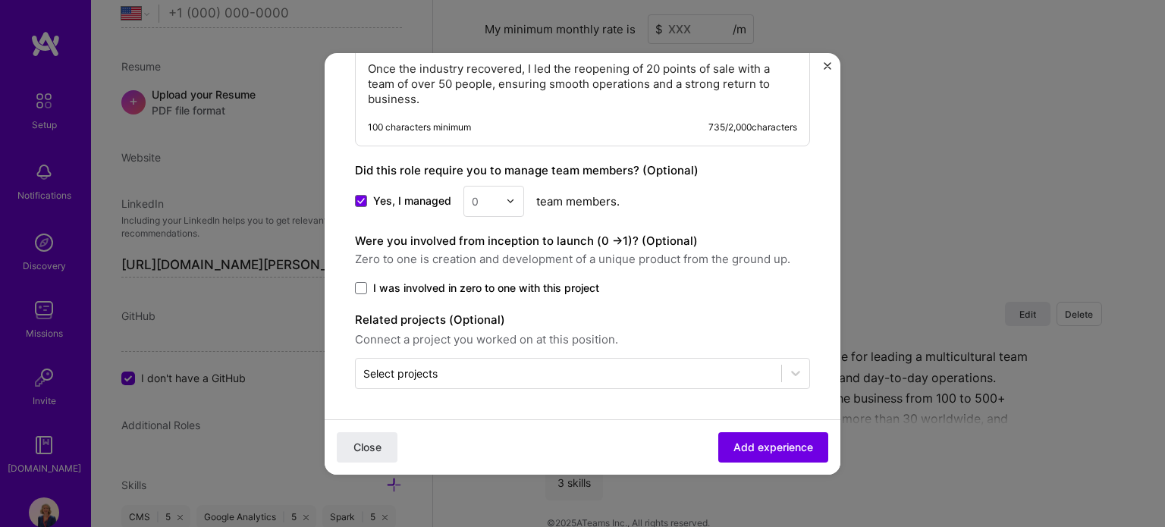
scroll to position [795, 0]
click at [751, 450] on span "Add experience" at bounding box center [773, 446] width 80 height 15
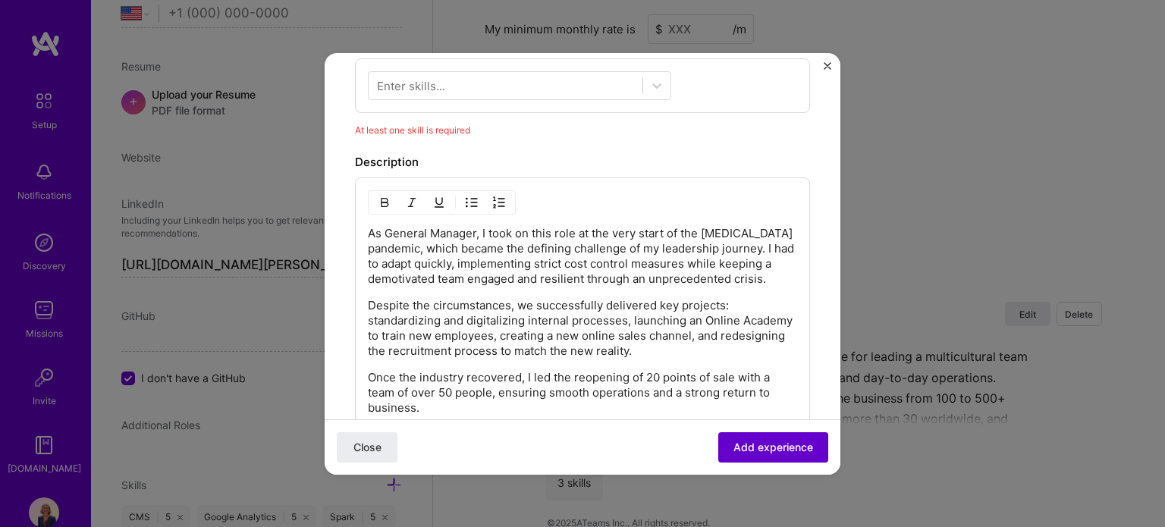
scroll to position [456, 0]
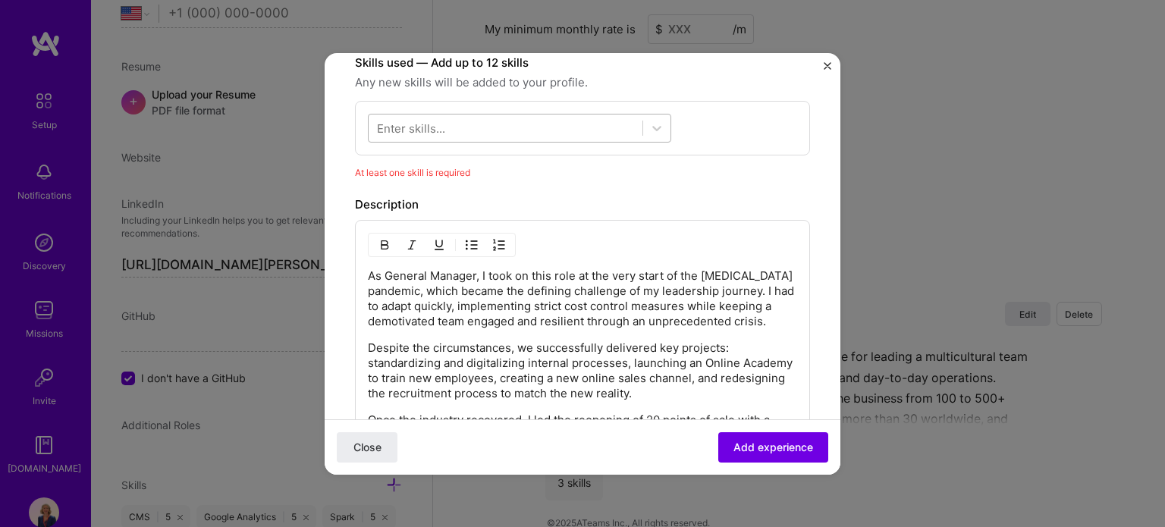
click at [458, 118] on div at bounding box center [505, 127] width 274 height 25
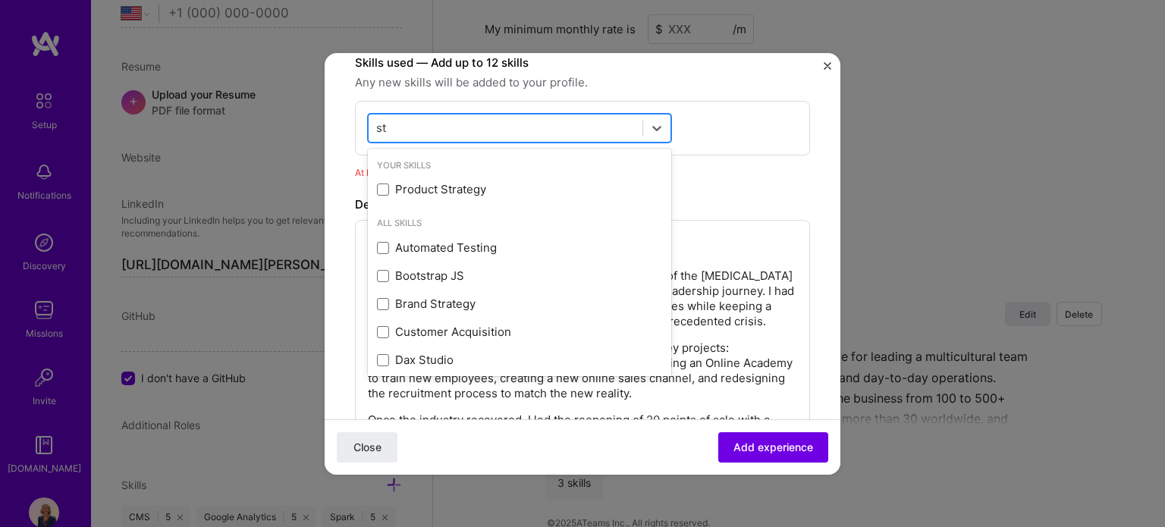
type input "s"
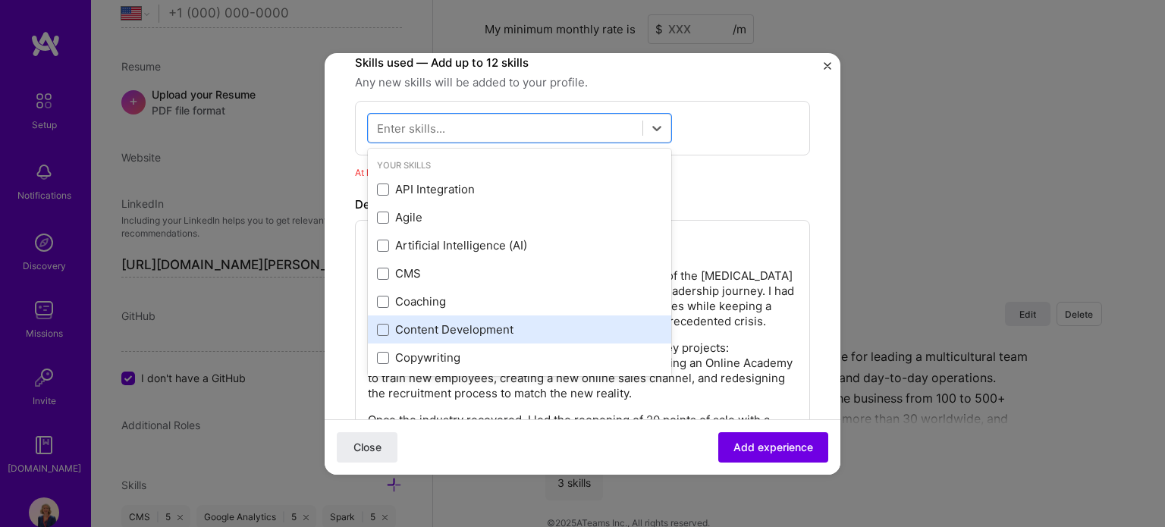
click at [447, 328] on div "Content Development" at bounding box center [519, 329] width 285 height 16
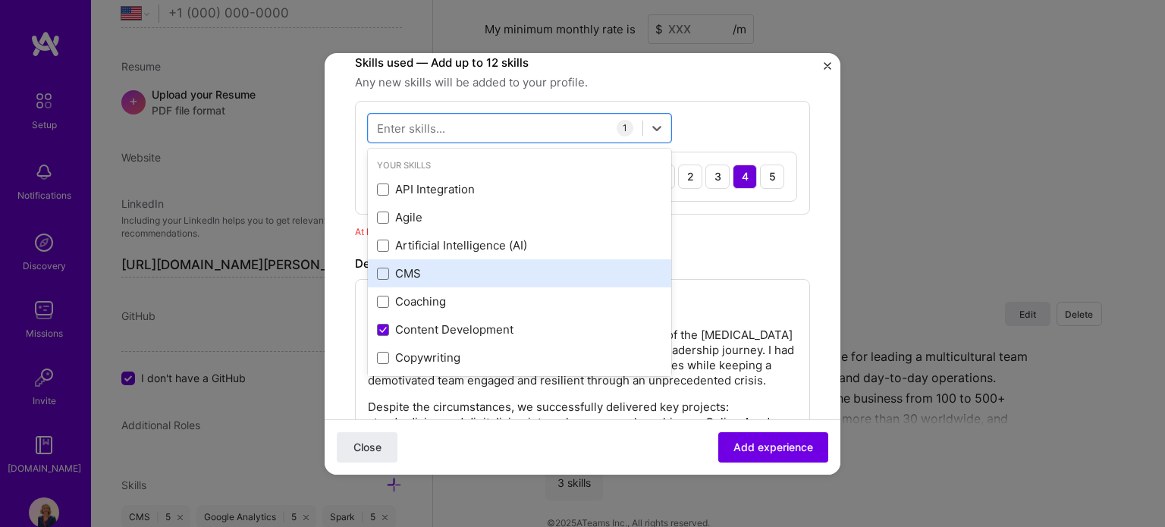
click at [446, 284] on div "CMS" at bounding box center [519, 273] width 303 height 28
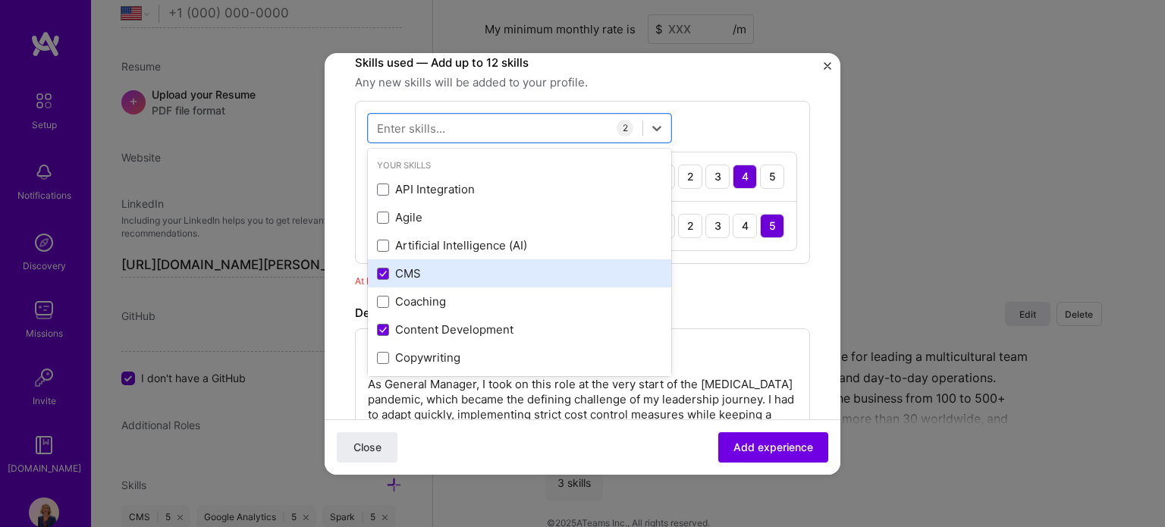
click at [445, 281] on div "CMS" at bounding box center [519, 273] width 303 height 28
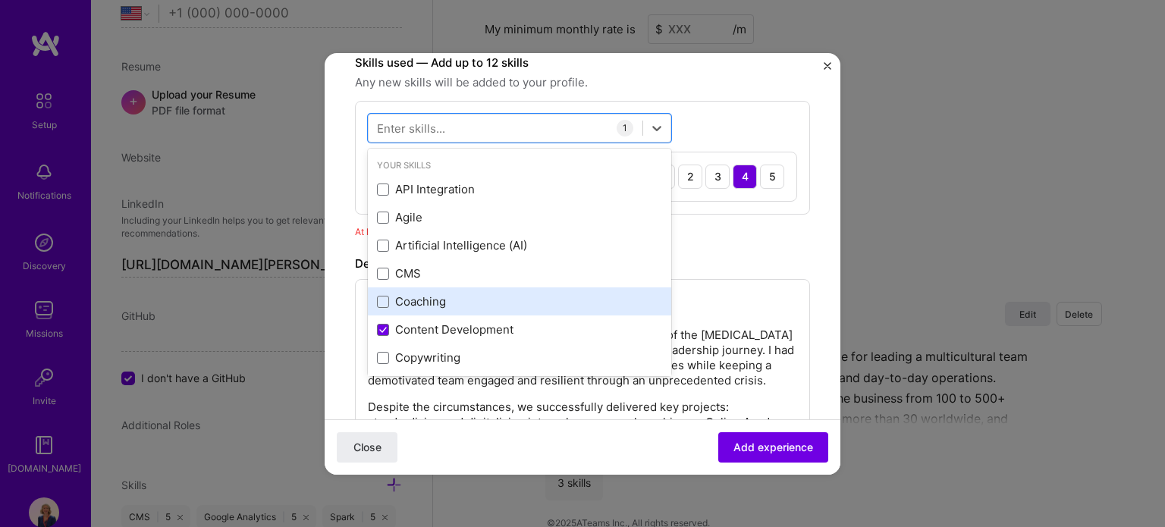
click at [434, 294] on div "Coaching" at bounding box center [519, 301] width 285 height 16
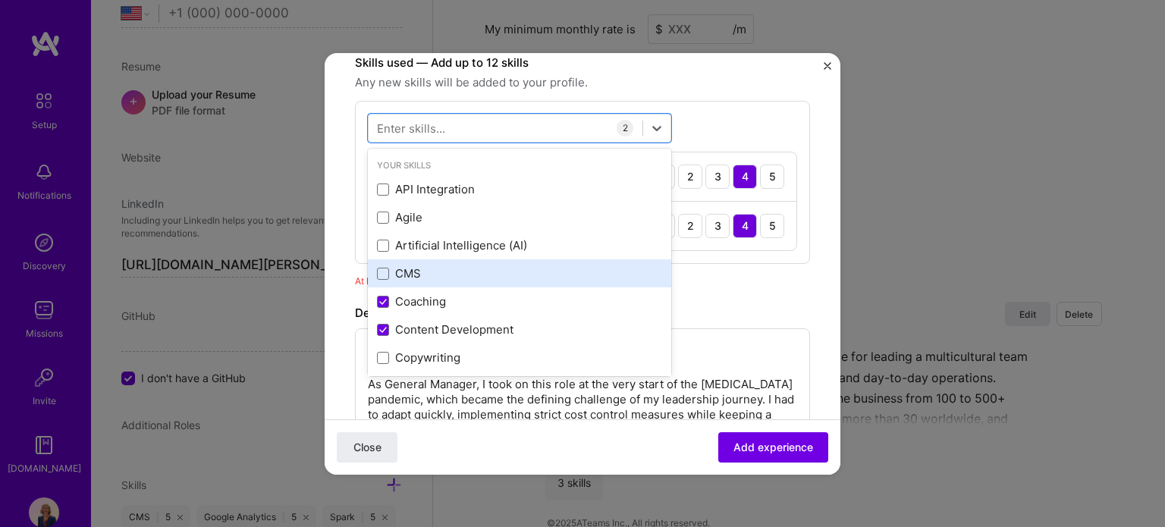
click at [442, 273] on div "CMS" at bounding box center [519, 273] width 285 height 16
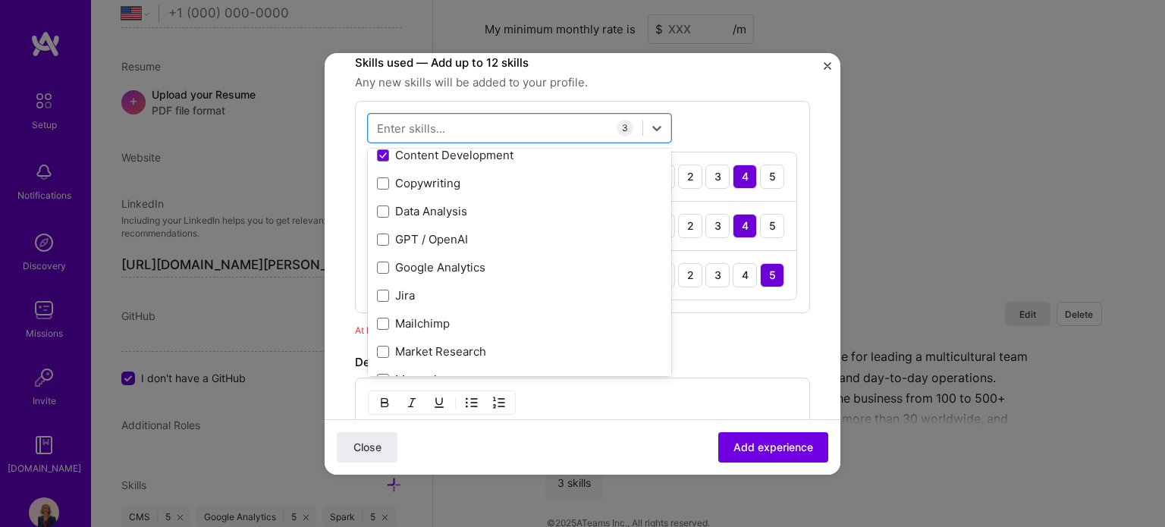
scroll to position [227, 0]
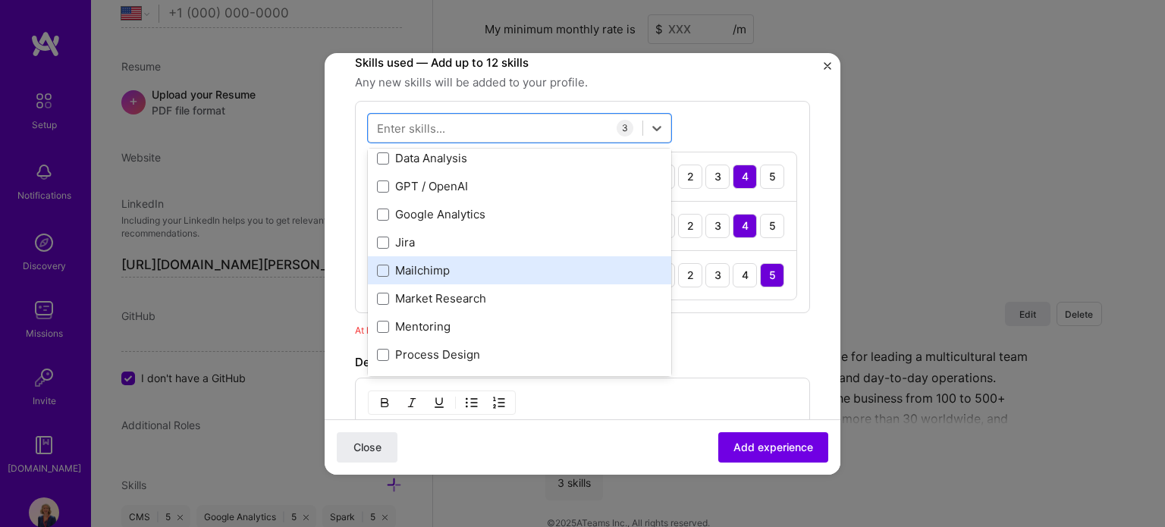
click at [491, 275] on div "Mailchimp" at bounding box center [519, 270] width 285 height 16
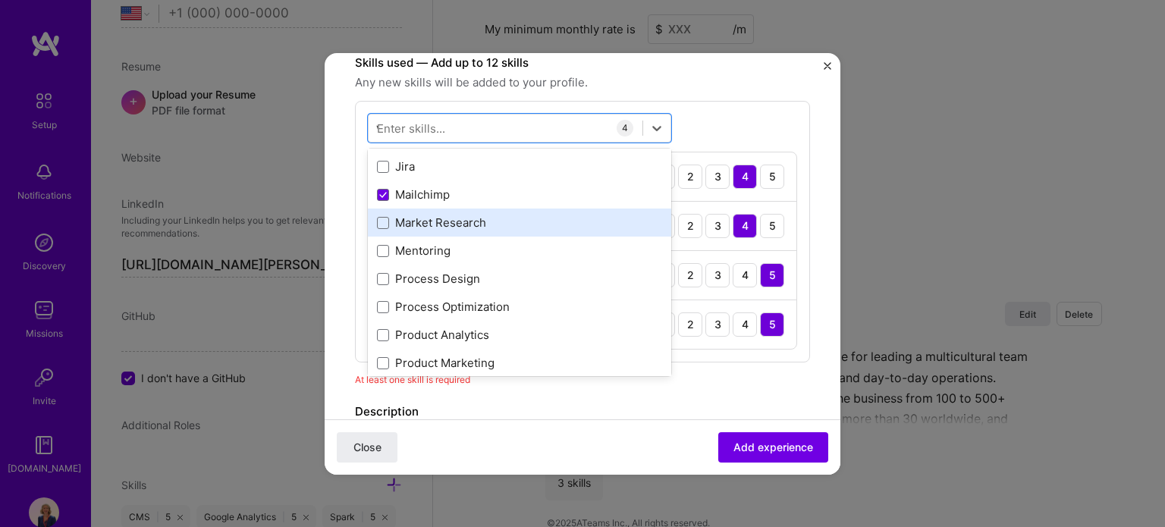
scroll to position [0, 0]
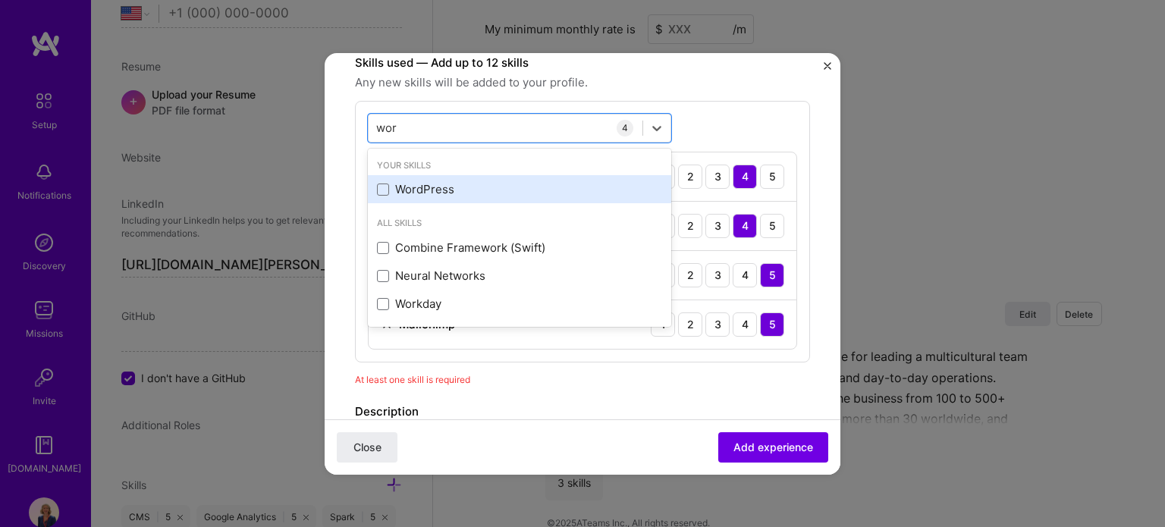
click at [468, 196] on div "WordPress" at bounding box center [519, 189] width 303 height 28
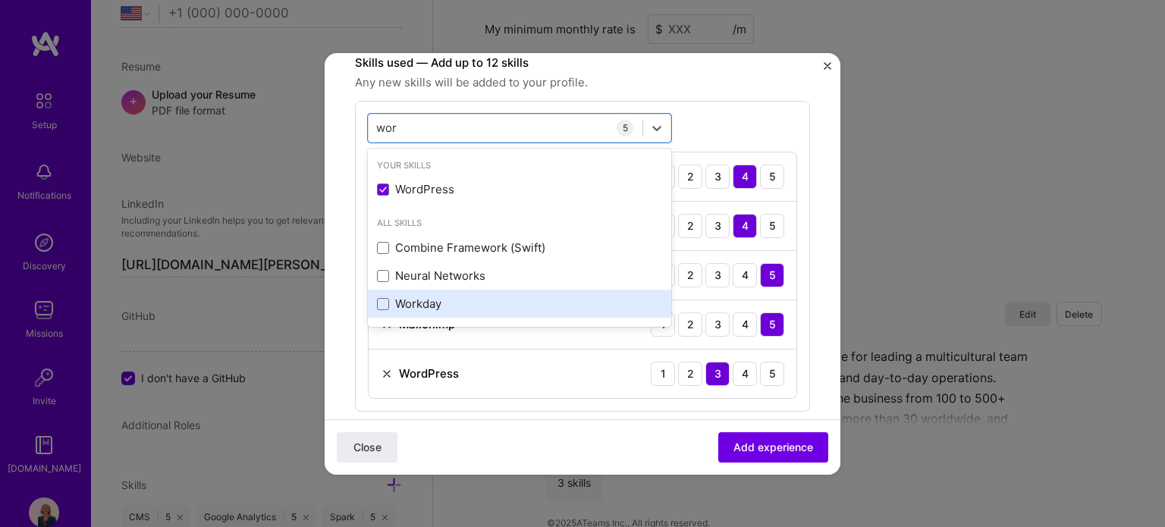
click at [446, 301] on div "Workday" at bounding box center [519, 304] width 285 height 16
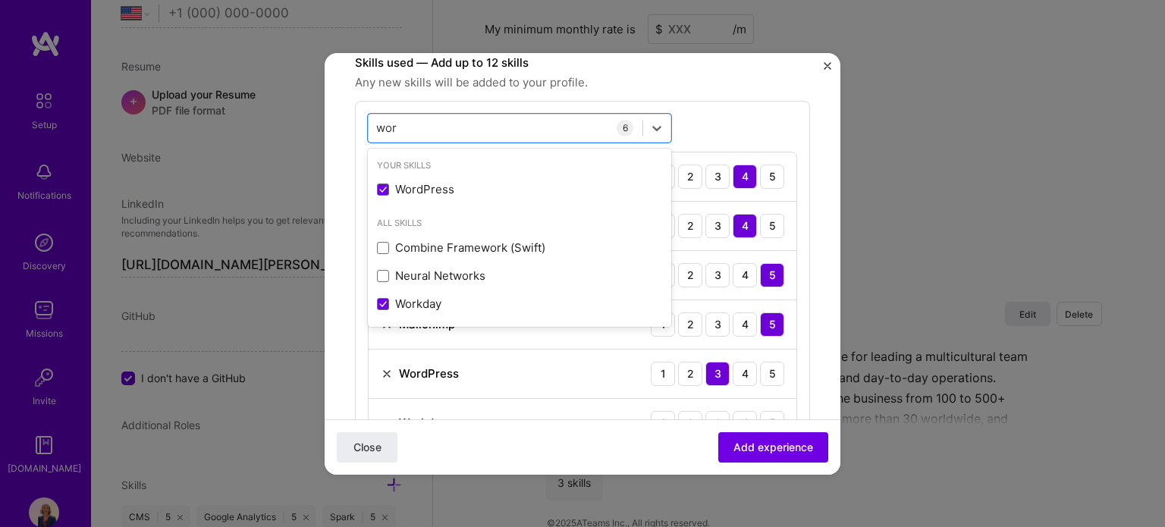
type input "wor"
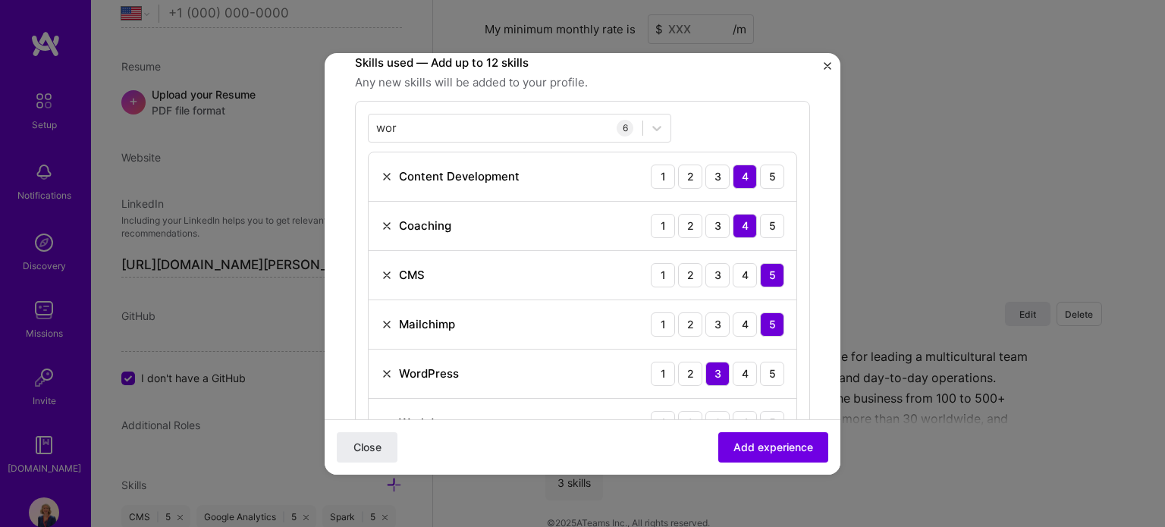
click at [814, 238] on form "Create a job experience Jobs help companies understand your past experience. Co…" at bounding box center [583, 380] width 516 height 1504
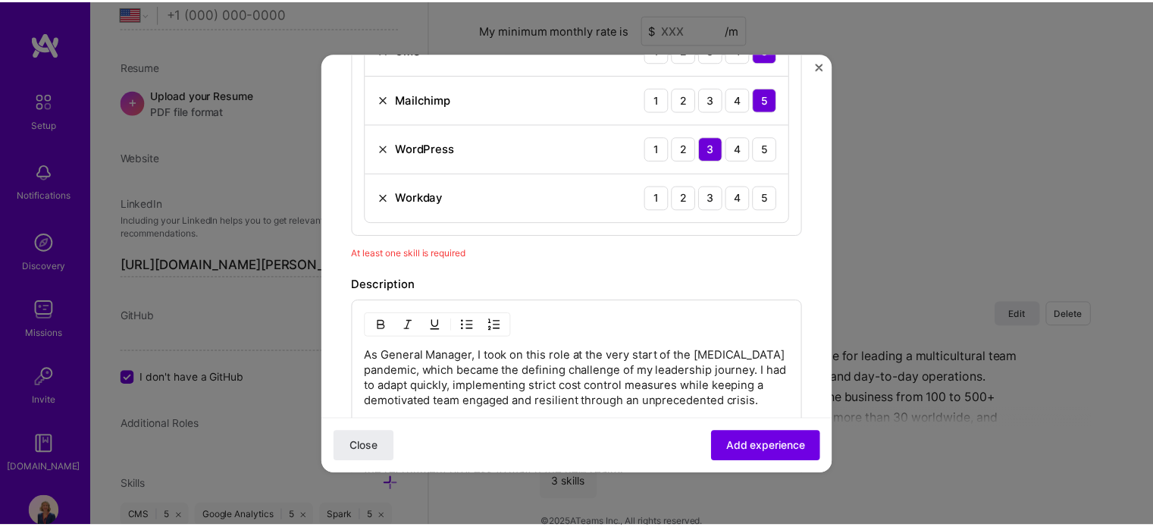
scroll to position [683, 0]
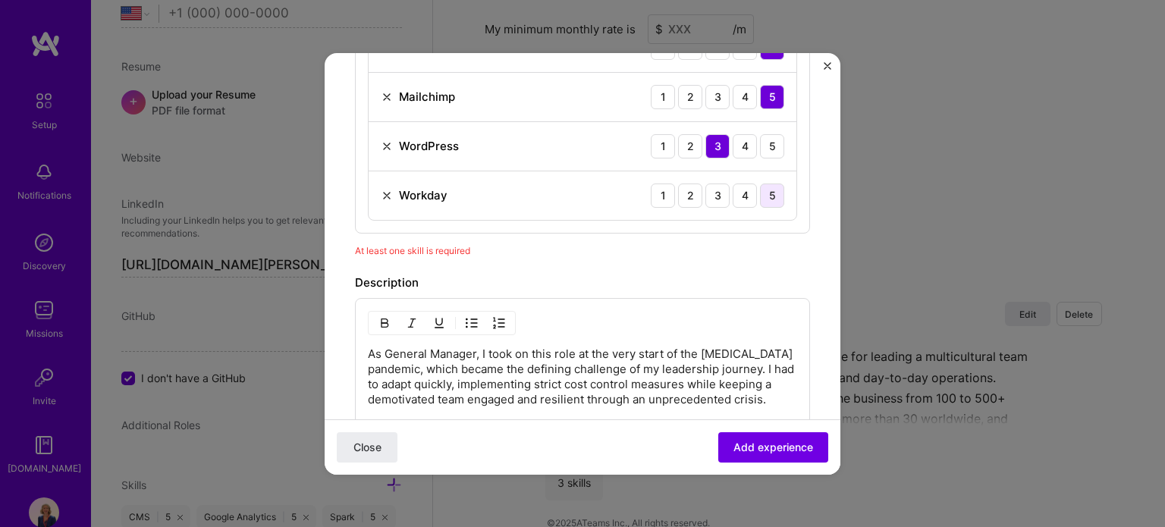
click at [760, 198] on div "5" at bounding box center [772, 195] width 24 height 24
click at [751, 447] on span "Add experience" at bounding box center [773, 446] width 80 height 15
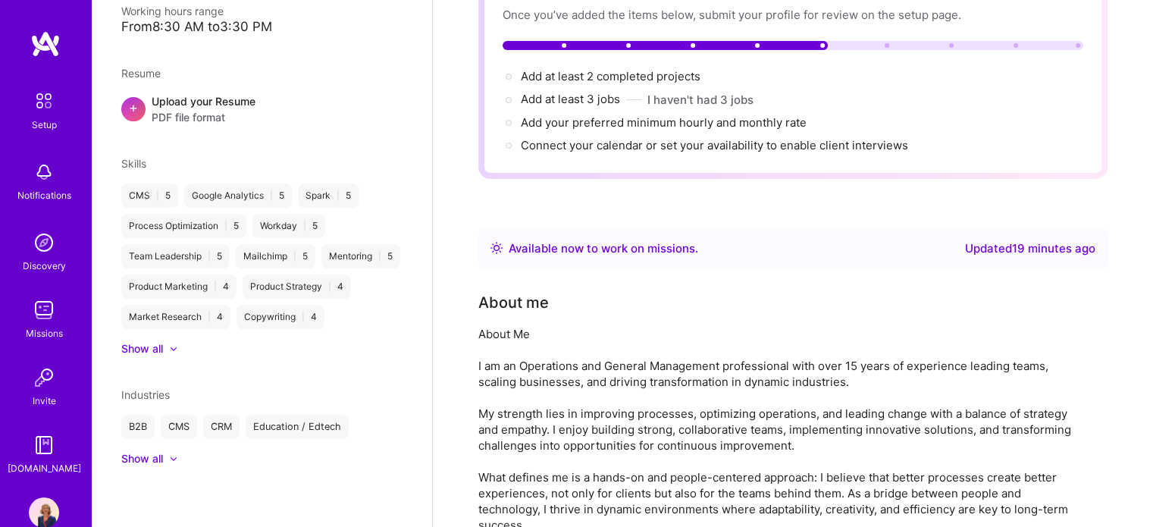
scroll to position [0, 0]
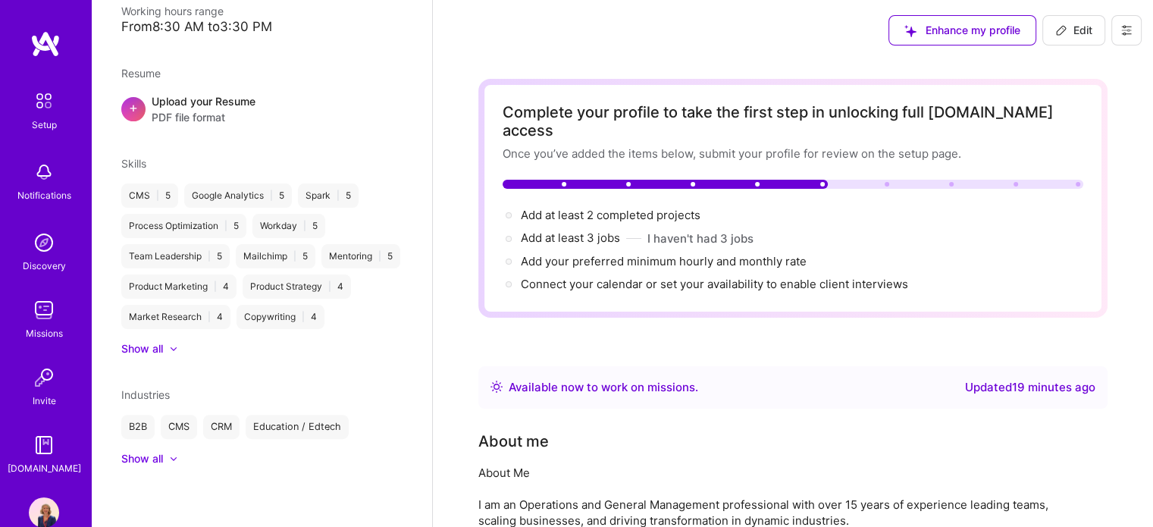
click at [1071, 38] on button "Edit" at bounding box center [1074, 30] width 63 height 30
select select "US"
select select "Right Now"
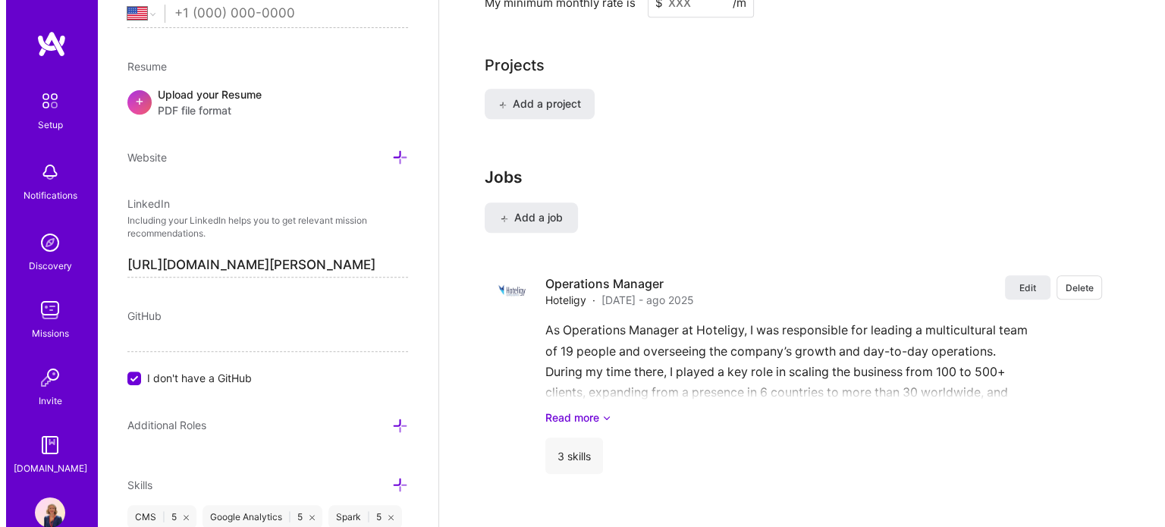
scroll to position [1347, 0]
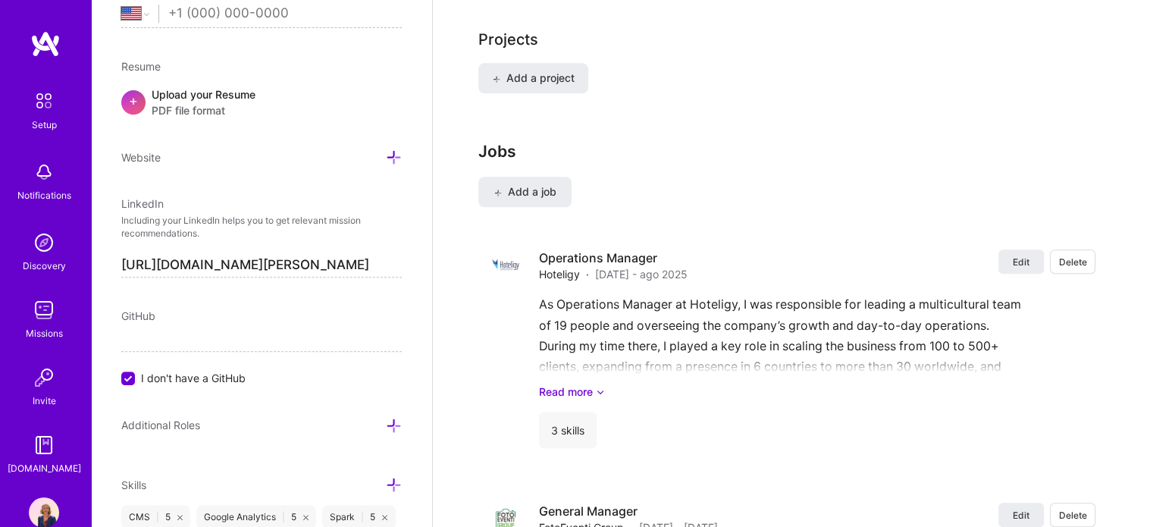
click at [508, 146] on div "Jobs Add a job Edit Delete Operations Manager Hoteligy · feb 2022 - ago 2025 Ed…" at bounding box center [792, 428] width 629 height 572
click at [507, 184] on span "Add a job" at bounding box center [525, 191] width 63 height 15
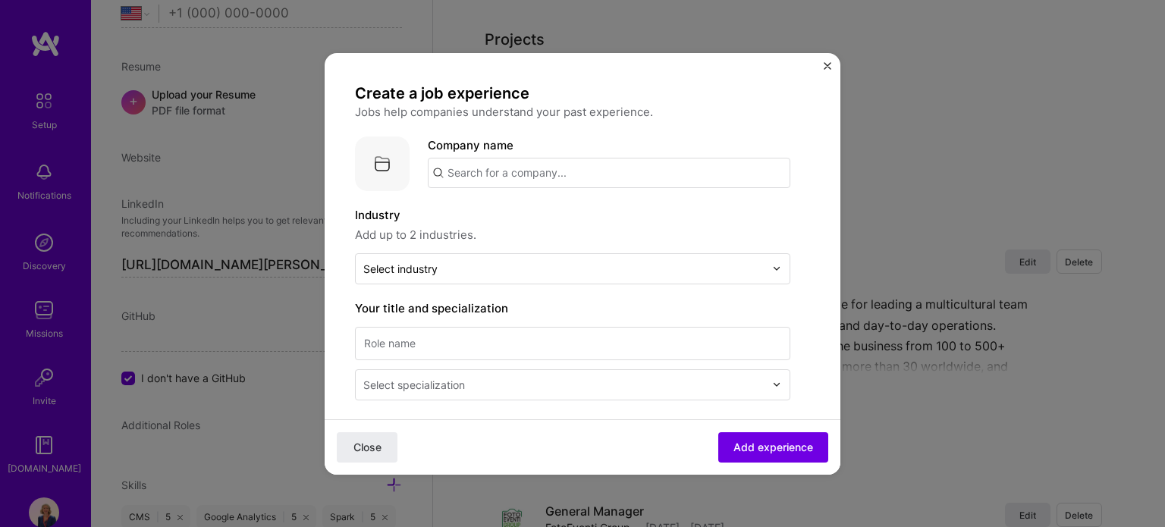
click at [506, 176] on input "text" at bounding box center [609, 173] width 362 height 30
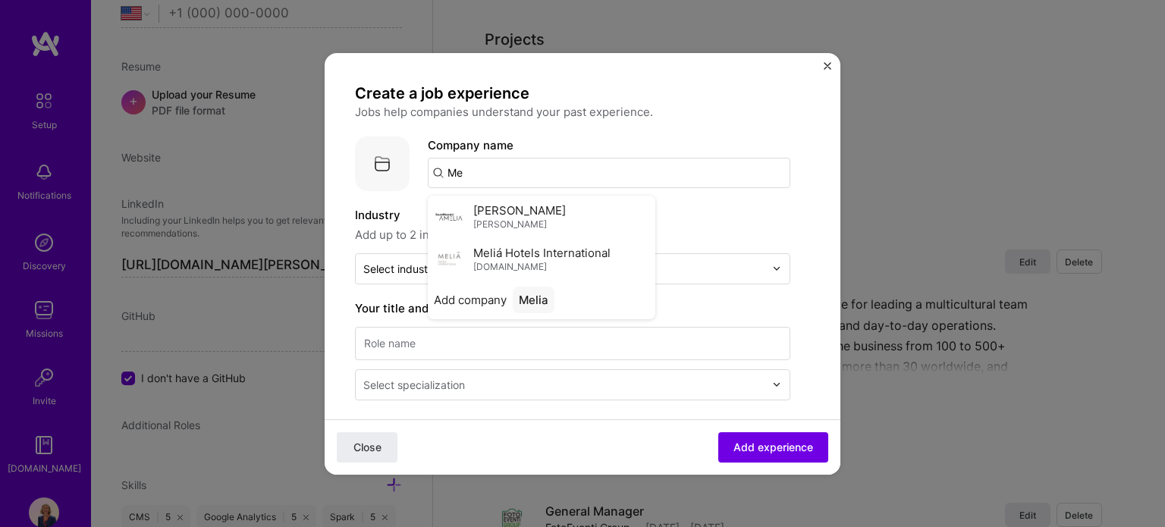
type input "M"
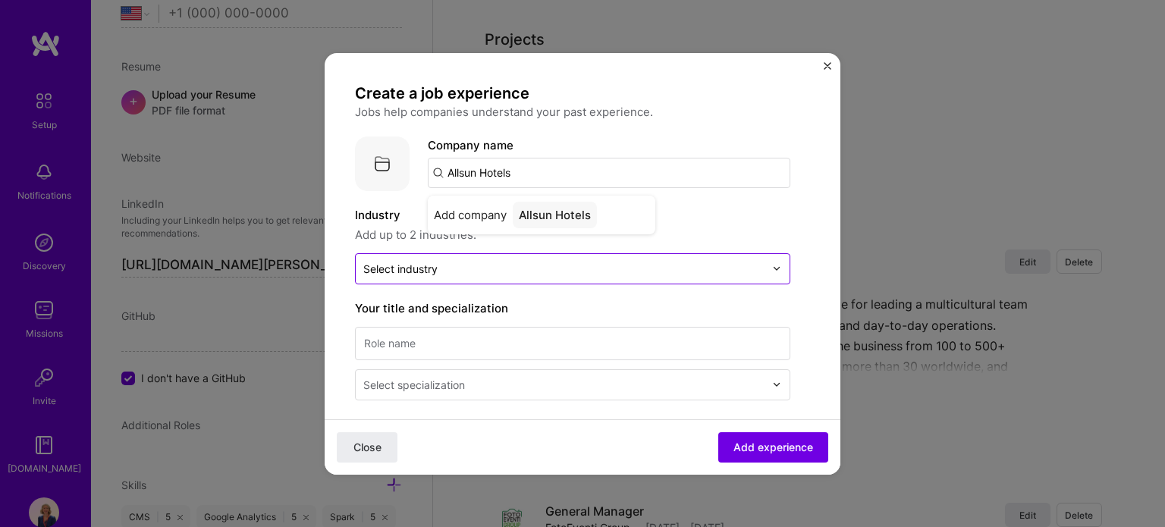
type input "Allsun Hotels"
click at [455, 266] on input "text" at bounding box center [563, 269] width 401 height 16
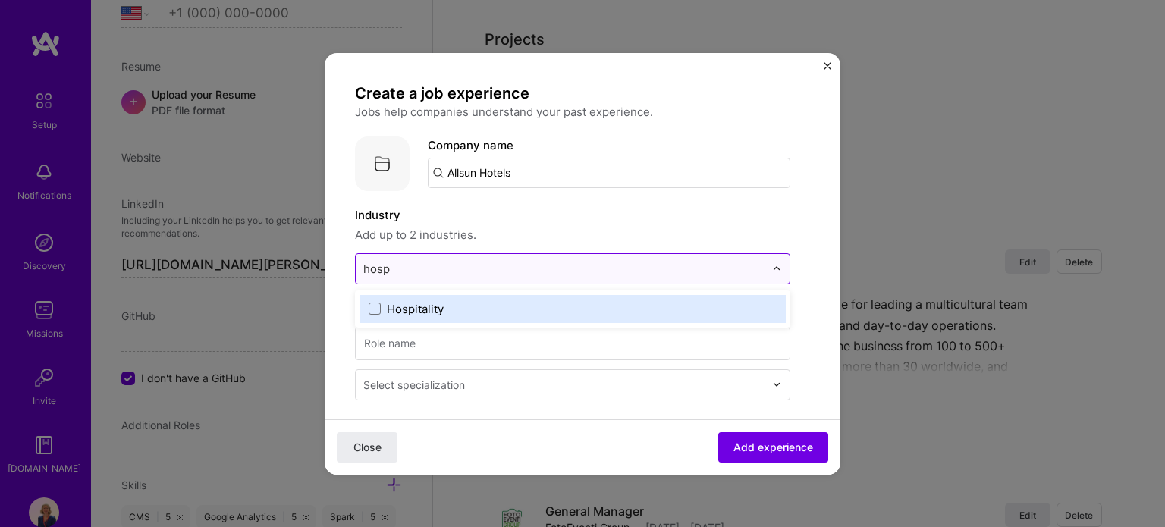
type input "hospi"
click at [461, 311] on label "Hospitality" at bounding box center [572, 309] width 408 height 16
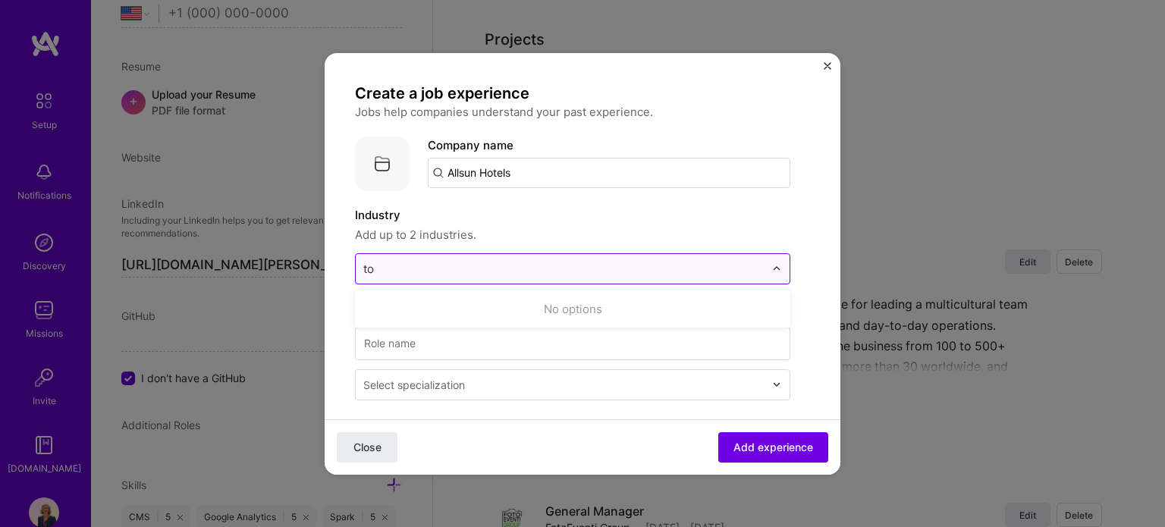
type input "t"
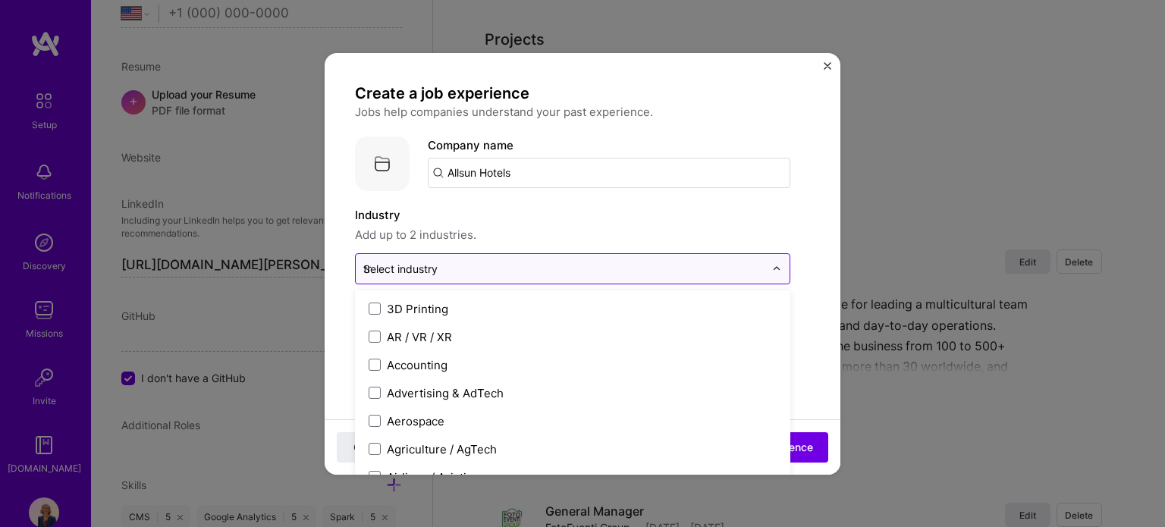
type input "tra"
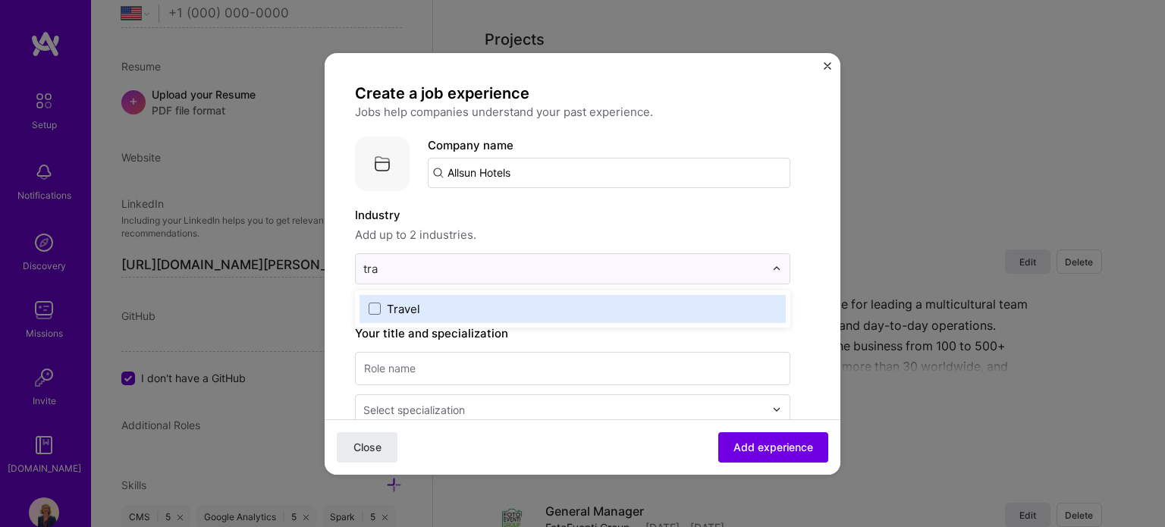
click at [525, 314] on label "Travel" at bounding box center [572, 309] width 408 height 16
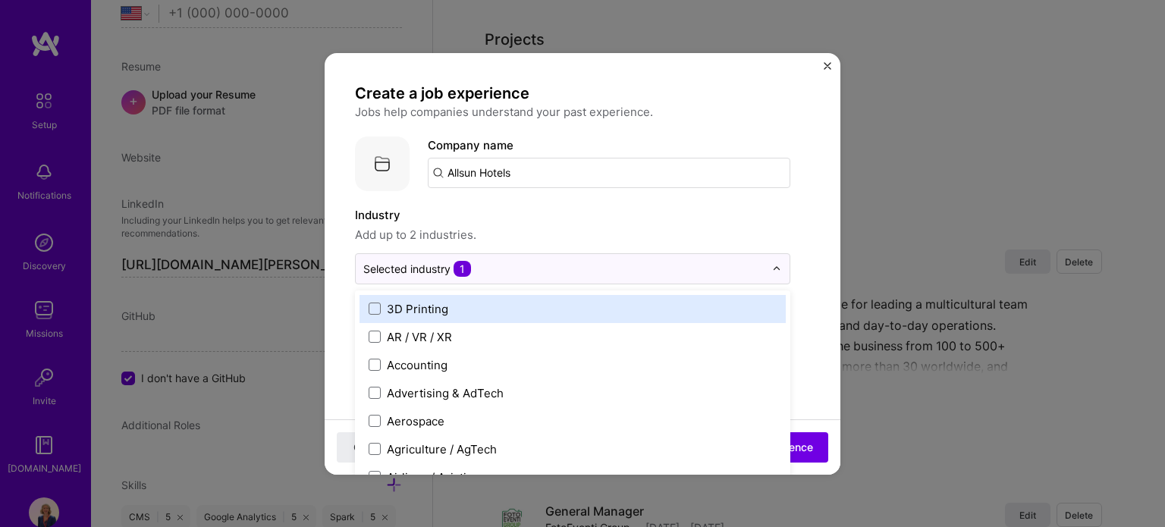
click at [581, 217] on label "Industry" at bounding box center [572, 215] width 435 height 18
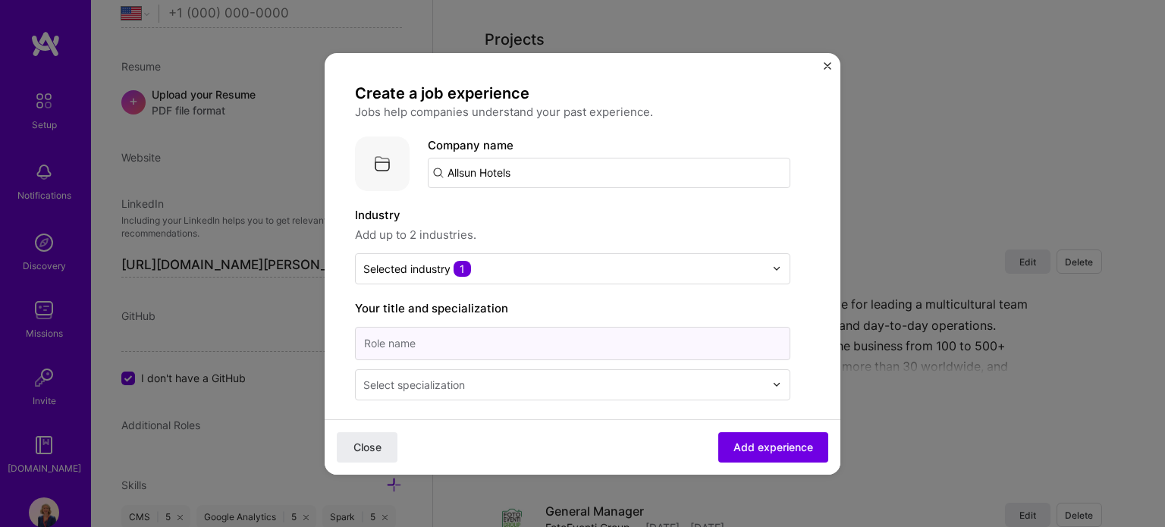
click at [470, 332] on input at bounding box center [572, 343] width 435 height 33
type input "General Manager"
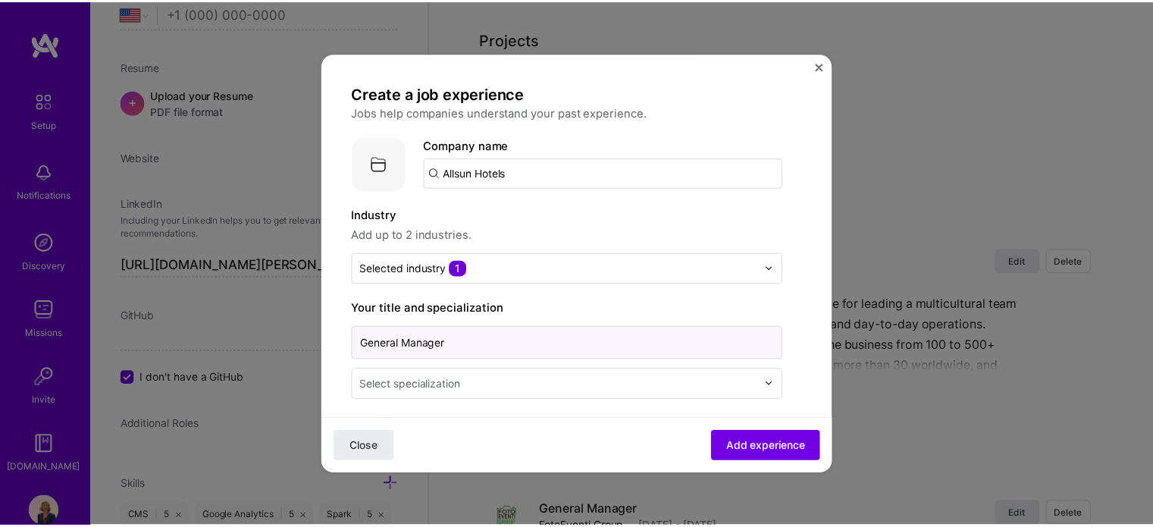
scroll to position [0, 0]
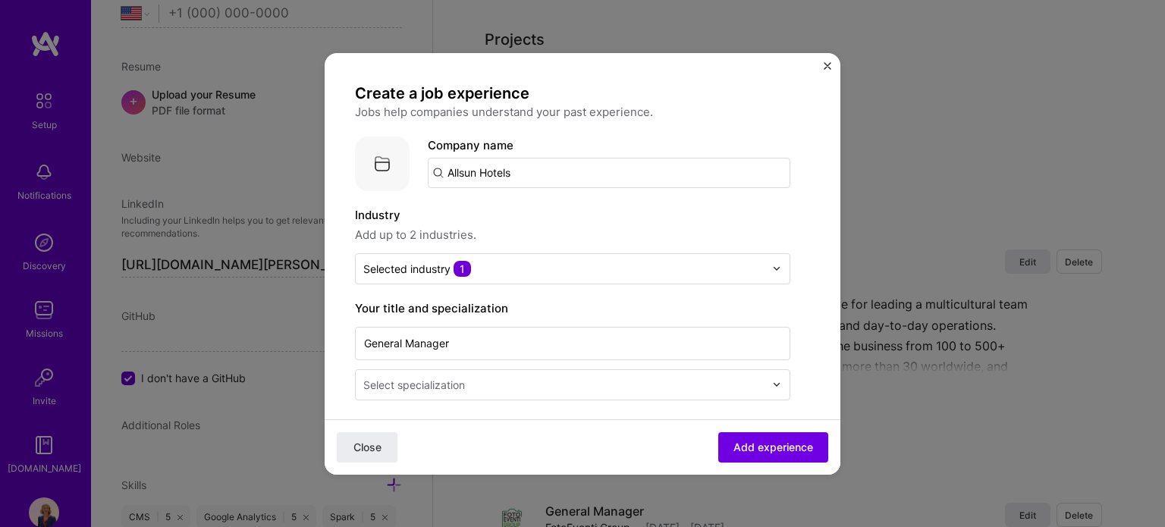
click at [521, 175] on input "Allsun Hotels" at bounding box center [609, 173] width 362 height 30
click button "Close" at bounding box center [367, 446] width 61 height 30
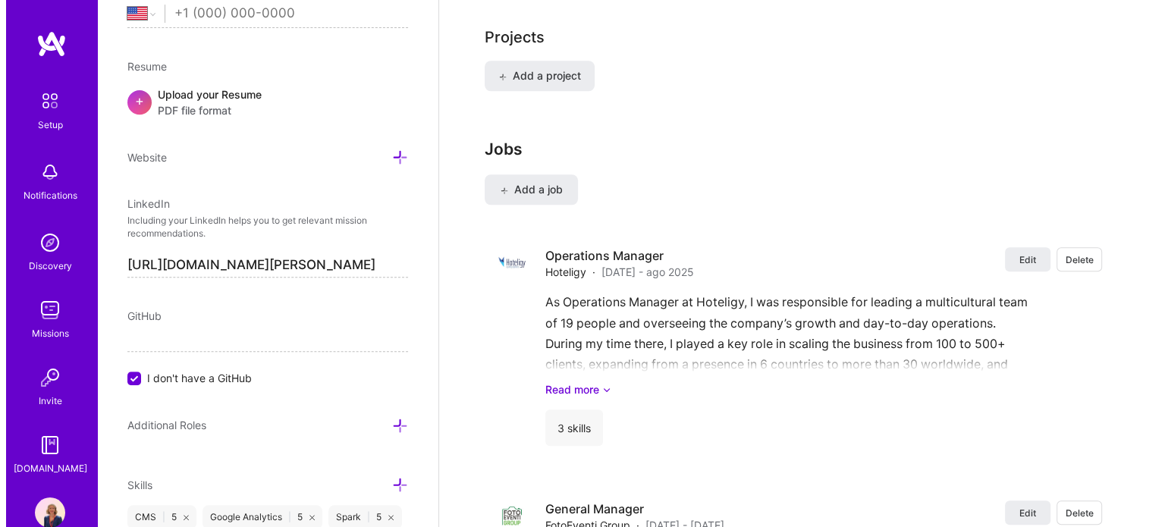
scroll to position [1336, 0]
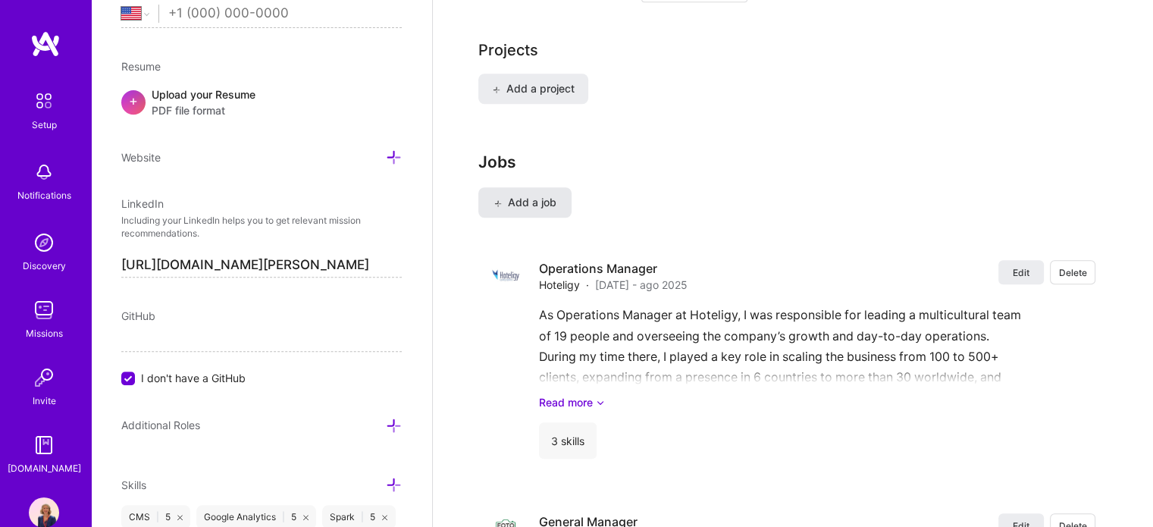
click at [510, 195] on span "Add a job" at bounding box center [525, 202] width 63 height 15
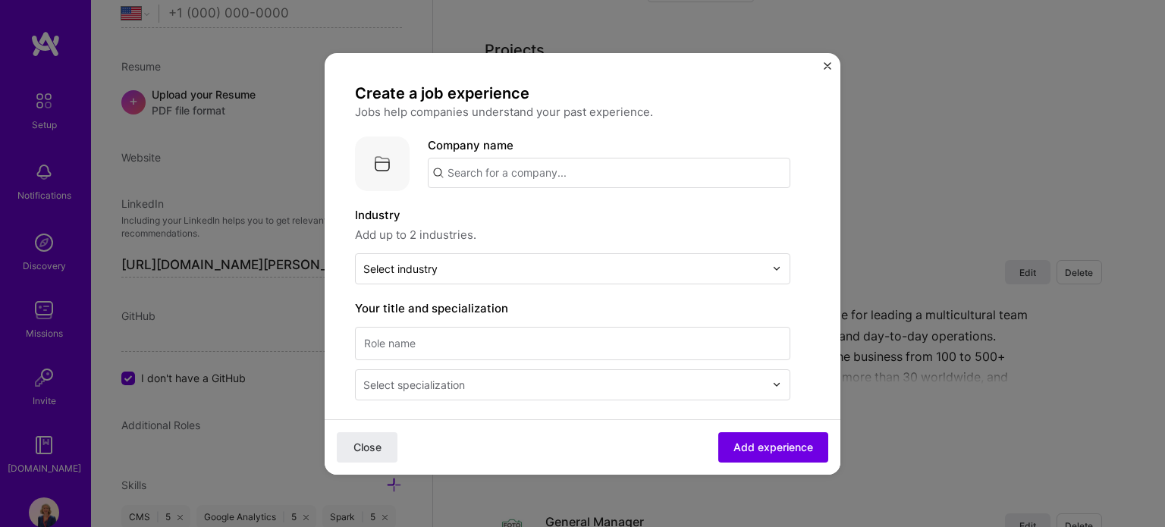
click at [510, 176] on input "text" at bounding box center [609, 173] width 362 height 30
type input "a"
type input "Allsun Hotels"
click at [530, 215] on div "Allsun Hotels" at bounding box center [555, 215] width 84 height 27
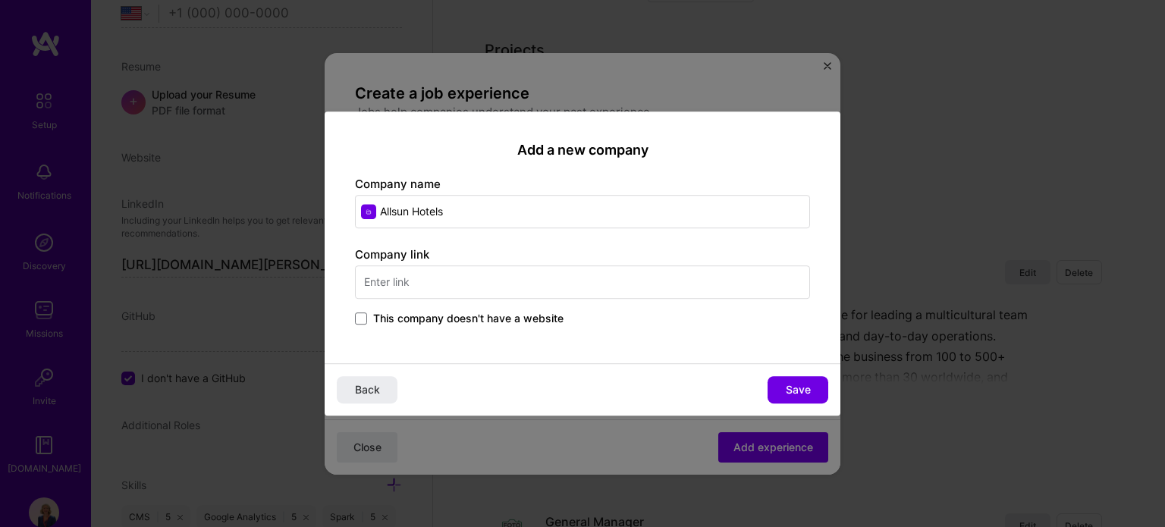
click at [472, 272] on input "text" at bounding box center [582, 281] width 455 height 33
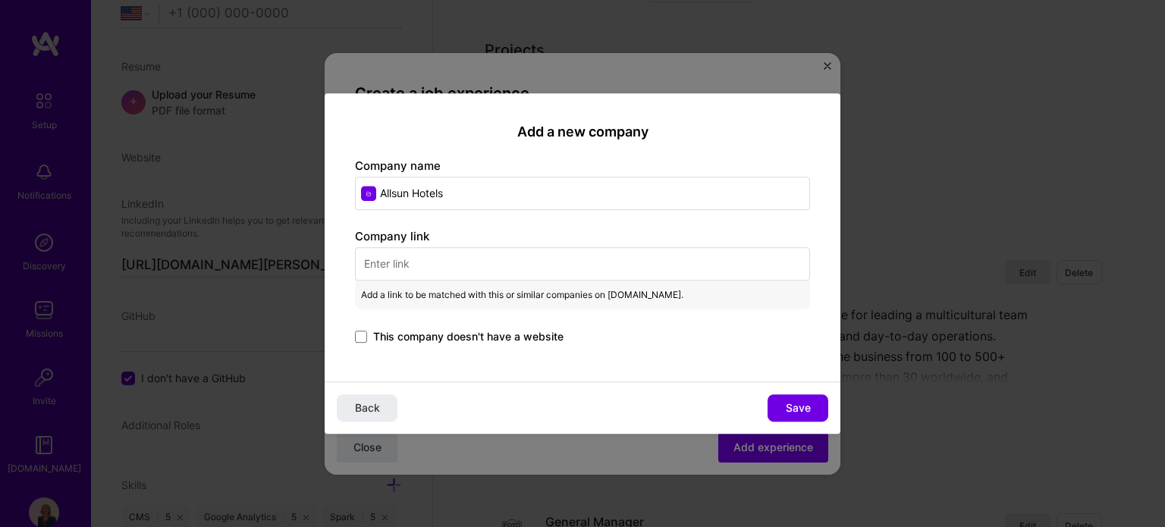
paste input "https://www.allsun-hotels.es/"
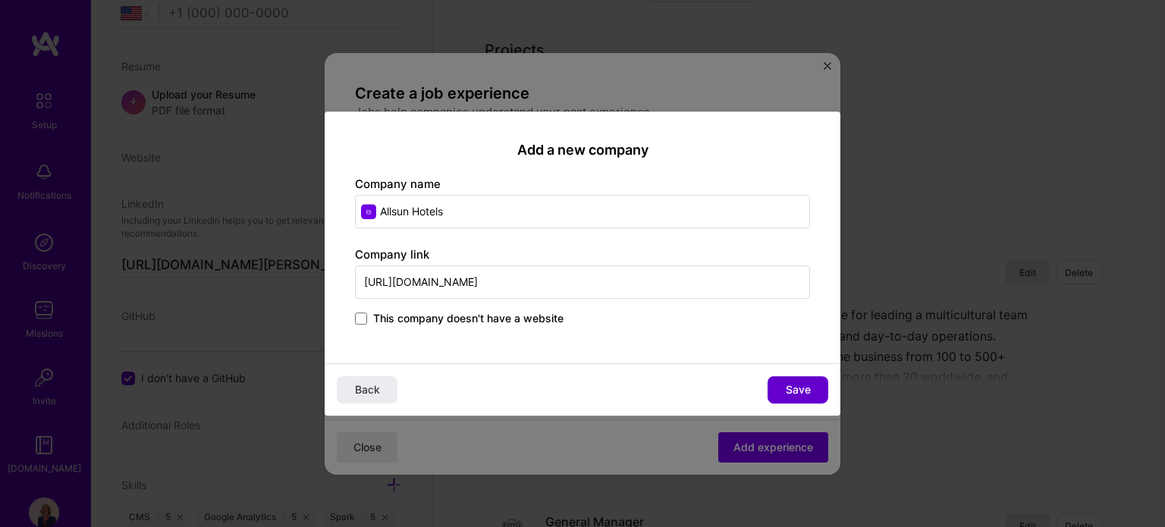
type input "https://www.allsun-hotels.es/"
click at [819, 387] on button "Save" at bounding box center [797, 389] width 61 height 27
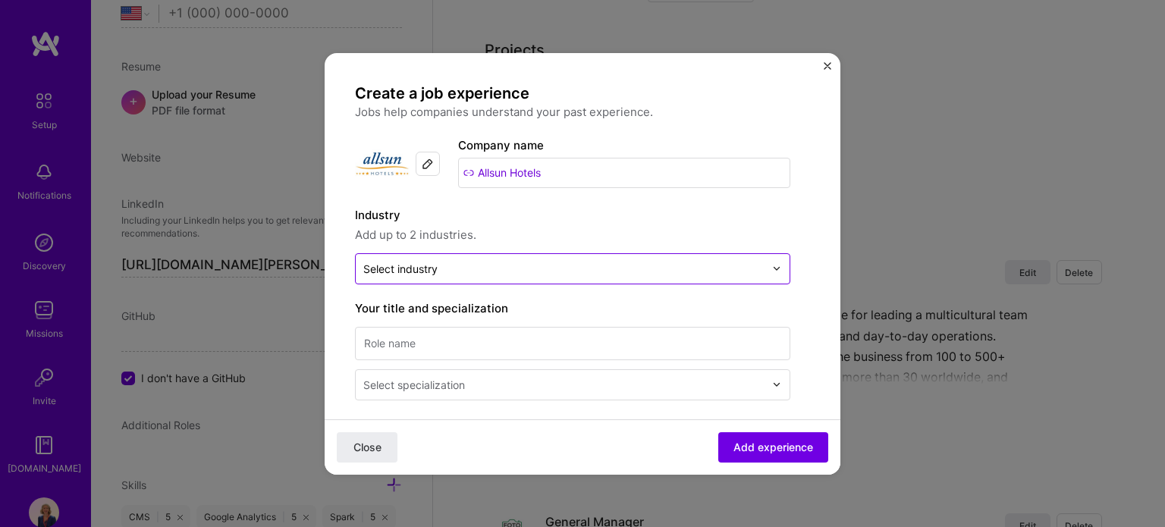
click at [506, 259] on div at bounding box center [563, 268] width 401 height 19
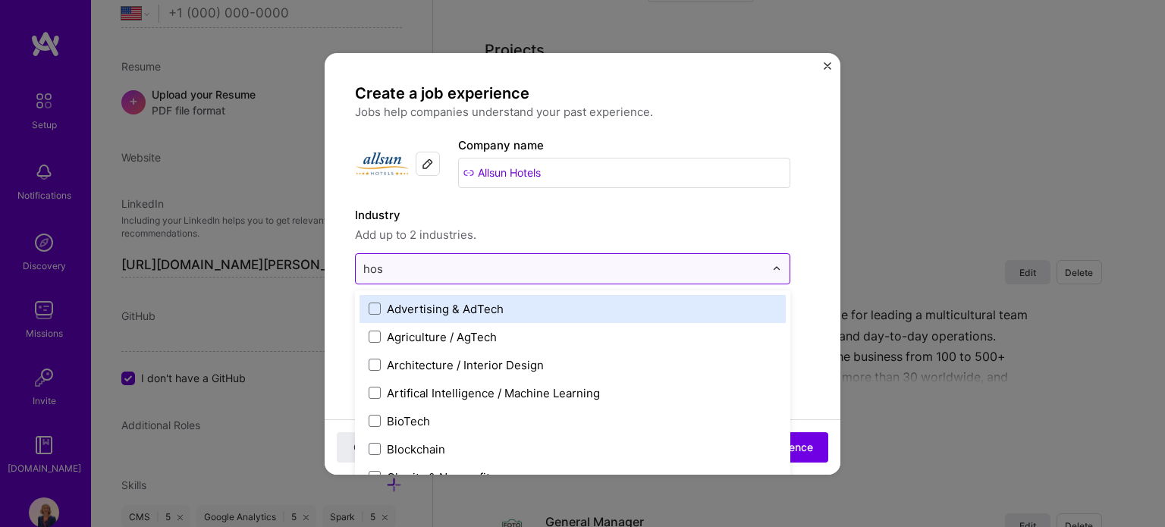
type input "hosp"
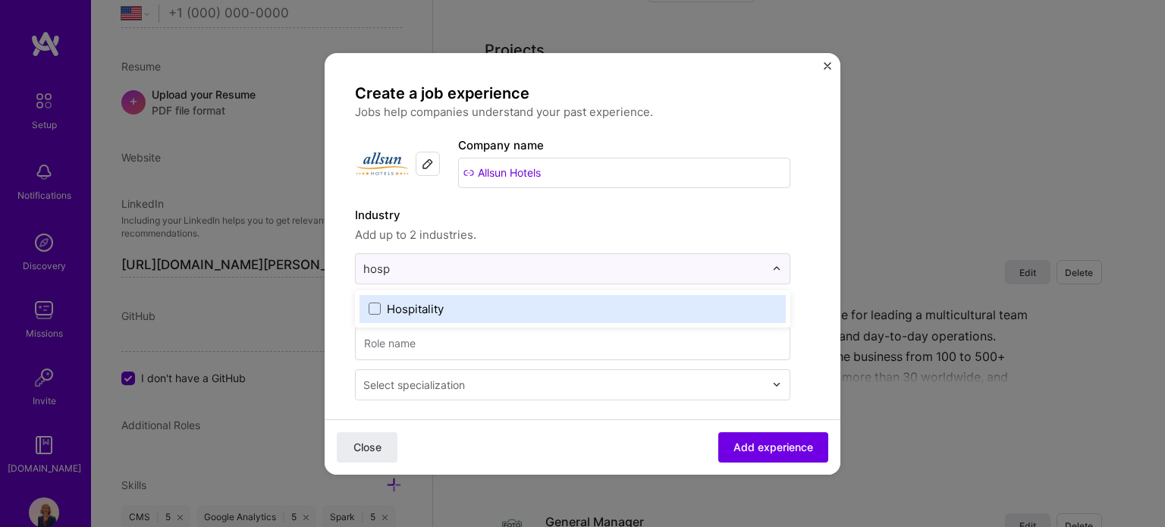
click at [470, 315] on label "Hospitality" at bounding box center [572, 309] width 408 height 16
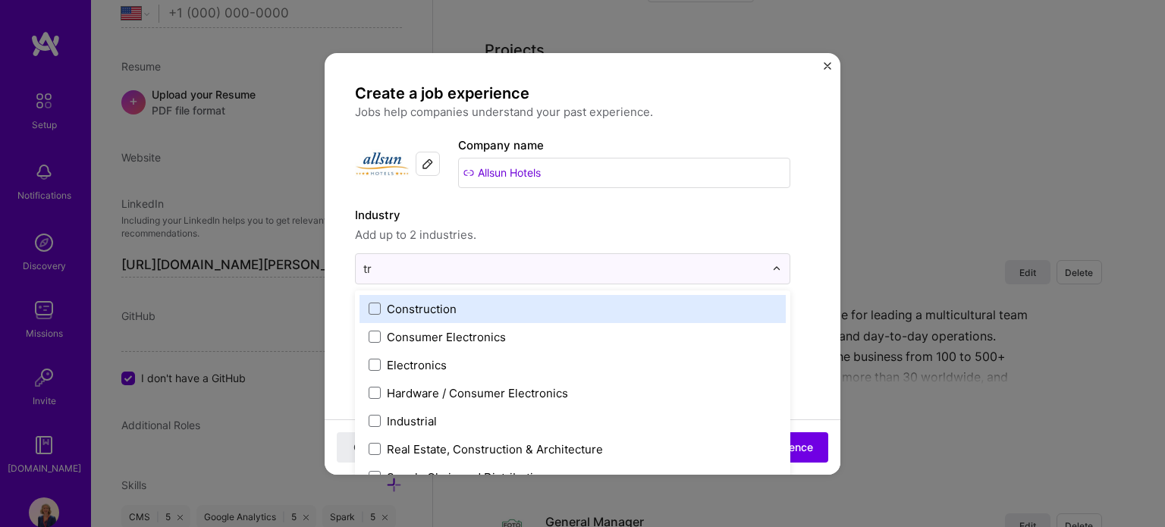
type input "tra"
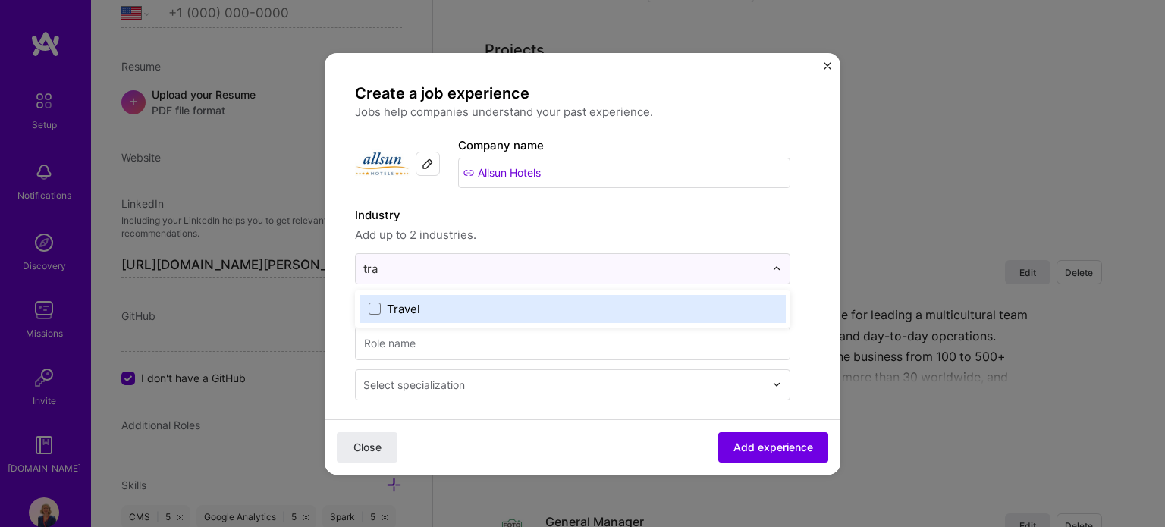
click at [491, 315] on label "Travel" at bounding box center [572, 309] width 408 height 16
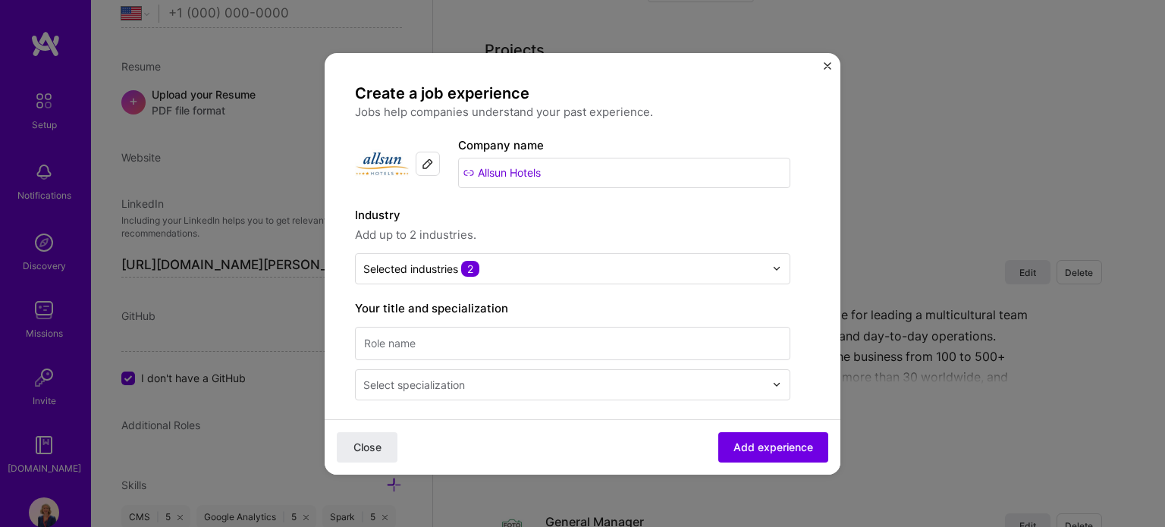
drag, startPoint x: 567, startPoint y: 251, endPoint x: 572, endPoint y: 227, distance: 24.1
click at [567, 250] on div "Industry Add up to 2 industries. Selected industries 2" at bounding box center [572, 245] width 435 height 78
click at [512, 355] on input at bounding box center [572, 343] width 435 height 33
type input "General Manager"
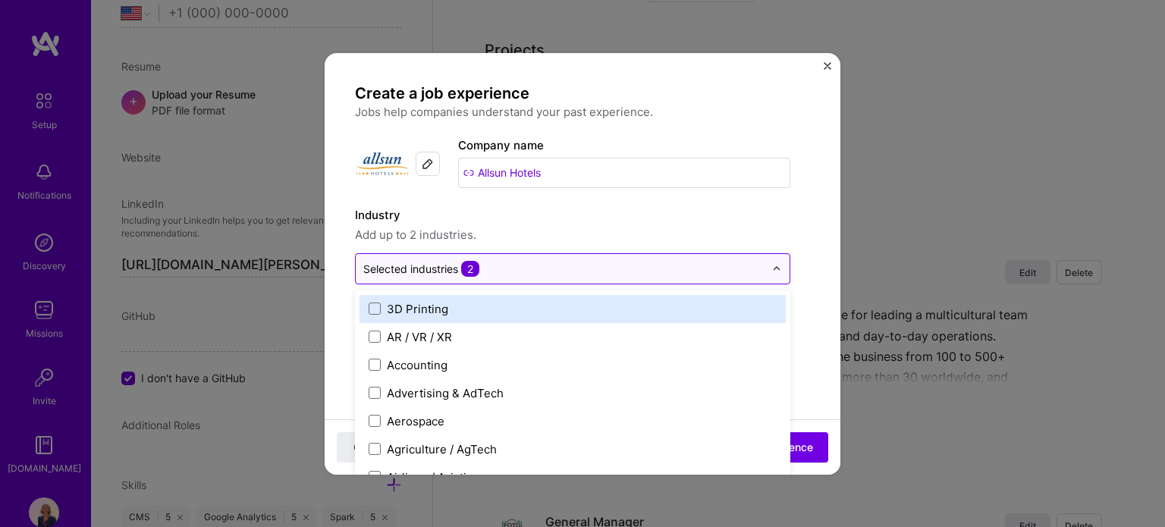
click at [551, 274] on input "text" at bounding box center [563, 269] width 401 height 16
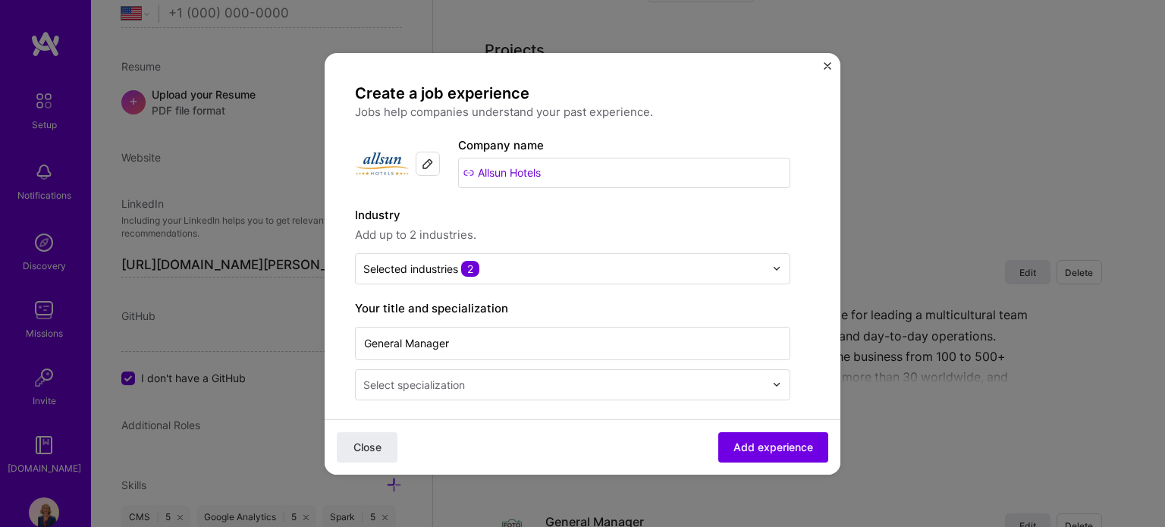
click at [585, 240] on span "Add up to 2 industries." at bounding box center [572, 235] width 435 height 18
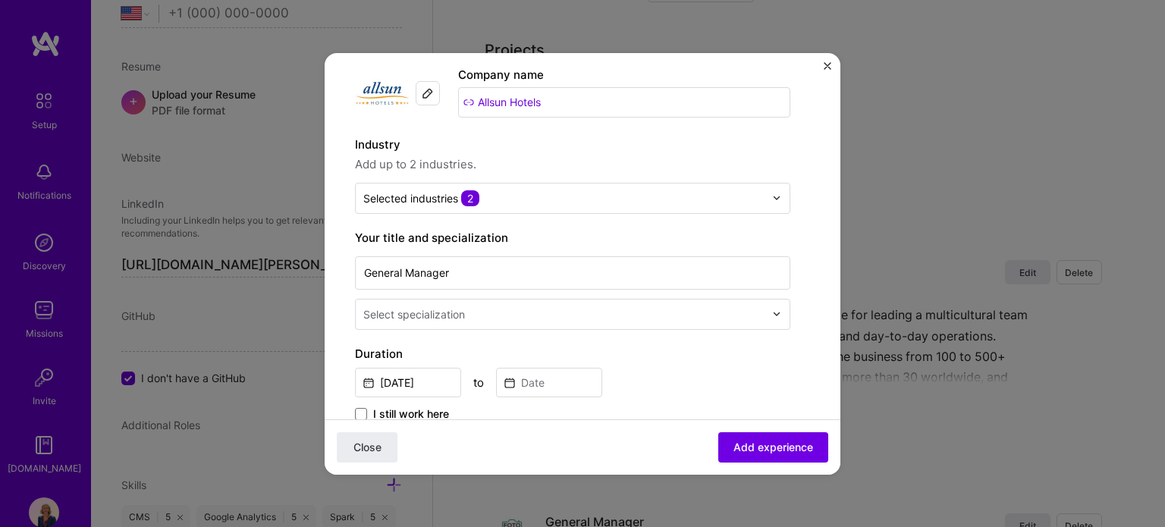
scroll to position [152, 0]
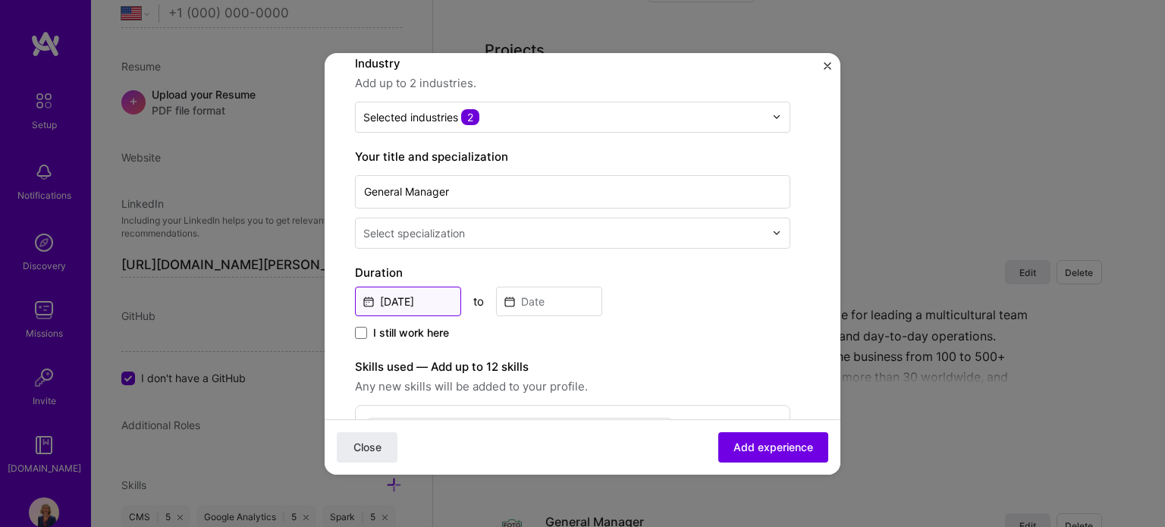
click at [425, 299] on input "Sep, 2025" at bounding box center [408, 302] width 106 height 30
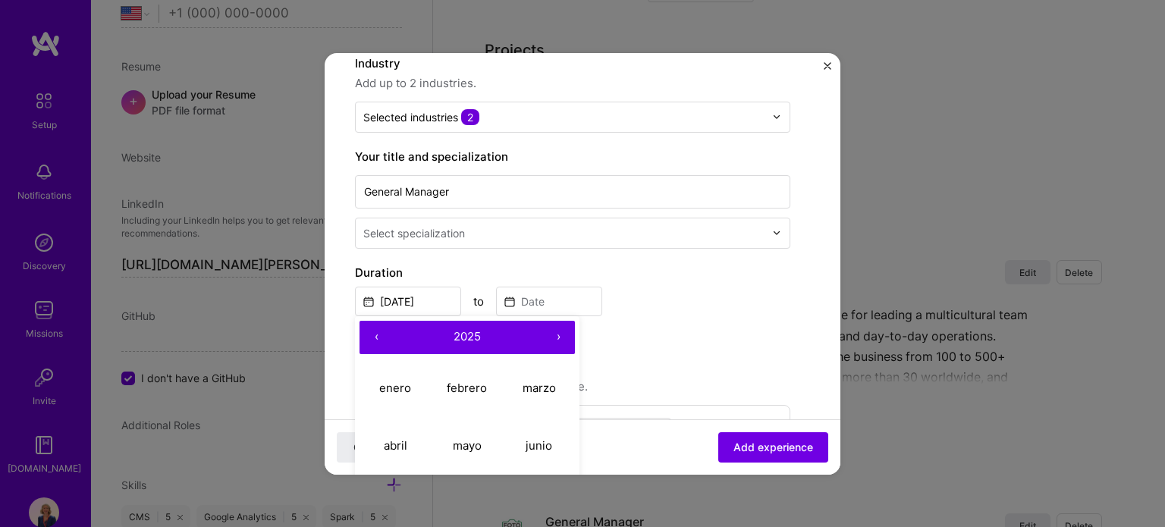
click at [378, 339] on button "‹" at bounding box center [375, 337] width 33 height 33
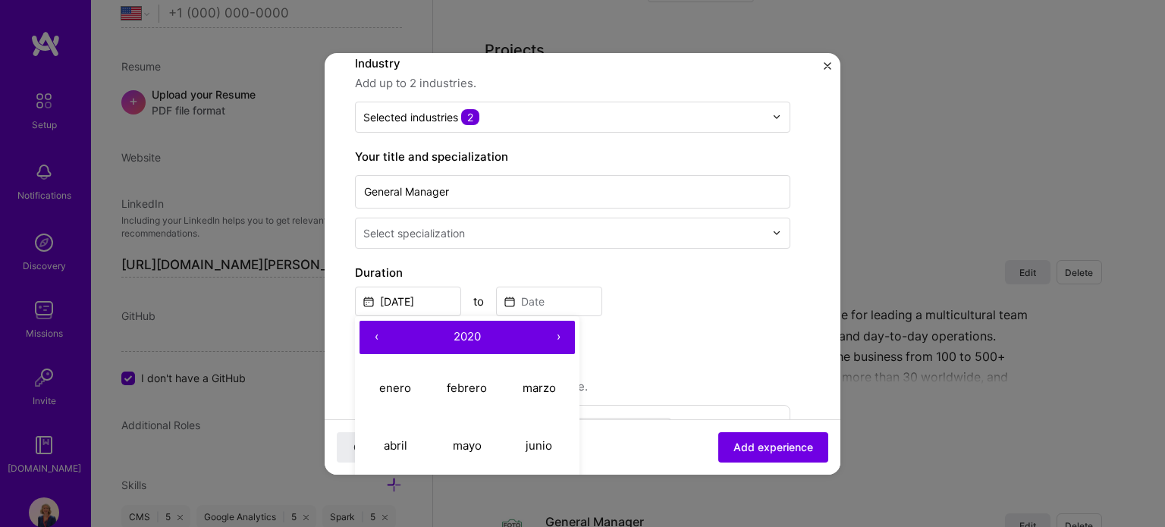
click at [378, 339] on button "‹" at bounding box center [375, 337] width 33 height 33
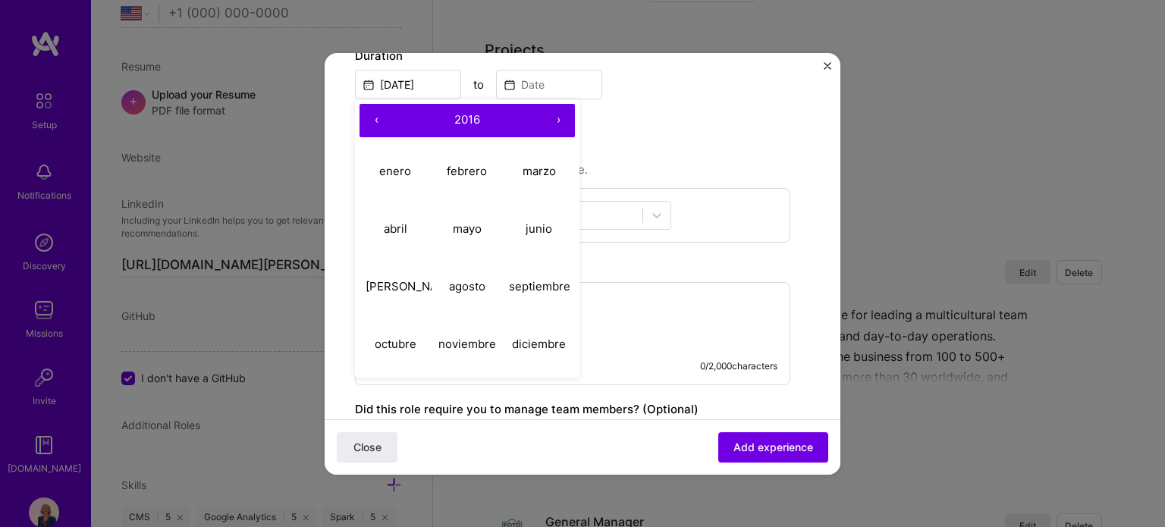
scroll to position [379, 0]
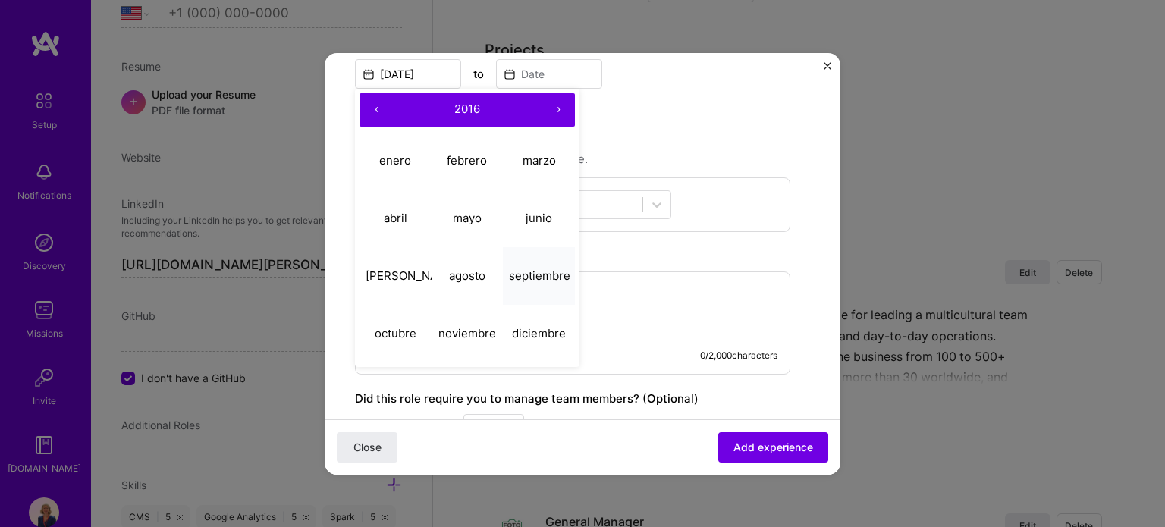
click at [547, 276] on abbr "septiembre" at bounding box center [539, 275] width 61 height 14
type input "Sep, 2016"
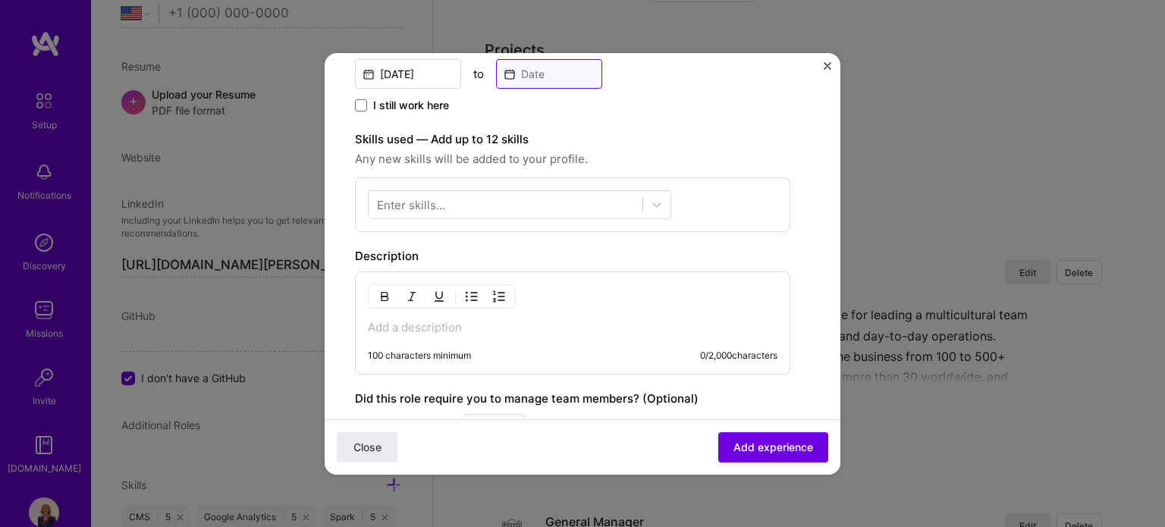
click at [547, 80] on input at bounding box center [549, 74] width 106 height 30
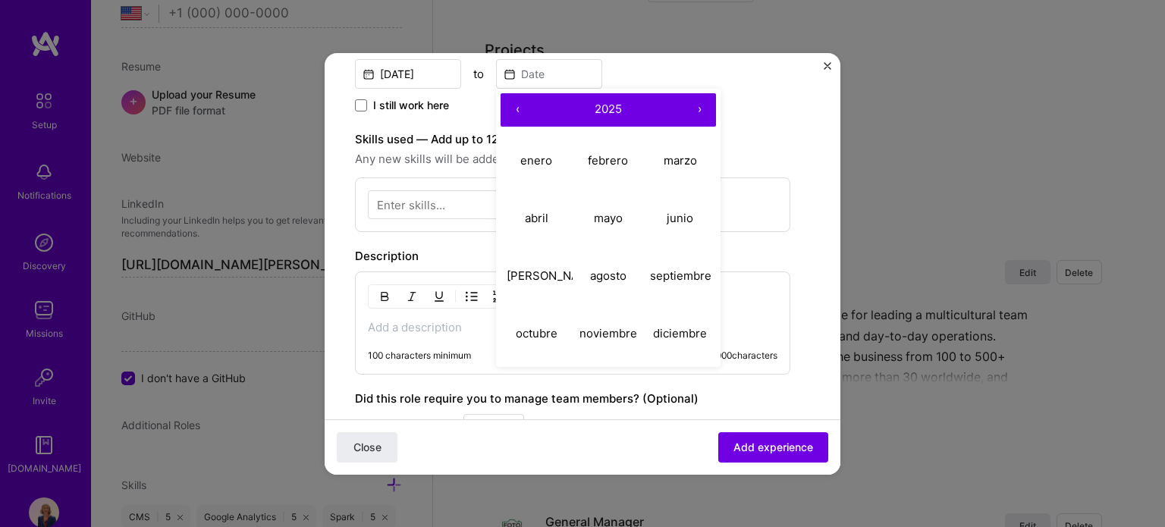
click at [516, 111] on button "‹" at bounding box center [516, 109] width 33 height 33
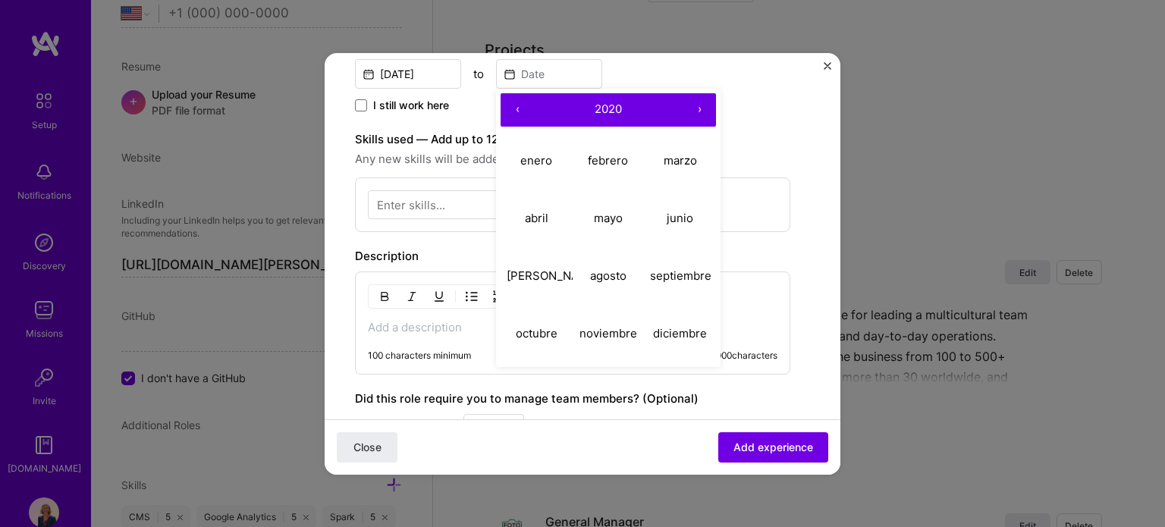
click at [516, 111] on button "‹" at bounding box center [516, 109] width 33 height 33
click at [596, 172] on button "febrero" at bounding box center [608, 161] width 72 height 58
type input "Feb, 2019"
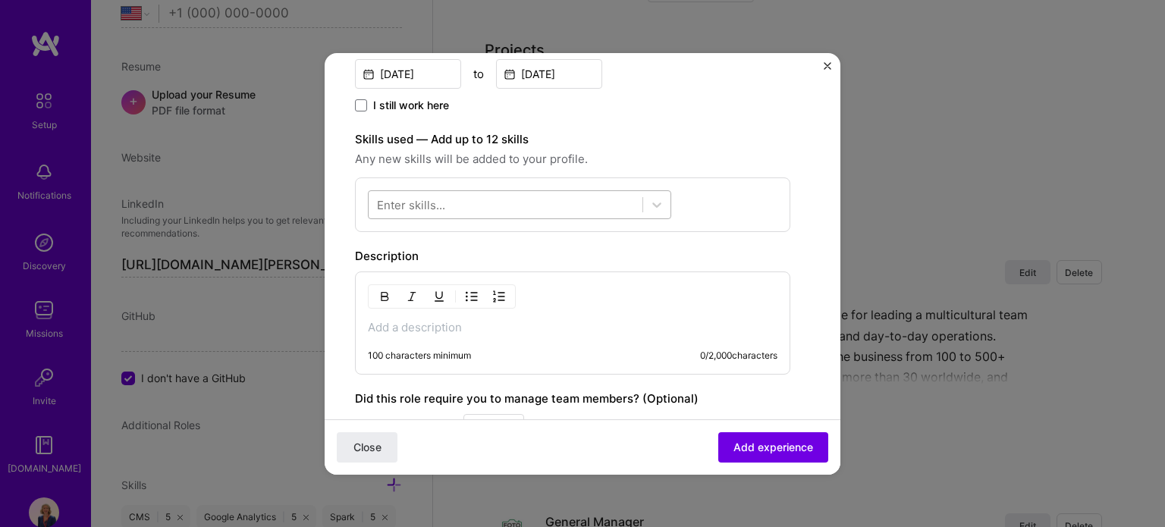
click at [582, 203] on div at bounding box center [505, 204] width 274 height 25
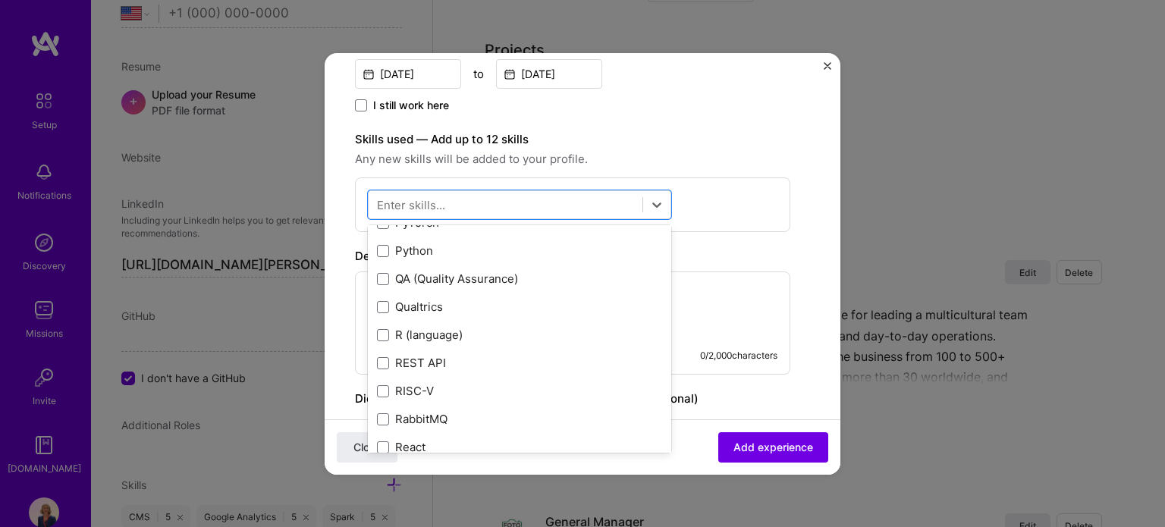
scroll to position [7348, 0]
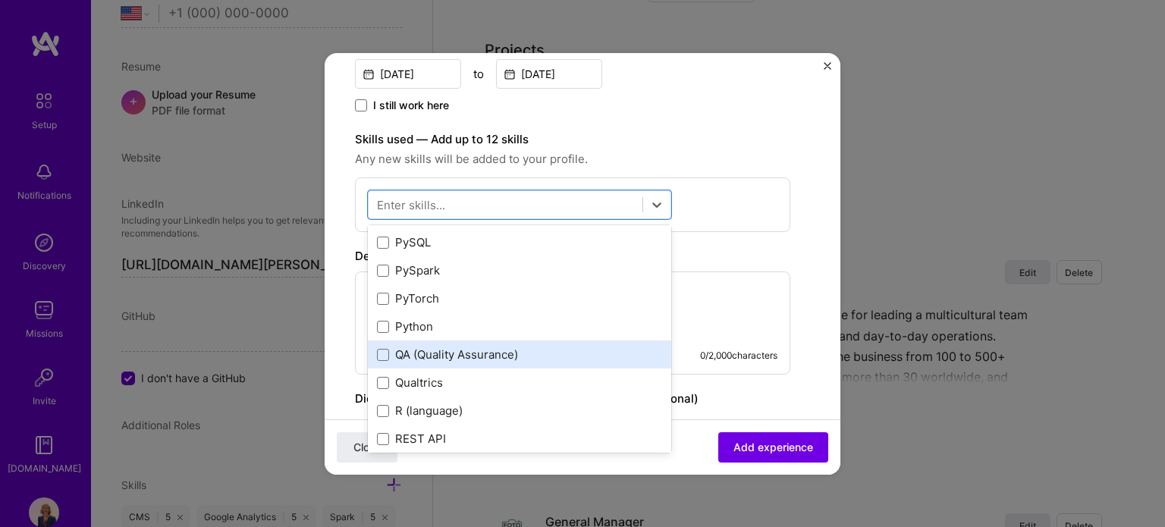
click at [518, 351] on div "QA (Quality Assurance)" at bounding box center [519, 355] width 285 height 16
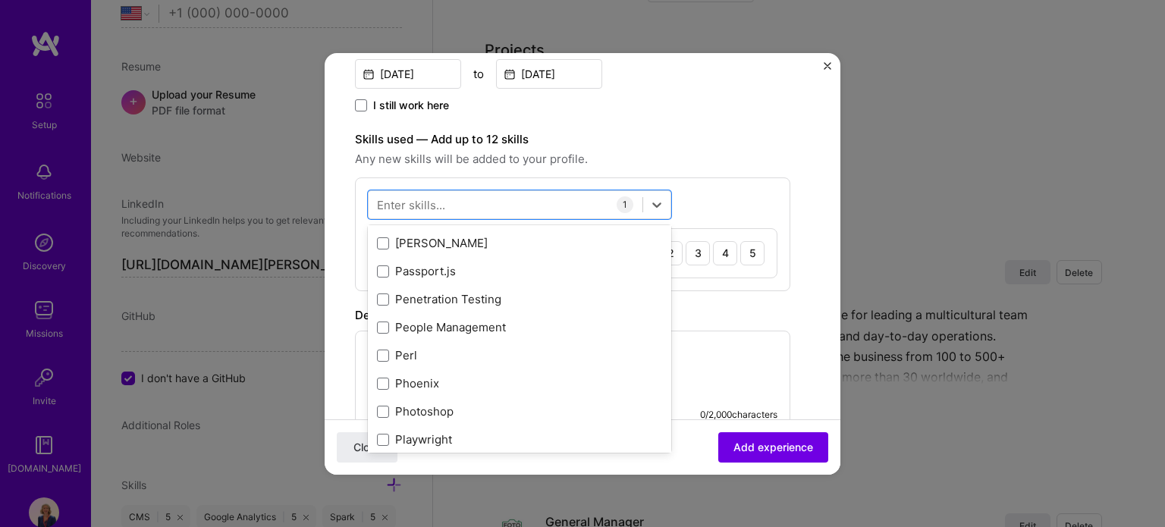
scroll to position [6817, 0]
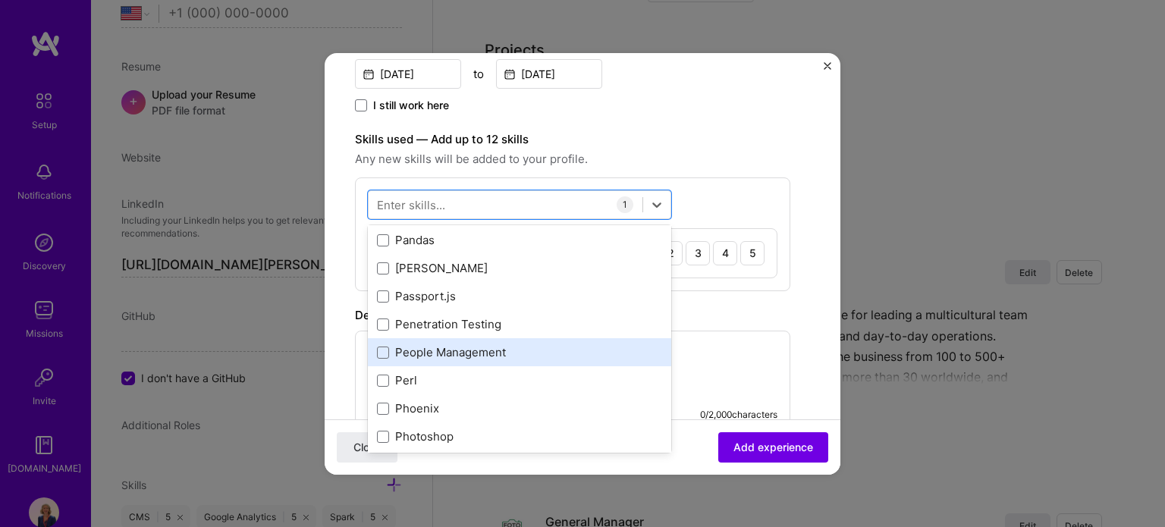
click at [550, 357] on div "People Management" at bounding box center [519, 352] width 285 height 16
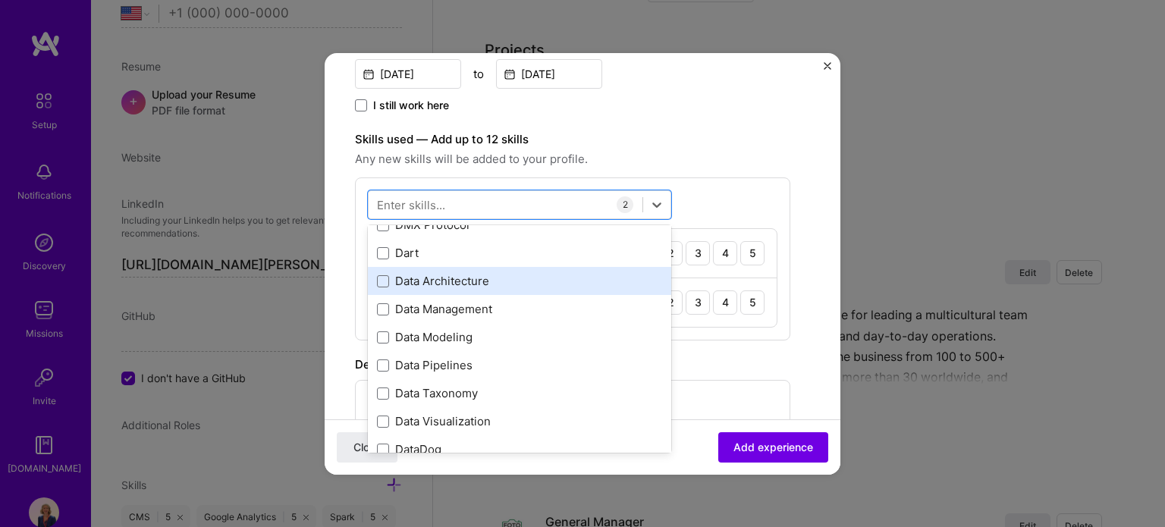
scroll to position [2874, 0]
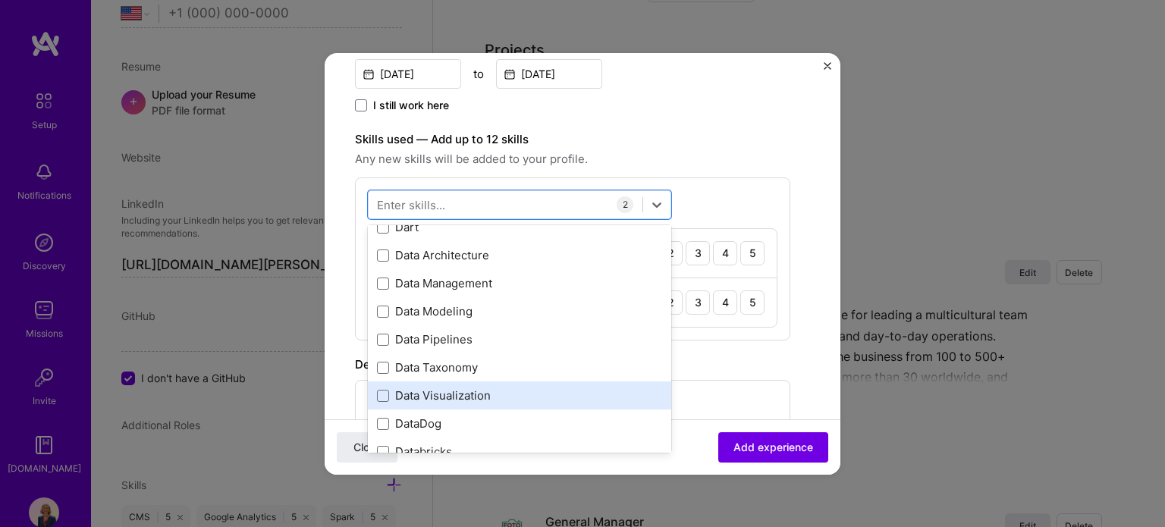
click at [500, 390] on div "Data Visualization" at bounding box center [519, 395] width 285 height 16
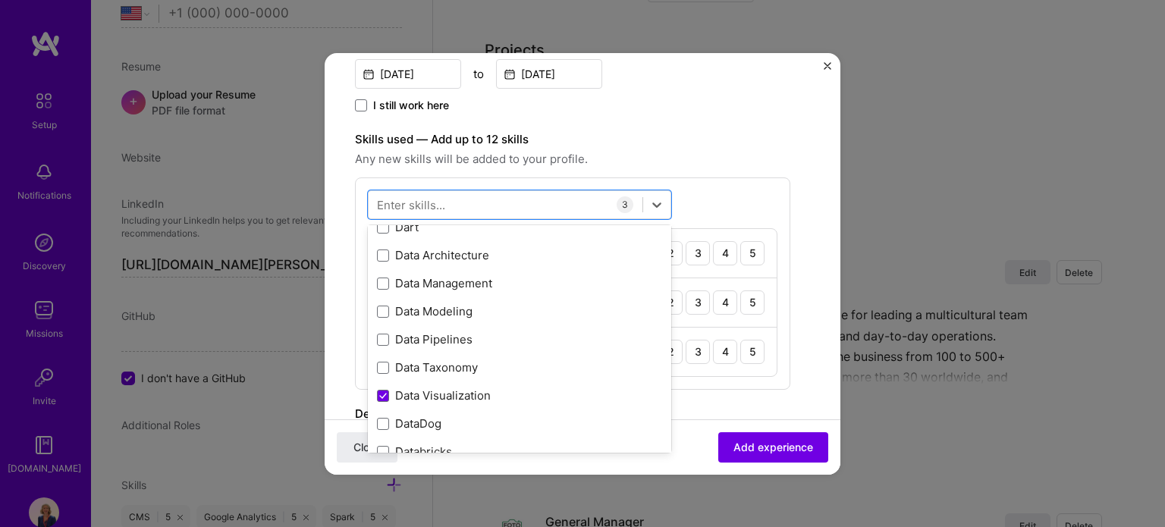
click at [788, 387] on div "Create a job experience Jobs help companies understand your past experience. Co…" at bounding box center [572, 239] width 435 height 1071
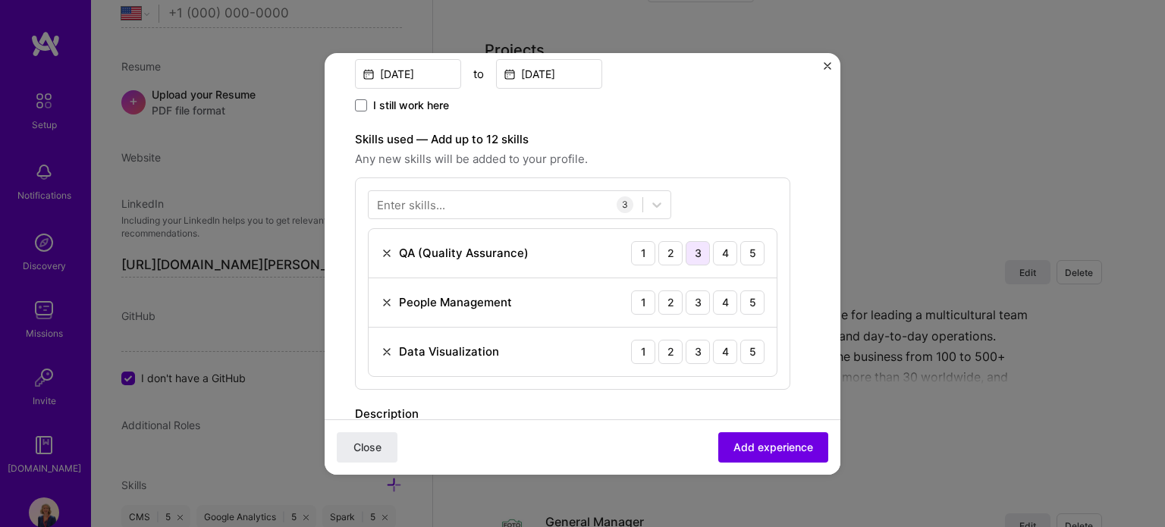
click at [695, 254] on div "3" at bounding box center [697, 253] width 24 height 24
click at [752, 309] on div "5" at bounding box center [752, 302] width 24 height 24
click at [698, 357] on div "3" at bounding box center [697, 352] width 24 height 24
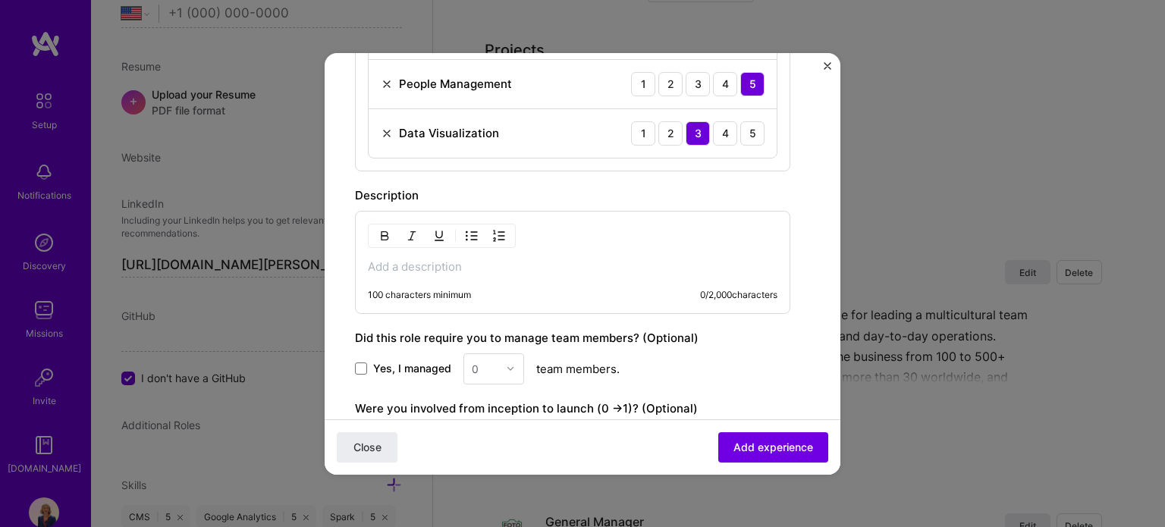
scroll to position [607, 0]
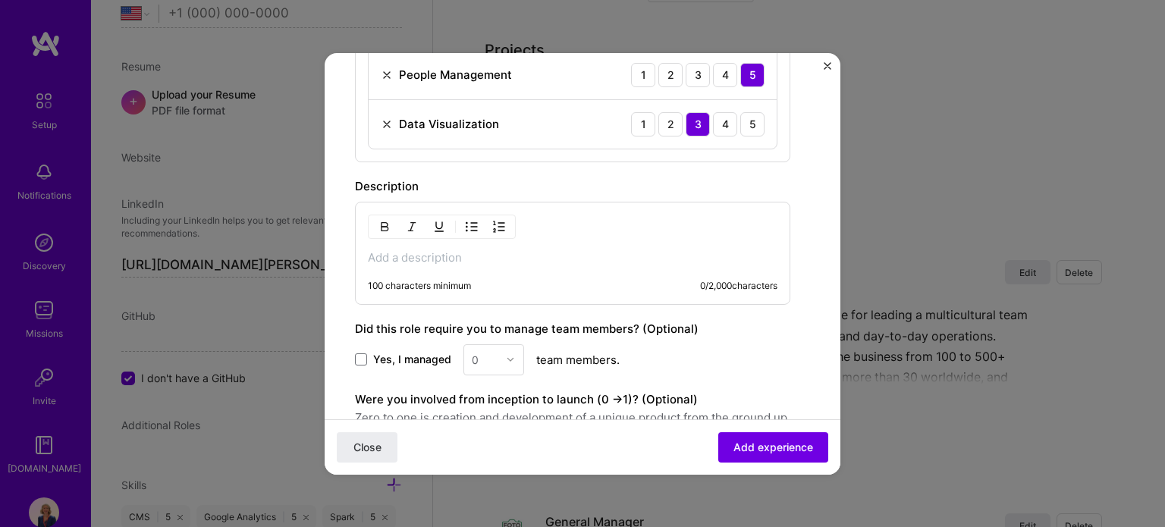
click at [400, 260] on p at bounding box center [572, 257] width 409 height 15
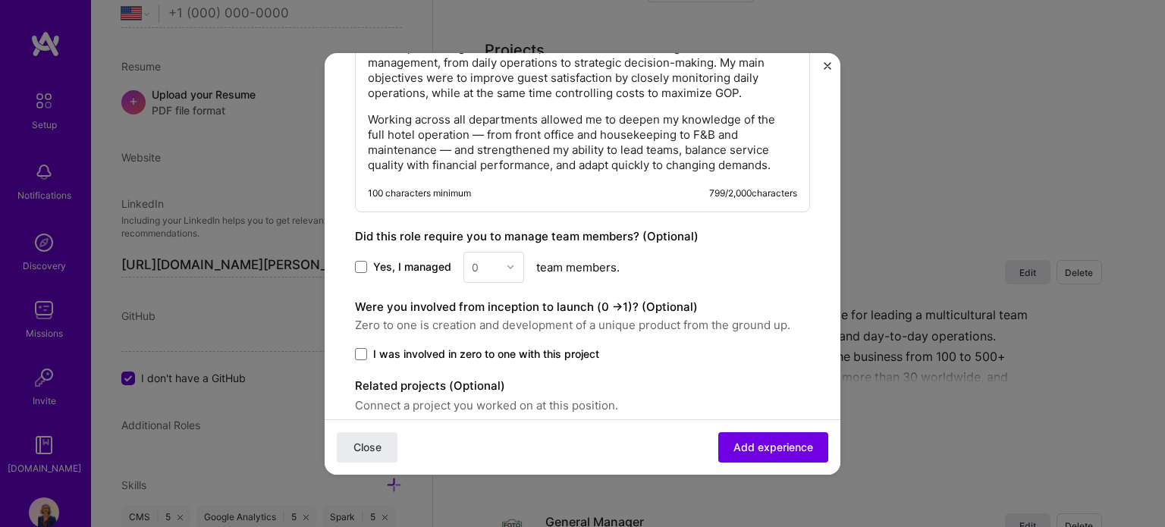
scroll to position [910, 0]
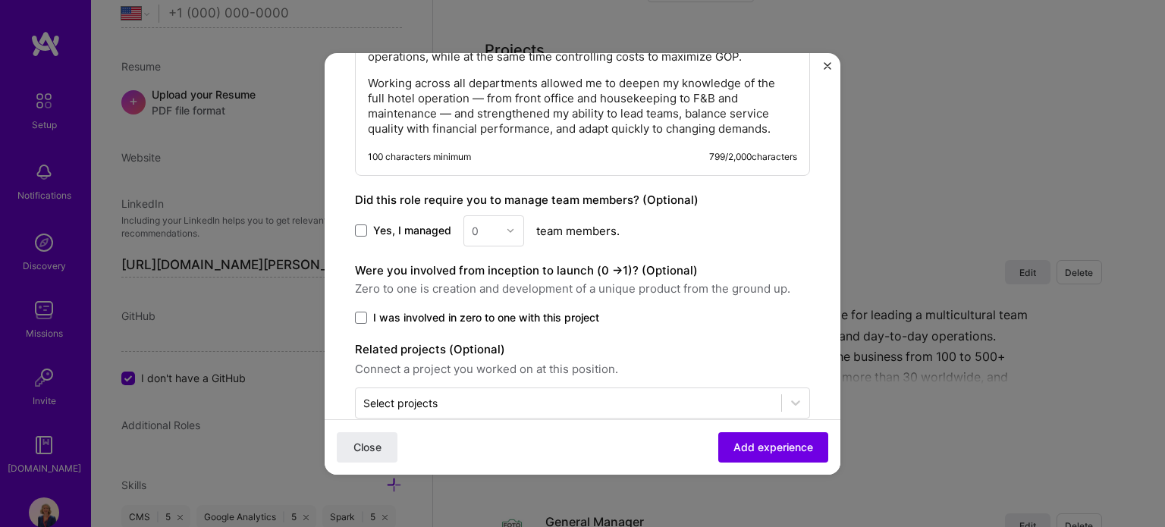
click at [356, 237] on span at bounding box center [361, 230] width 12 height 12
click at [0, 0] on input "Yes, I managed" at bounding box center [0, 0] width 0 height 0
drag, startPoint x: 485, startPoint y: 239, endPoint x: 431, endPoint y: 243, distance: 54.7
click at [431, 243] on div "Yes, I managed option 1 focused, 1 of 26. 26 results available. Use Up and Down…" at bounding box center [582, 230] width 455 height 31
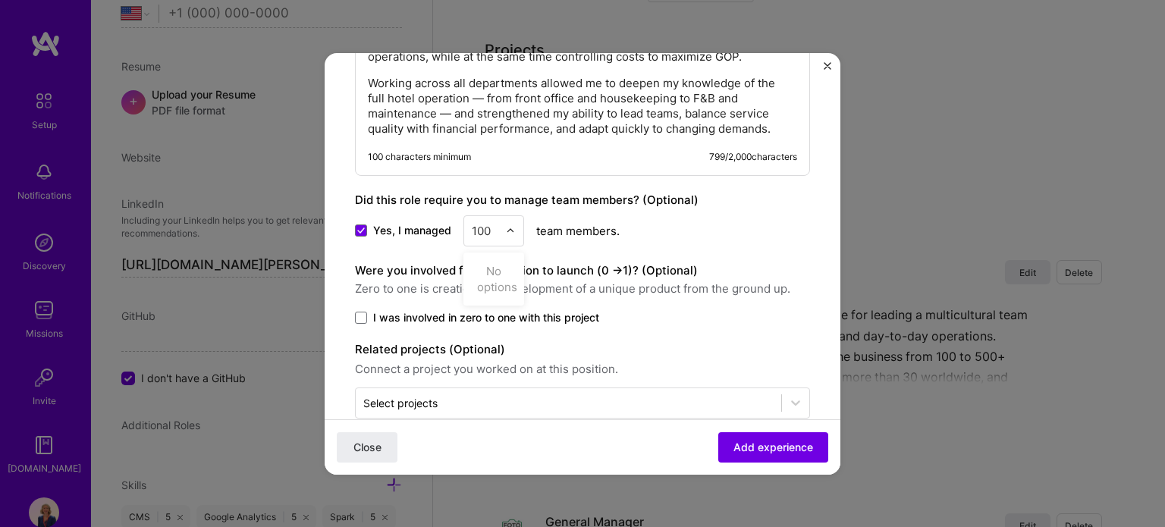
type input "100"
click at [707, 359] on label "Related projects (Optional)" at bounding box center [582, 349] width 455 height 18
click at [746, 453] on span "Add experience" at bounding box center [773, 446] width 80 height 15
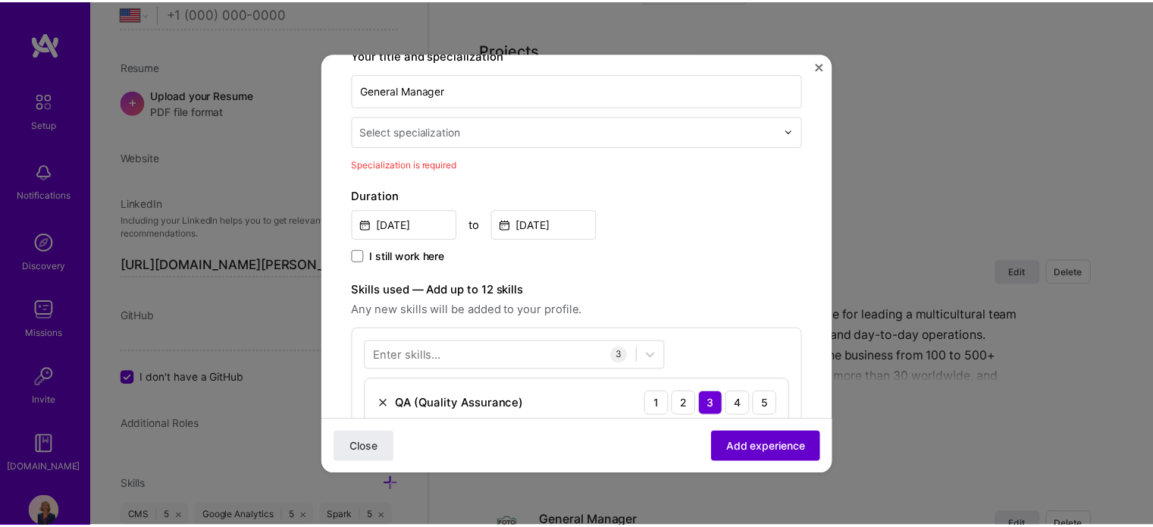
scroll to position [246, 0]
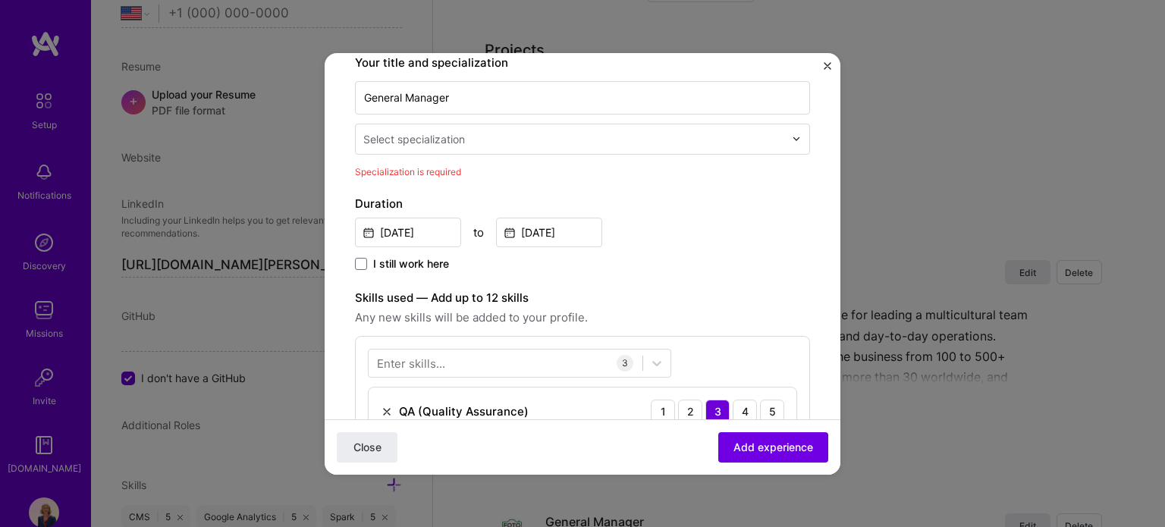
click at [518, 140] on input "text" at bounding box center [575, 139] width 424 height 16
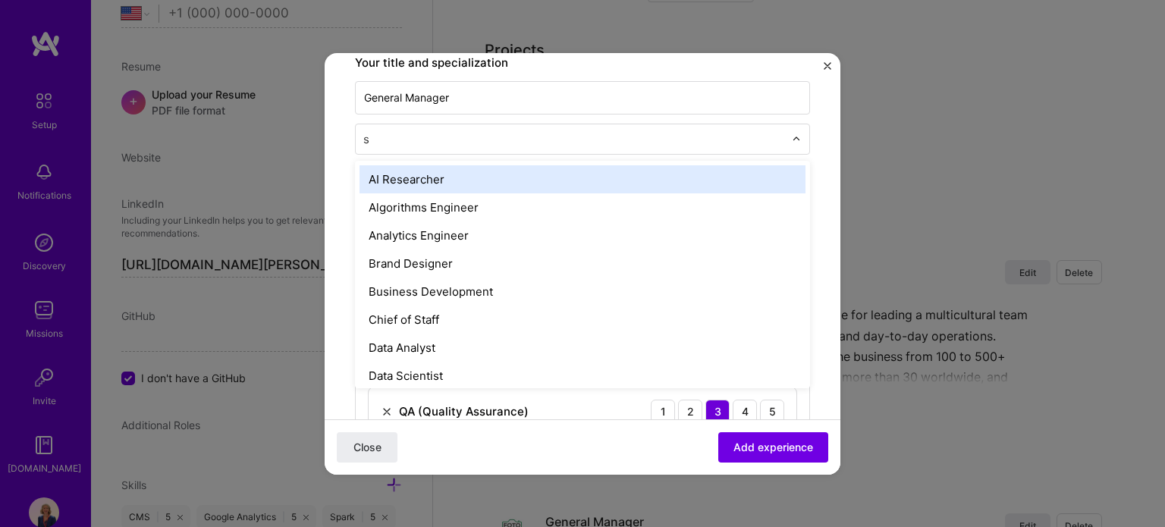
type input "st"
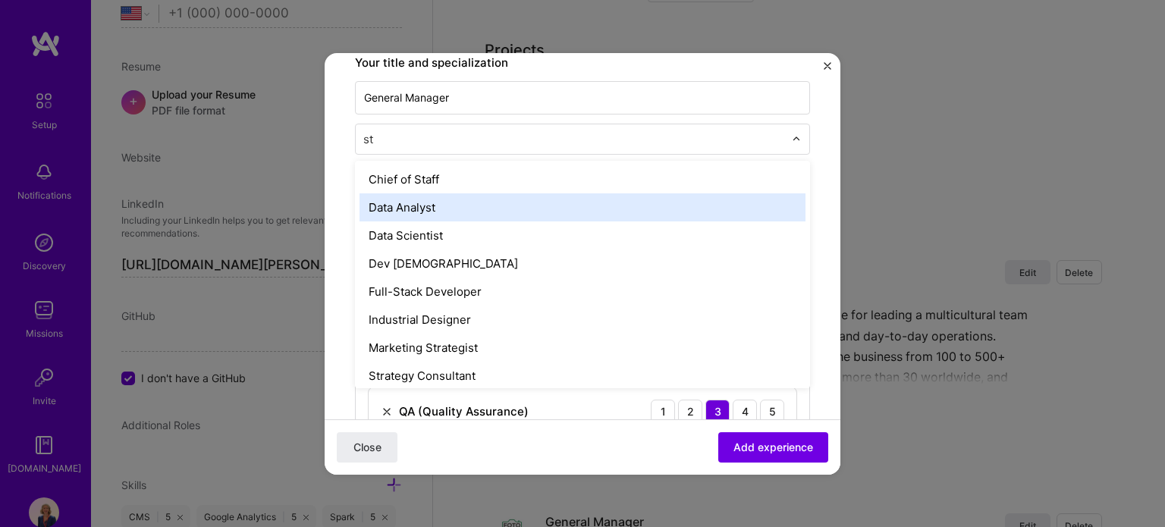
click at [497, 193] on div "Data Analyst" at bounding box center [582, 207] width 446 height 28
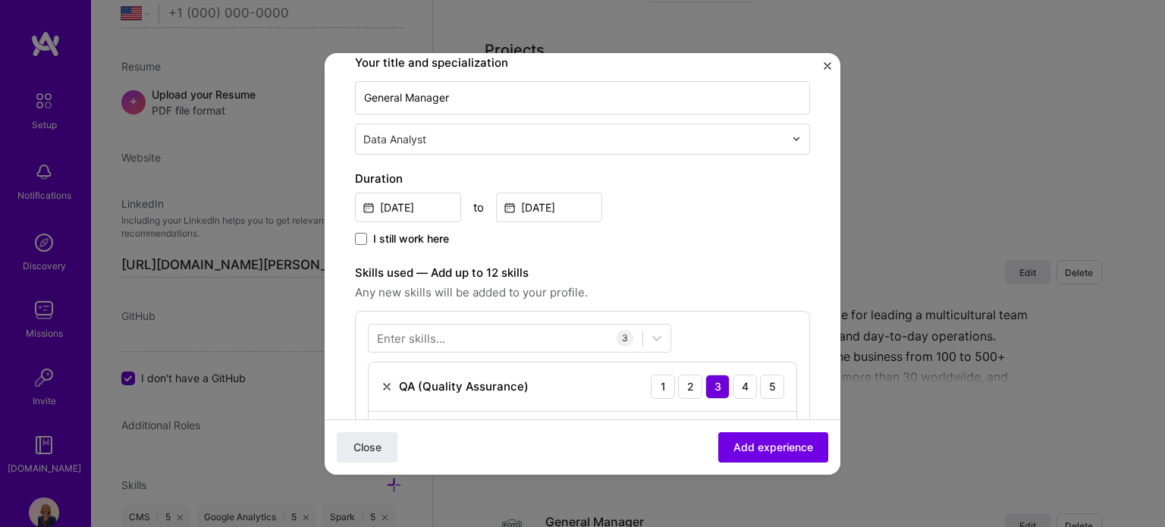
click at [486, 140] on input "text" at bounding box center [575, 139] width 424 height 16
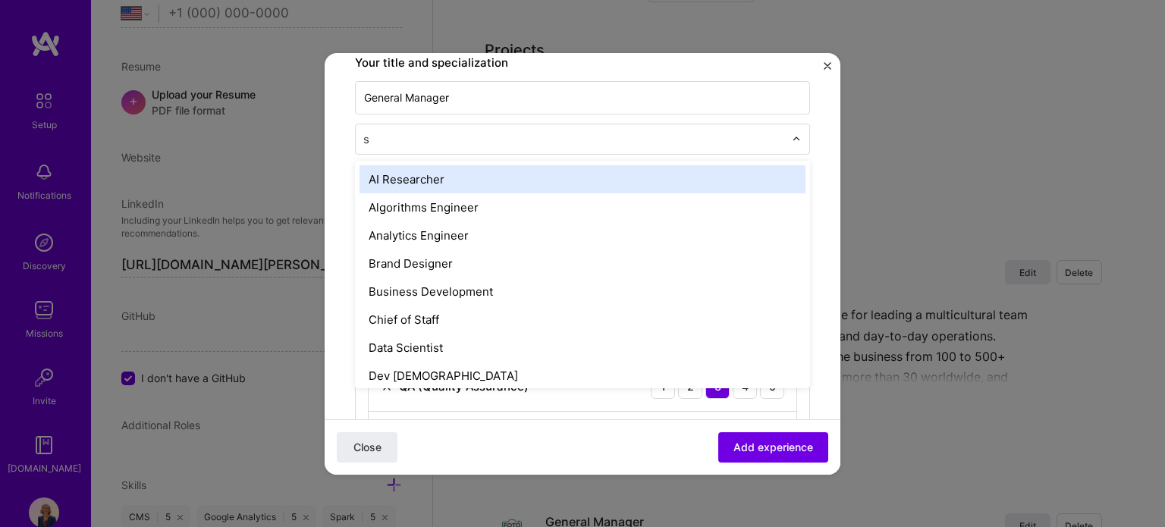
type input "st"
click at [472, 178] on div "Chief of Staff" at bounding box center [582, 179] width 446 height 28
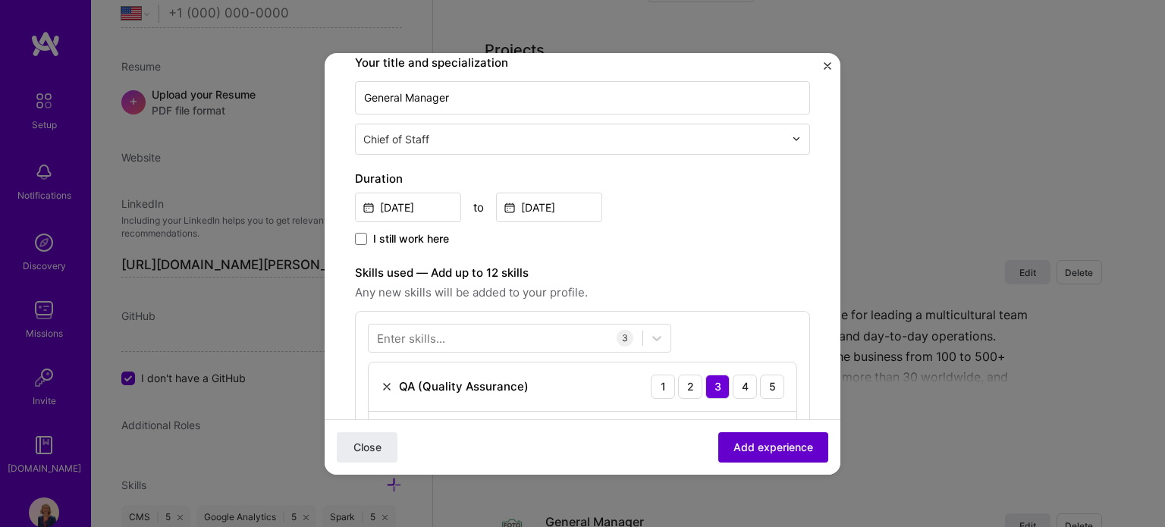
click at [781, 457] on button "Add experience" at bounding box center [773, 446] width 110 height 30
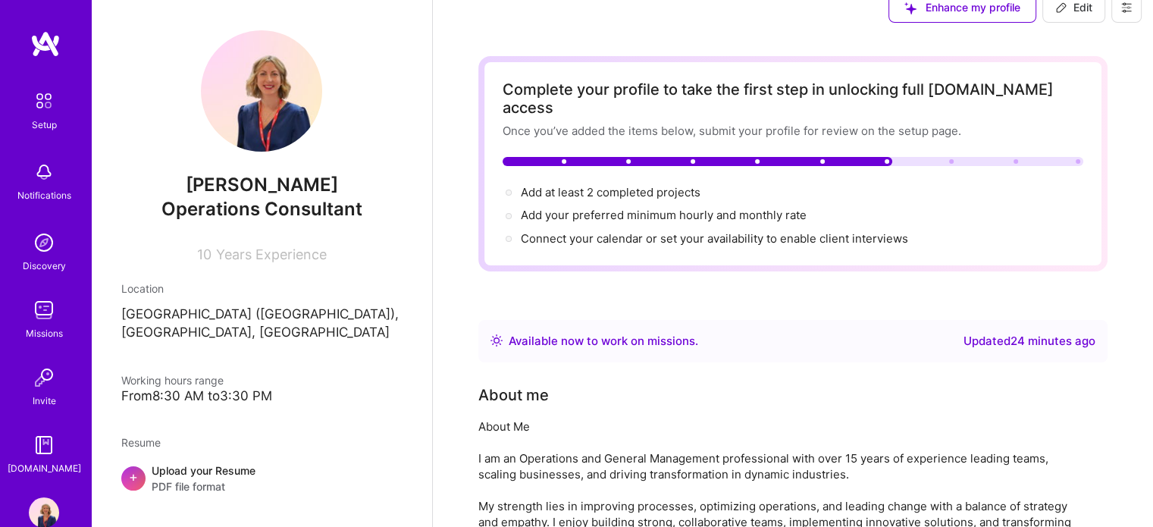
scroll to position [0, 0]
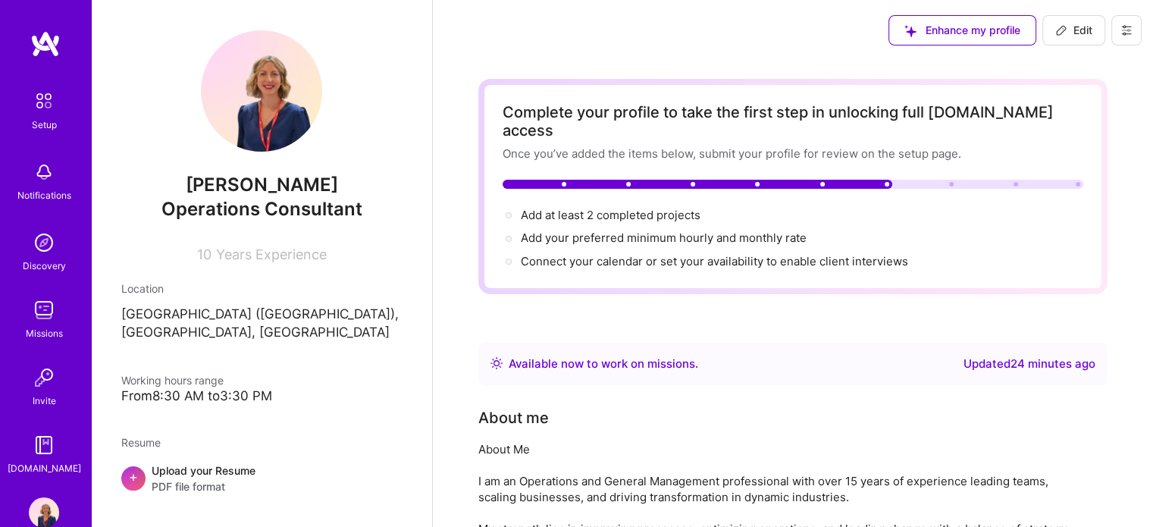
click at [1071, 27] on span "Edit" at bounding box center [1073, 30] width 37 height 15
select select "US"
select select "Right Now"
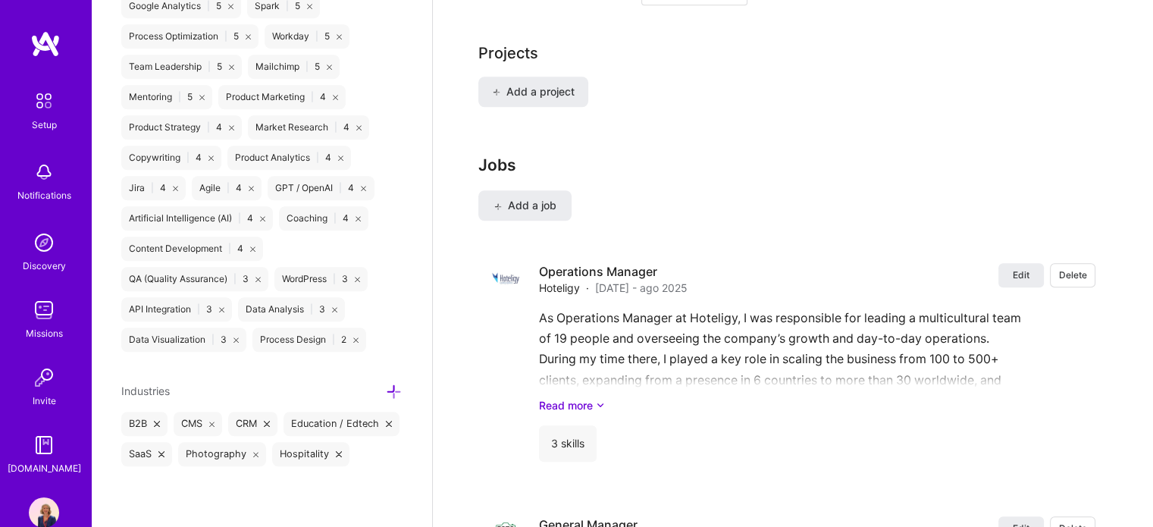
scroll to position [1316, 0]
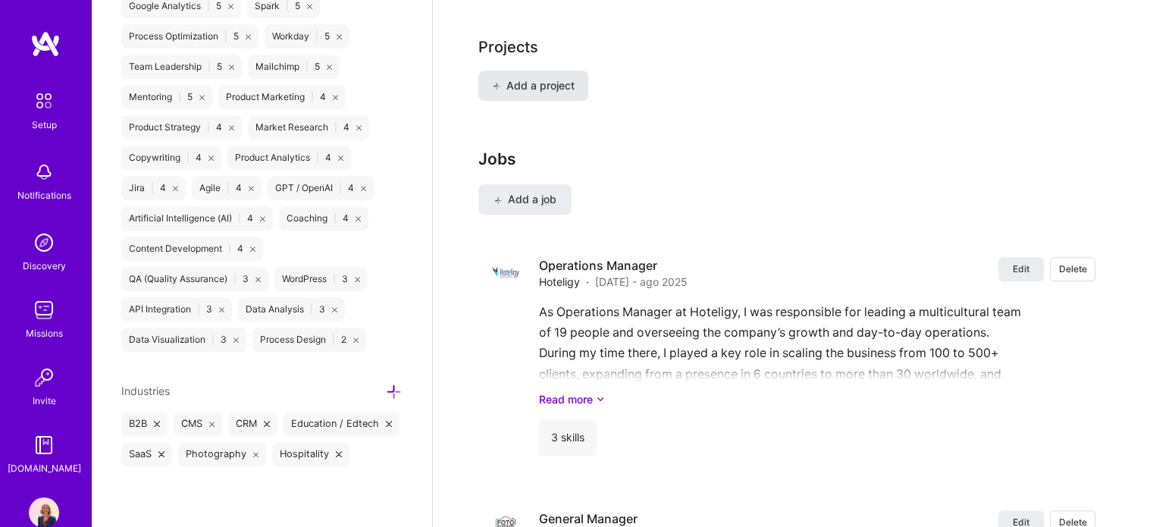
click at [565, 75] on button "Add a project" at bounding box center [533, 86] width 110 height 30
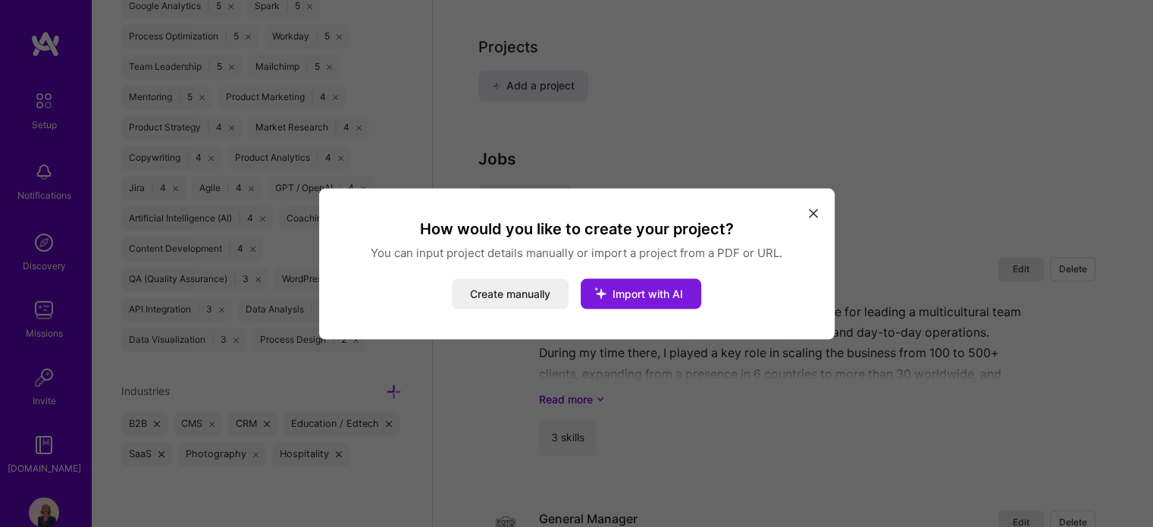
click at [626, 296] on span "Import with AI" at bounding box center [648, 293] width 71 height 13
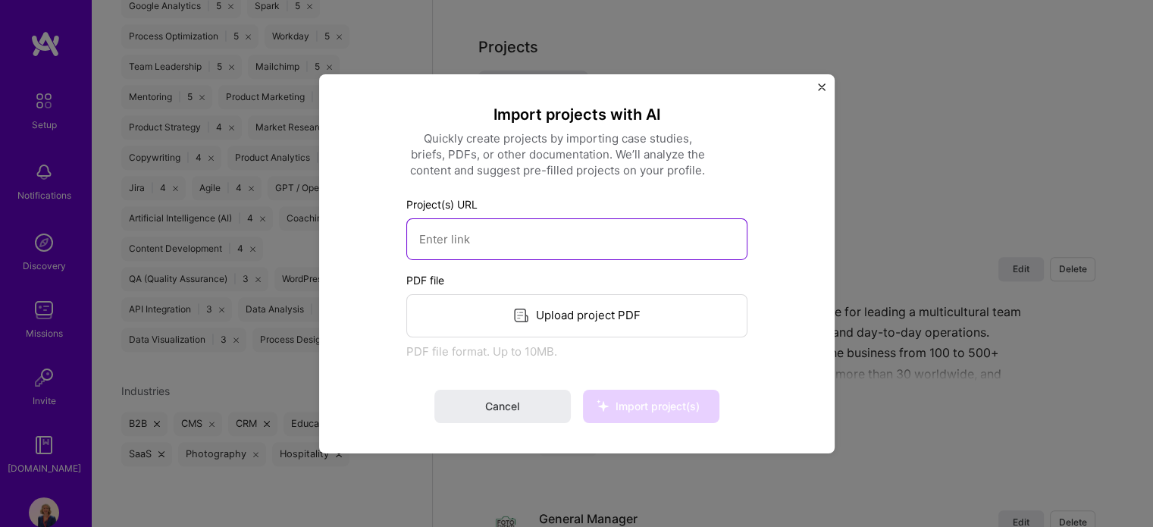
click at [498, 239] on input at bounding box center [576, 239] width 341 height 42
paste input "https://help.hoteligy.com/es/"
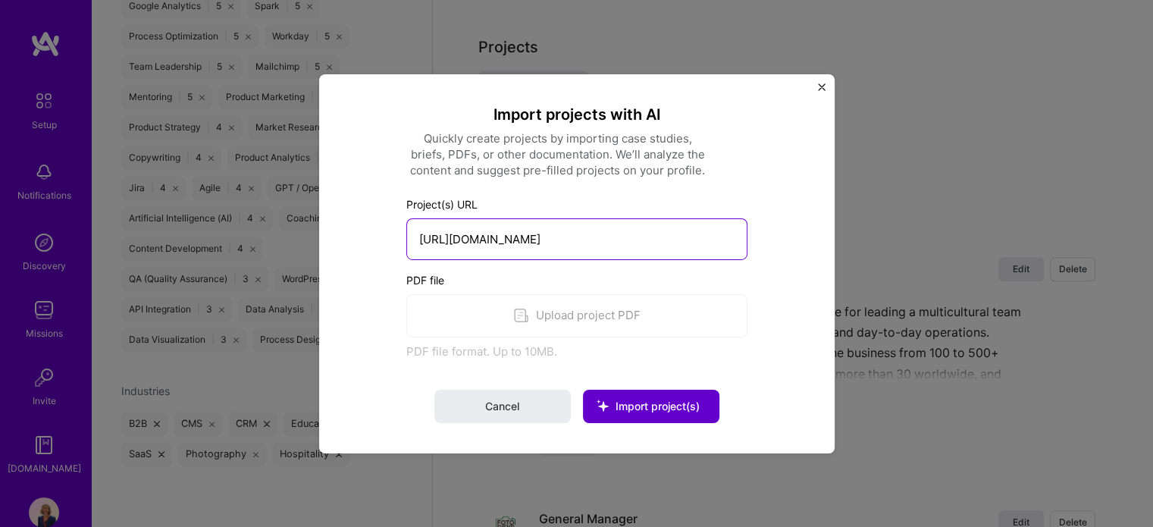
type input "https://help.hoteligy.com/es/"
click at [647, 392] on button "Import project(s)" at bounding box center [651, 406] width 136 height 33
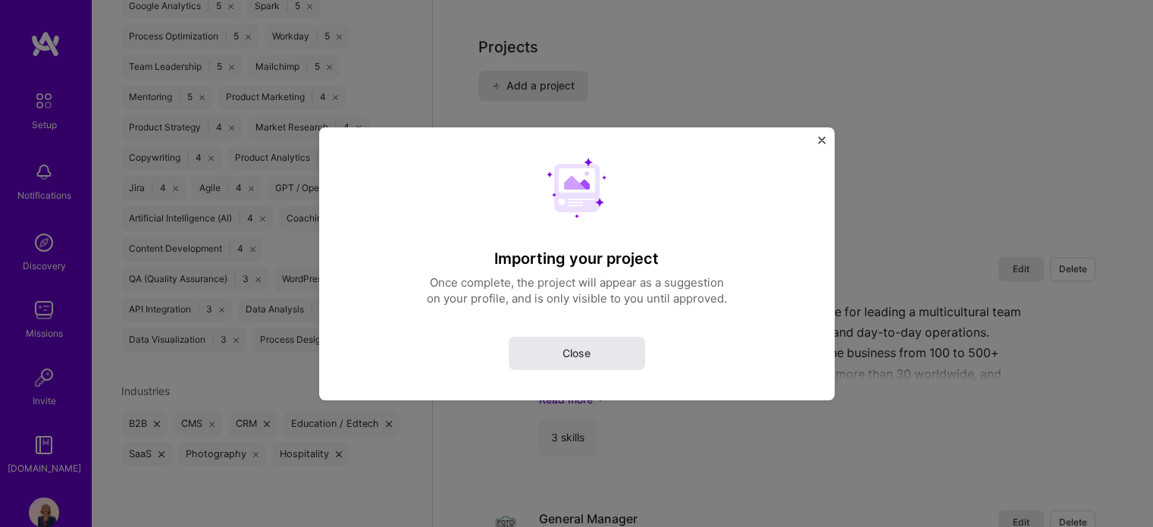
click at [599, 359] on button "Close" at bounding box center [577, 352] width 136 height 33
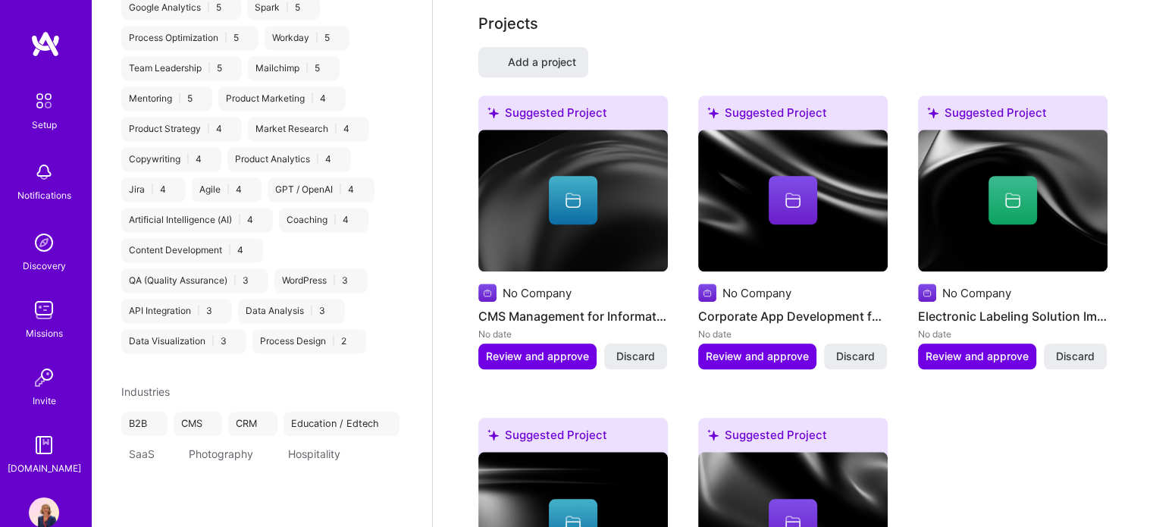
select select "US"
select select "Right Now"
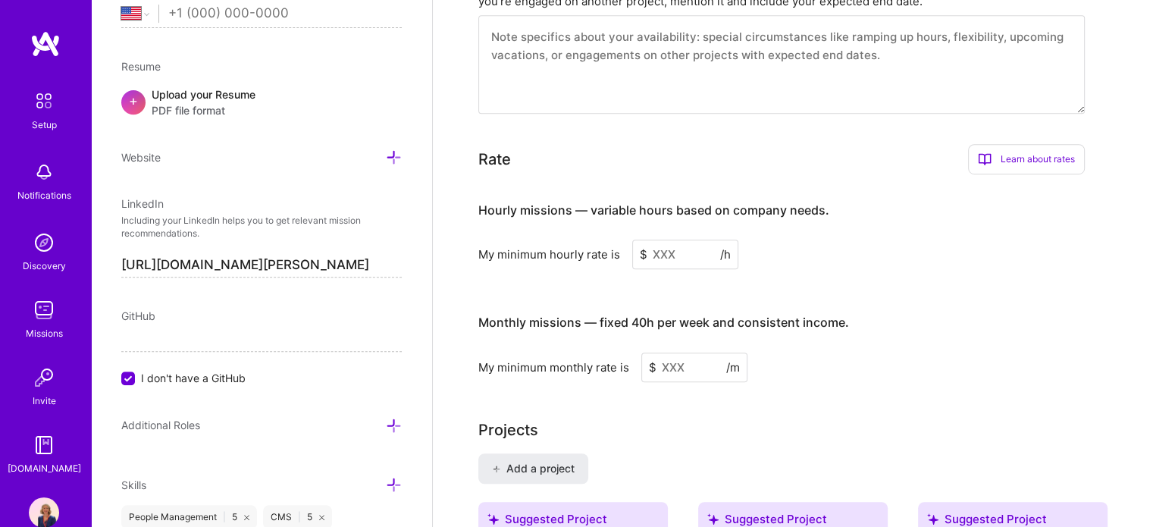
scroll to position [937, 0]
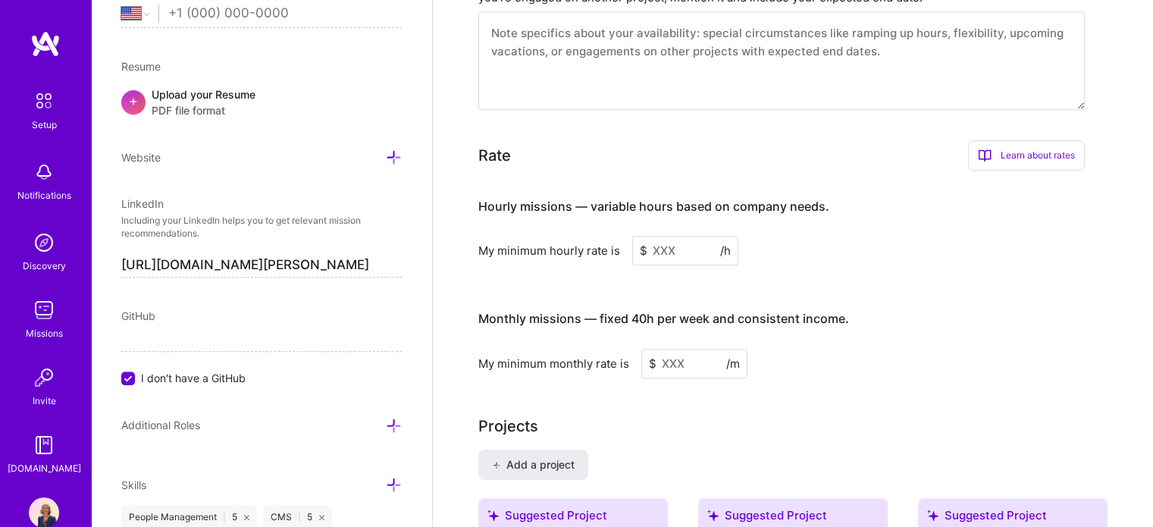
click at [665, 236] on input at bounding box center [685, 251] width 106 height 30
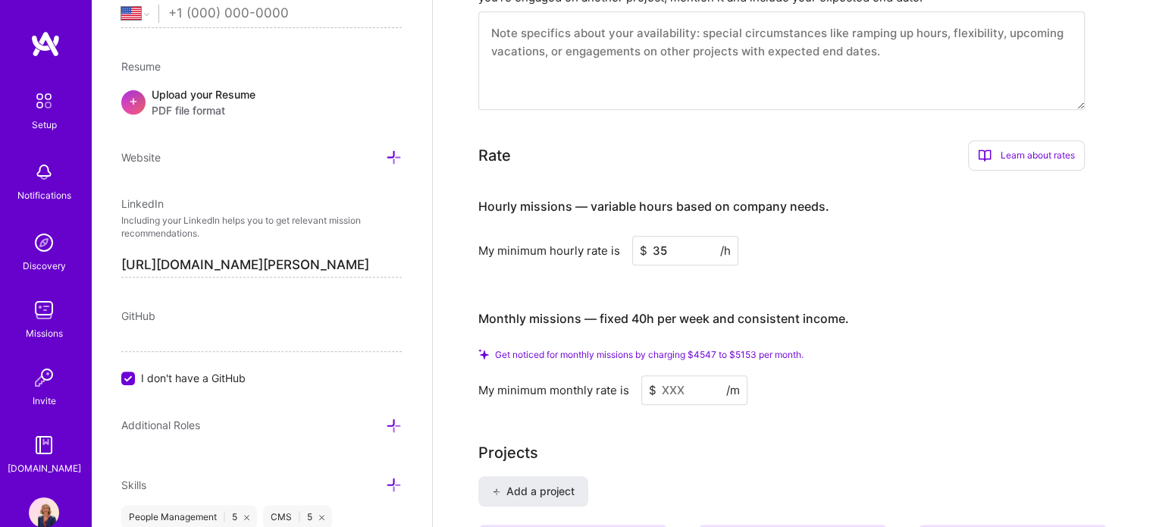
type input "35"
click at [692, 377] on input at bounding box center [694, 390] width 106 height 30
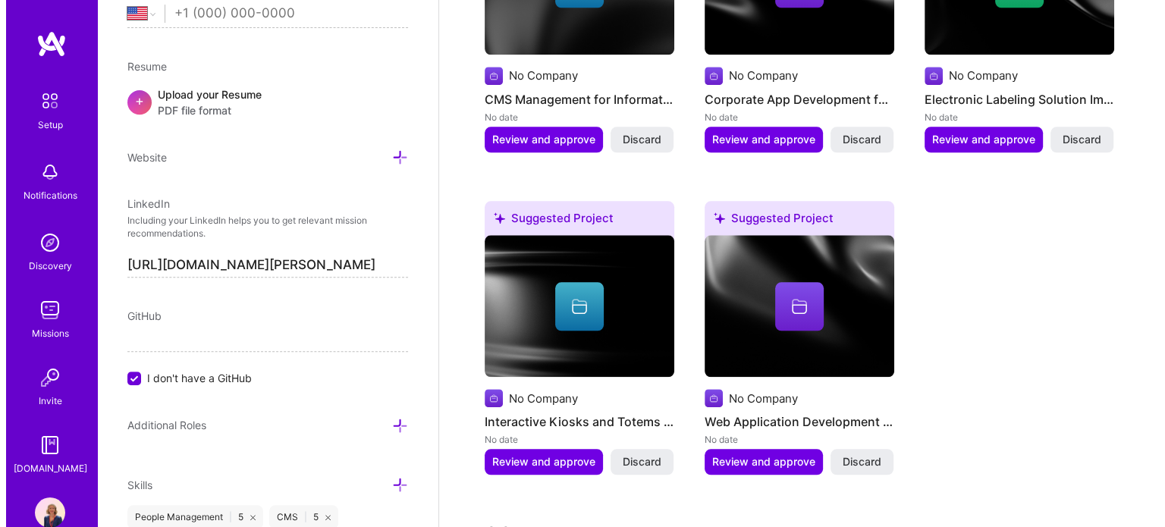
scroll to position [1544, 0]
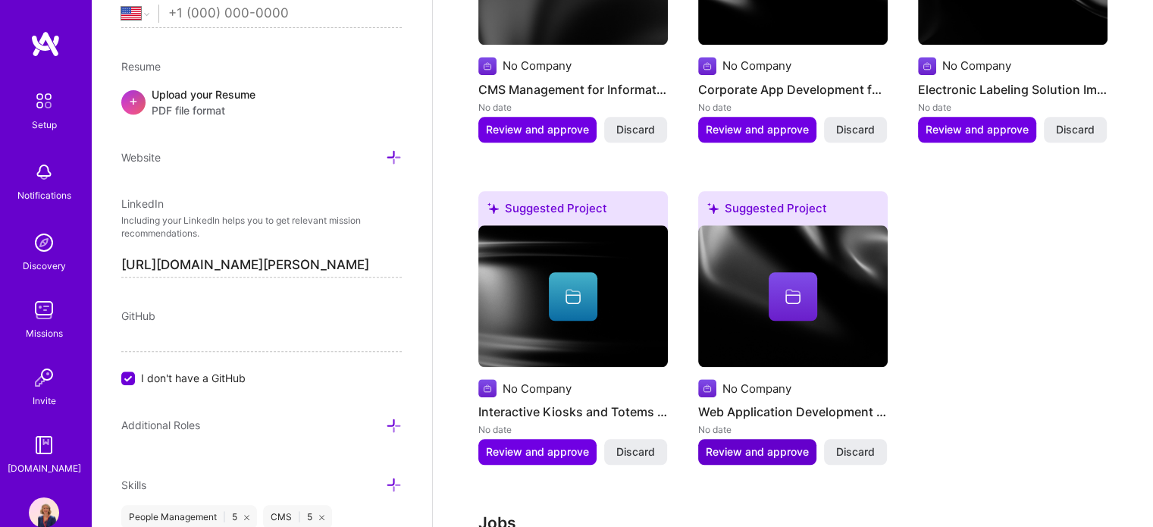
type input "2500"
click at [728, 439] on button "Review and approve" at bounding box center [757, 452] width 118 height 26
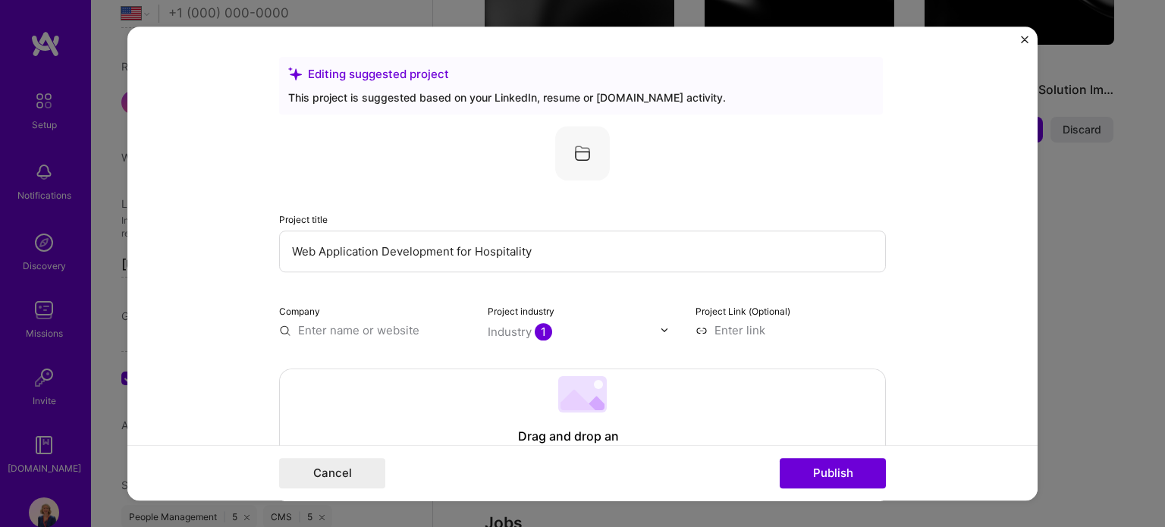
click at [391, 316] on div "Company" at bounding box center [374, 321] width 190 height 36
click at [391, 331] on input "text" at bounding box center [374, 330] width 190 height 16
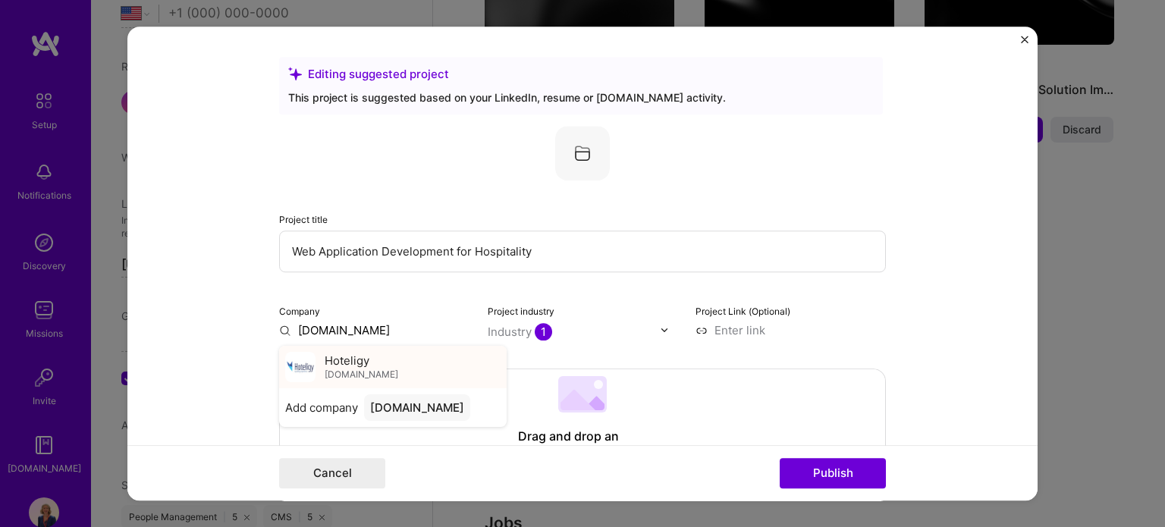
click at [381, 379] on div "Hoteligy hoteligy.com" at bounding box center [392, 367] width 227 height 42
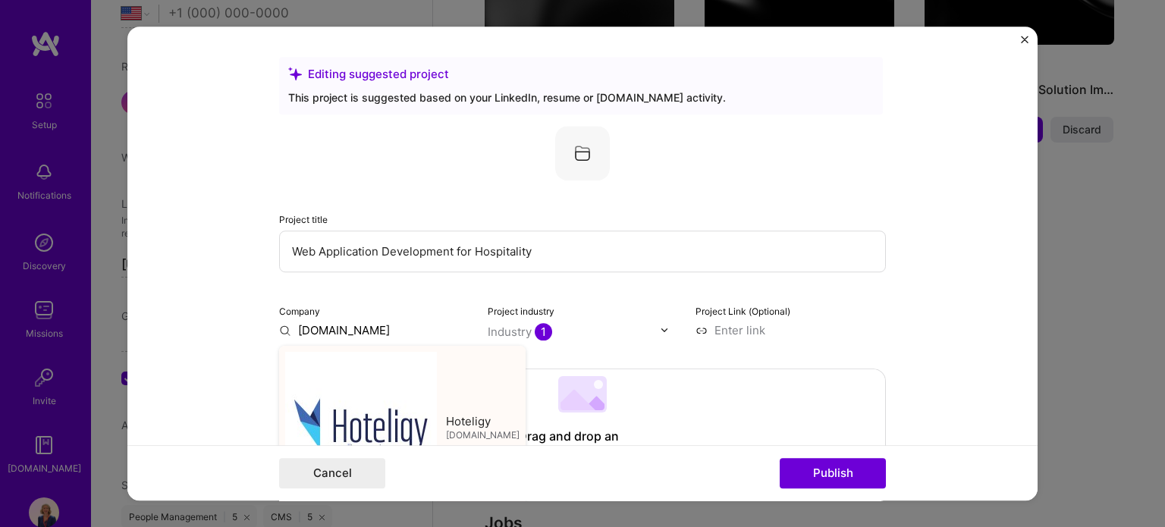
type input "Hoteligy"
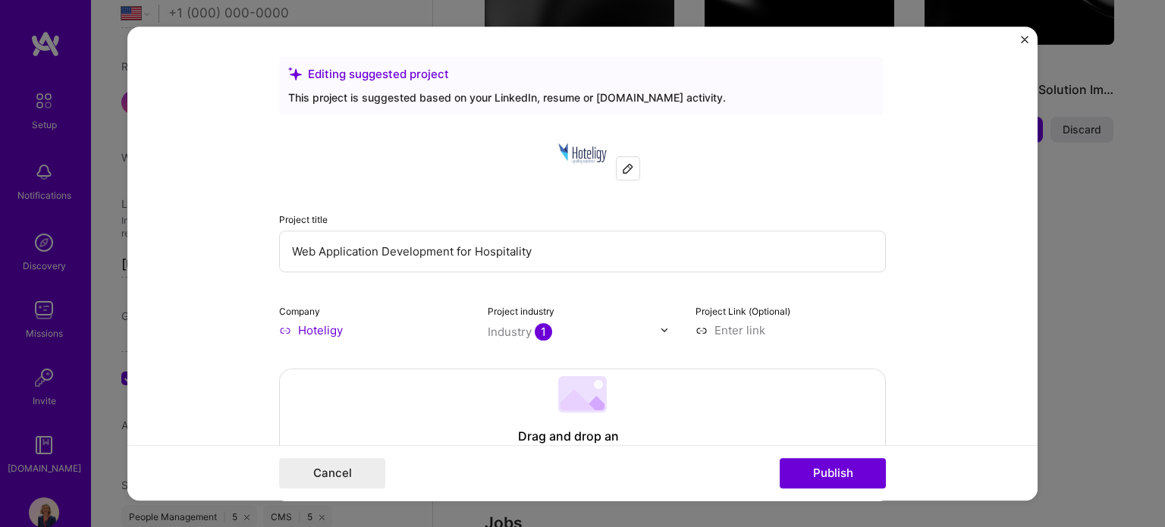
click at [519, 326] on div "Industry 1" at bounding box center [520, 332] width 64 height 16
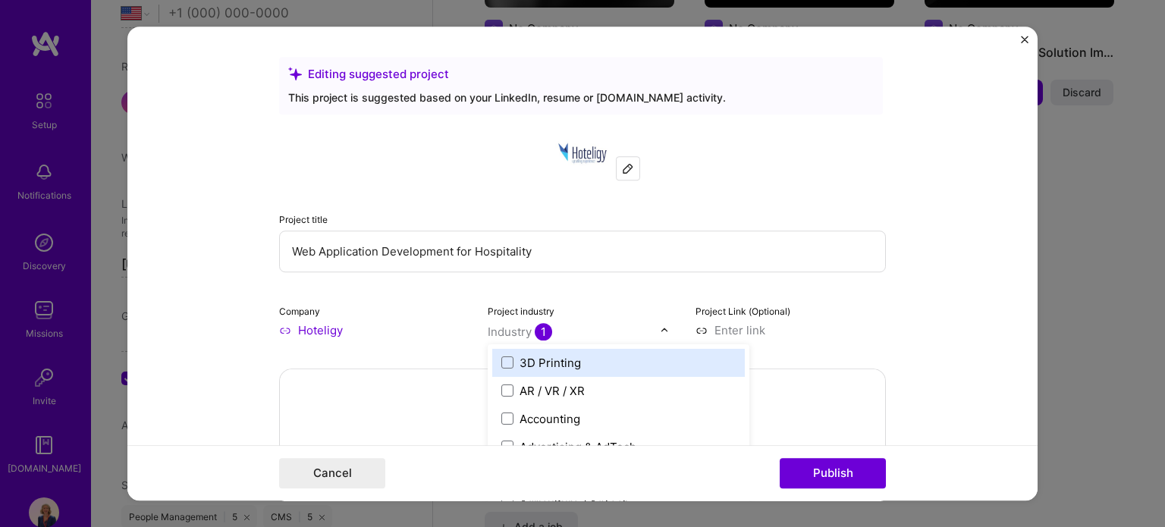
scroll to position [1593, 0]
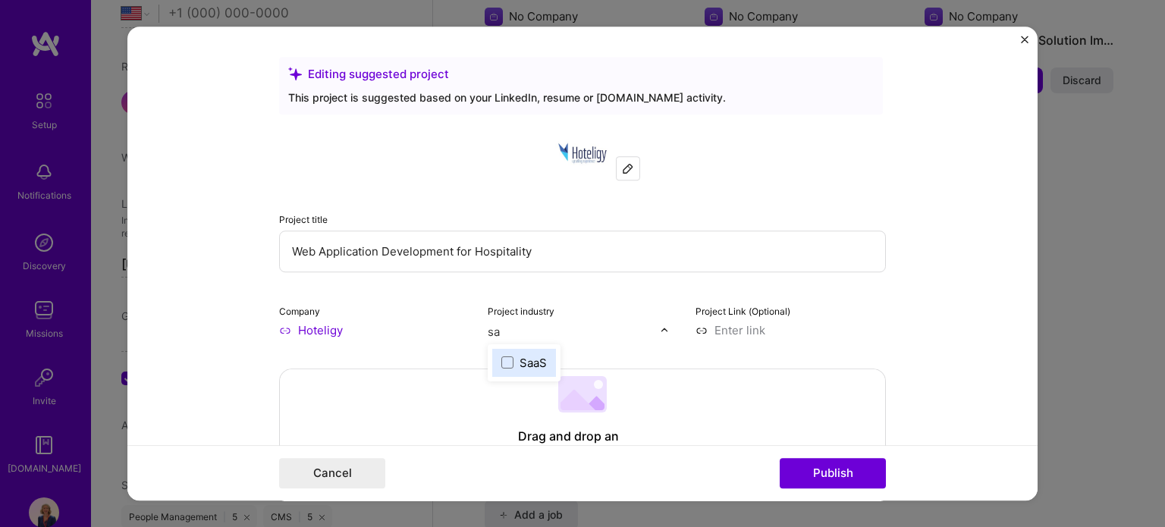
type input "saa"
click at [531, 368] on div "SaaS" at bounding box center [532, 363] width 27 height 16
click at [597, 280] on div "Project title Web Application Development for Hospitality Company Hoteligy Proj…" at bounding box center [582, 232] width 607 height 212
click at [759, 326] on input at bounding box center [790, 330] width 190 height 16
paste input "https://hoteligy.com/en/solutions/webapp-for-hotel-and-resort-guests/"
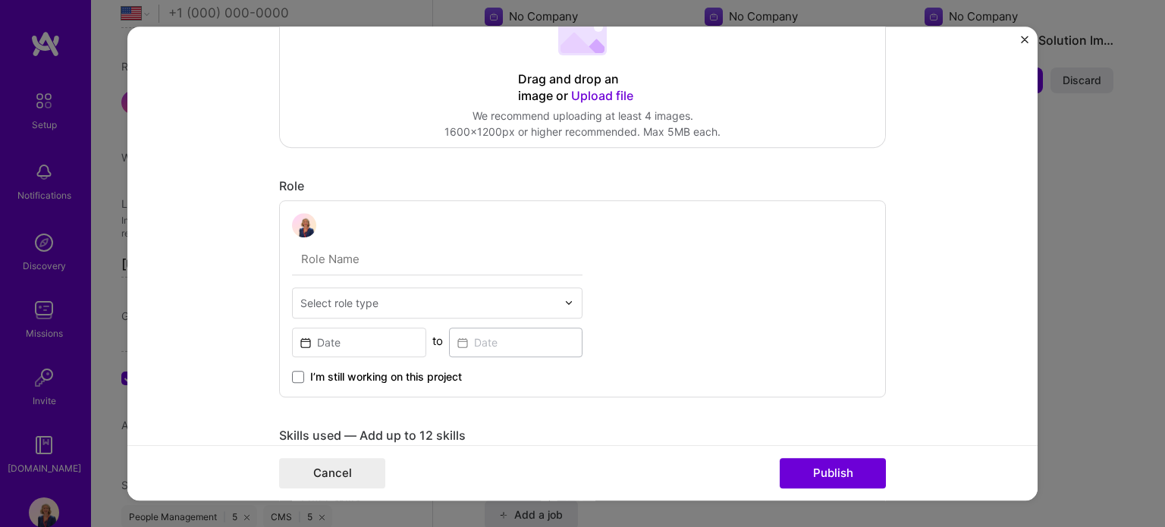
scroll to position [379, 0]
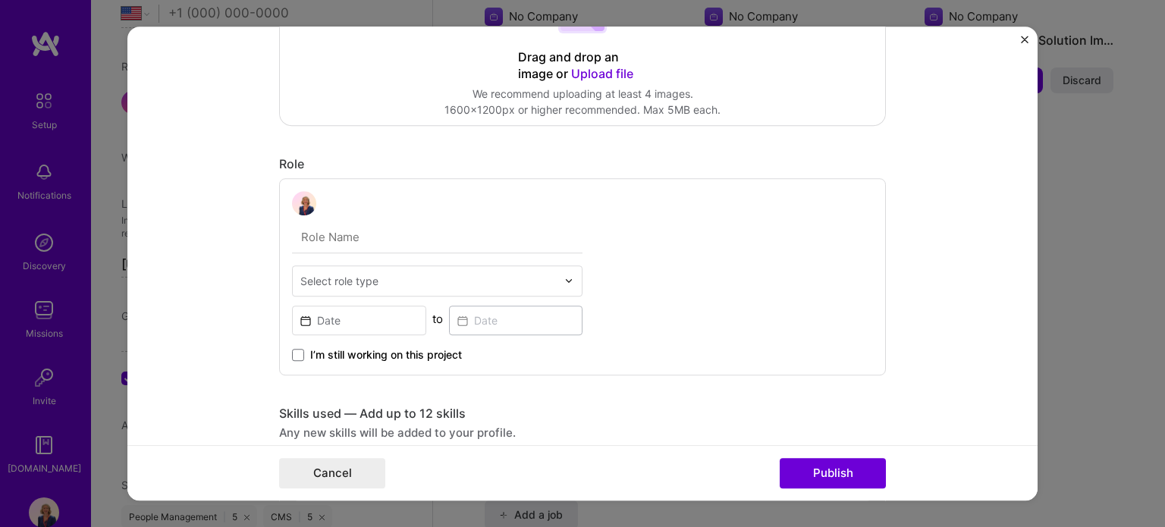
type input "https://hoteligy.com/en/solutions/webapp-for-hotel-and-resort-guests/"
click at [385, 285] on input "text" at bounding box center [428, 281] width 256 height 16
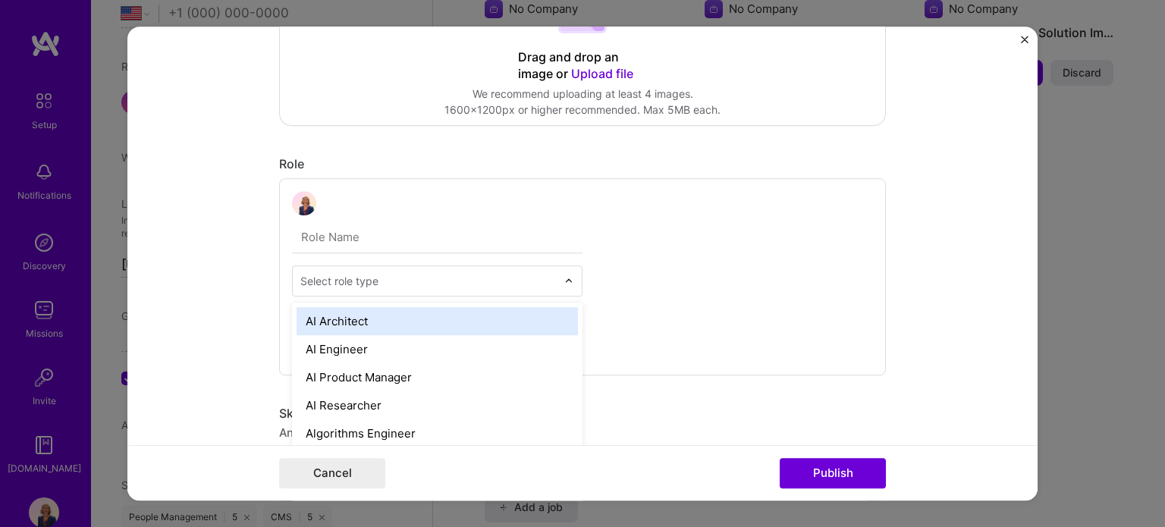
scroll to position [1601, 0]
type input "o"
type input "product"
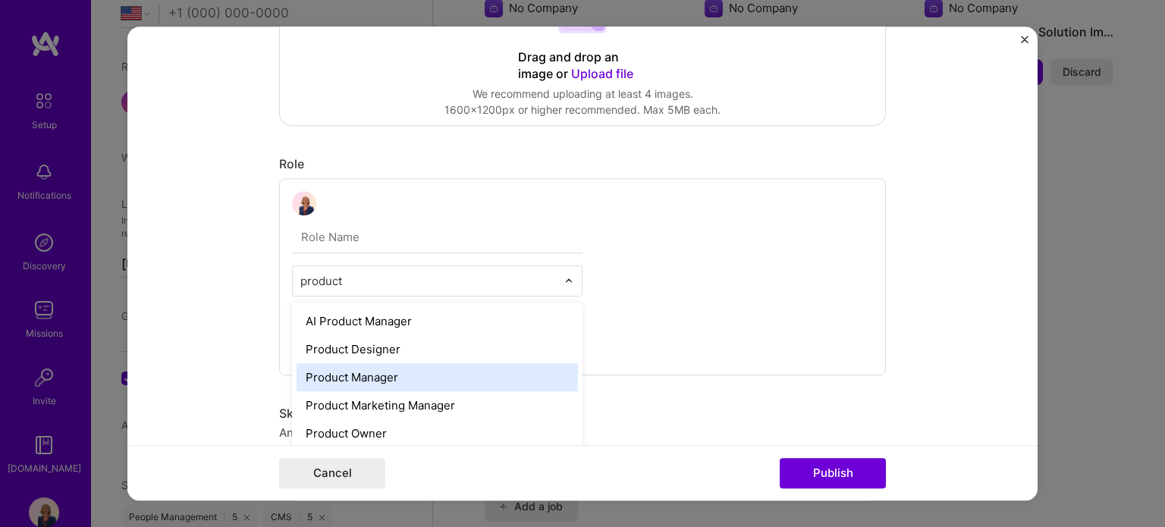
click at [400, 375] on div "Product Manager" at bounding box center [436, 377] width 281 height 28
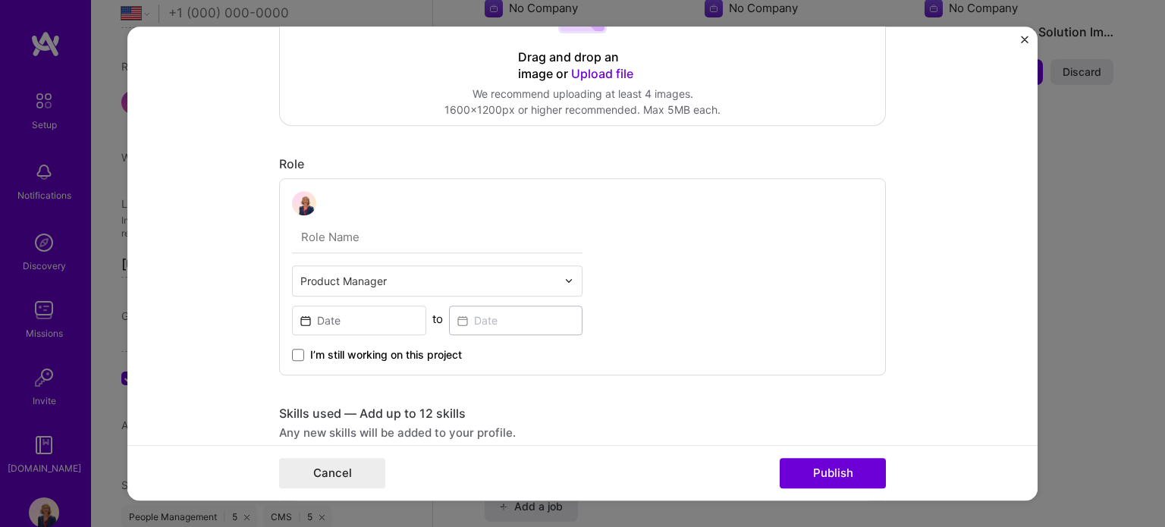
scroll to position [379, 0]
click at [836, 478] on button "Publish" at bounding box center [832, 473] width 106 height 30
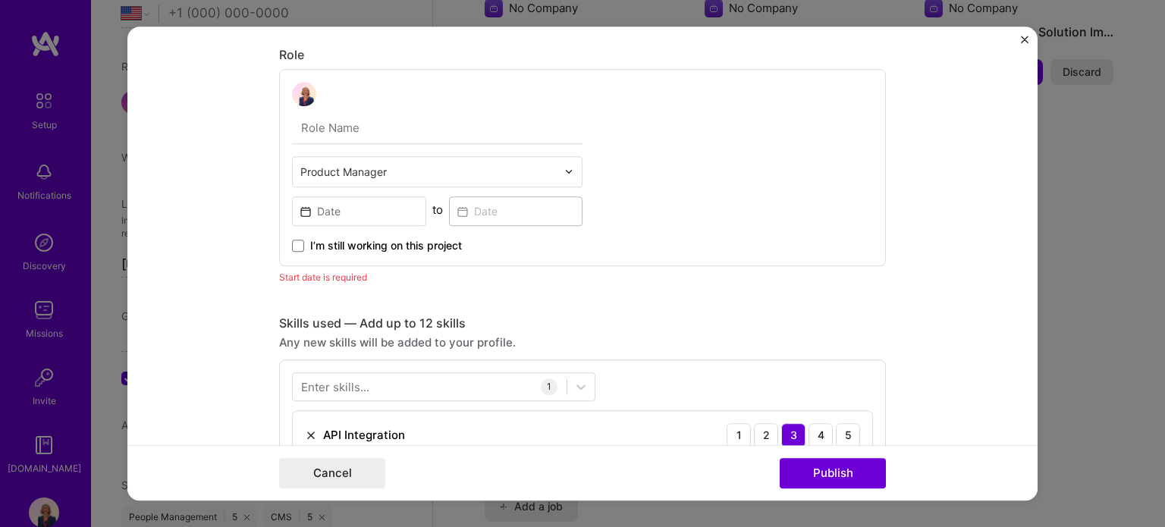
scroll to position [508, 0]
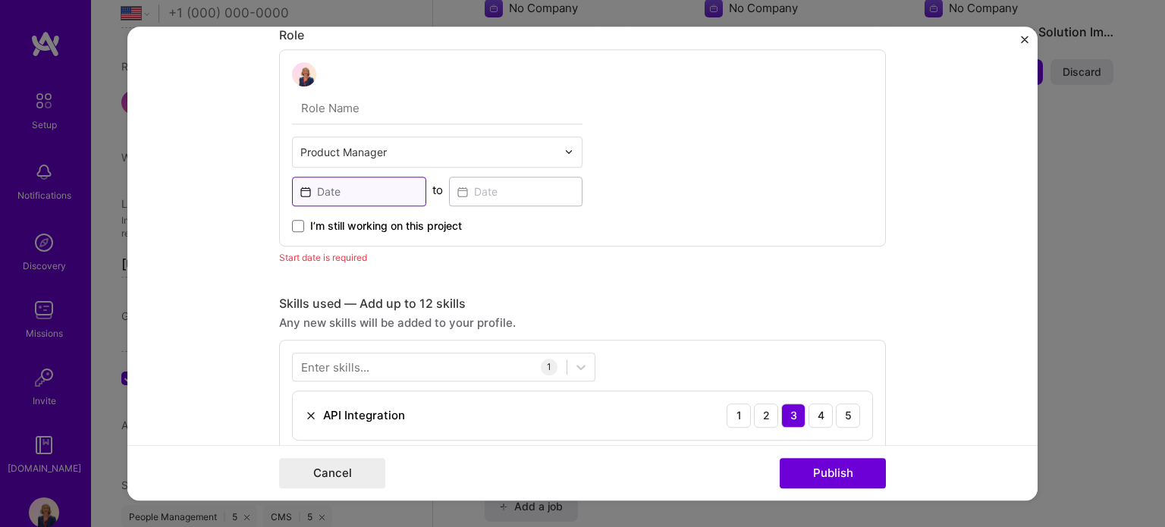
click at [340, 181] on input at bounding box center [359, 192] width 134 height 30
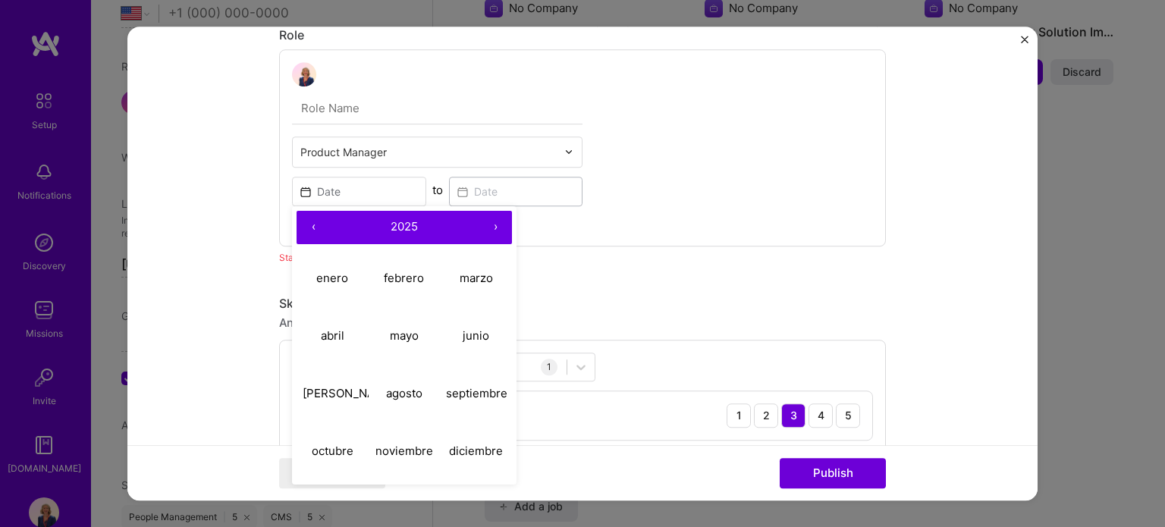
click at [315, 228] on button "‹" at bounding box center [312, 227] width 33 height 33
click at [412, 273] on abbr "febrero" at bounding box center [404, 278] width 40 height 14
type input "Feb, 2023"
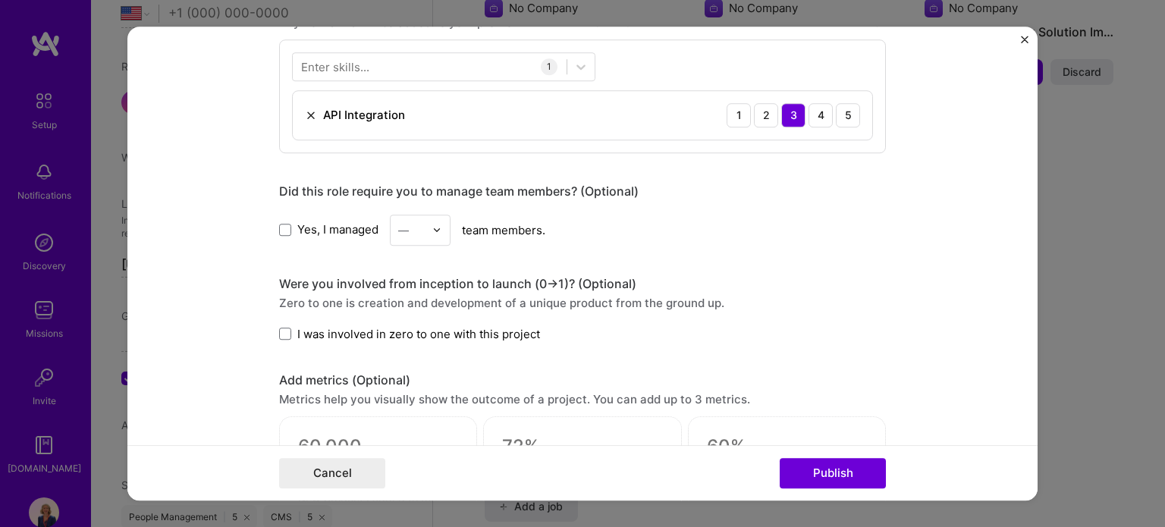
scroll to position [811, 0]
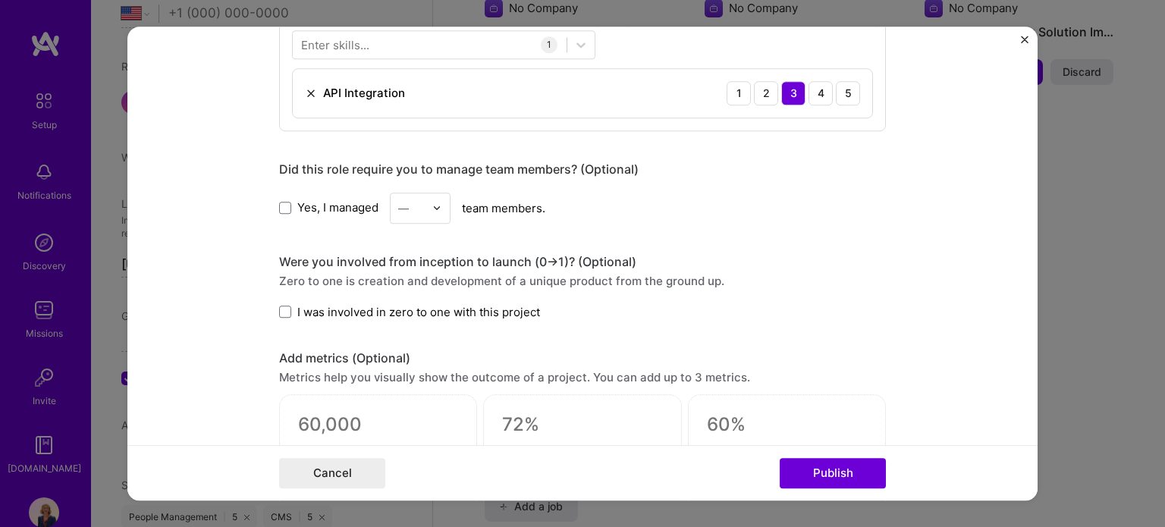
click at [279, 213] on label "Yes, I managed" at bounding box center [328, 208] width 99 height 16
click at [0, 0] on input "Yes, I managed" at bounding box center [0, 0] width 0 height 0
click at [409, 207] on input "text" at bounding box center [411, 208] width 27 height 16
type input "20"
click at [349, 310] on span "I was involved in zero to one with this project" at bounding box center [418, 312] width 243 height 16
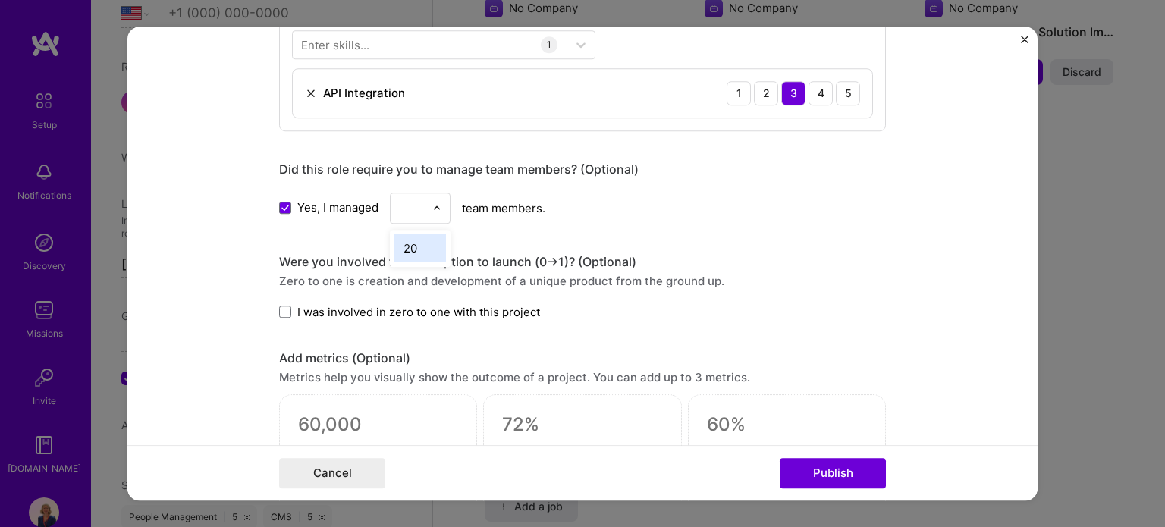
click at [0, 0] on input "I was involved in zero to one with this project" at bounding box center [0, 0] width 0 height 0
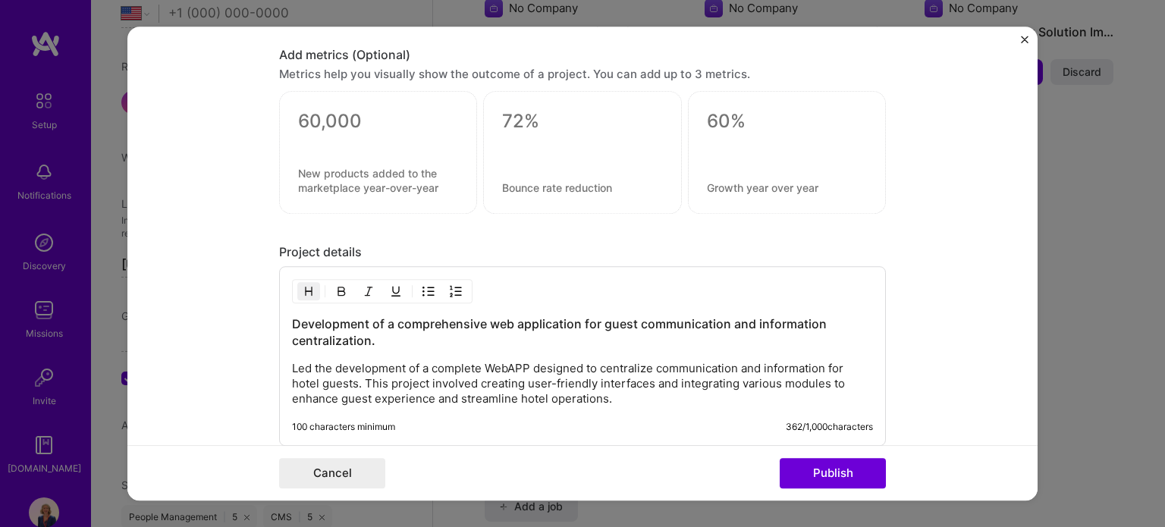
scroll to position [1190, 0]
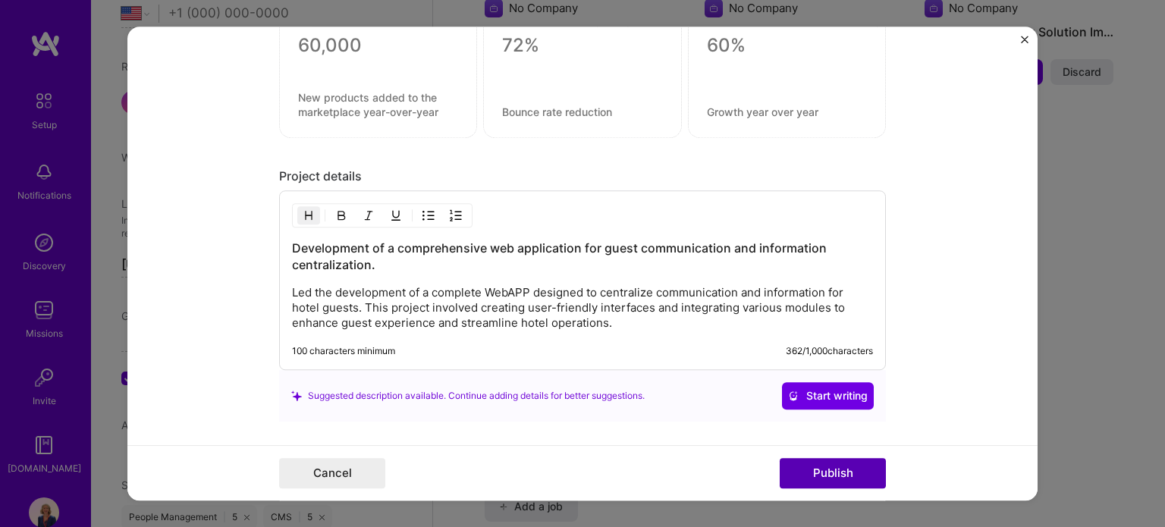
click at [813, 478] on button "Publish" at bounding box center [832, 473] width 106 height 30
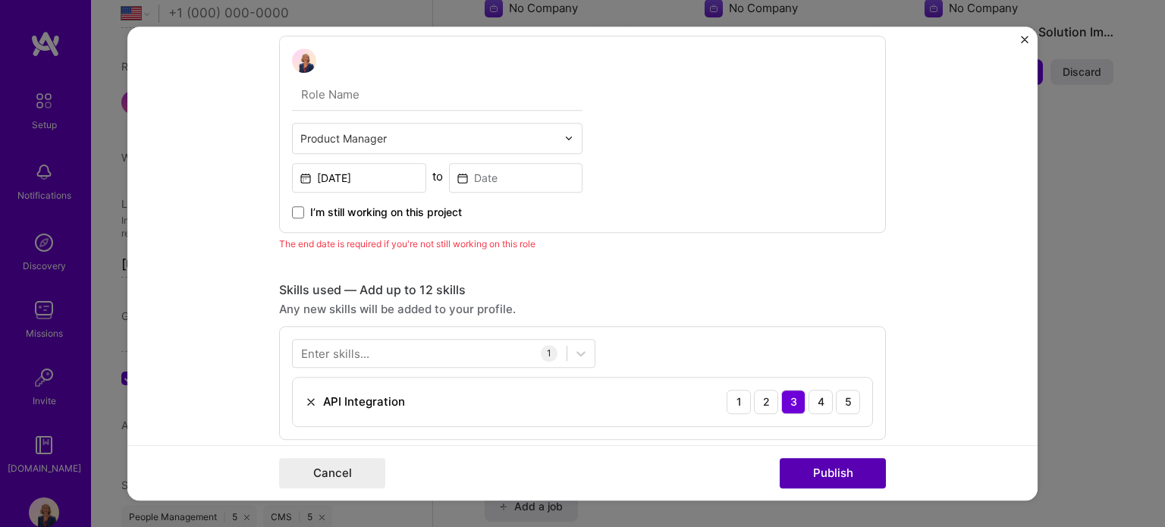
scroll to position [508, 0]
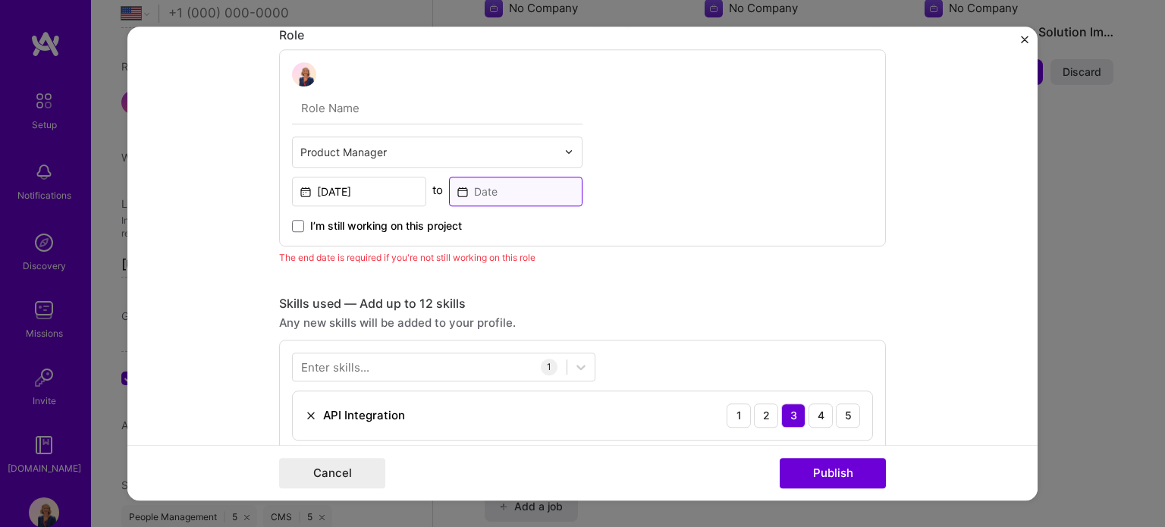
click at [486, 190] on input at bounding box center [516, 192] width 134 height 30
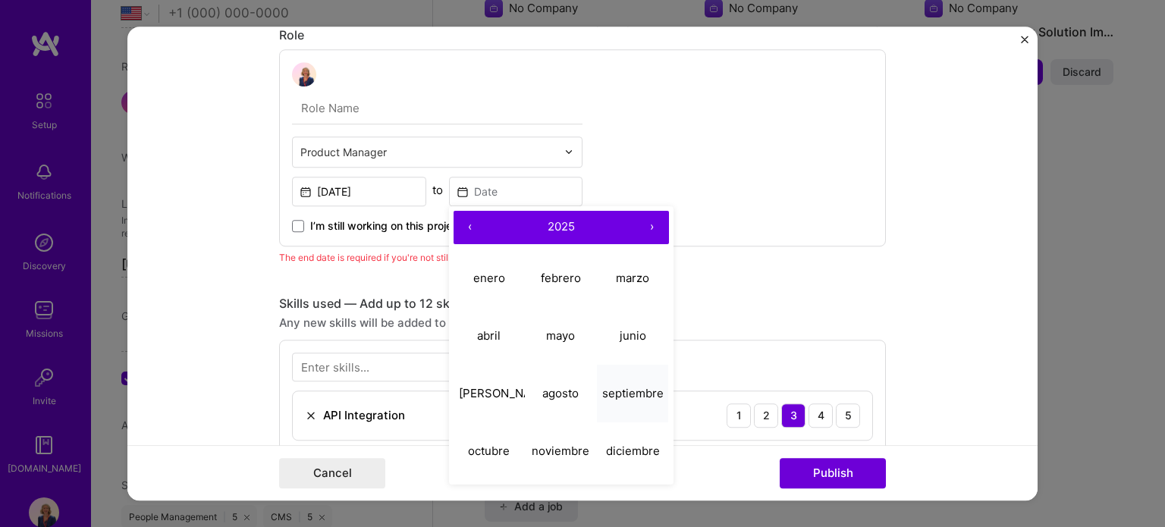
click at [617, 393] on abbr "septiembre" at bounding box center [632, 393] width 61 height 14
type input "Sep, 2025"
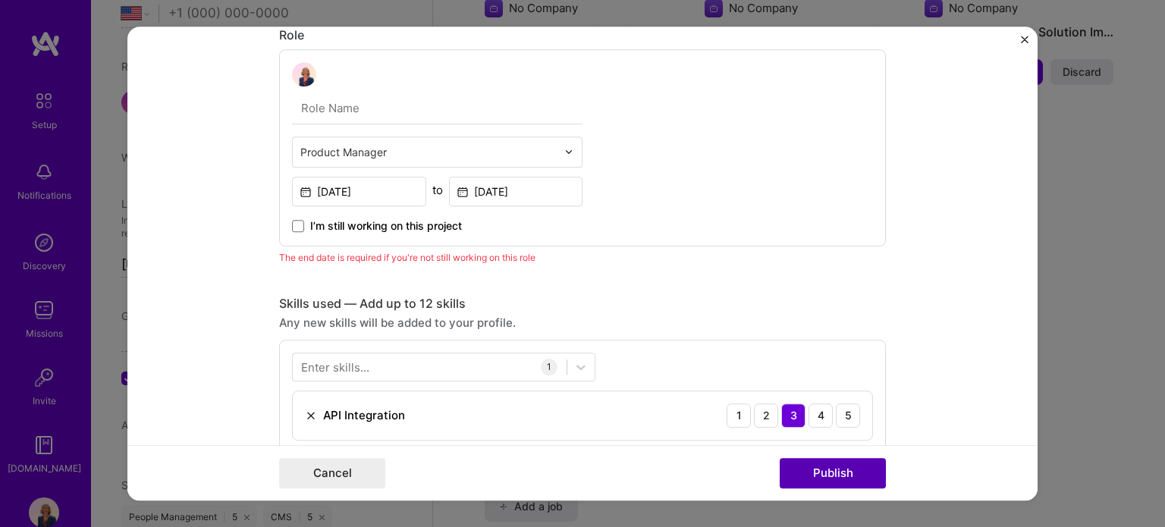
click at [870, 478] on button "Publish" at bounding box center [832, 473] width 106 height 30
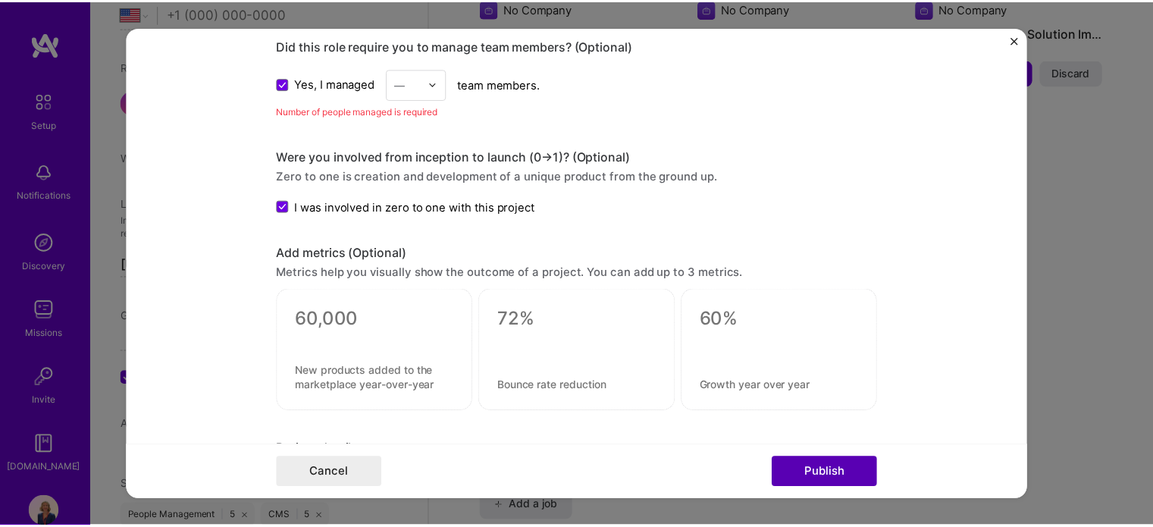
scroll to position [943, 0]
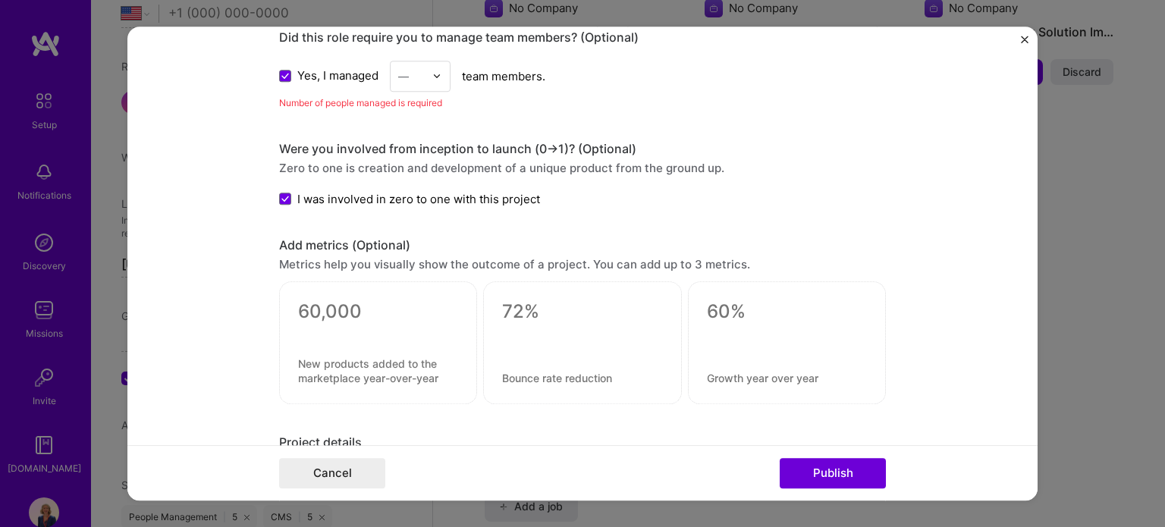
click at [406, 74] on input "text" at bounding box center [411, 76] width 27 height 16
type input "20"
click at [419, 103] on div "20" at bounding box center [420, 116] width 52 height 28
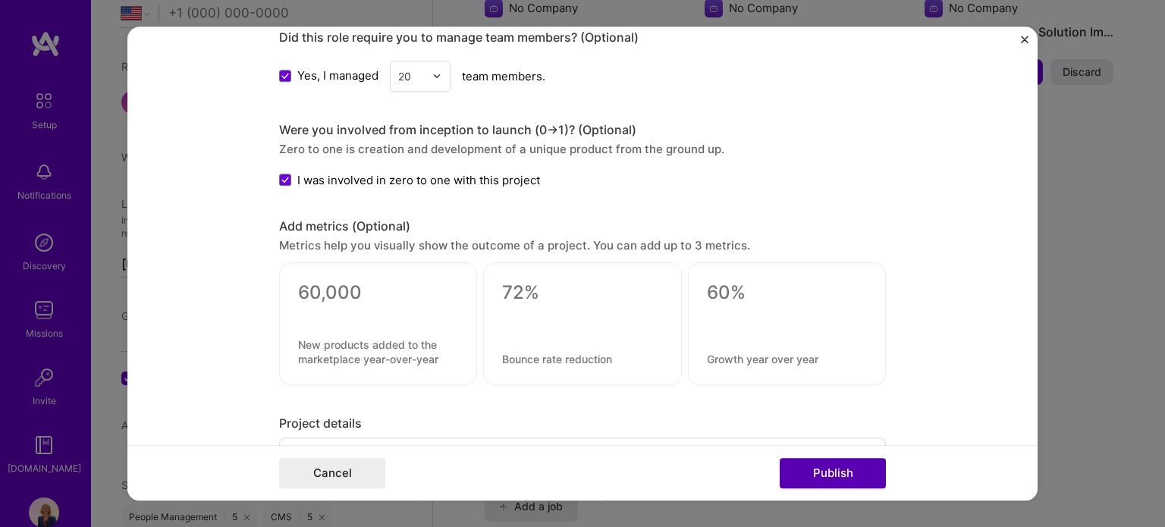
click at [823, 481] on button "Publish" at bounding box center [832, 473] width 106 height 30
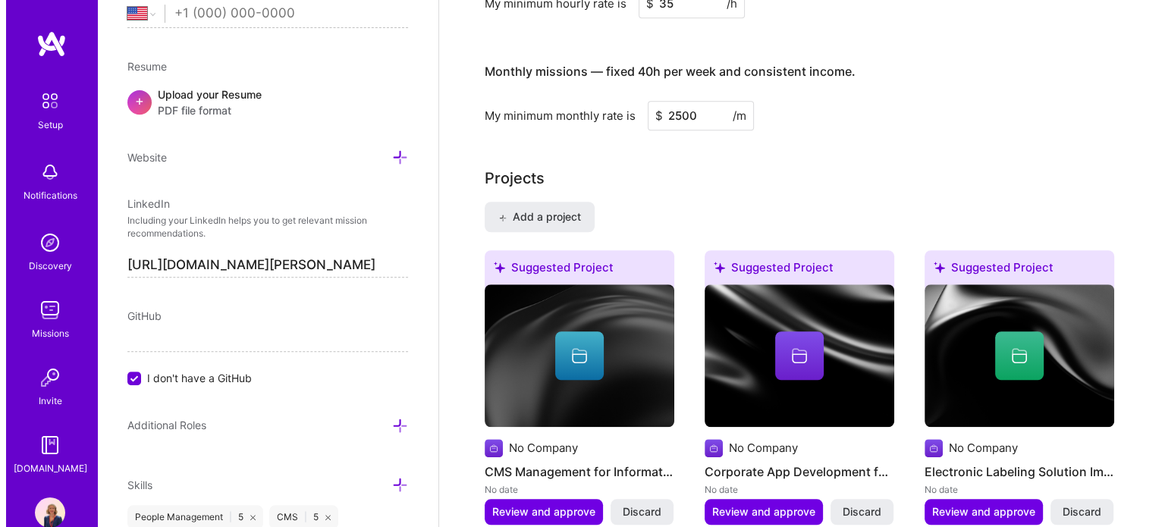
scroll to position [1146, 0]
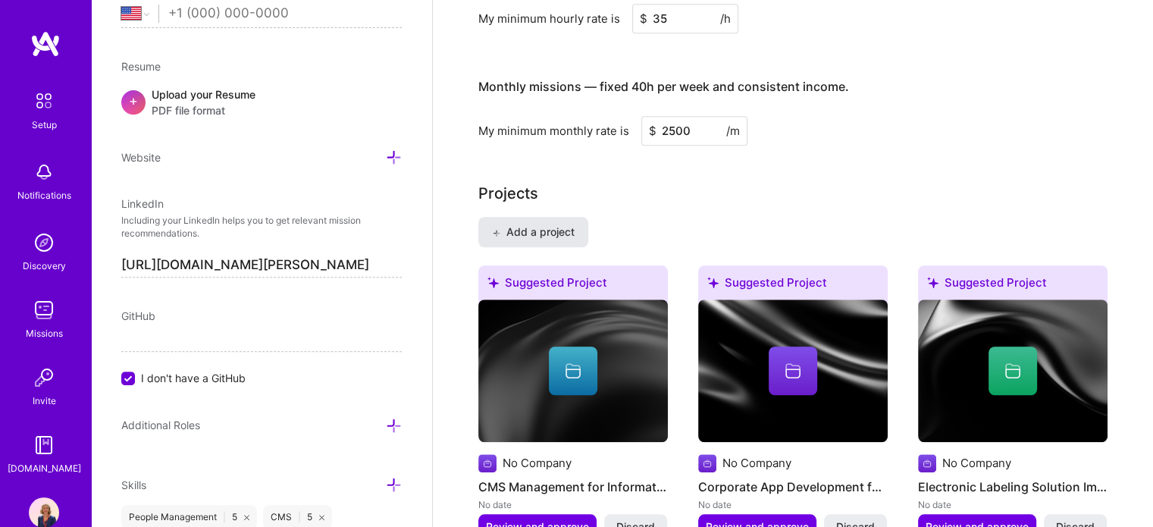
click at [526, 217] on button "Add a project" at bounding box center [533, 232] width 110 height 30
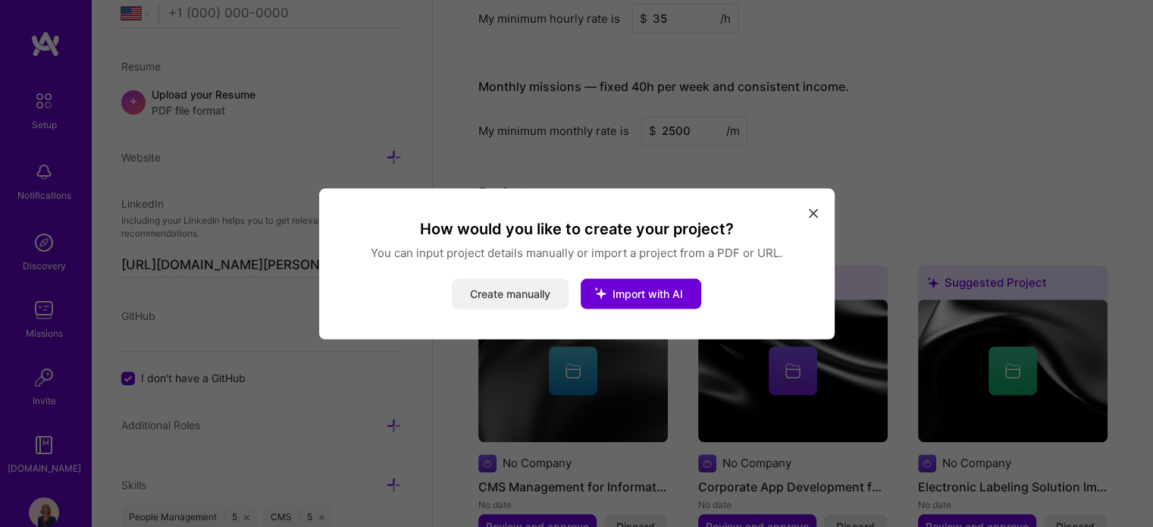
click at [540, 295] on button "Create manually" at bounding box center [510, 293] width 117 height 30
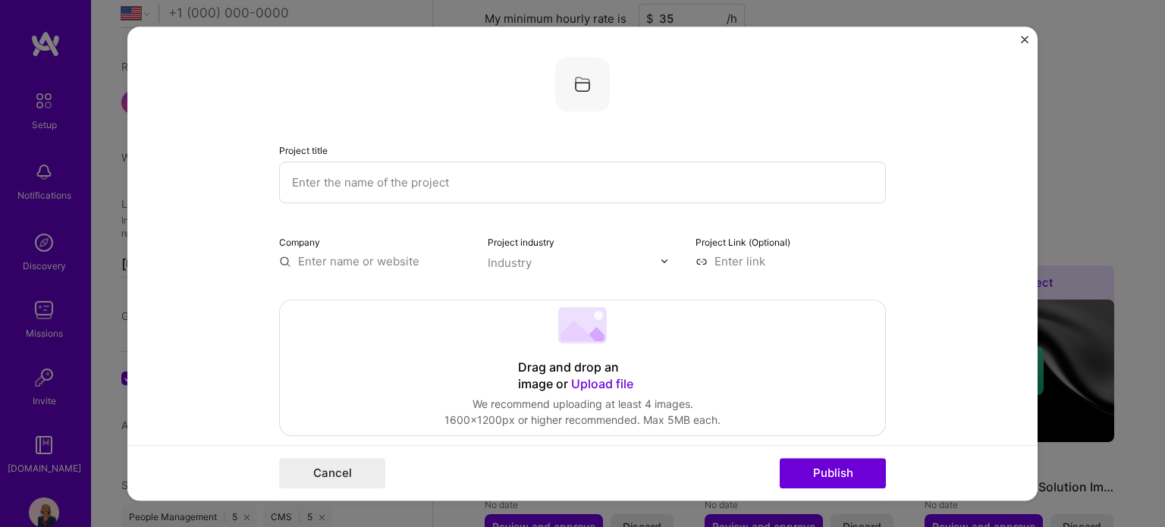
click at [402, 192] on input "text" at bounding box center [582, 183] width 607 height 42
type input "Helpdesk"
click at [358, 253] on input "text" at bounding box center [374, 261] width 190 height 16
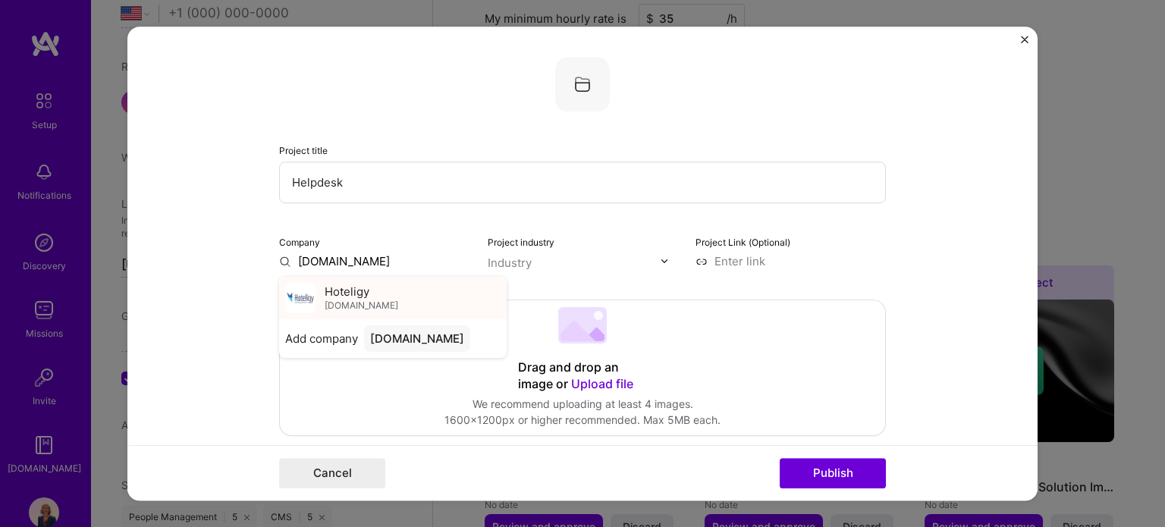
click at [362, 293] on span "Hoteligy" at bounding box center [347, 292] width 45 height 16
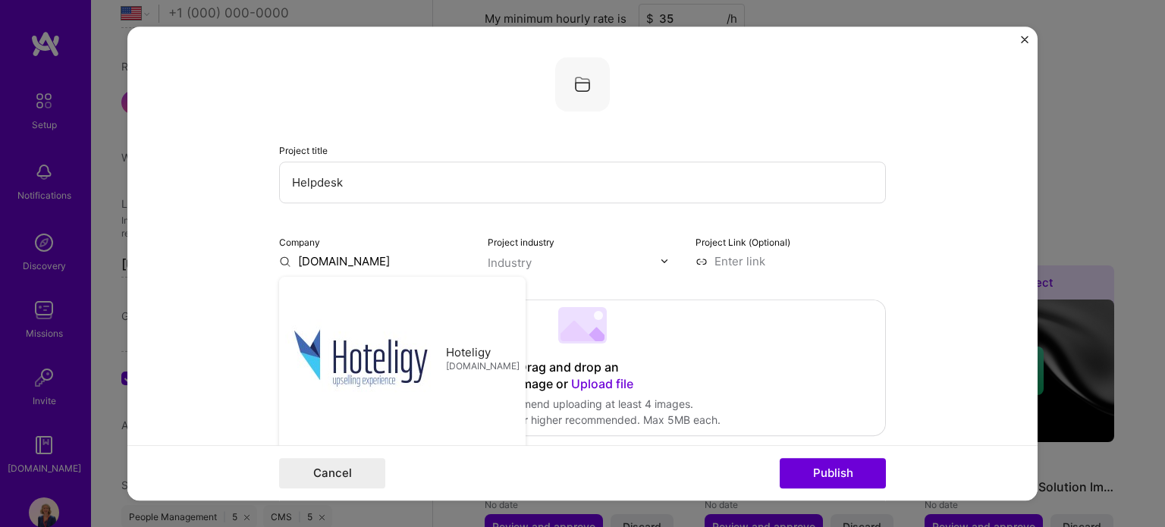
type input "Hoteligy"
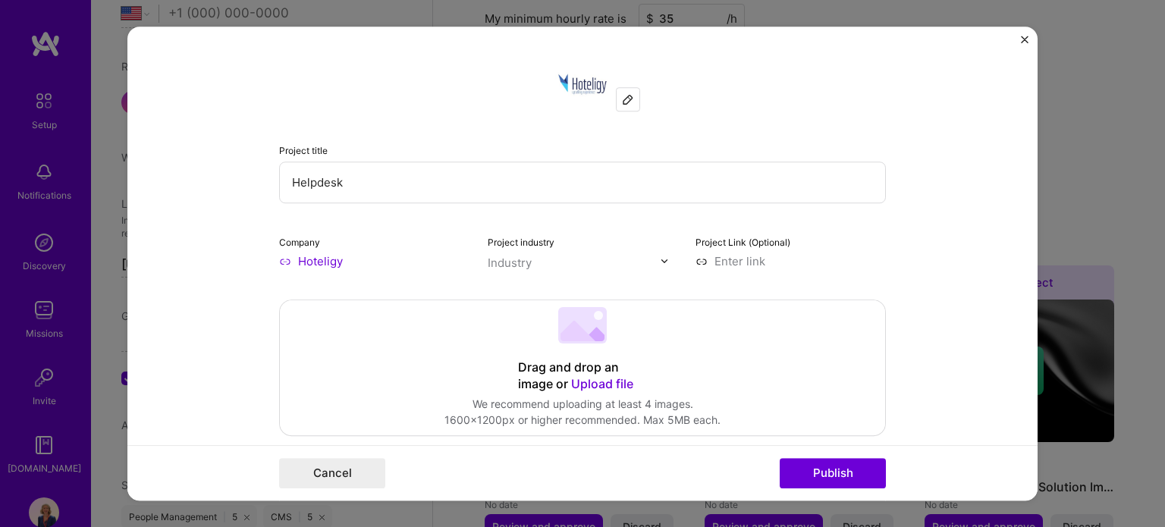
click at [520, 270] on div at bounding box center [574, 262] width 173 height 19
type input "saa"
click at [510, 289] on label "SaaS" at bounding box center [523, 294] width 45 height 16
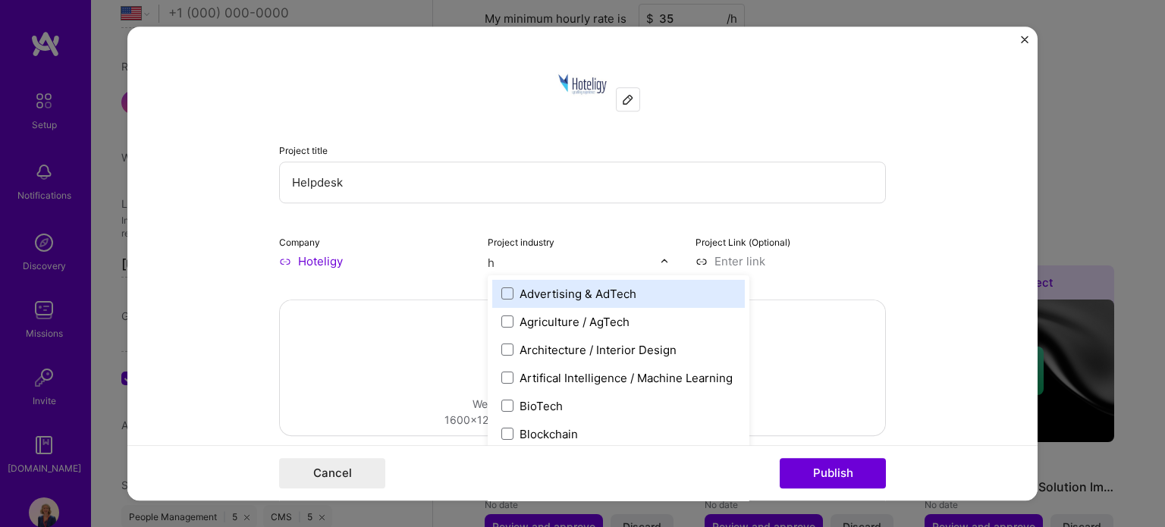
type input "ho"
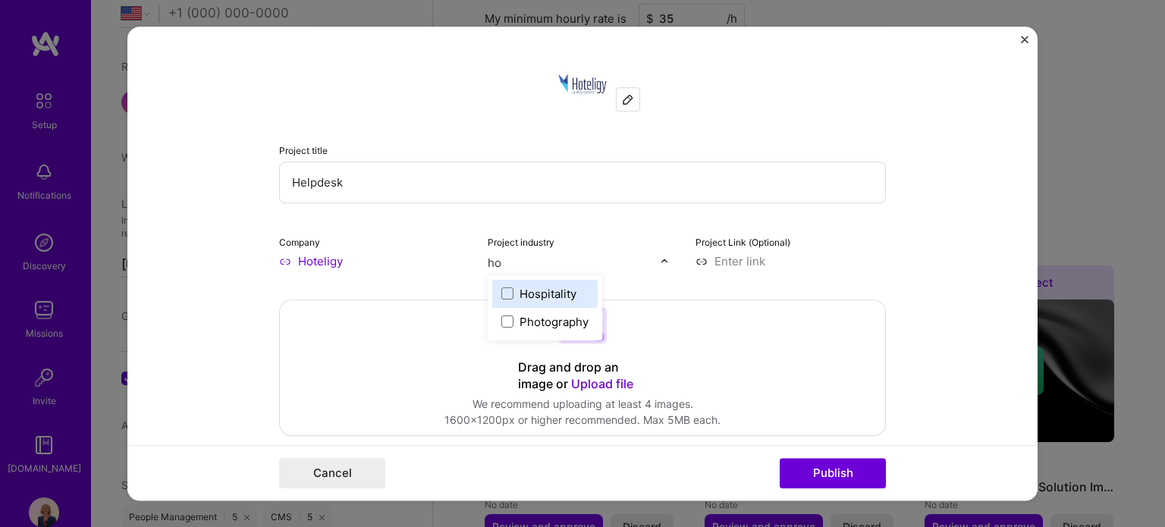
click at [510, 289] on label "Hospitality" at bounding box center [544, 294] width 87 height 16
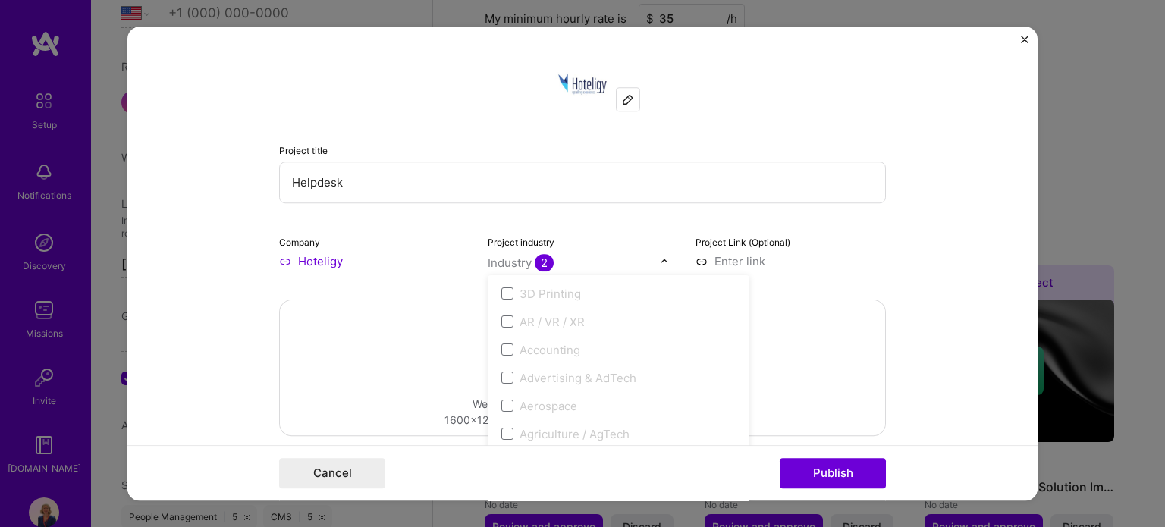
click at [825, 265] on input at bounding box center [790, 261] width 190 height 16
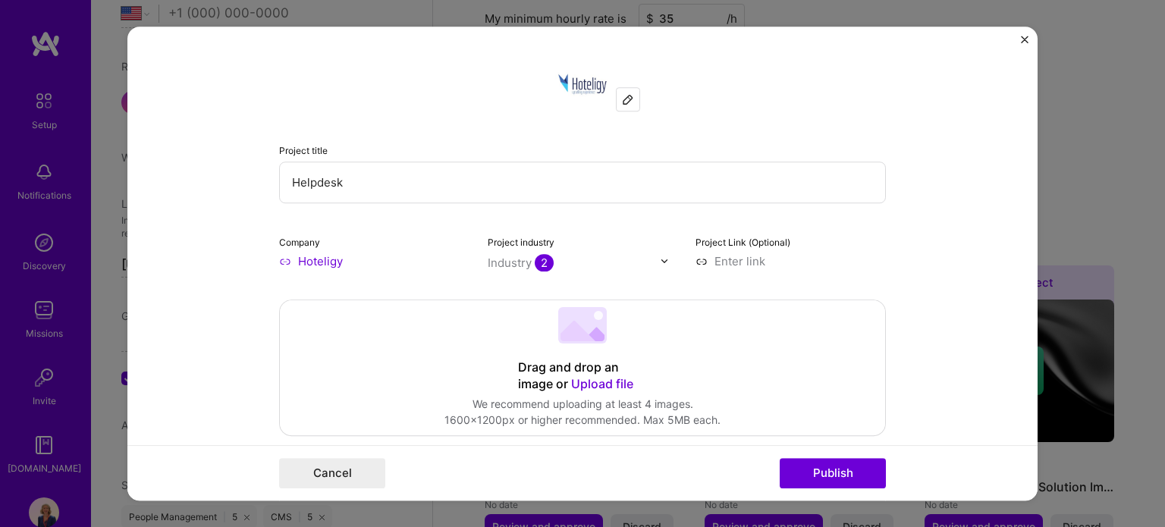
paste input "https://help.hoteligy.com/es/"
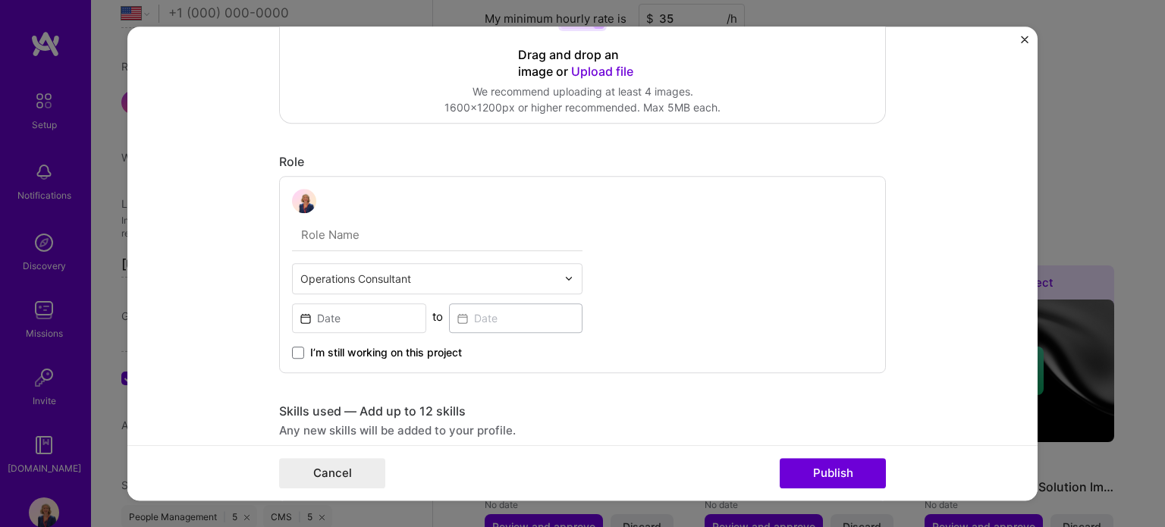
scroll to position [379, 0]
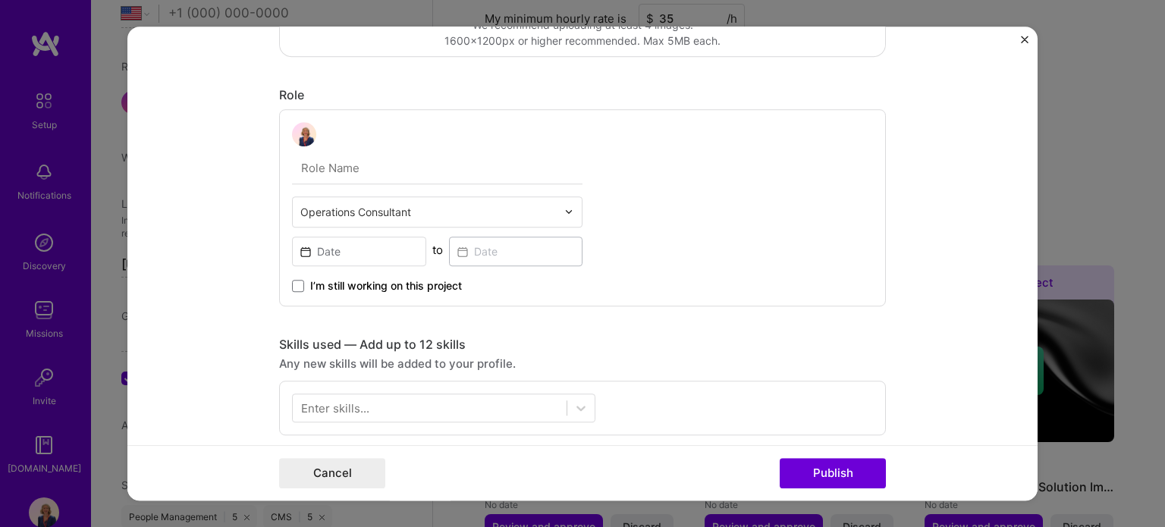
type input "https://help.hoteligy.com/es/"
click at [376, 218] on input "text" at bounding box center [428, 212] width 256 height 16
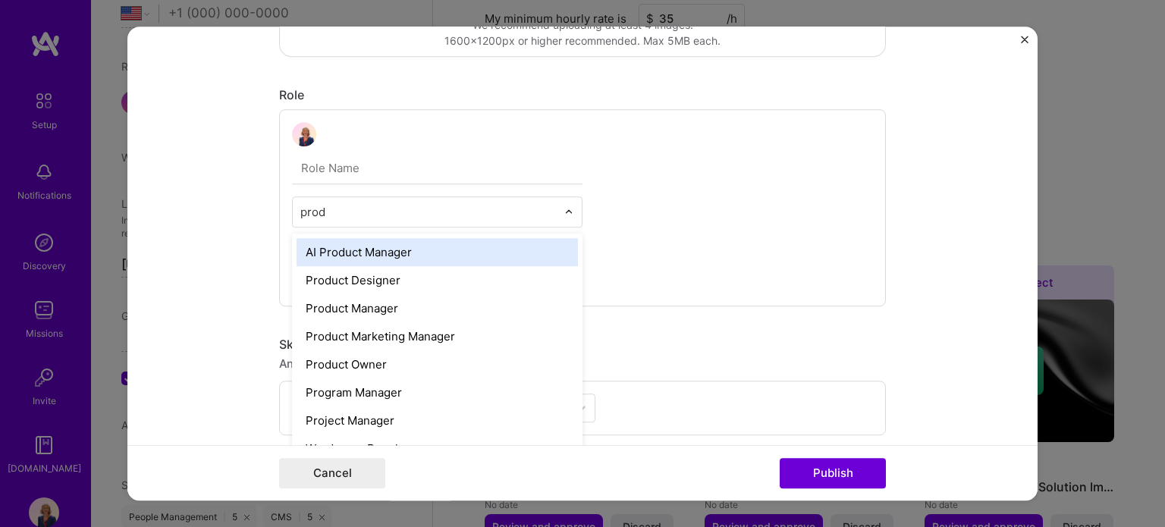
type input "produ"
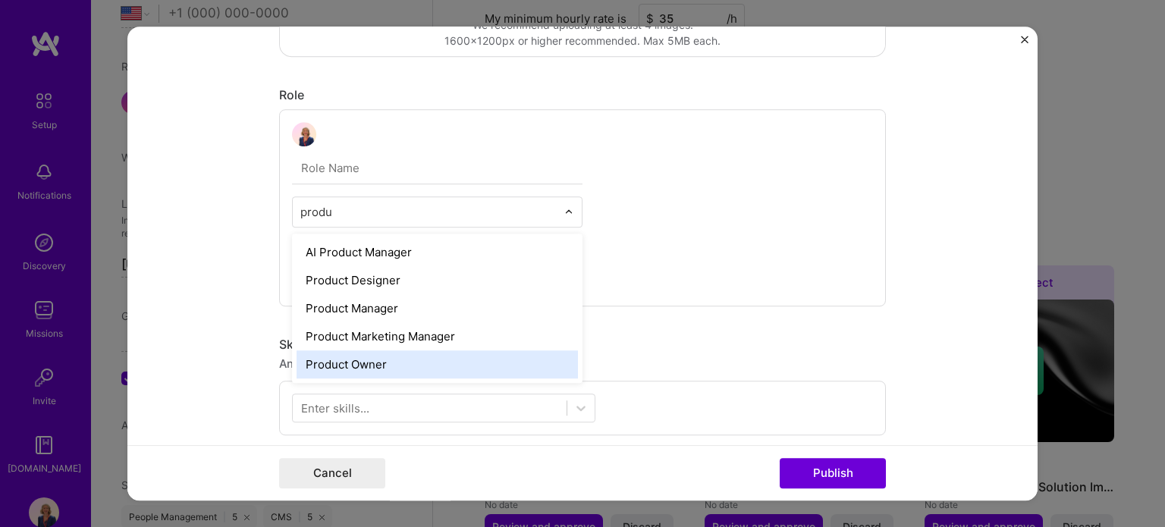
click at [365, 362] on div "Product Owner" at bounding box center [436, 364] width 281 height 28
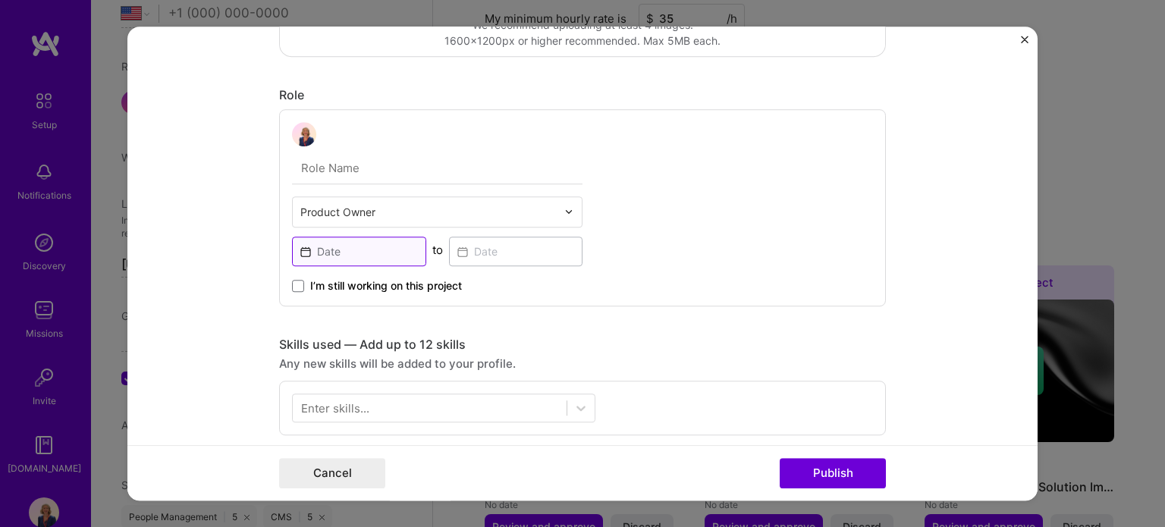
click at [366, 245] on input at bounding box center [359, 252] width 134 height 30
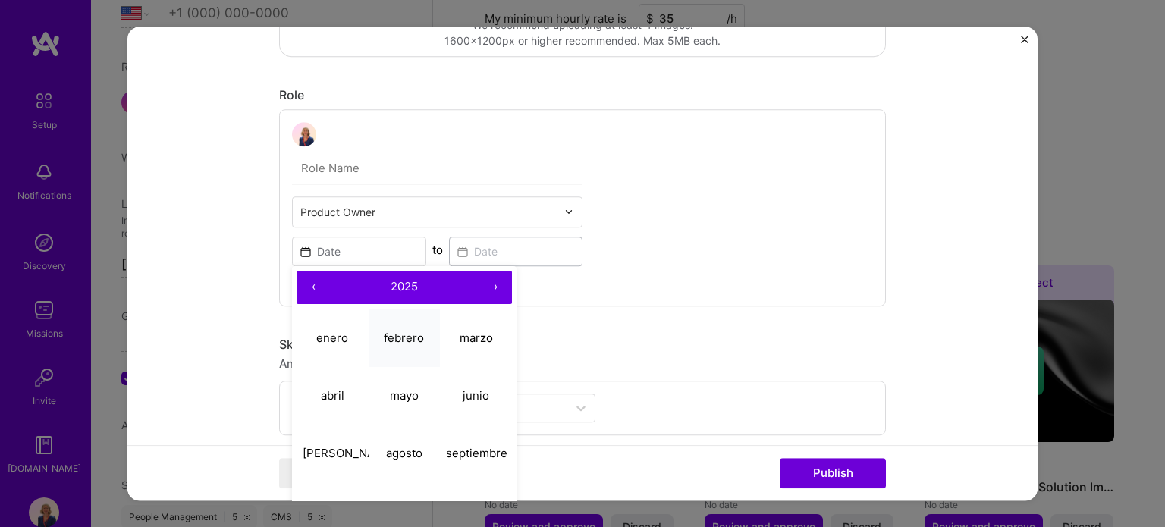
click at [394, 342] on abbr "febrero" at bounding box center [404, 338] width 40 height 14
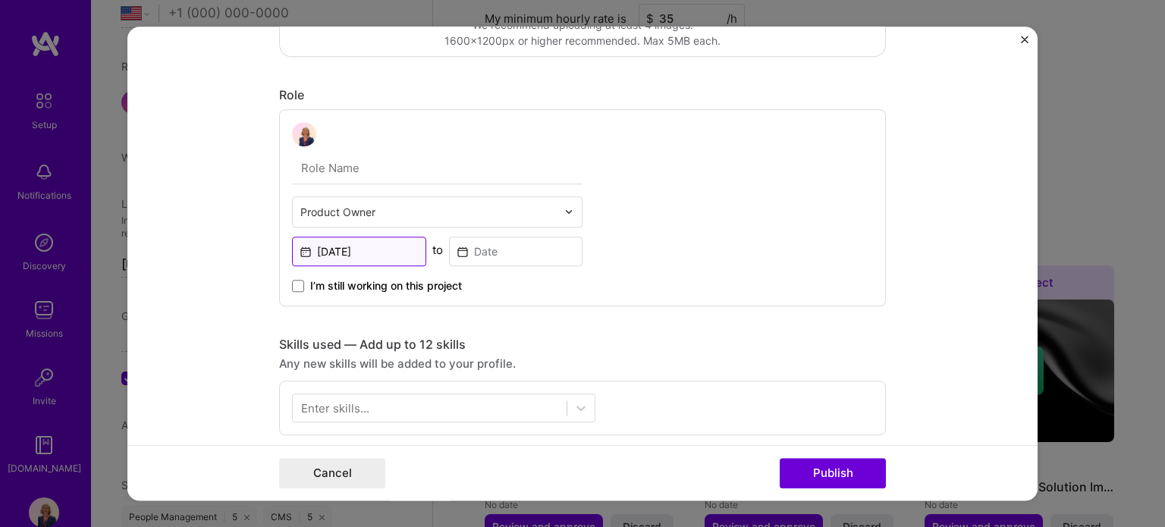
click at [359, 247] on input "Feb, 2025" at bounding box center [359, 252] width 134 height 30
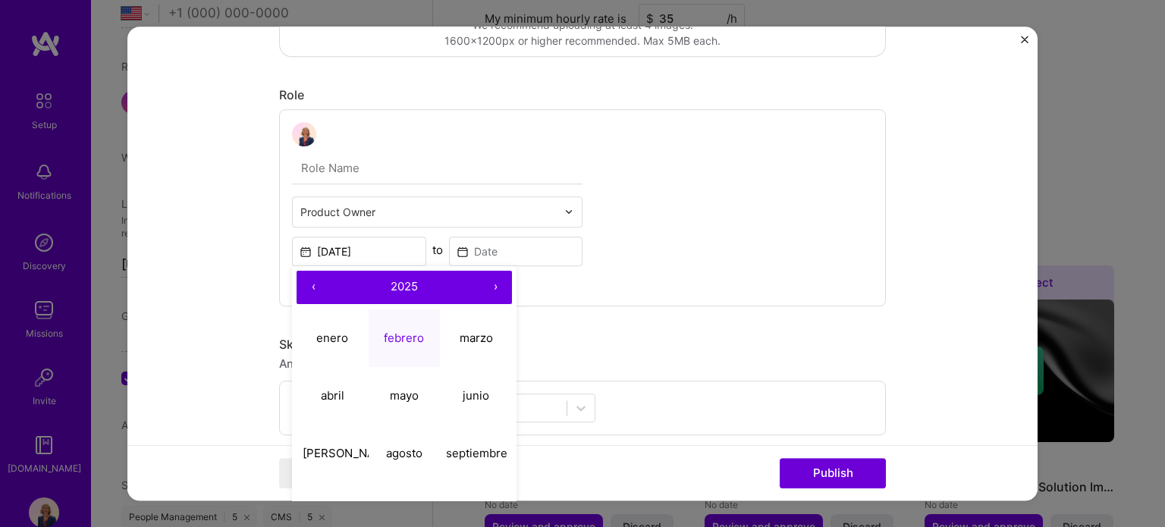
click at [306, 289] on button "‹" at bounding box center [312, 287] width 33 height 33
click at [488, 285] on button "›" at bounding box center [494, 287] width 33 height 33
click at [479, 343] on button "marzo" at bounding box center [476, 338] width 72 height 58
type input "Mar, 2024"
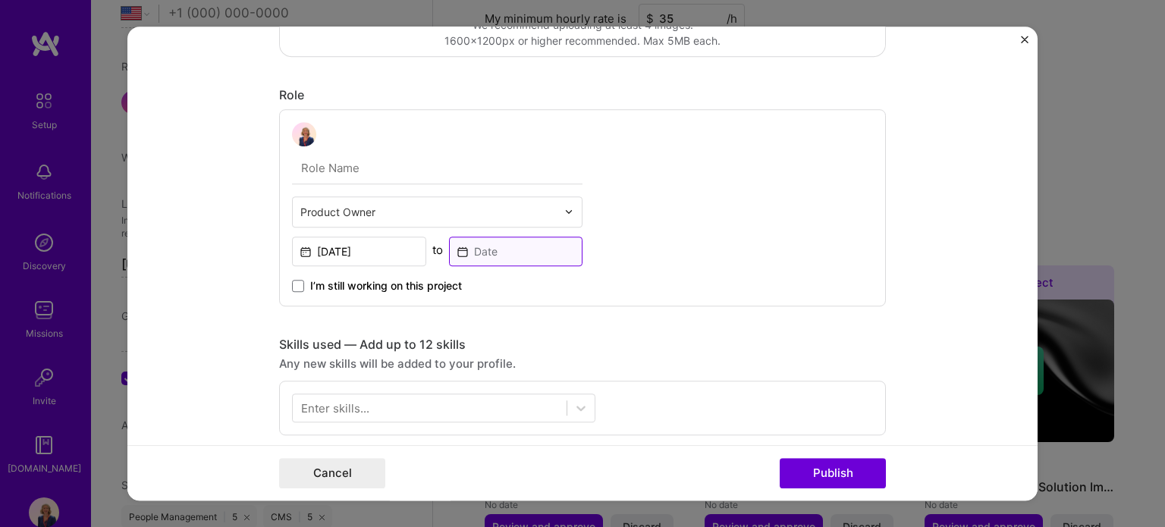
click at [492, 256] on input at bounding box center [516, 252] width 134 height 30
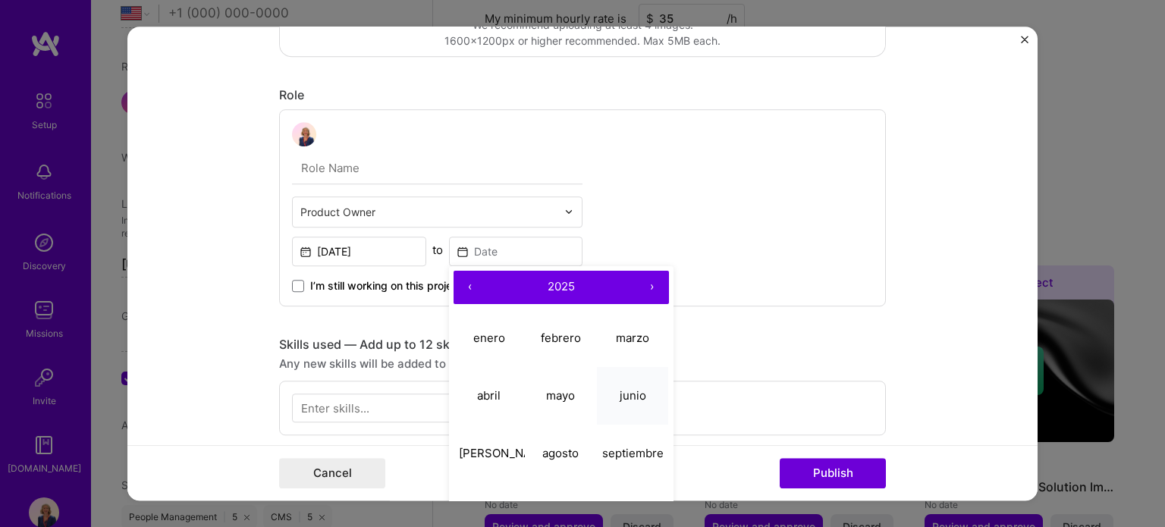
click at [623, 396] on abbr "junio" at bounding box center [632, 395] width 27 height 14
type input "Jun, 2025"
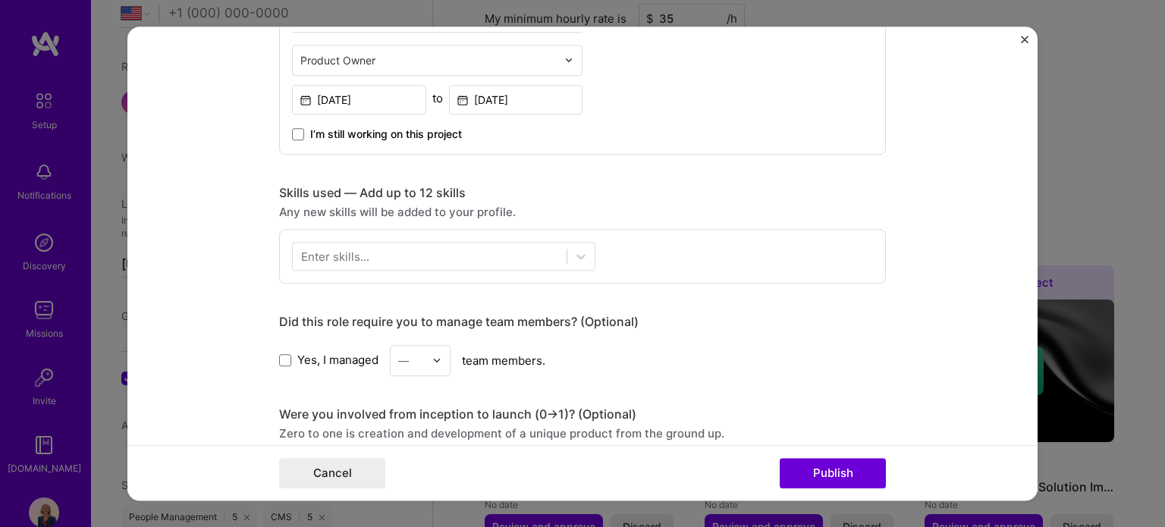
scroll to position [607, 0]
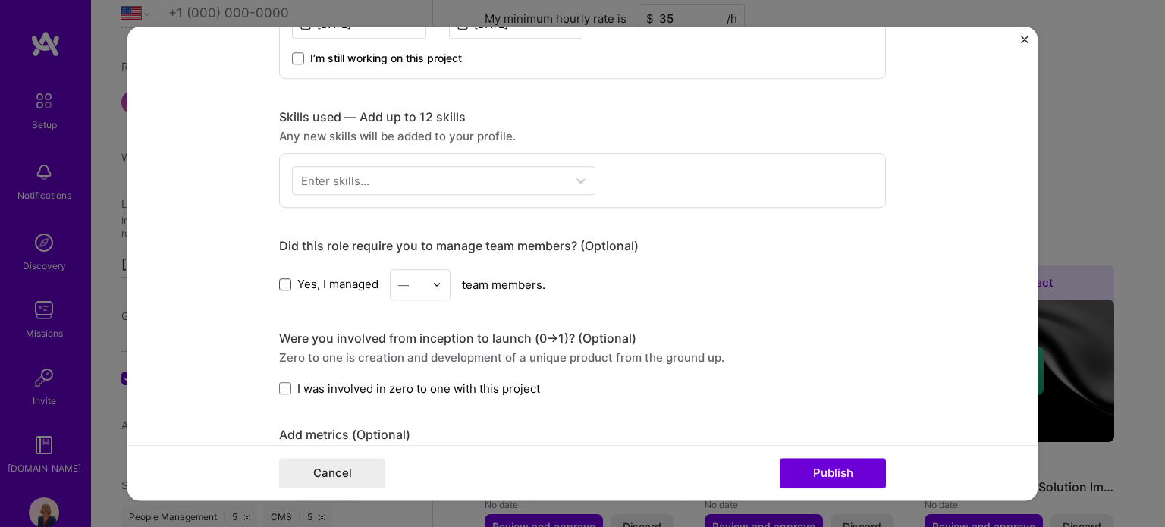
click at [279, 281] on span at bounding box center [285, 284] width 12 height 12
click at [0, 0] on input "Yes, I managed" at bounding box center [0, 0] width 0 height 0
click at [400, 278] on div "—" at bounding box center [403, 285] width 11 height 16
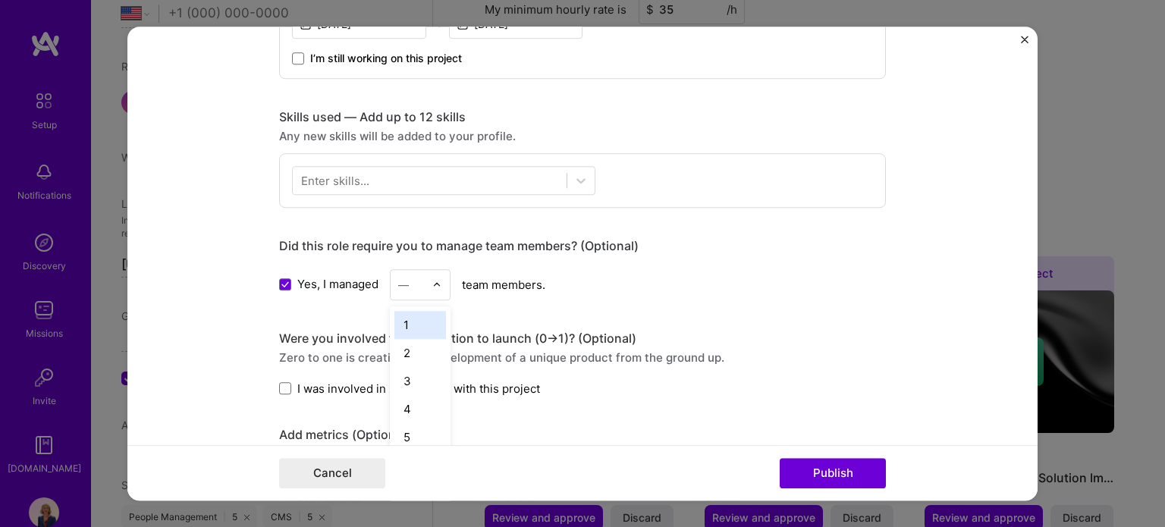
scroll to position [1156, 0]
type input "20"
click at [400, 327] on div "20" at bounding box center [420, 325] width 52 height 28
click at [343, 381] on span "I was involved in zero to one with this project" at bounding box center [418, 389] width 243 height 16
click at [0, 0] on input "I was involved in zero to one with this project" at bounding box center [0, 0] width 0 height 0
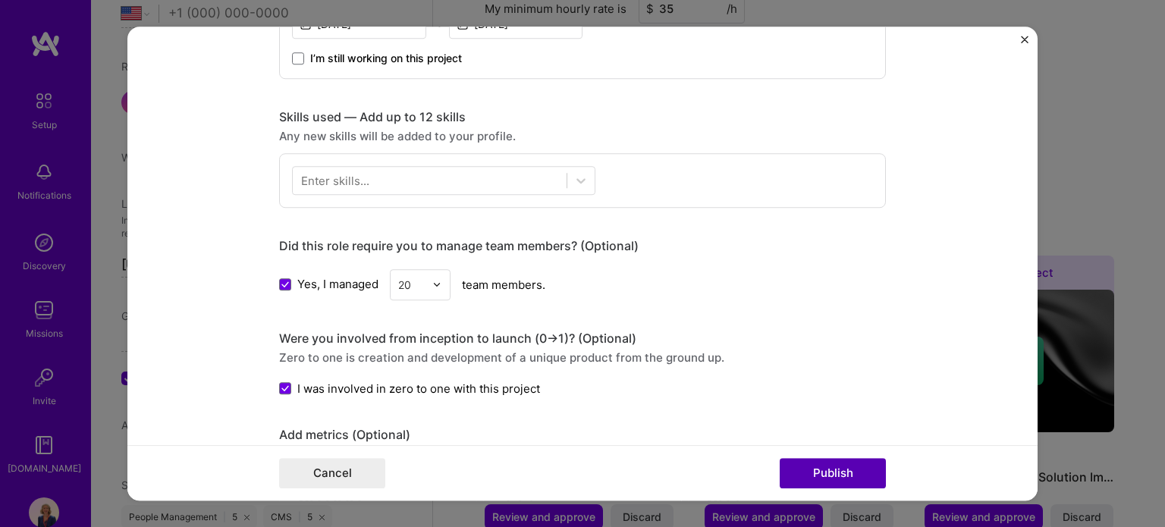
click at [836, 475] on button "Publish" at bounding box center [832, 473] width 106 height 30
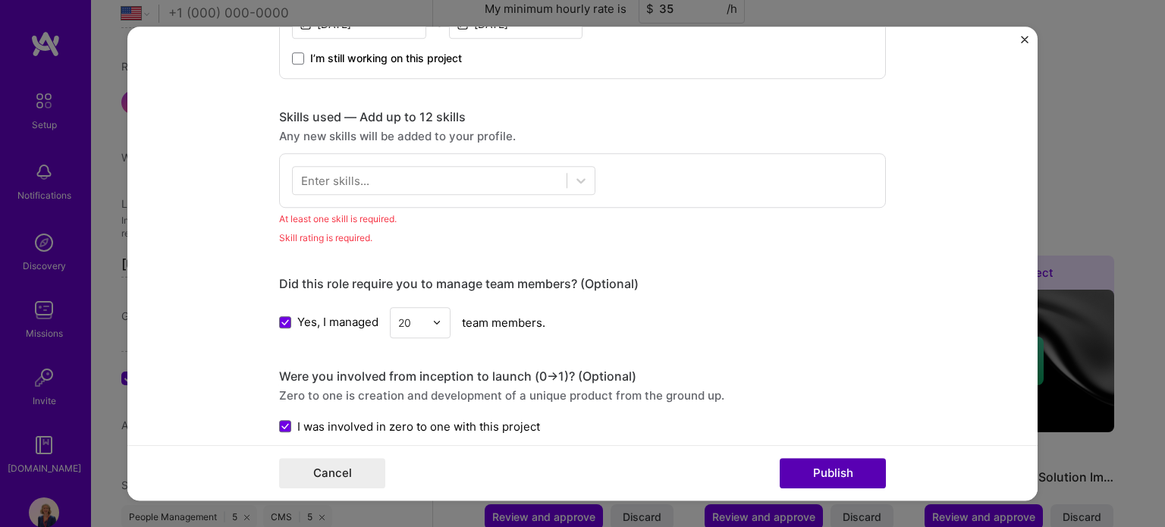
scroll to position [688, 0]
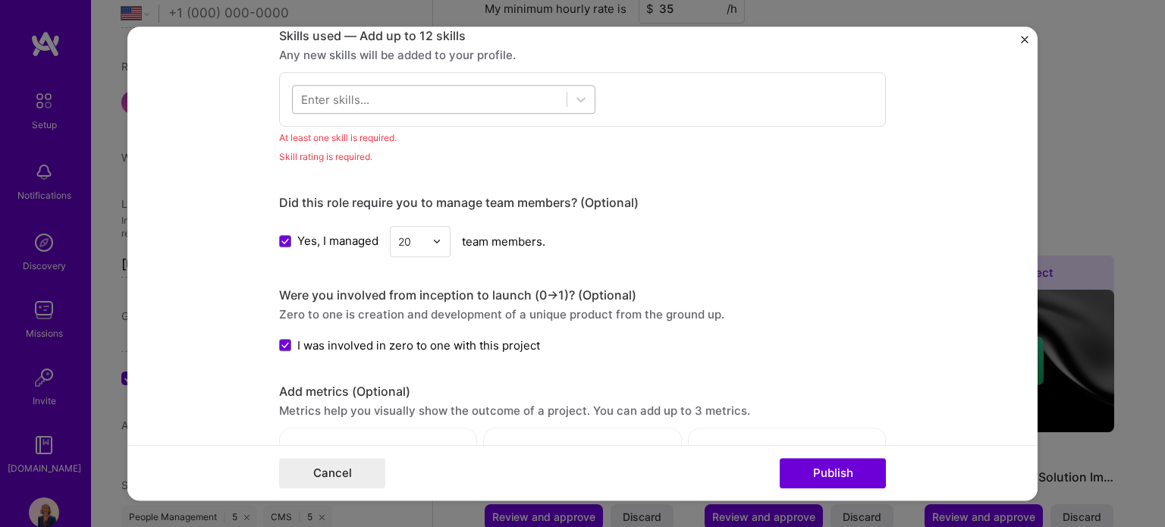
click at [361, 108] on div at bounding box center [430, 98] width 274 height 25
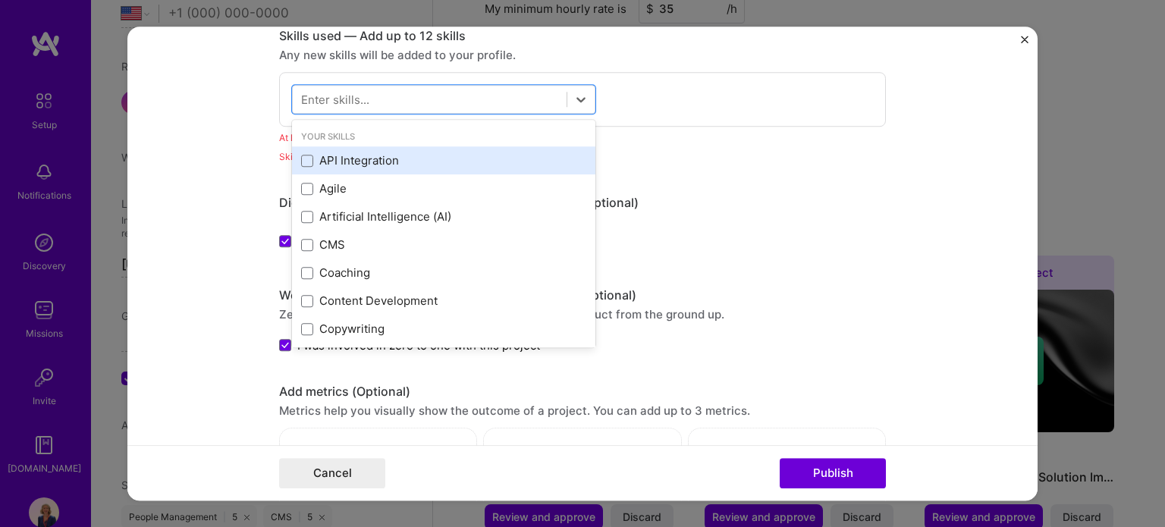
click at [360, 158] on div "API Integration" at bounding box center [443, 161] width 285 height 16
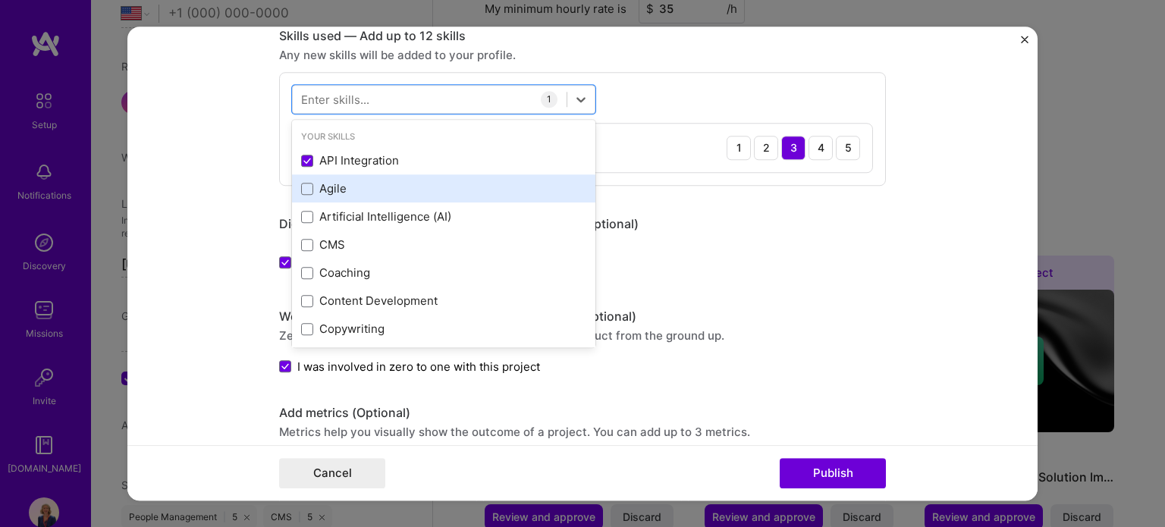
click at [403, 187] on div "Agile" at bounding box center [443, 189] width 285 height 16
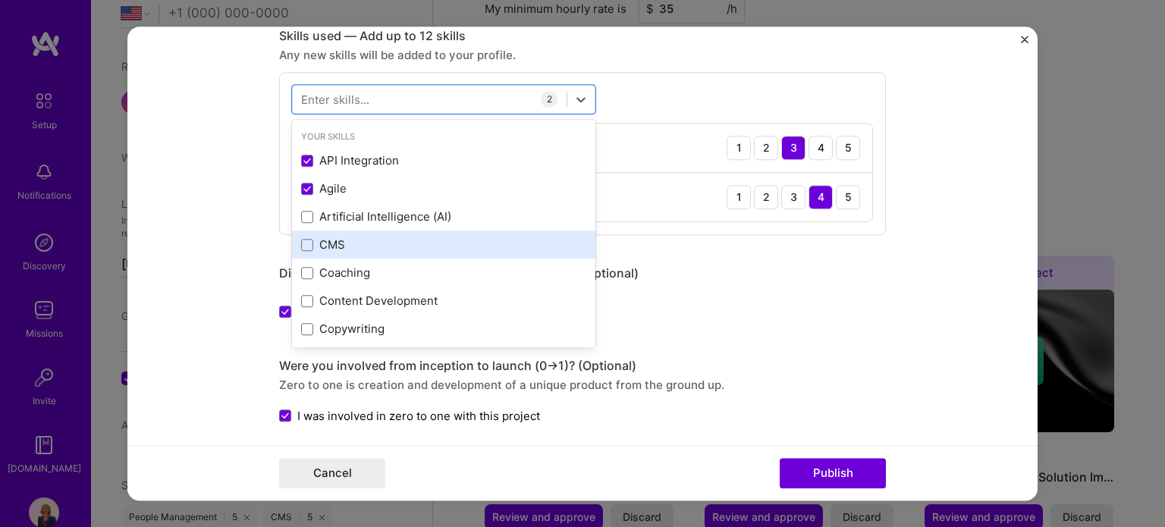
click at [379, 250] on div "CMS" at bounding box center [443, 245] width 285 height 16
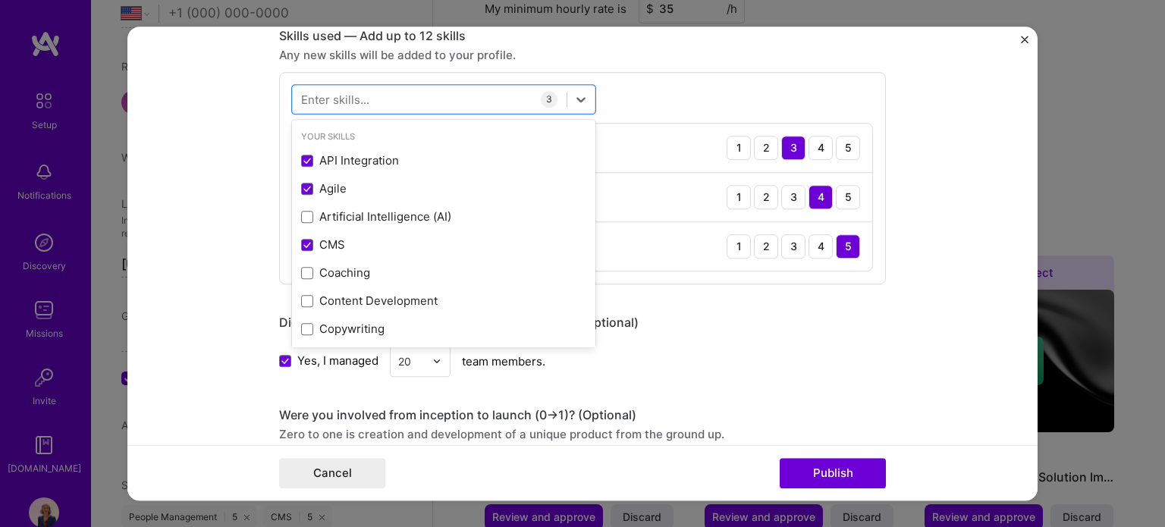
click at [808, 400] on div "Project title Helpdesk Company Hoteligy Project industry Industry 2 Project Lin…" at bounding box center [582, 196] width 607 height 1654
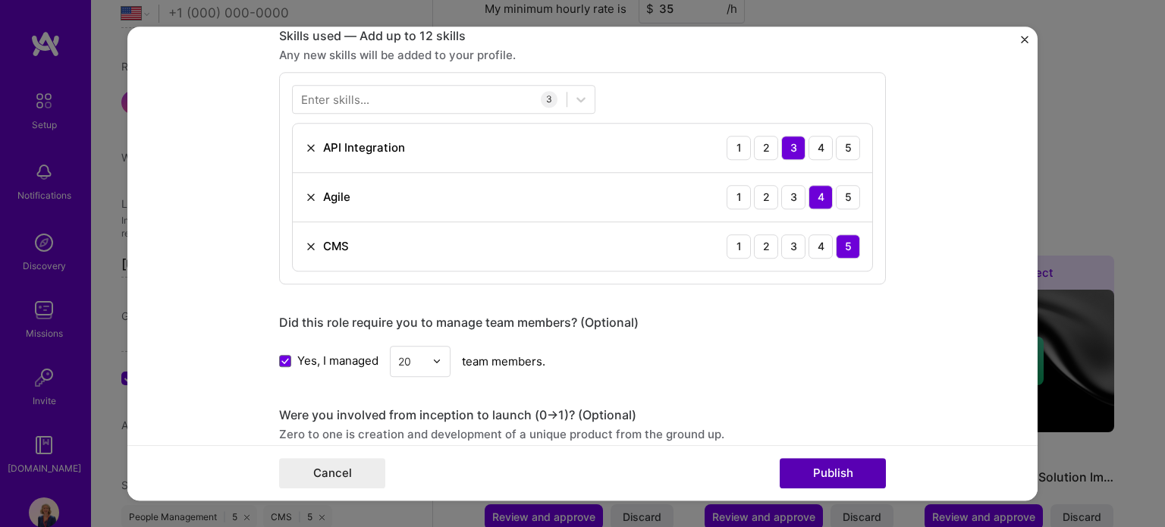
click at [822, 461] on button "Publish" at bounding box center [832, 473] width 106 height 30
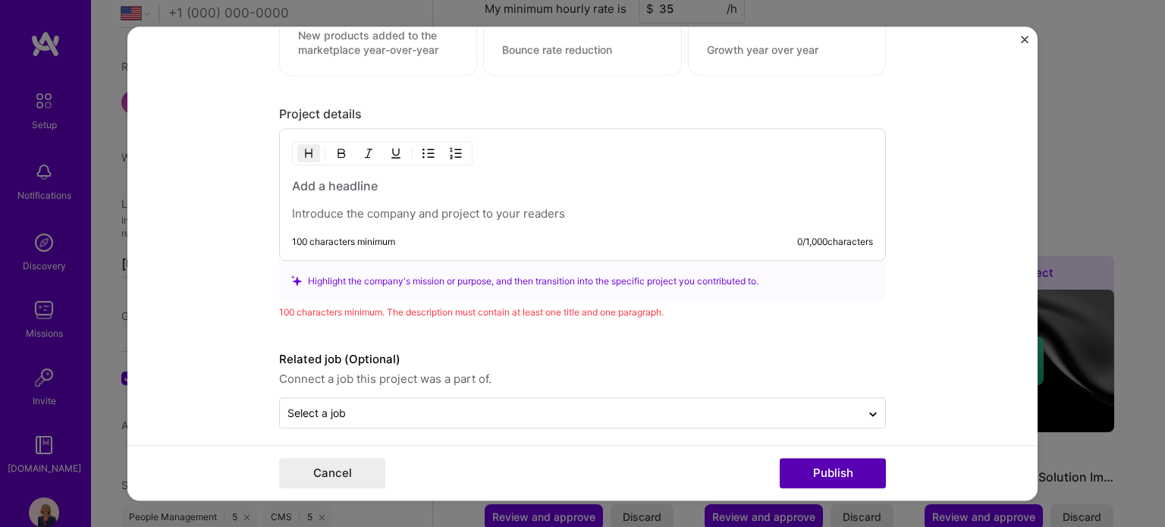
scroll to position [1289, 0]
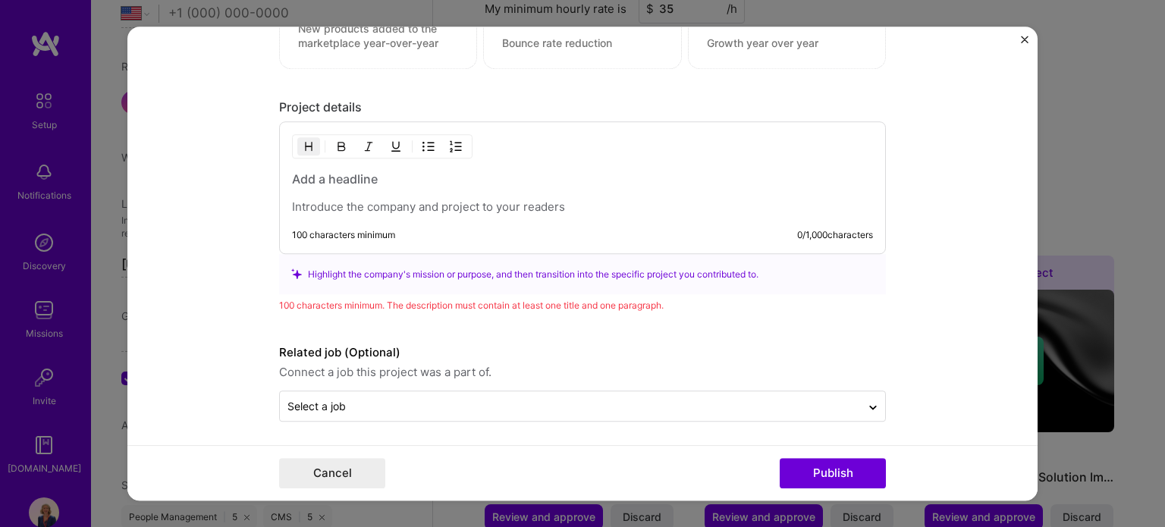
drag, startPoint x: 431, startPoint y: 213, endPoint x: 431, endPoint y: 200, distance: 12.9
click at [431, 211] on div "100 characters minimum 0 / 1,000 characters" at bounding box center [582, 187] width 607 height 133
click at [431, 200] on p at bounding box center [582, 206] width 581 height 15
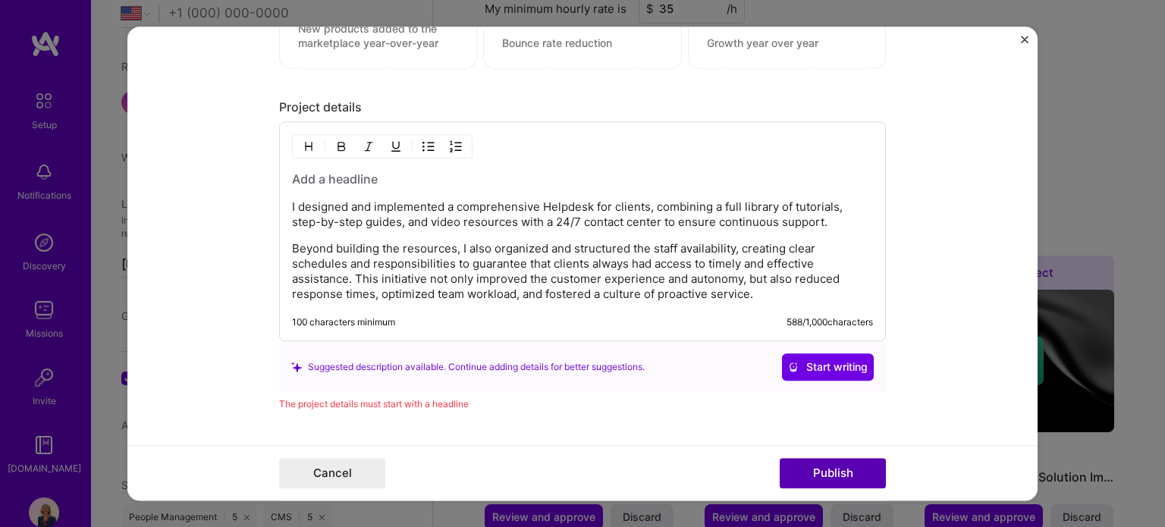
click at [852, 472] on button "Publish" at bounding box center [832, 473] width 106 height 30
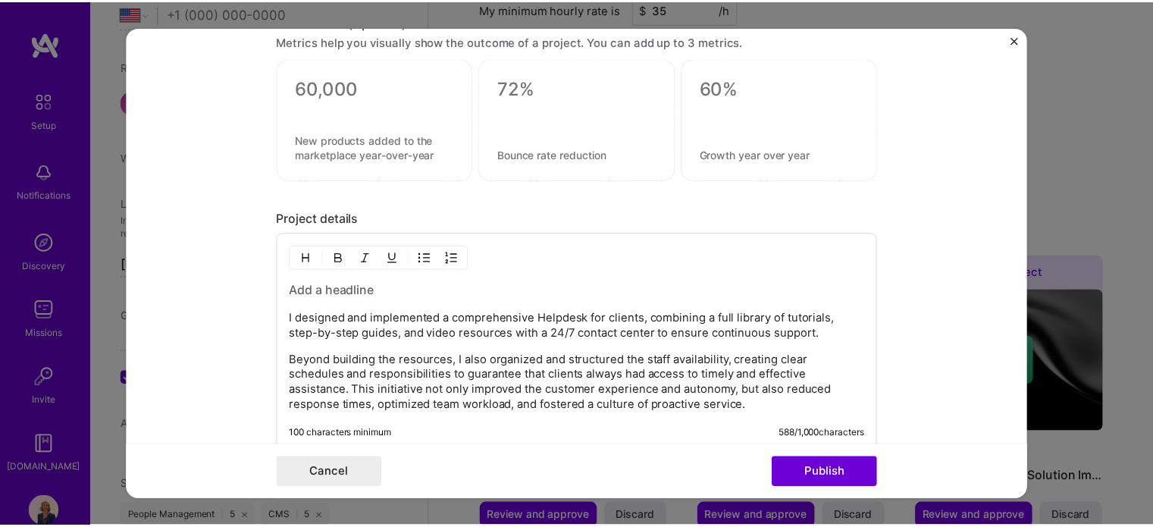
scroll to position [1160, 0]
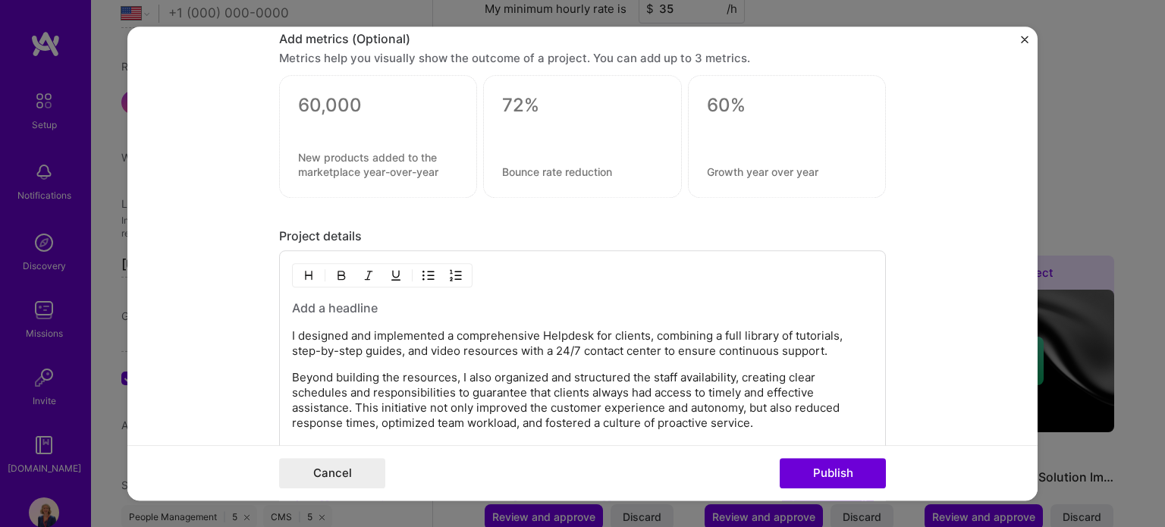
click at [355, 308] on h3 at bounding box center [582, 308] width 581 height 17
click at [355, 300] on h3 at bounding box center [582, 308] width 581 height 17
click at [848, 472] on button "Publish" at bounding box center [832, 473] width 106 height 30
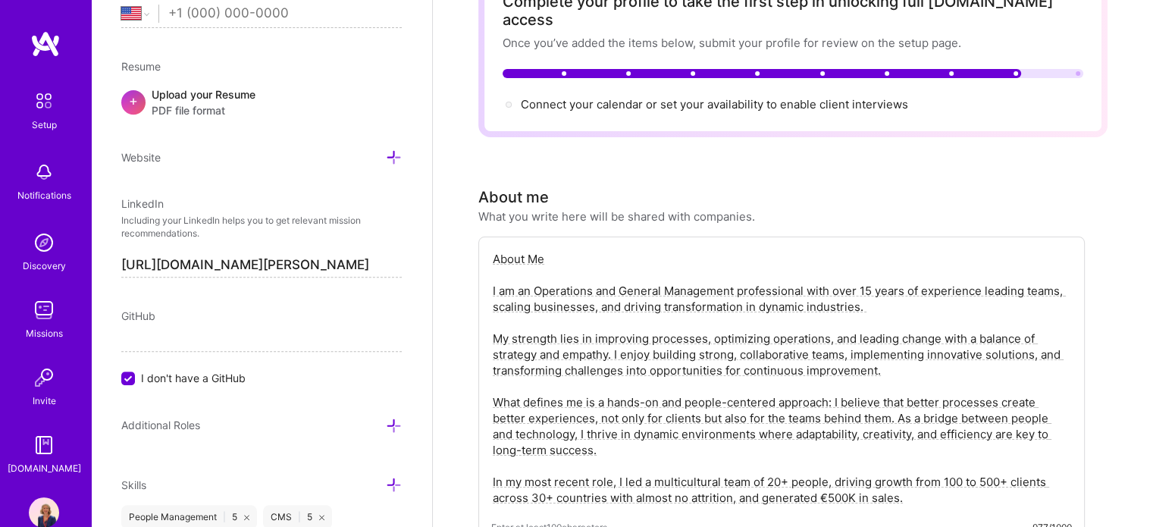
scroll to position [0, 0]
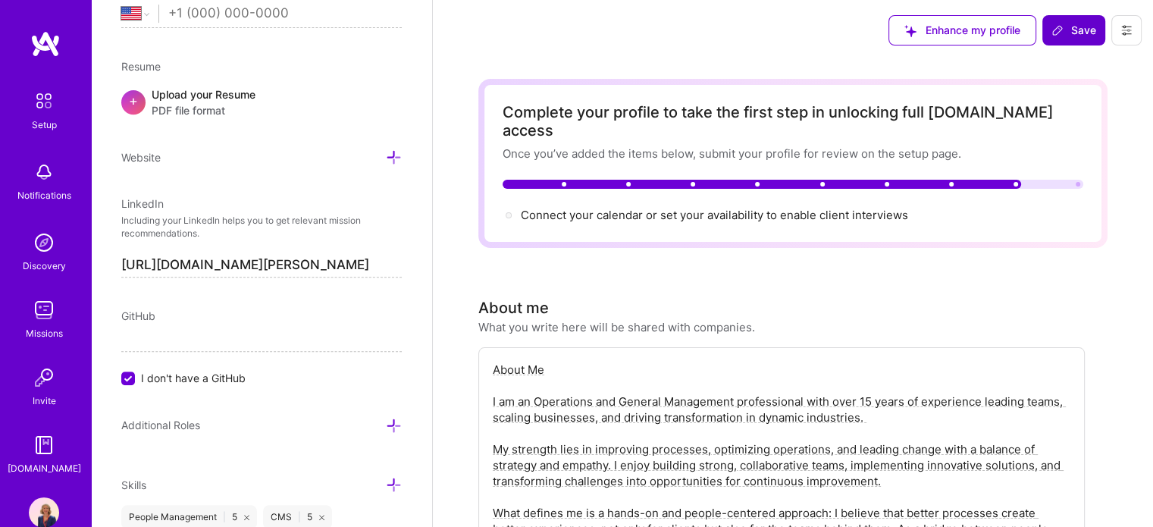
click at [1082, 33] on span "Save" at bounding box center [1074, 30] width 45 height 15
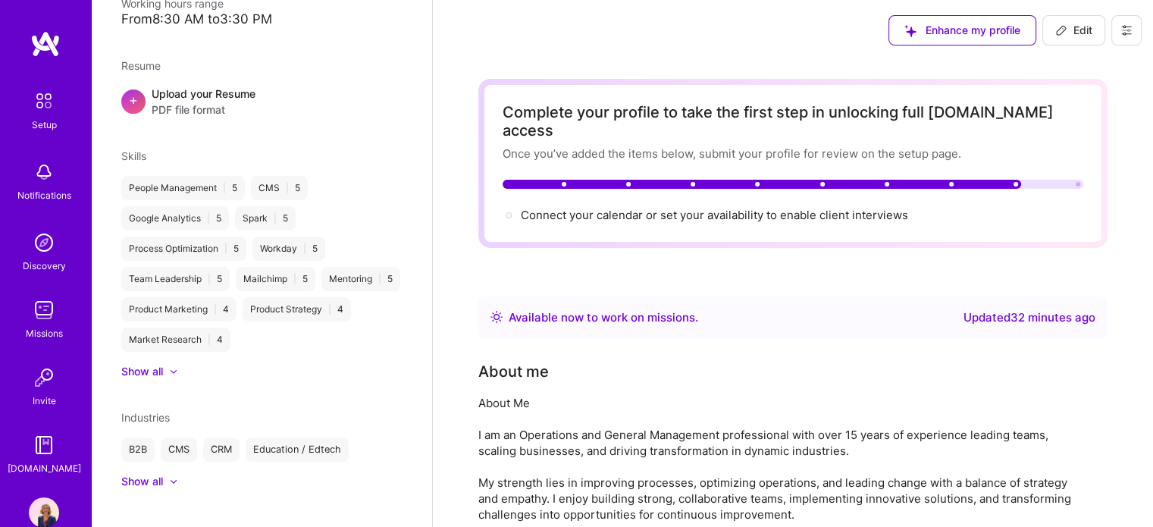
click at [1082, 33] on span "Edit" at bounding box center [1073, 30] width 37 height 15
select select "US"
select select "Right Now"
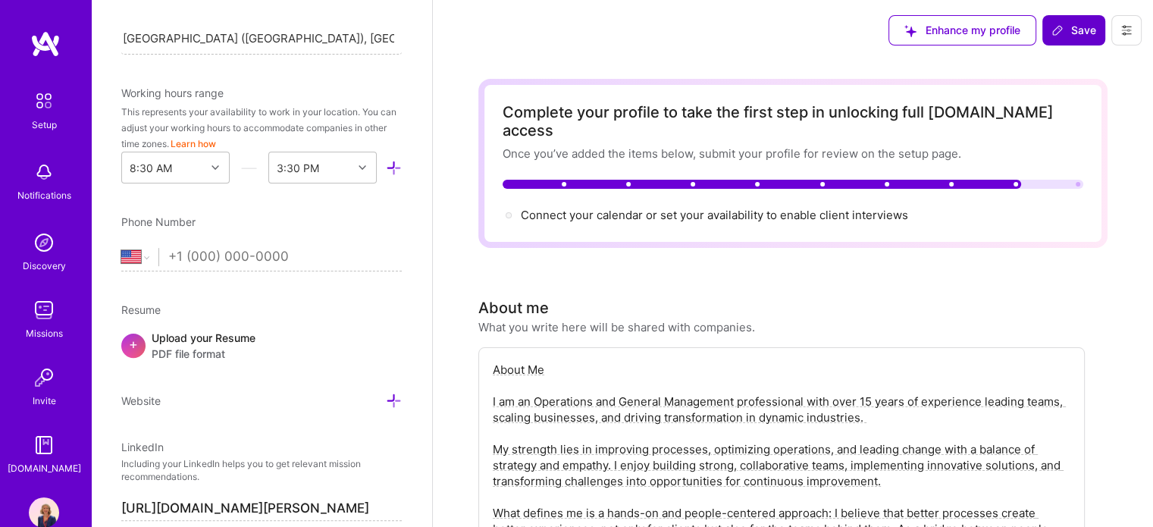
scroll to position [620, 0]
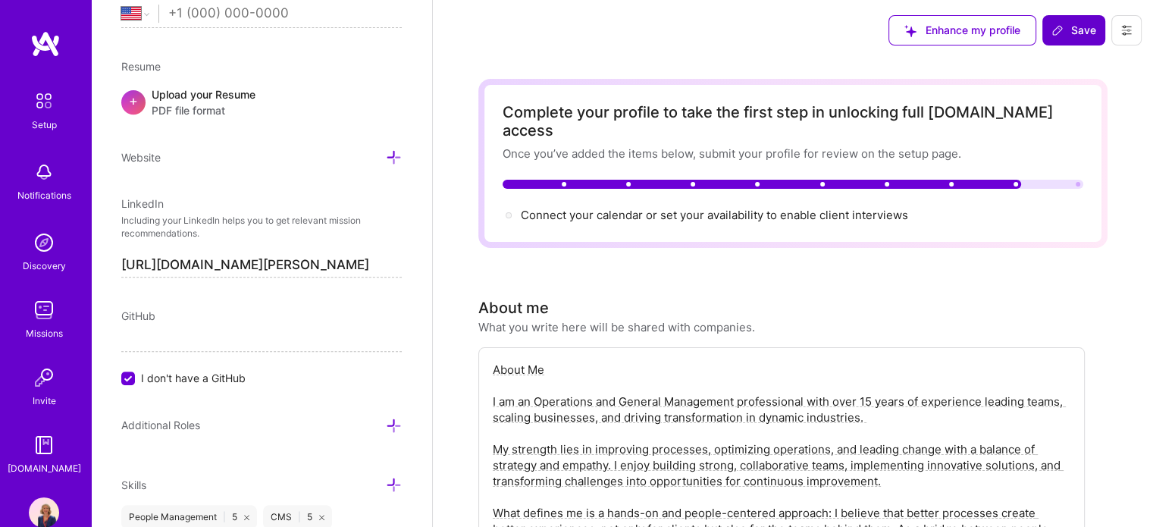
click at [1082, 33] on span "Save" at bounding box center [1074, 30] width 45 height 15
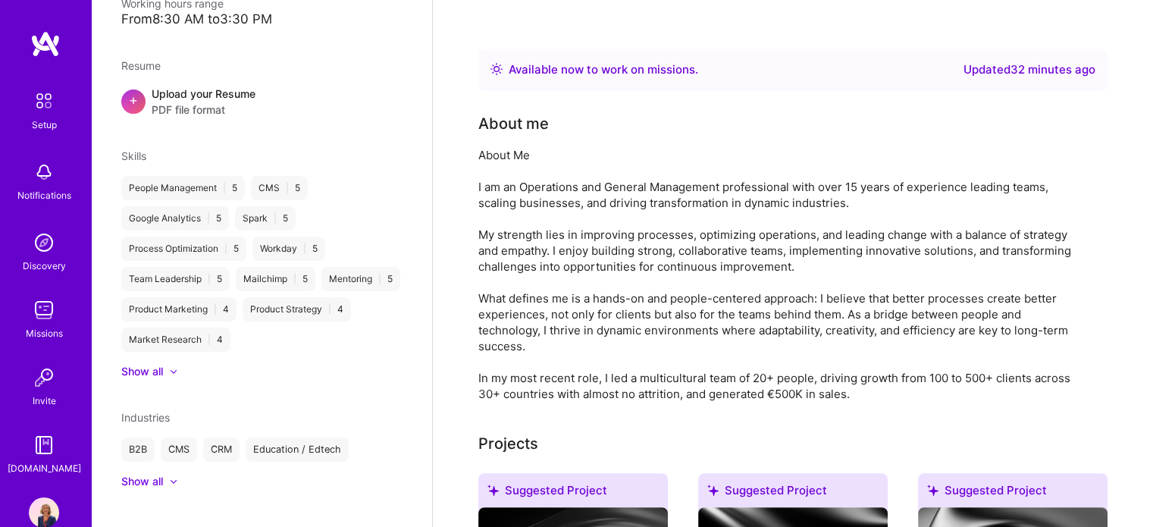
scroll to position [0, 0]
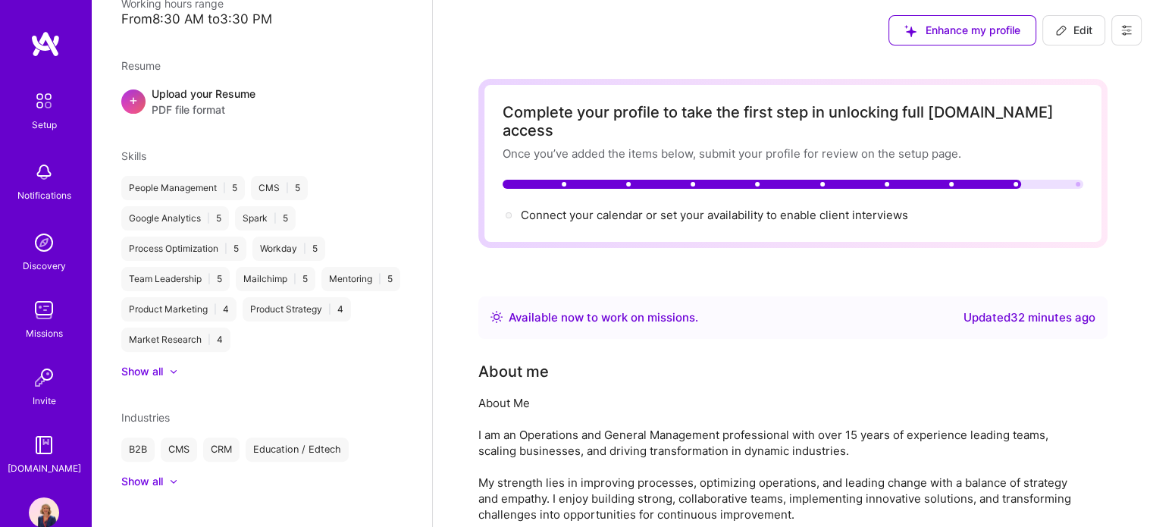
click at [1067, 31] on icon at bounding box center [1061, 30] width 12 height 12
select select "US"
select select "Right Now"
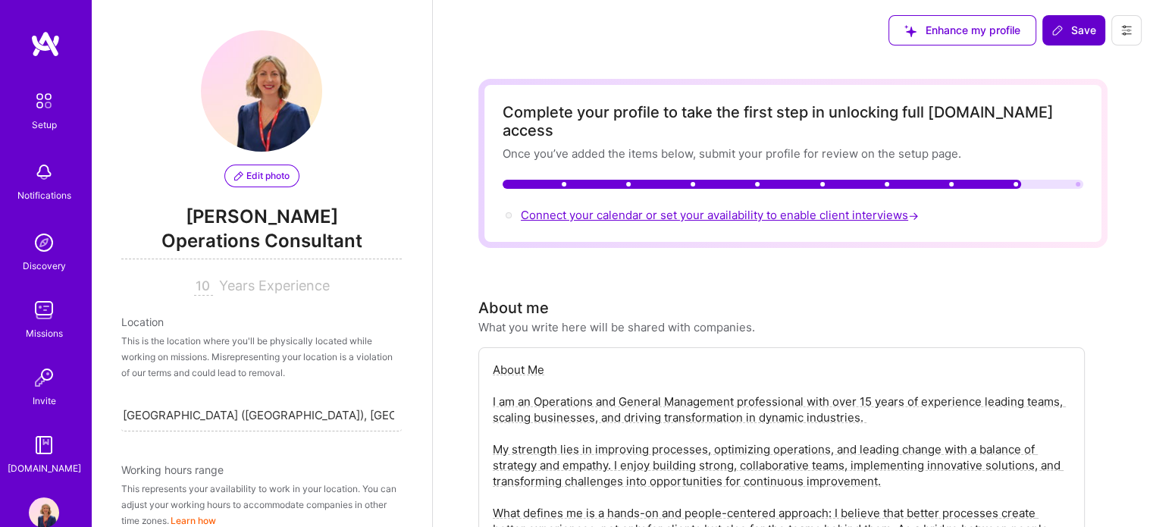
click at [815, 208] on span "Connect your calendar or set your availability to enable client interviews →" at bounding box center [721, 215] width 401 height 14
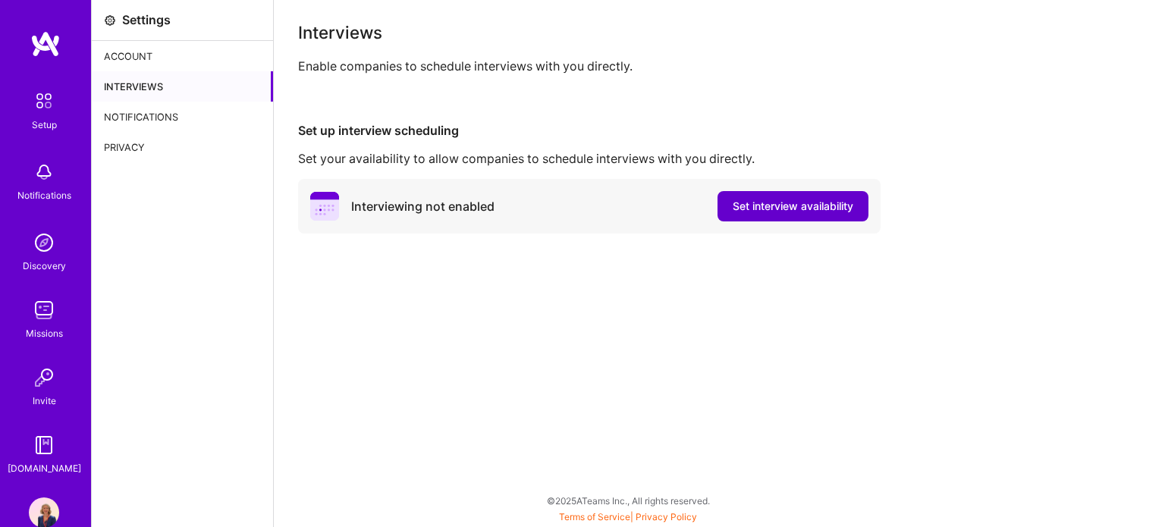
click at [815, 211] on span "Set interview availability" at bounding box center [792, 206] width 121 height 15
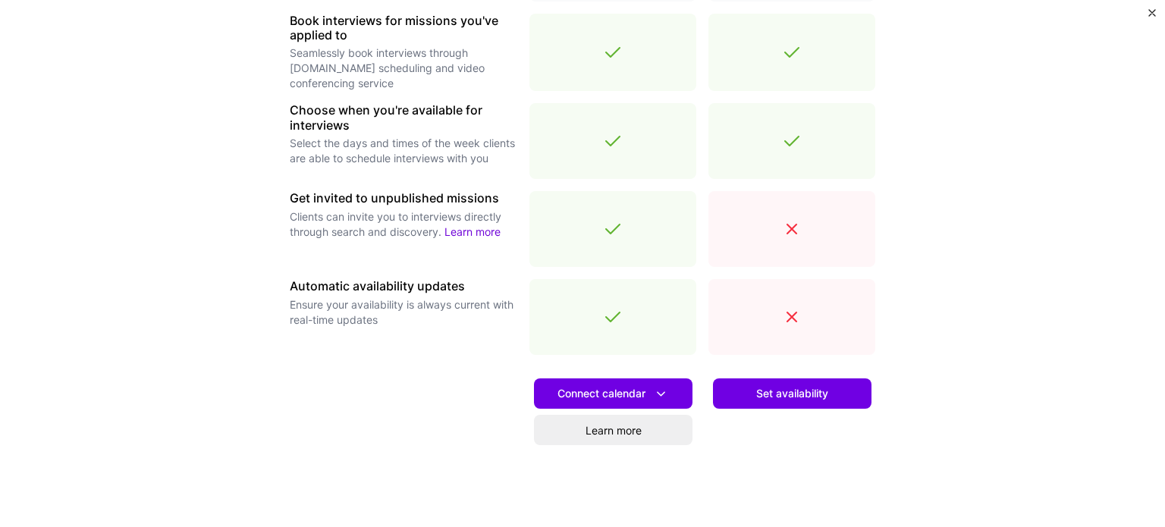
scroll to position [459, 0]
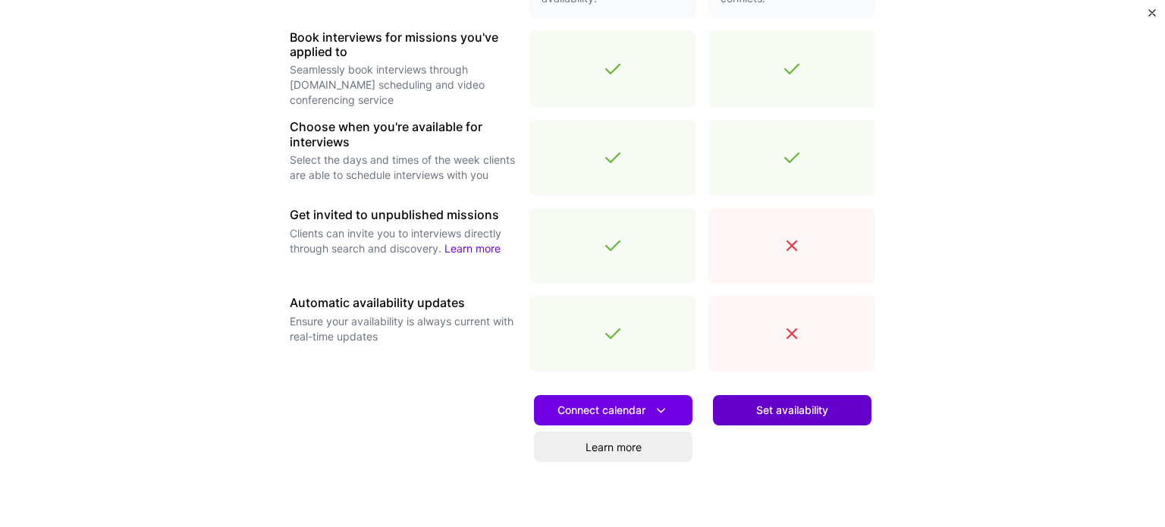
click at [791, 408] on span "Set availability" at bounding box center [792, 410] width 72 height 15
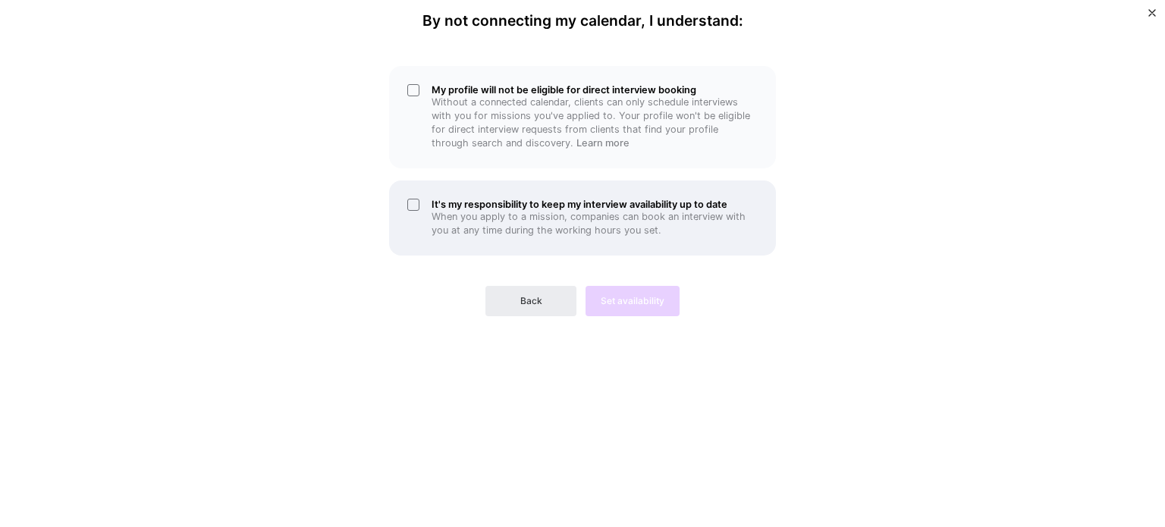
click at [582, 226] on p "When you apply to a mission, companies can book an interview with you at any ti…" at bounding box center [594, 223] width 326 height 27
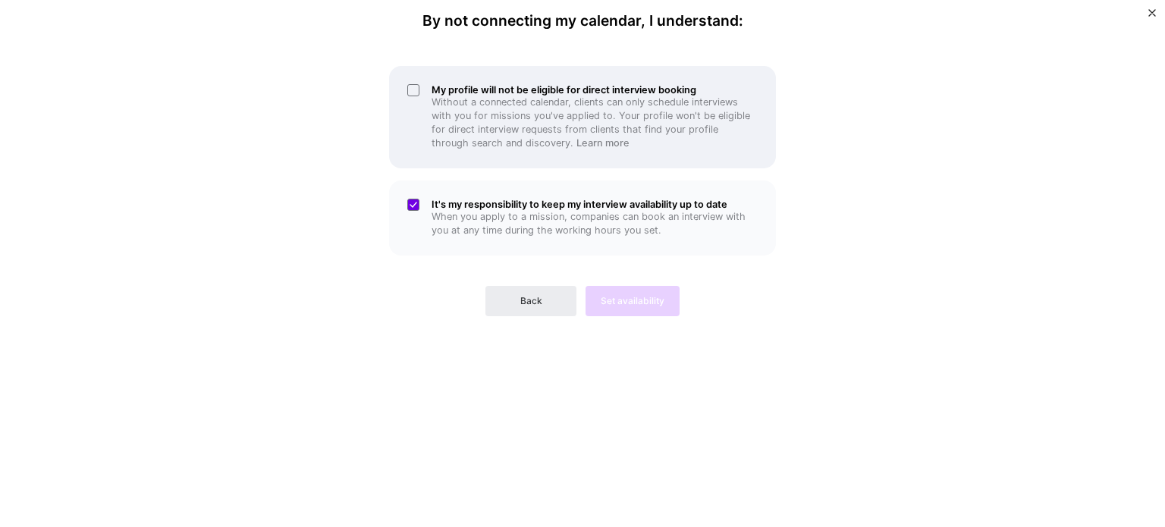
click at [597, 127] on p "Without a connected calendar, clients can only schedule interviews with you for…" at bounding box center [594, 123] width 326 height 55
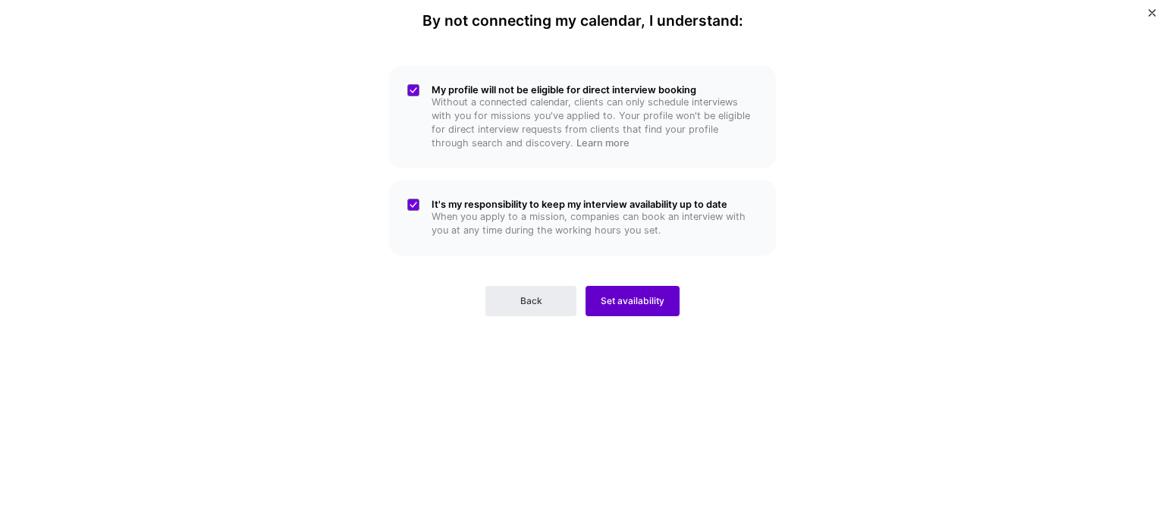
click at [631, 311] on button "Set availability" at bounding box center [632, 301] width 94 height 30
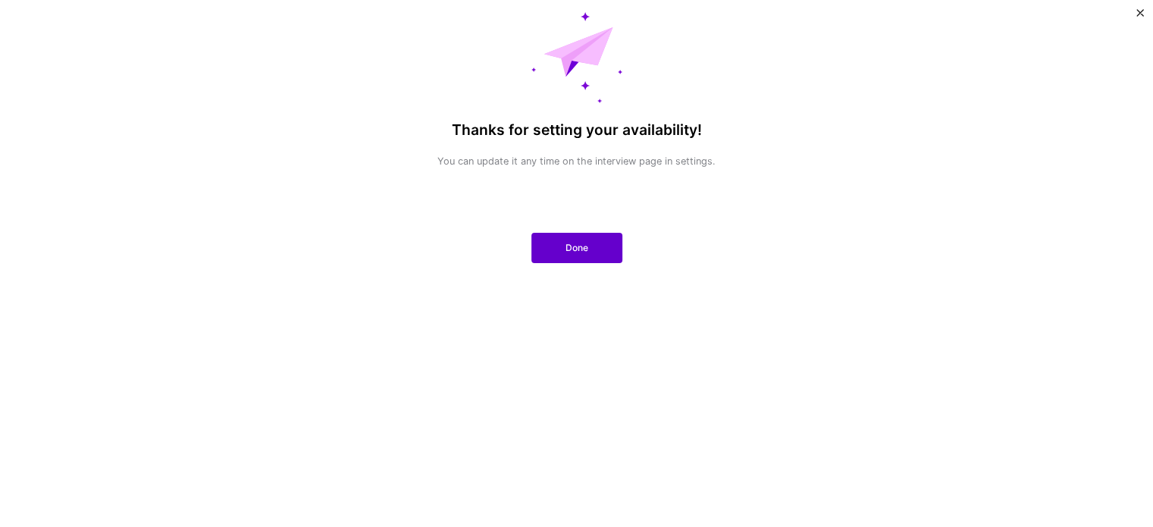
click at [590, 243] on button "Done" at bounding box center [577, 248] width 91 height 30
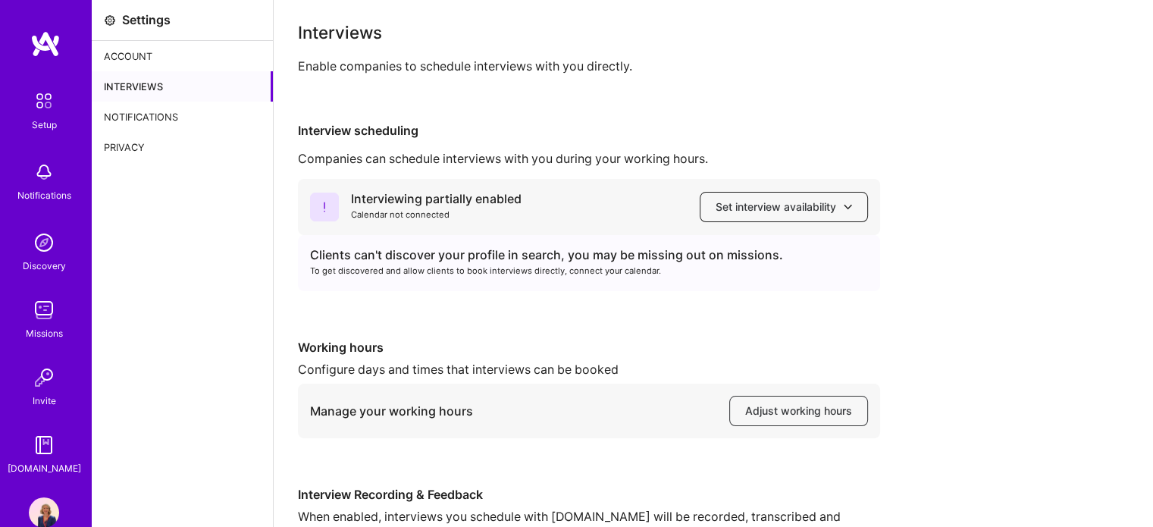
click at [720, 215] on span "Set interview availability" at bounding box center [784, 206] width 136 height 15
click at [561, 330] on div "Interviewing partially enabled Calendar not connected Set interview availabilit…" at bounding box center [713, 384] width 831 height 410
click at [779, 212] on span "Set interview availability" at bounding box center [784, 206] width 136 height 15
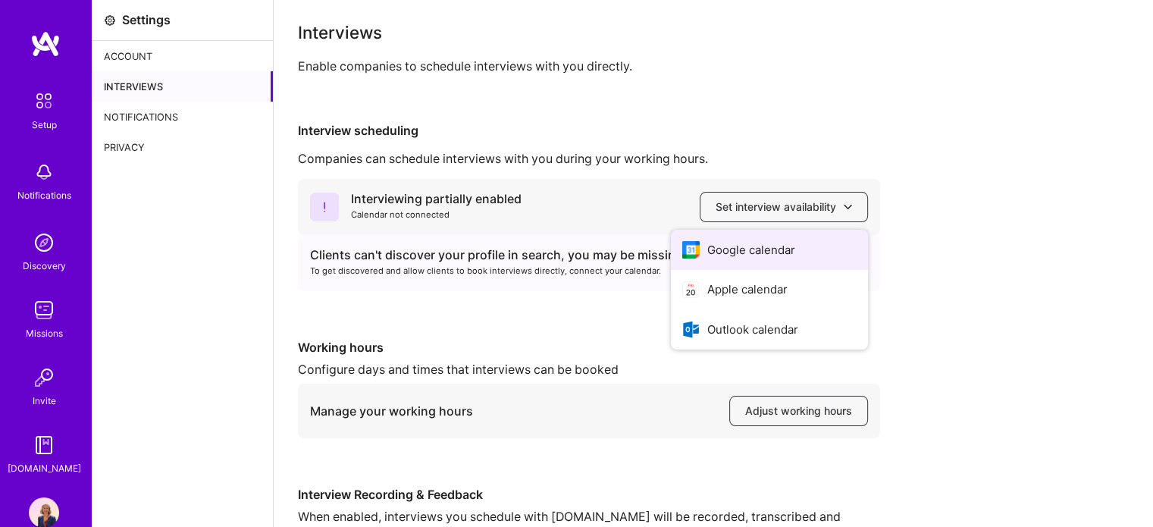
click at [764, 257] on button "Google calendar" at bounding box center [769, 250] width 197 height 40
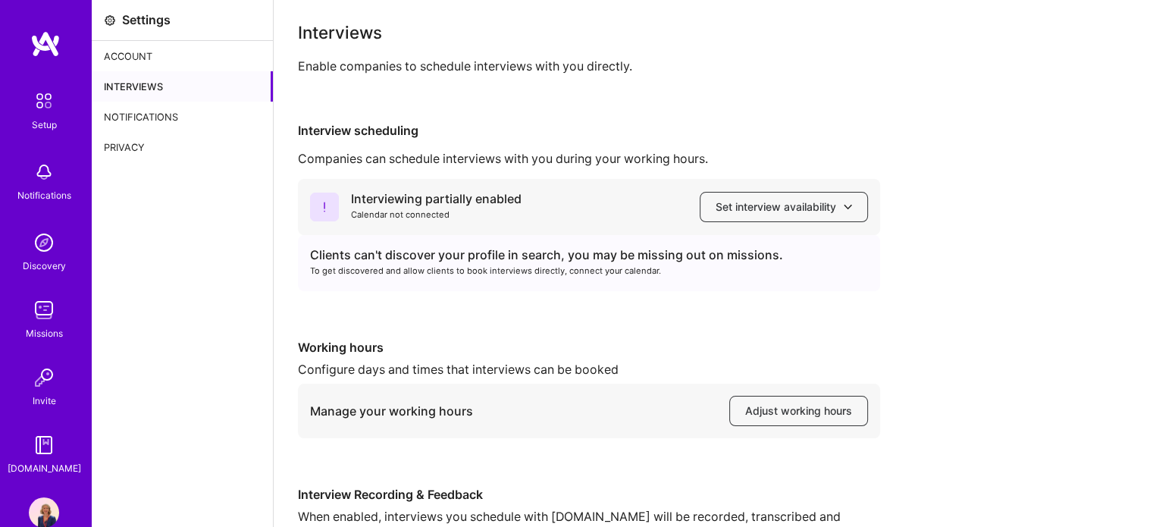
click at [160, 63] on div "Account" at bounding box center [182, 56] width 181 height 30
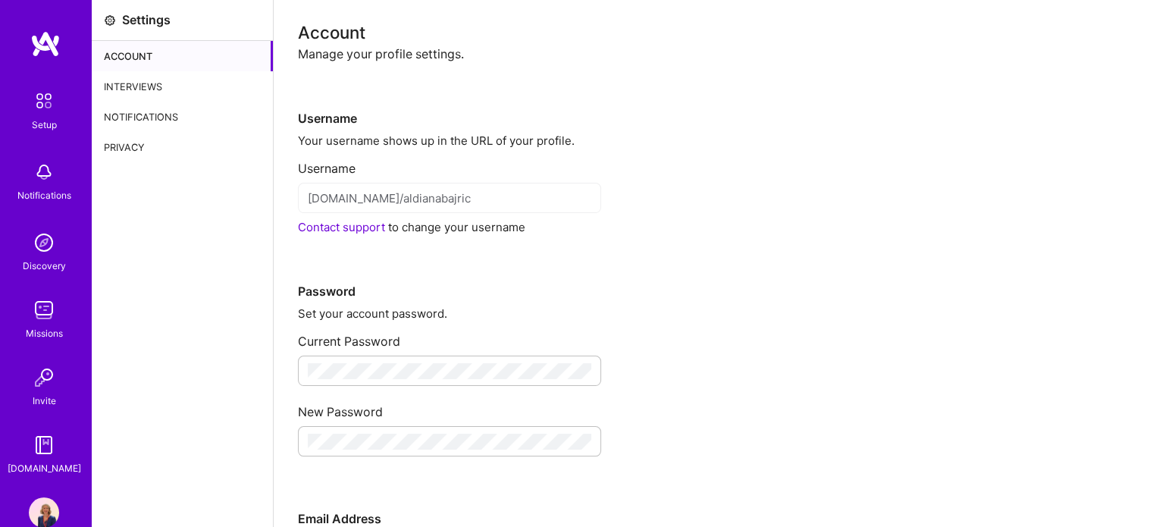
click at [117, 92] on div "Interviews" at bounding box center [182, 86] width 181 height 30
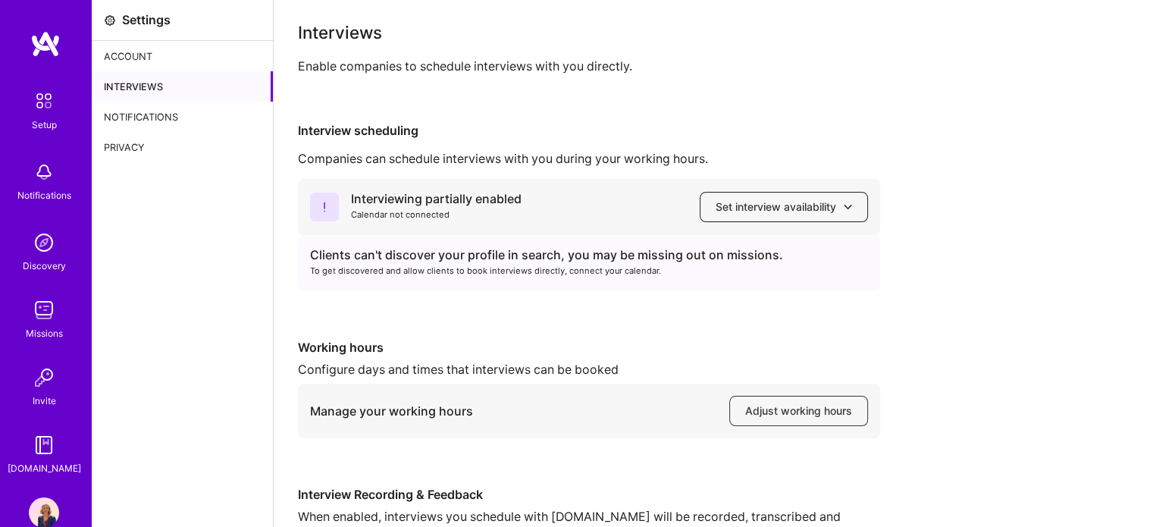
click at [804, 212] on span "Set interview availability" at bounding box center [784, 206] width 136 height 15
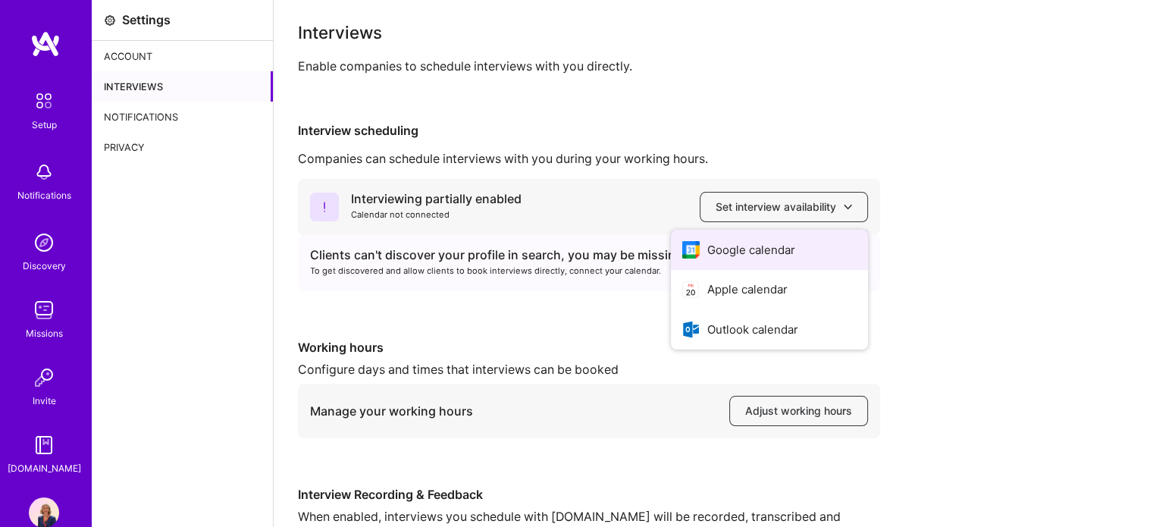
click at [782, 254] on button "Google calendar" at bounding box center [769, 250] width 197 height 40
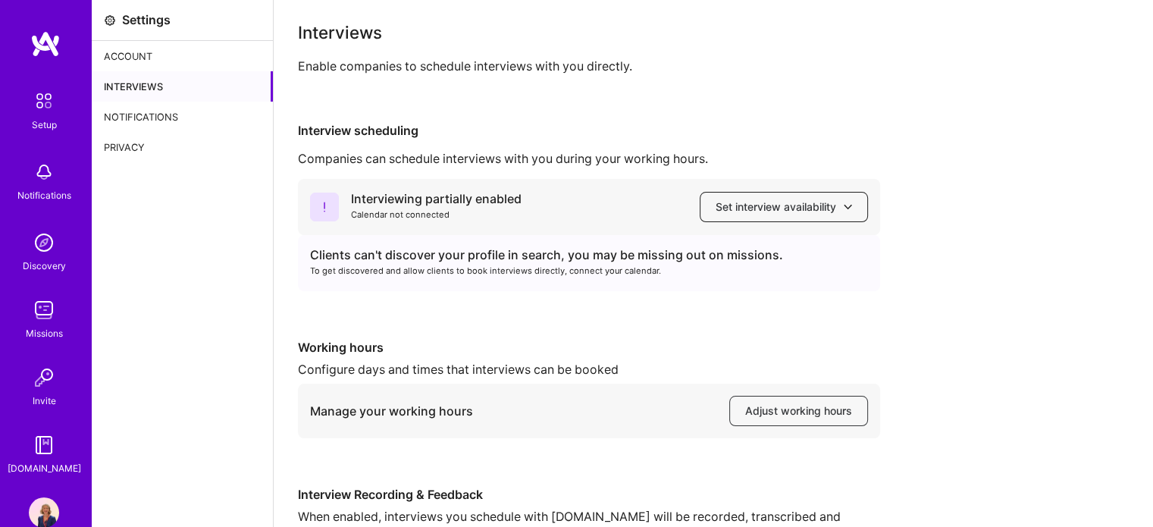
click at [793, 211] on span "Set interview availability" at bounding box center [784, 206] width 136 height 15
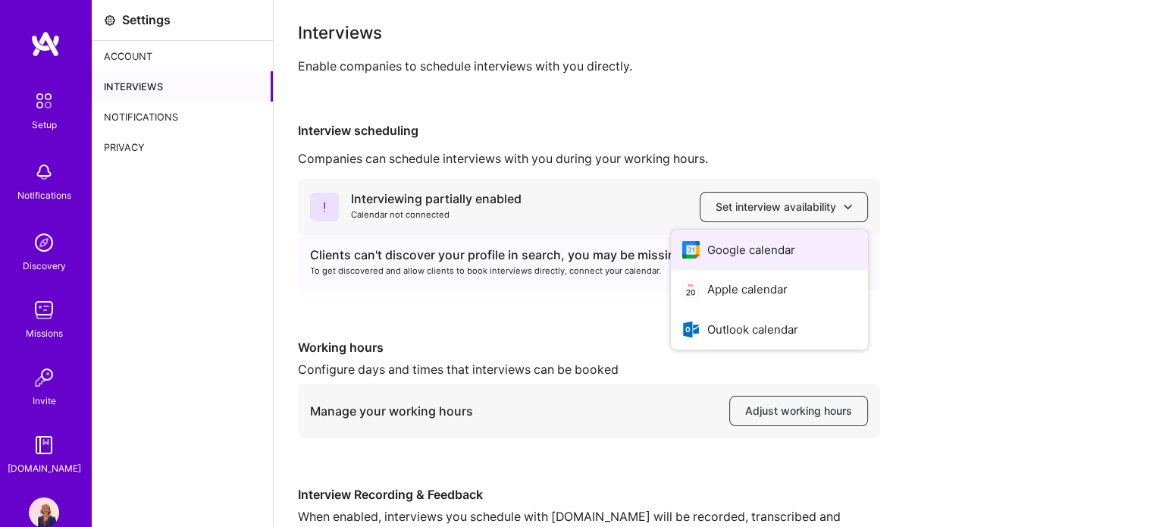
click at [770, 259] on button "Google calendar" at bounding box center [769, 250] width 197 height 40
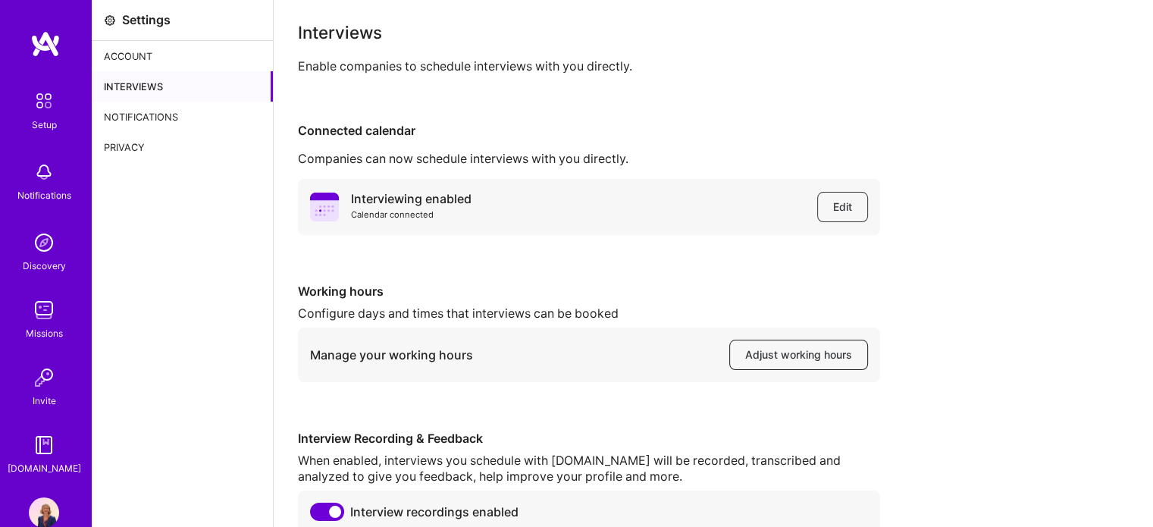
click at [792, 357] on span "Adjust working hours" at bounding box center [798, 354] width 107 height 15
click at [30, 240] on img at bounding box center [44, 242] width 30 height 30
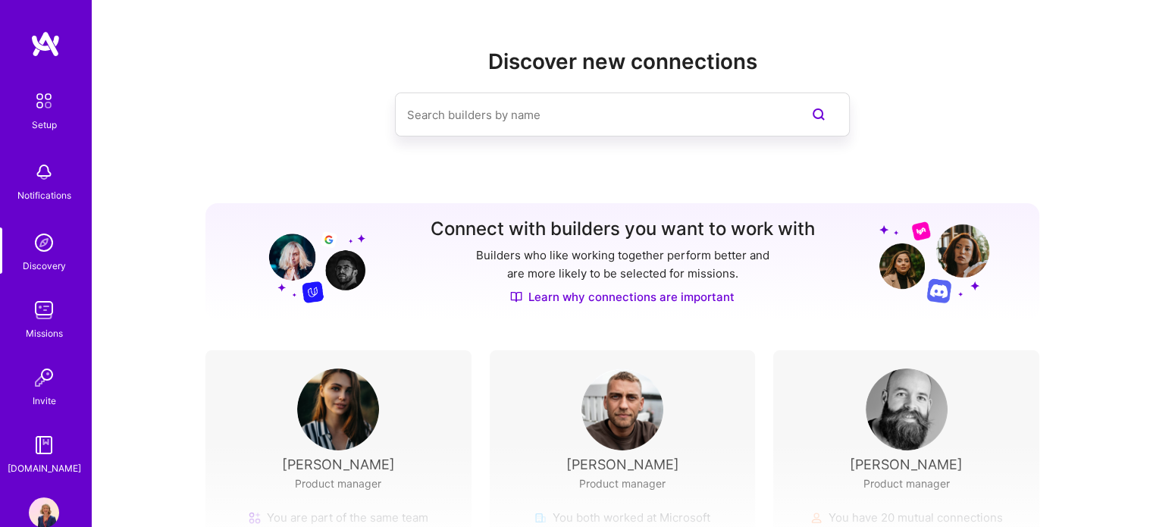
click at [45, 188] on div "Notifications" at bounding box center [44, 195] width 54 height 16
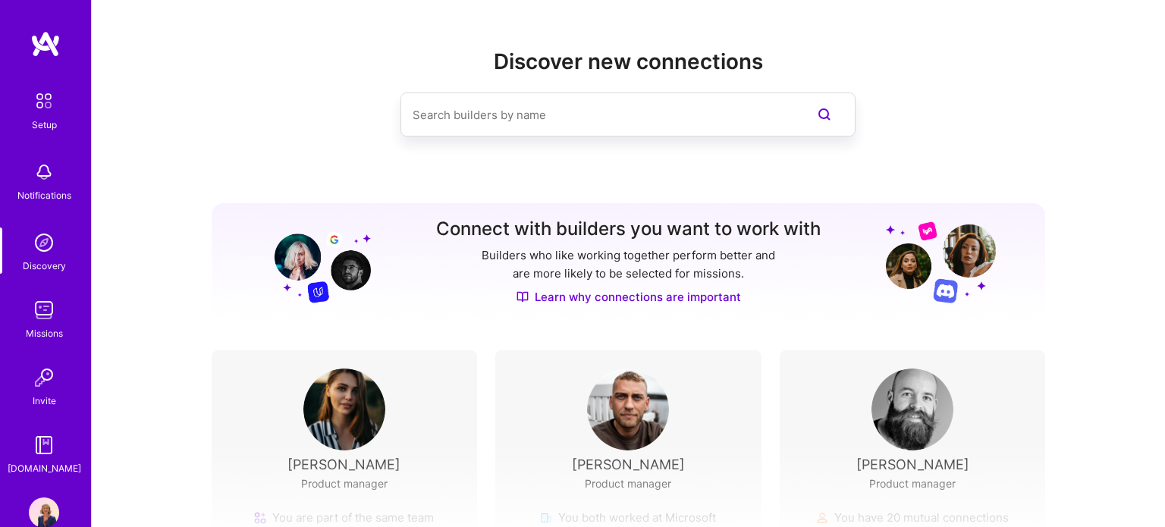
click at [45, 188] on div "Setup Notifications Discovery Missions Invite A.Guide" at bounding box center [45, 280] width 91 height 391
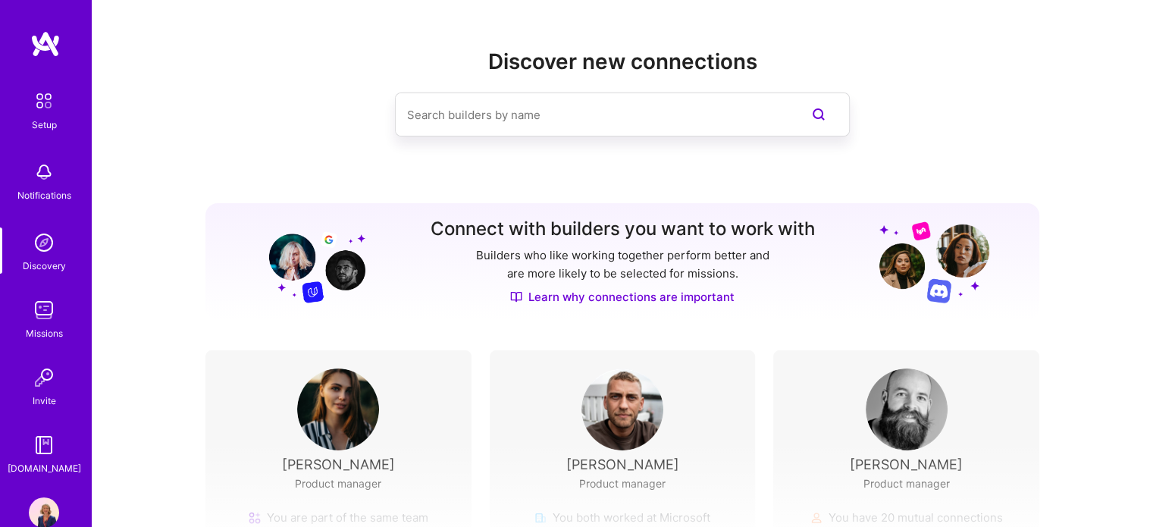
click at [43, 321] on img at bounding box center [44, 310] width 30 height 30
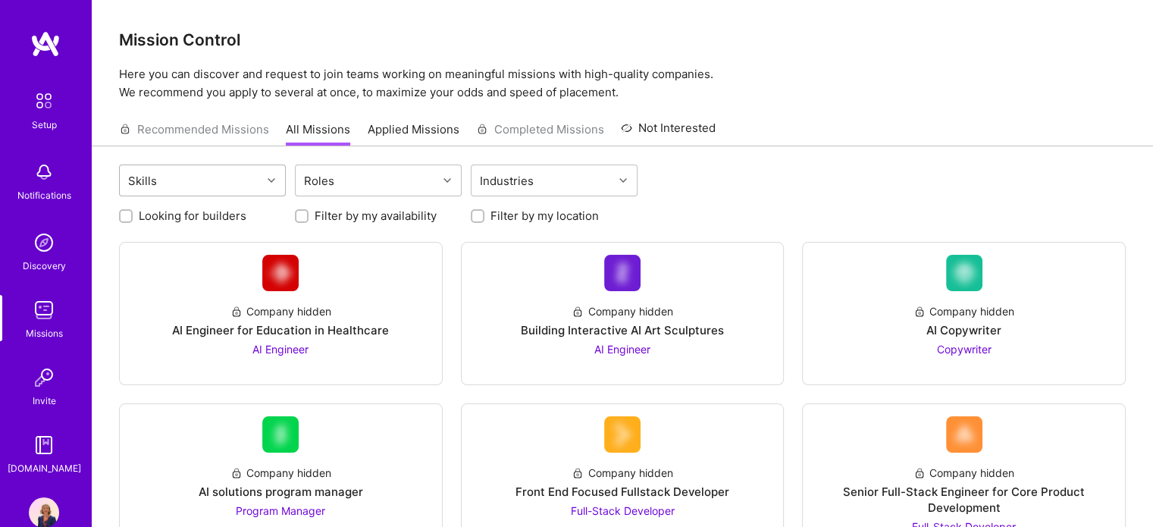
click at [206, 196] on div "Skills" at bounding box center [202, 181] width 167 height 32
type input "o"
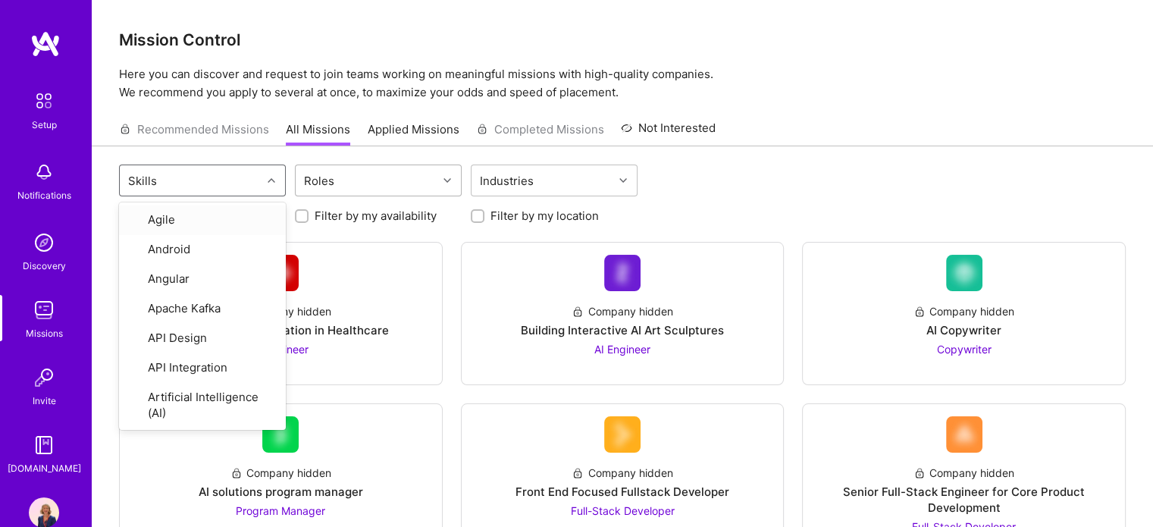
click at [397, 192] on div "Roles" at bounding box center [367, 180] width 142 height 30
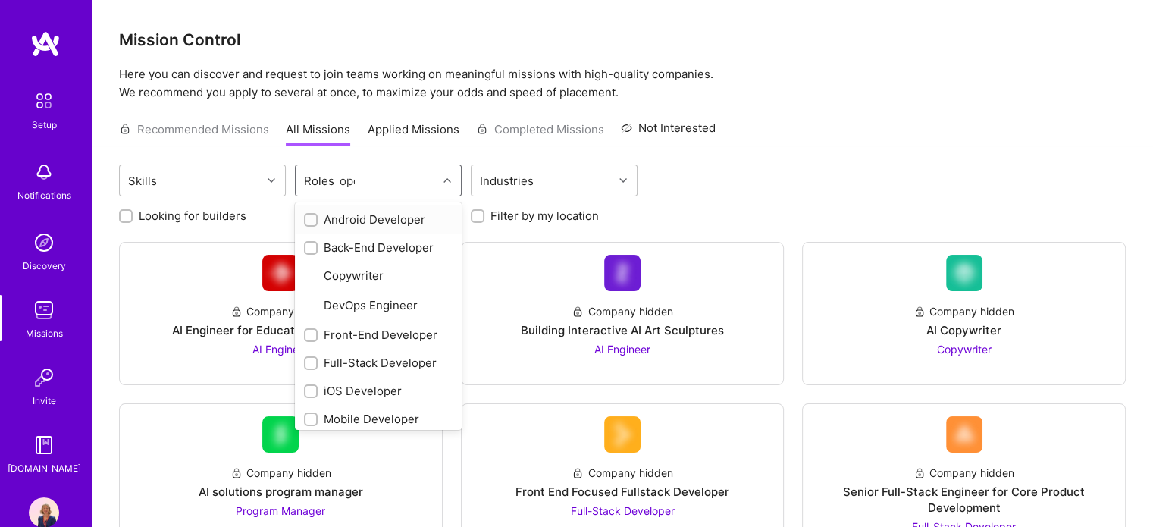
type input "oper"
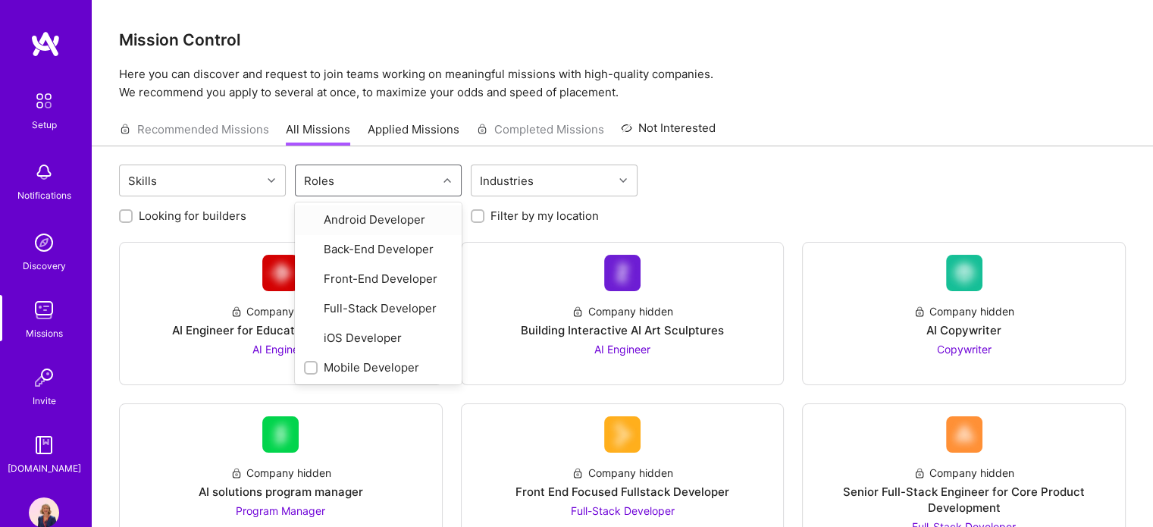
click at [407, 177] on div "Roles oper" at bounding box center [367, 180] width 142 height 30
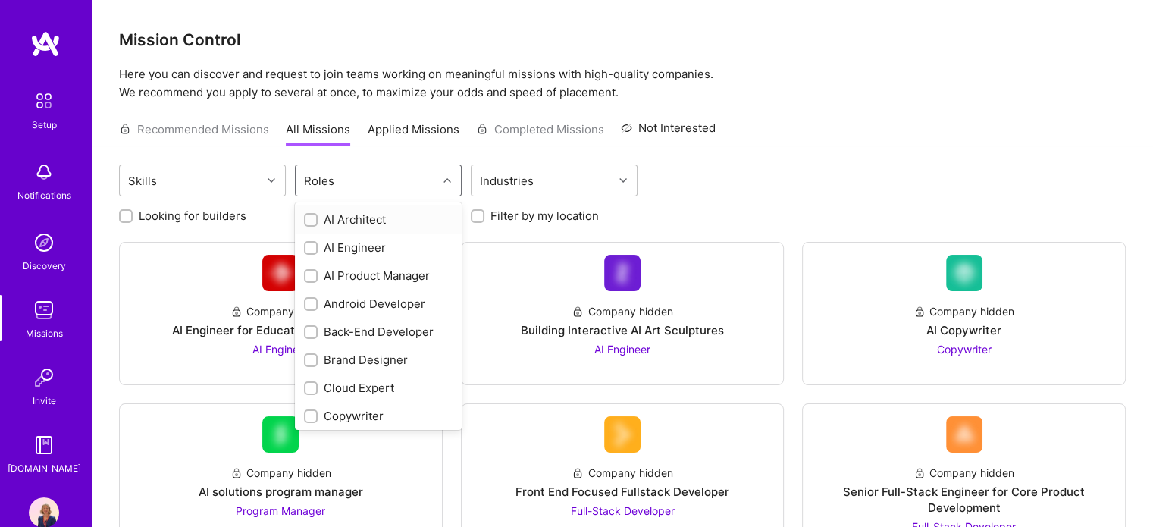
click at [407, 177] on div "Roles" at bounding box center [367, 180] width 142 height 30
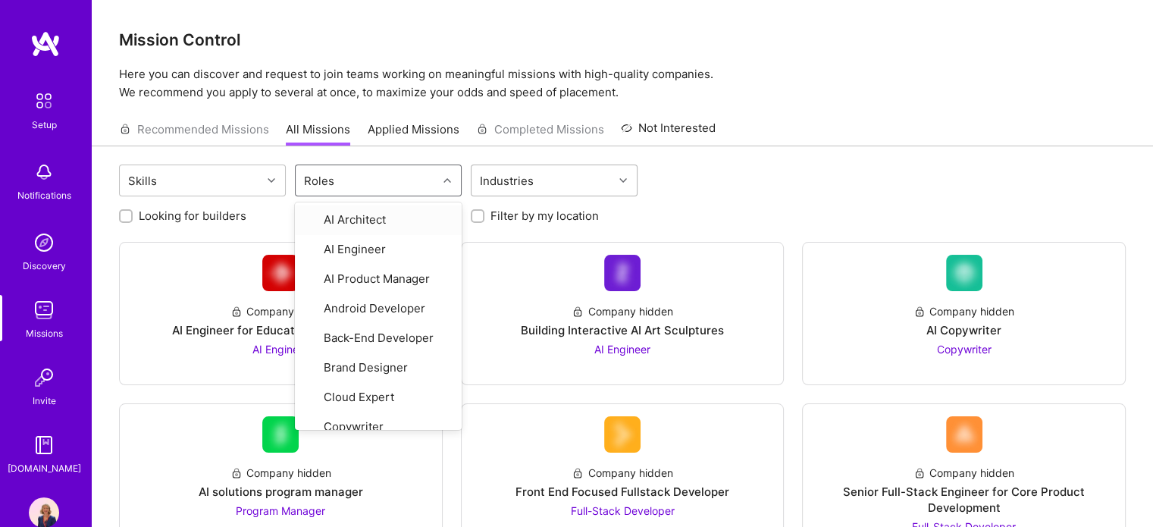
click at [550, 187] on div "Industries" at bounding box center [543, 180] width 142 height 30
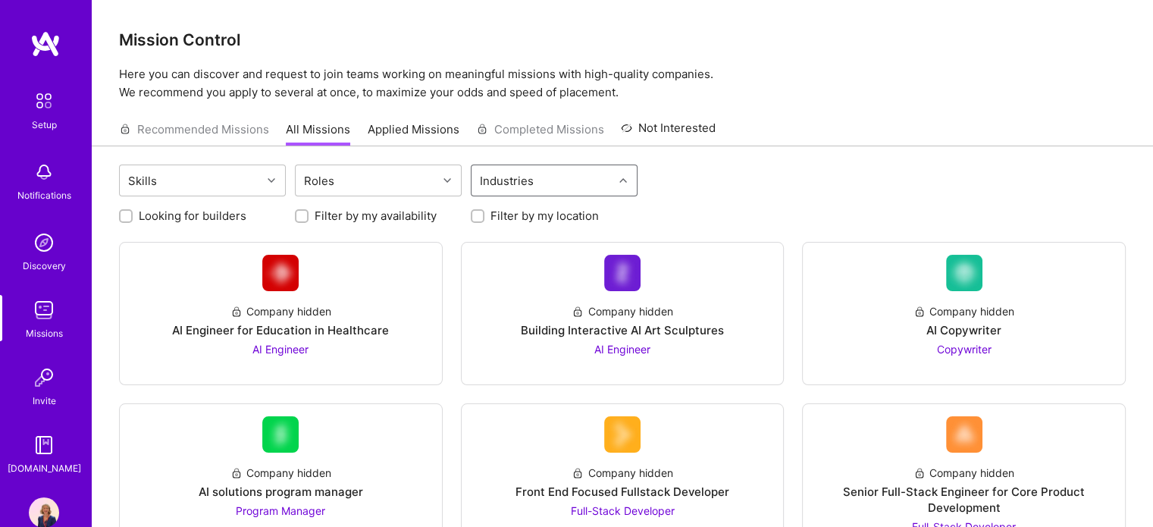
click at [550, 187] on div "Industries" at bounding box center [543, 180] width 142 height 30
type input "h"
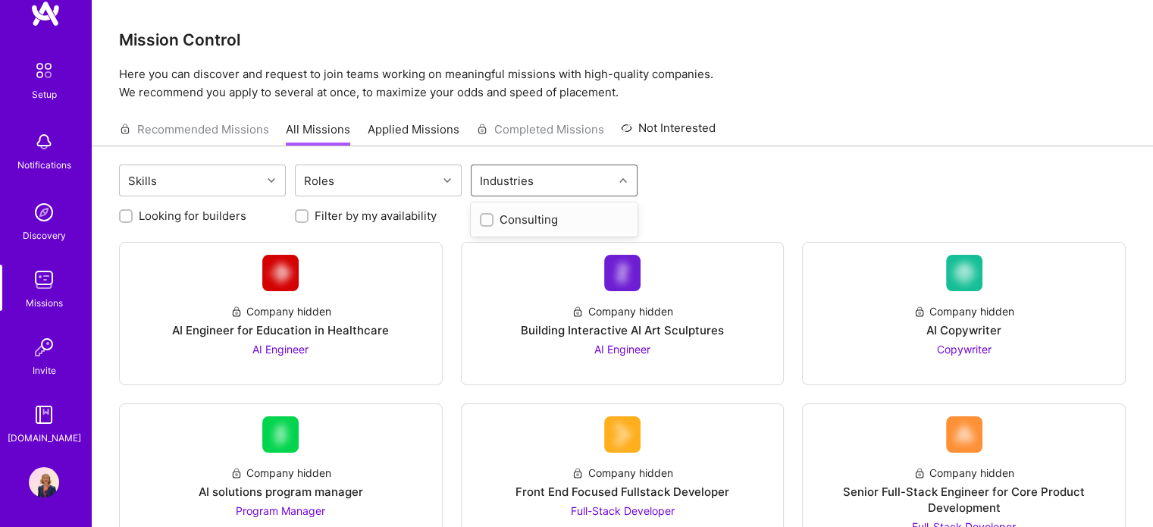
scroll to position [30, 0]
click at [42, 89] on div "Setup" at bounding box center [44, 94] width 25 height 16
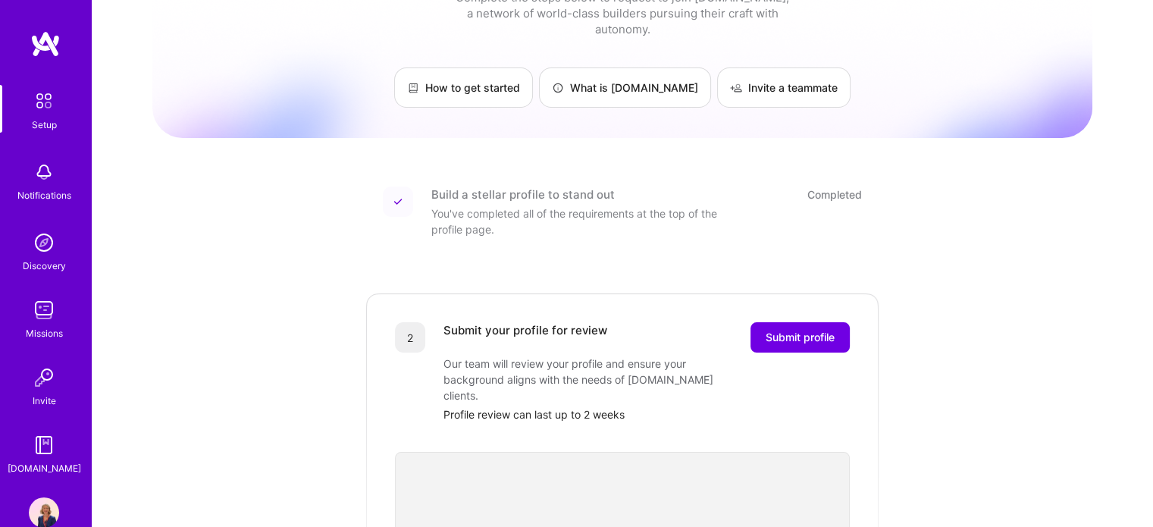
scroll to position [76, 0]
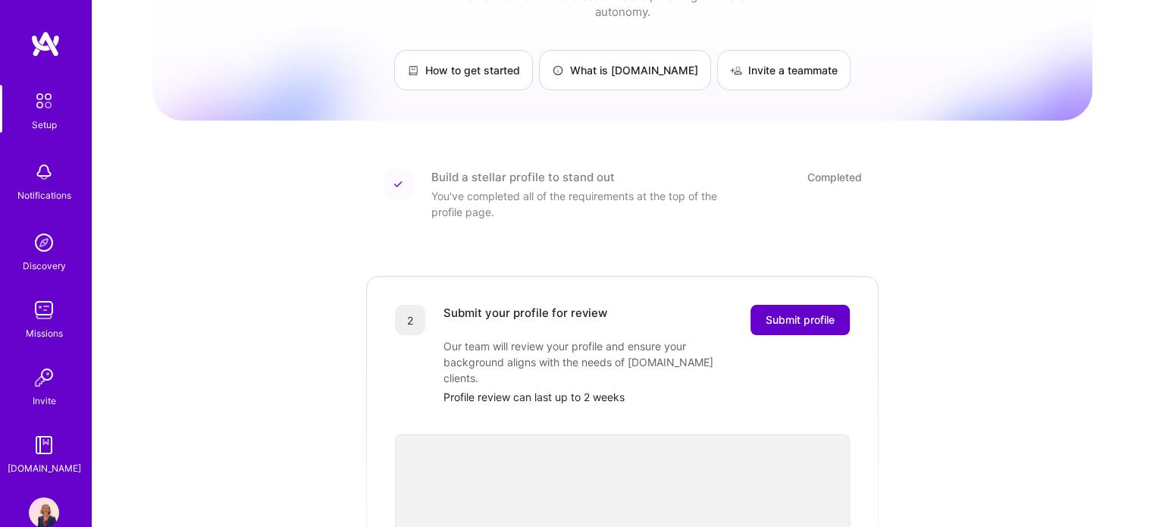
click at [818, 312] on span "Submit profile" at bounding box center [800, 319] width 69 height 15
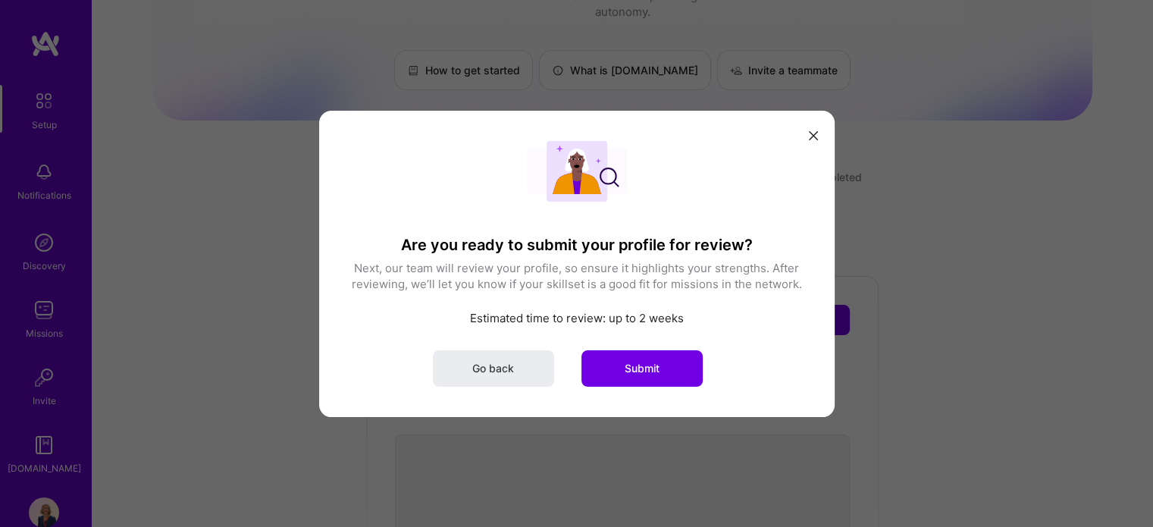
click at [625, 370] on span "Submit" at bounding box center [642, 367] width 35 height 15
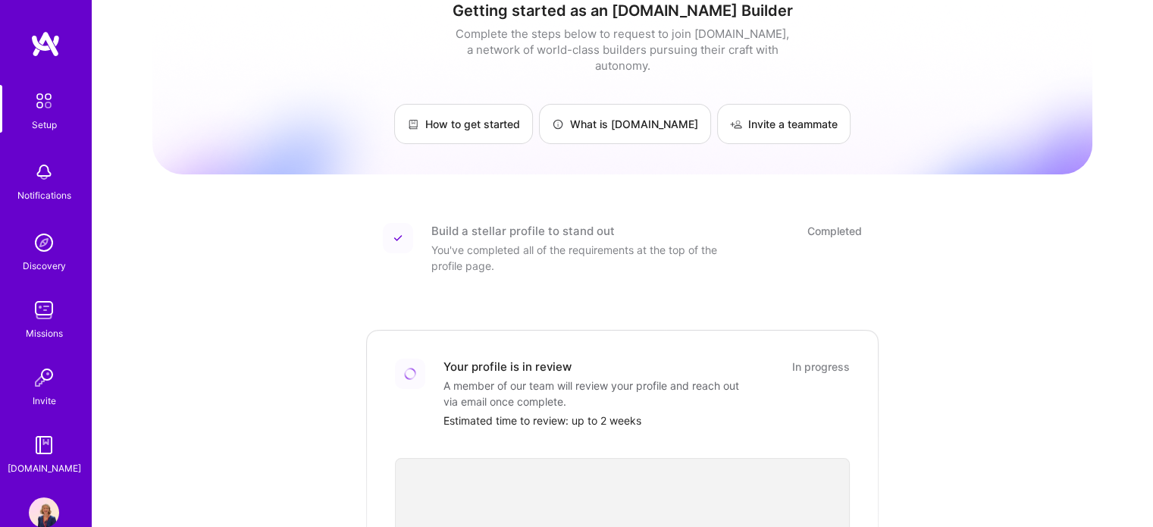
scroll to position [0, 0]
